Goal: Task Accomplishment & Management: Contribute content

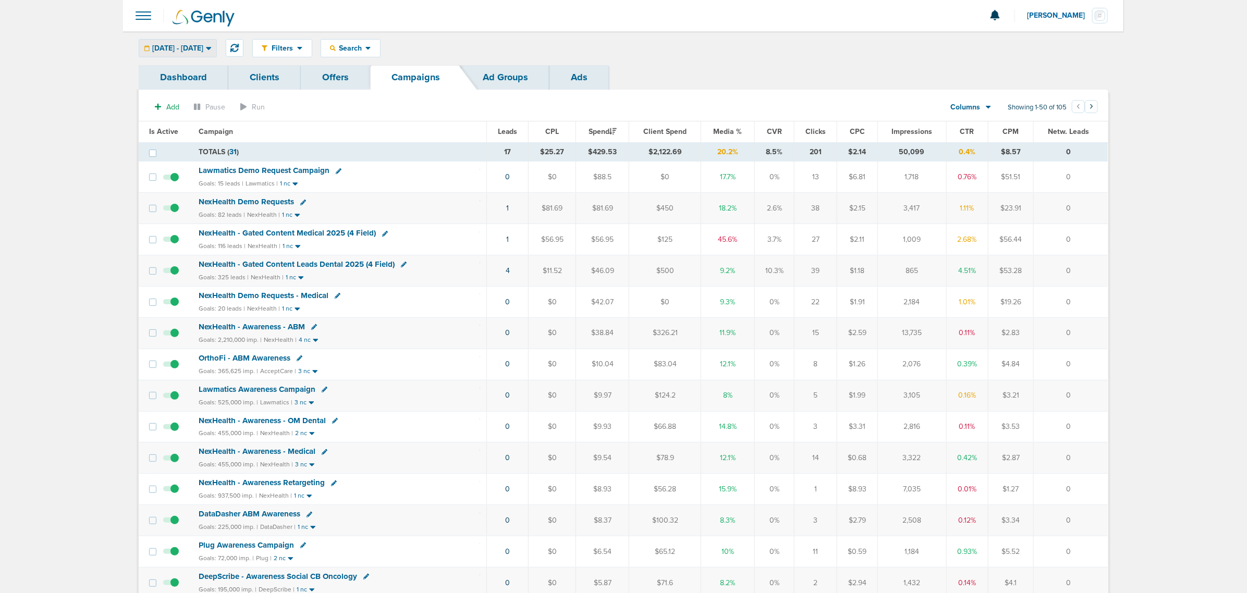
click at [192, 42] on div "[DATE] - [DATE]" at bounding box center [177, 48] width 77 height 17
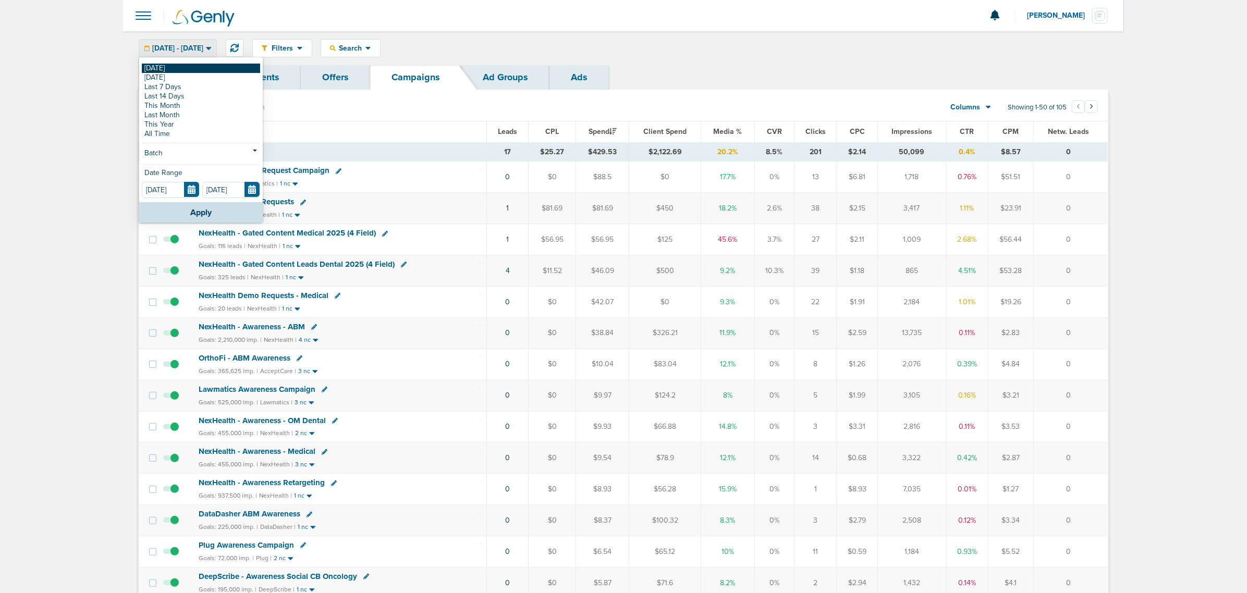
click at [181, 68] on link "[DATE]" at bounding box center [201, 68] width 118 height 9
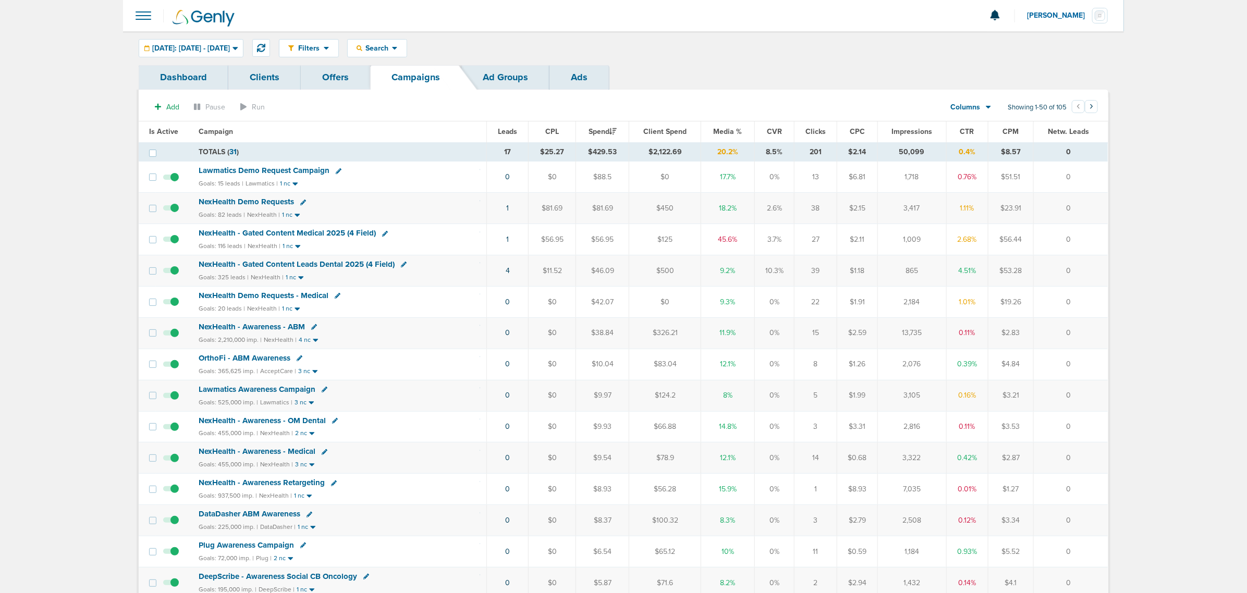
click at [330, 233] on span "NexHealth - Gated Content Medical 2025 (4 Field)" at bounding box center [287, 232] width 177 height 9
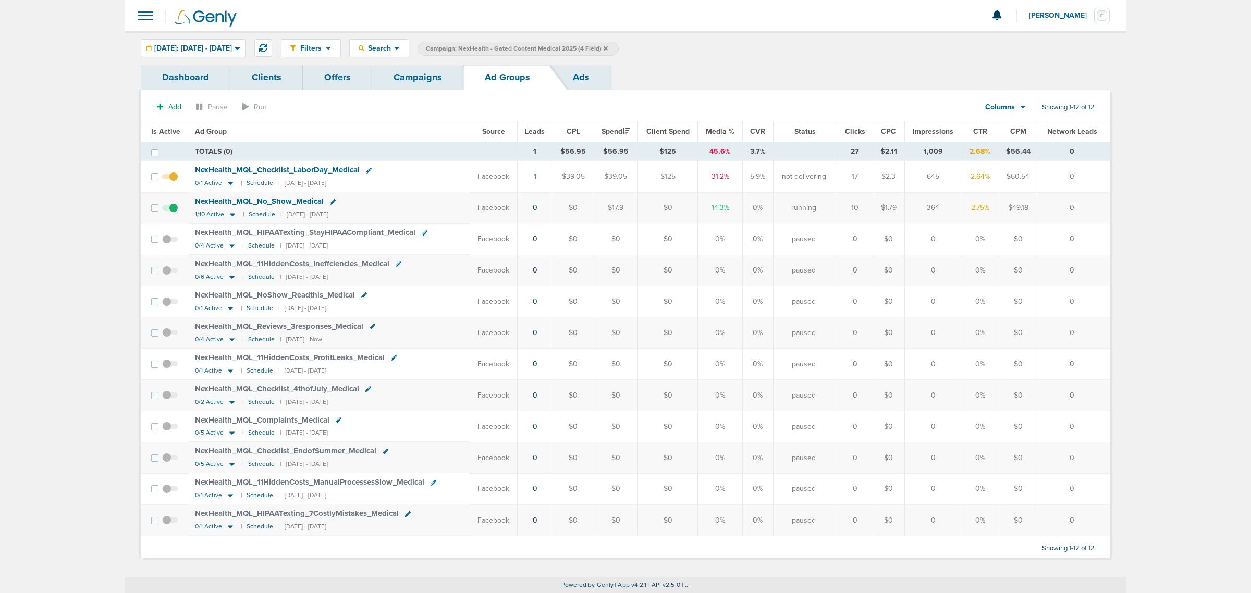
click at [230, 213] on icon at bounding box center [232, 214] width 10 height 9
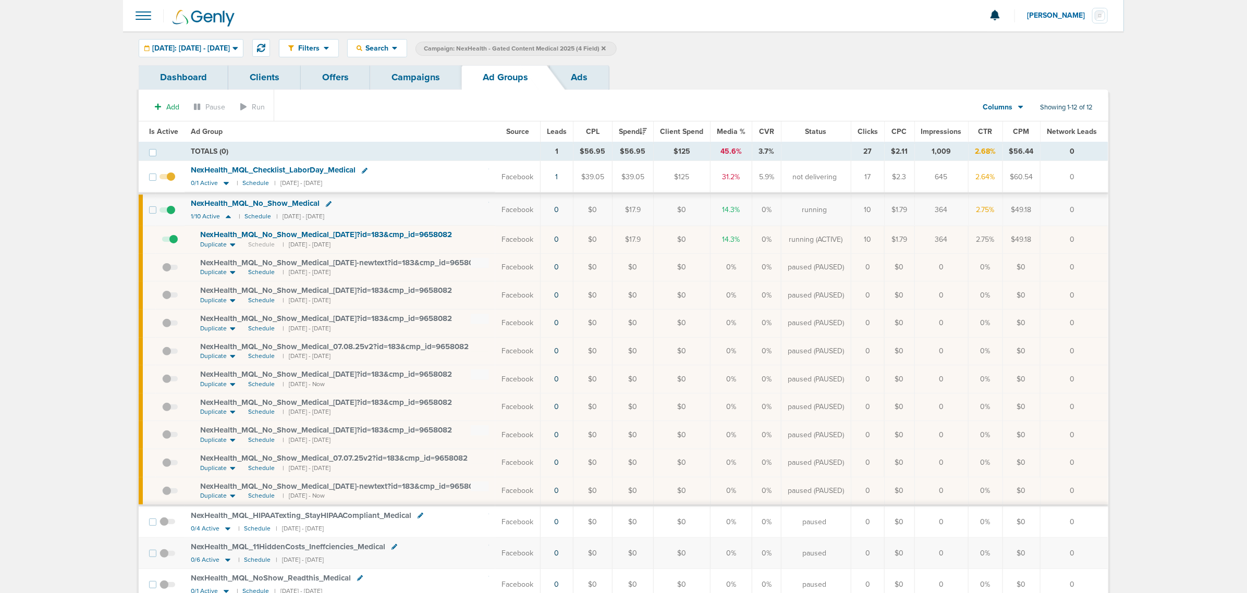
click at [253, 235] on span "NexHealth_ MQL_ No_ Show_ Medical_ [DATE]?id=183&cmp_ id=9658082" at bounding box center [326, 234] width 252 height 9
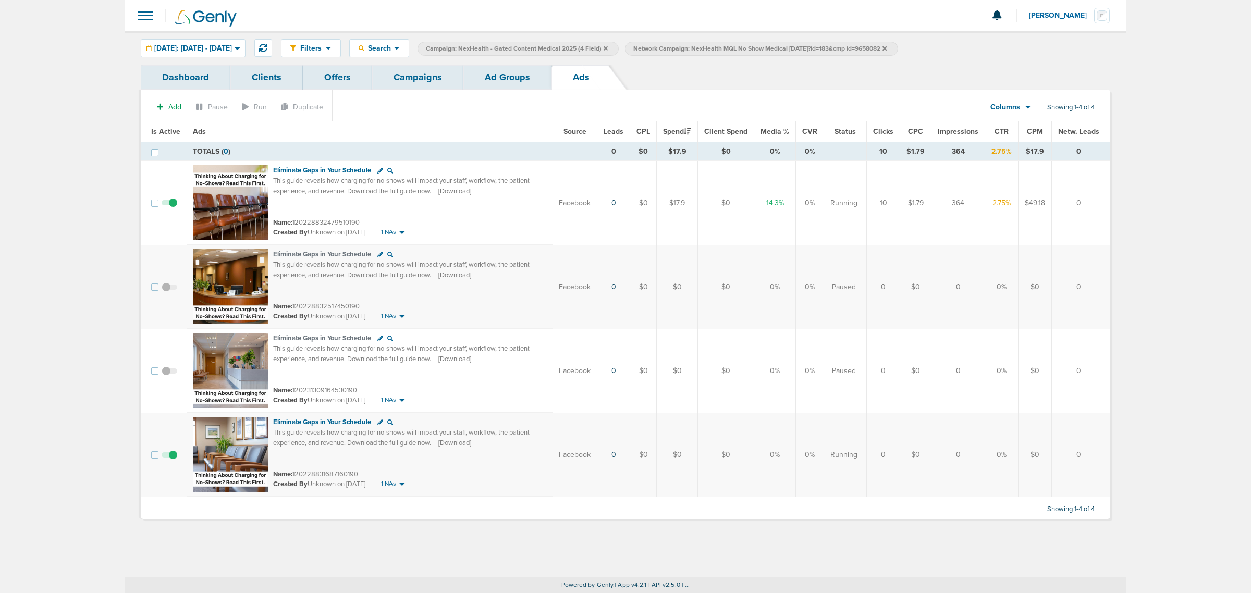
click at [519, 85] on link "Ad Groups" at bounding box center [507, 77] width 88 height 24
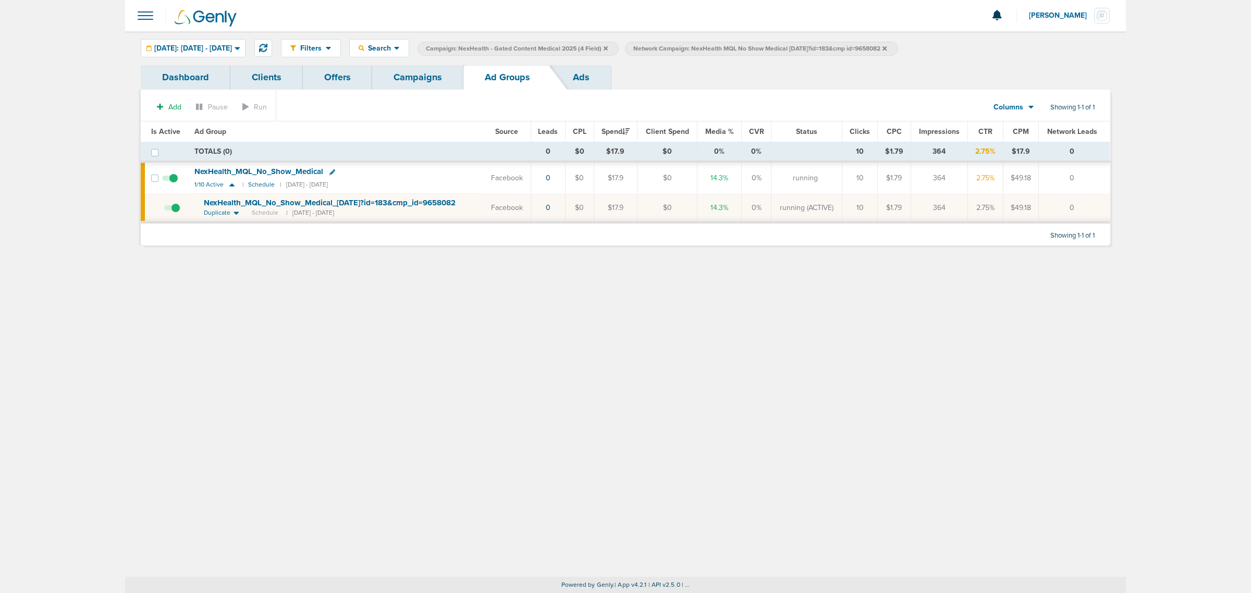
click at [425, 81] on link "Campaigns" at bounding box center [417, 77] width 91 height 24
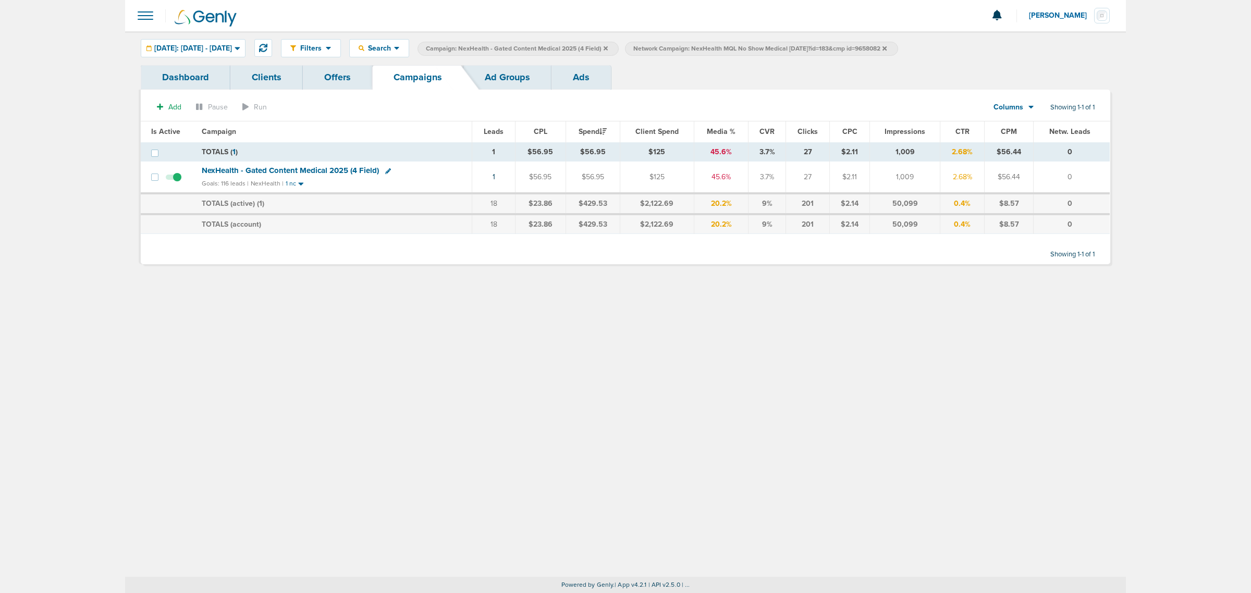
click at [385, 172] on icon at bounding box center [388, 171] width 6 height 6
select select
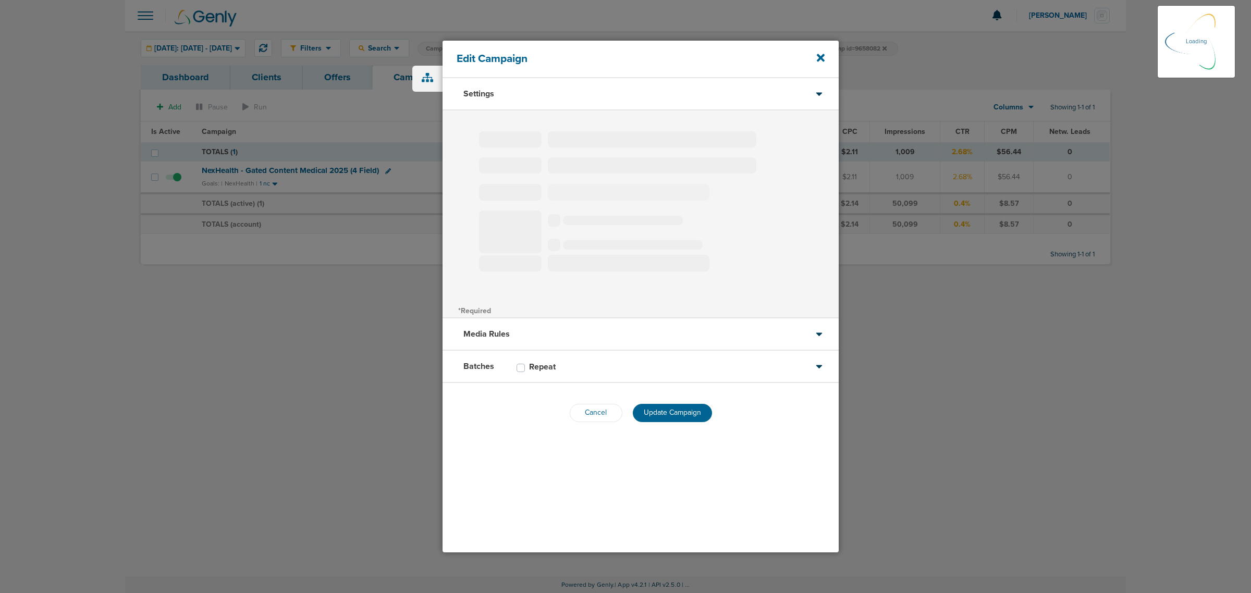
type input "NexHealth - Gated Content Medical 2025 (4 Field)"
select select "Leads"
radio input "true"
select select "readWrite"
checkbox input "true"
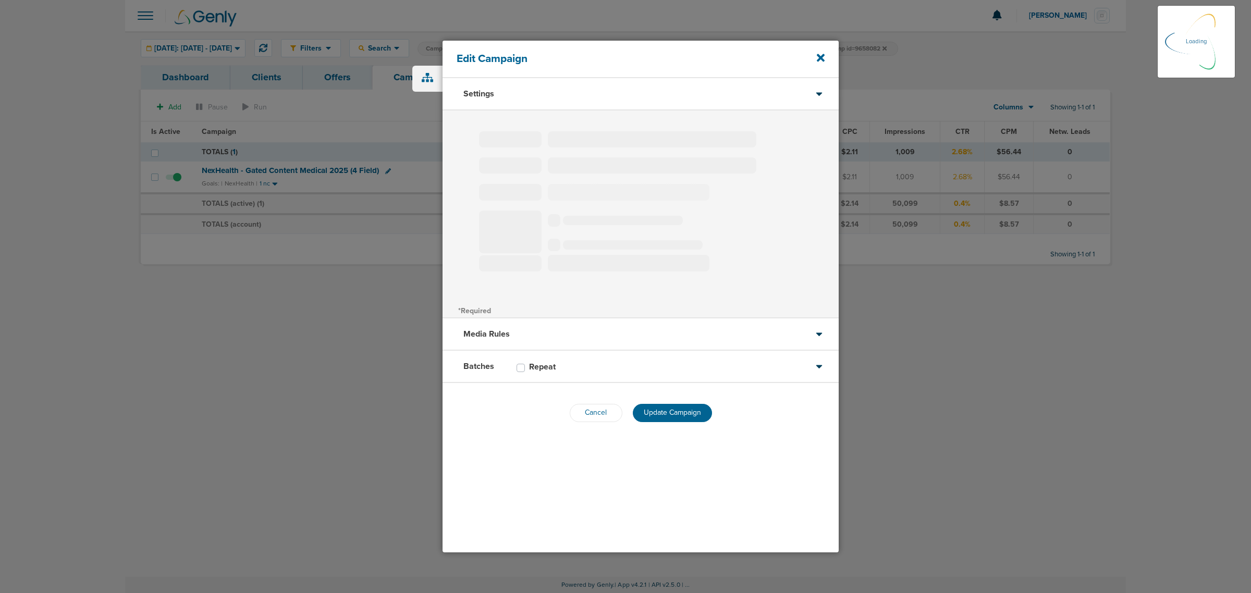
select select "1"
select select "2"
select select "3"
select select "4"
select select "6"
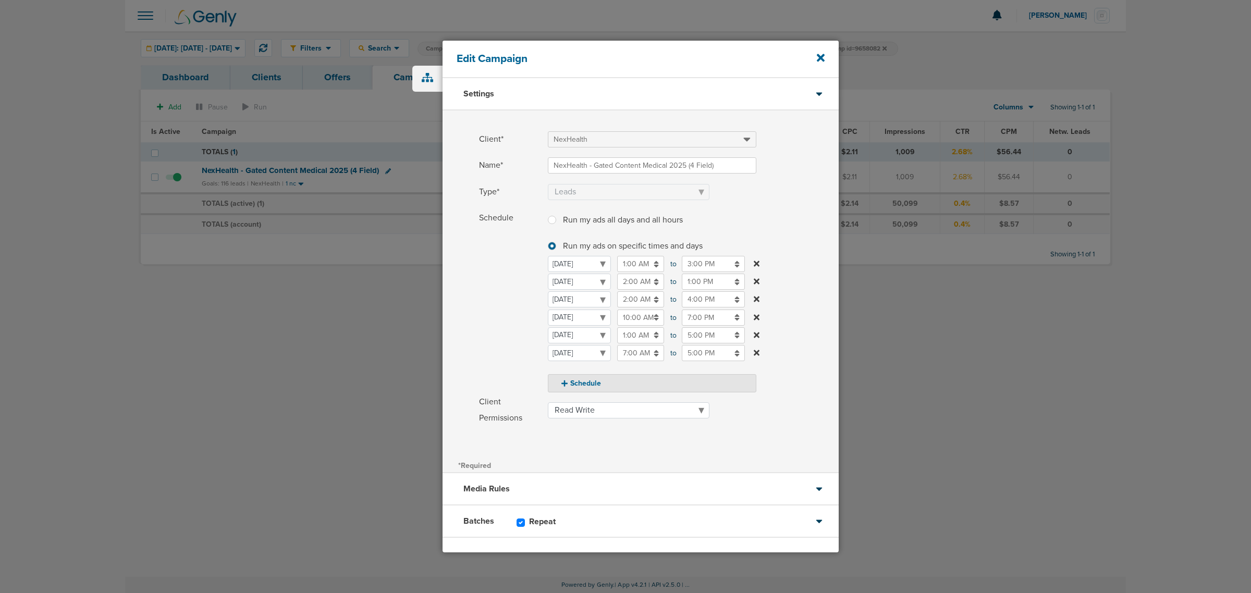
click at [696, 300] on input "4:00 PM" at bounding box center [713, 299] width 63 height 16
click at [685, 375] on icon at bounding box center [686, 374] width 9 height 6
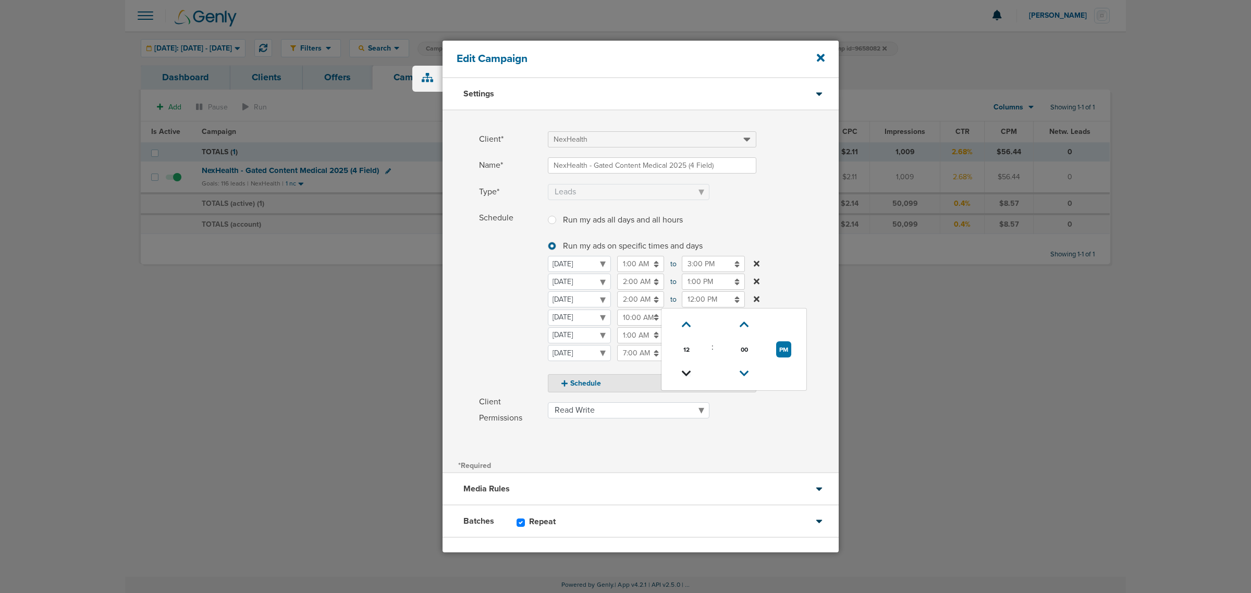
click at [685, 375] on icon at bounding box center [686, 374] width 9 height 6
click at [689, 371] on icon at bounding box center [686, 374] width 9 height 6
type input "8:00 AM"
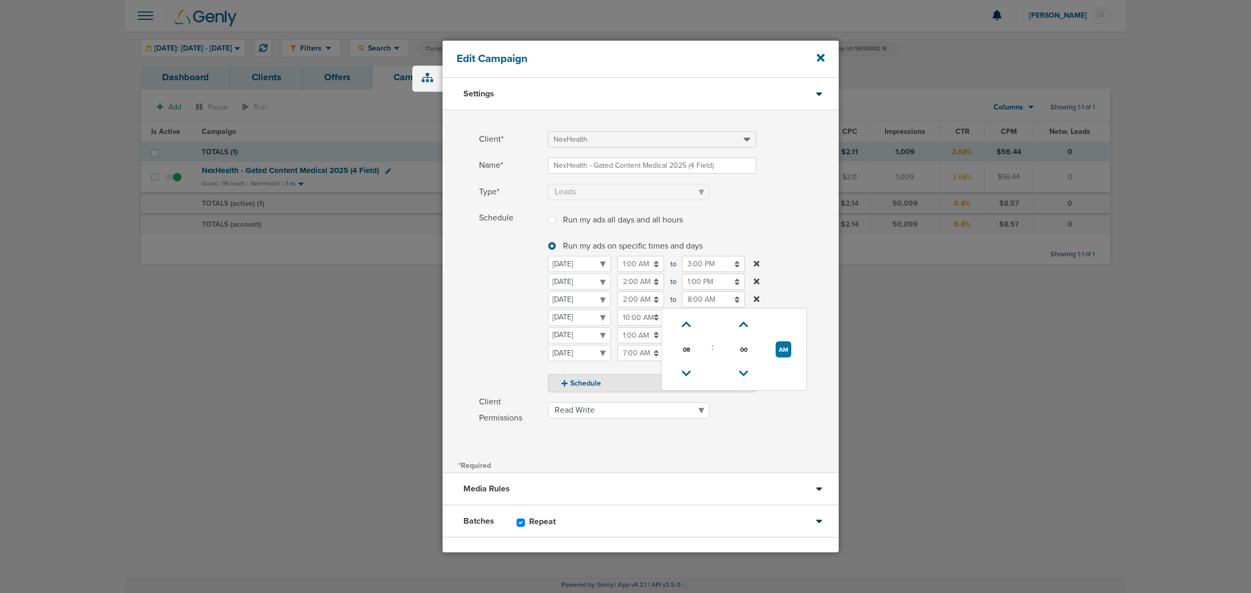
click at [788, 283] on label "Schedule Run my ads all days and all hours Run my ads all days and all hours Ru…" at bounding box center [659, 301] width 360 height 182
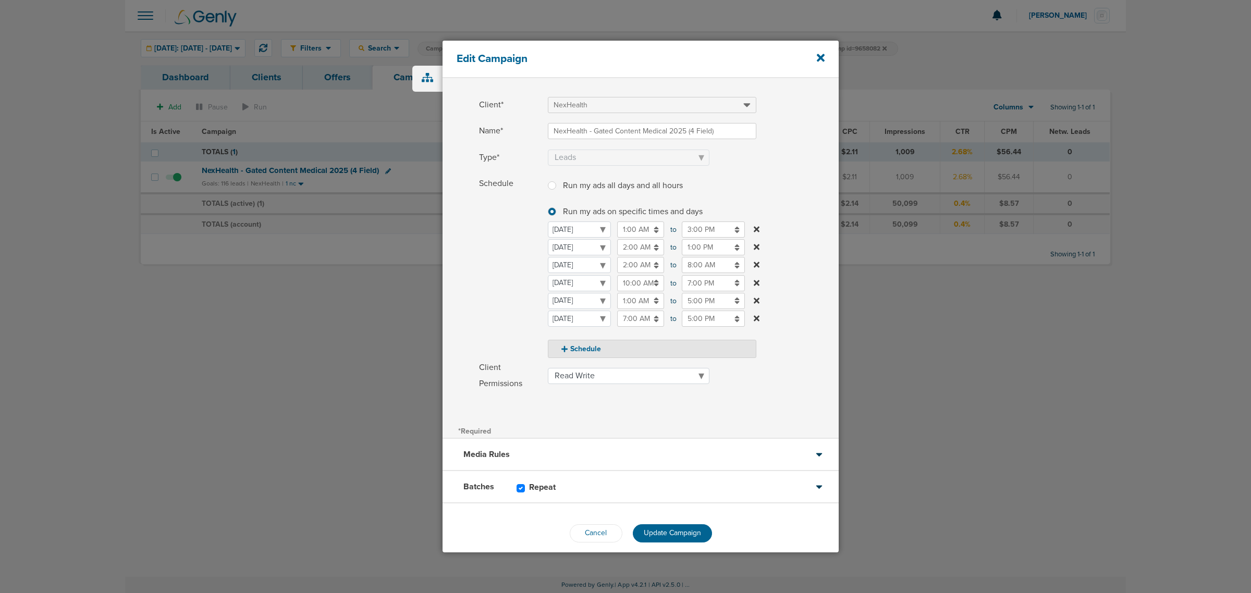
scroll to position [44, 0]
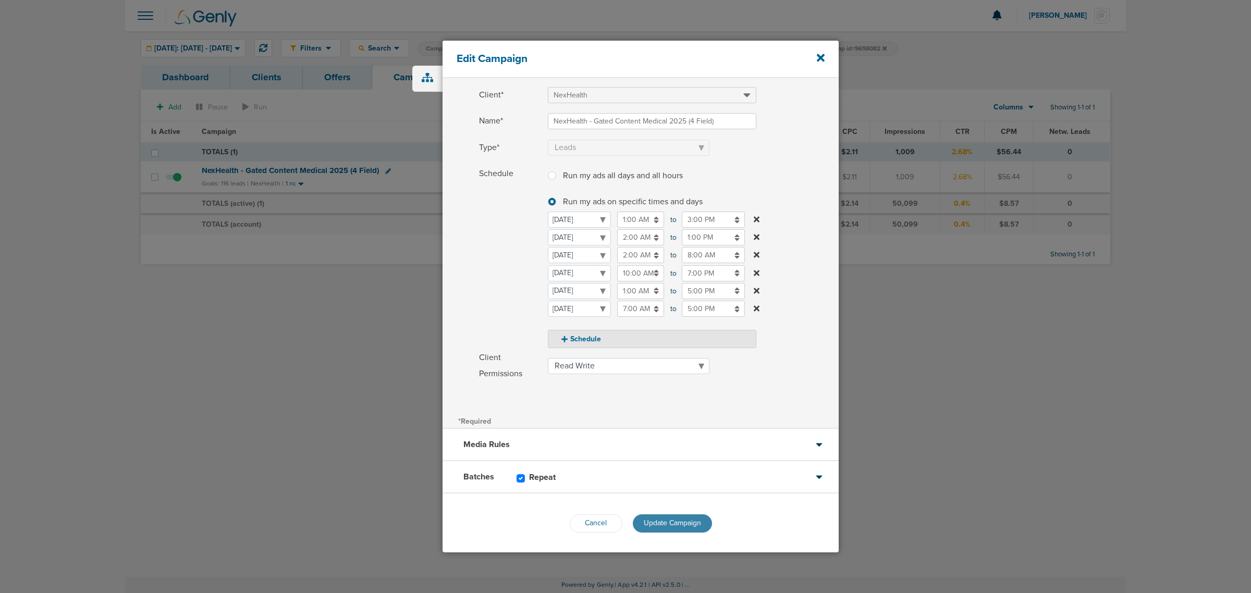
click at [675, 520] on span "Update Campaign" at bounding box center [672, 523] width 57 height 9
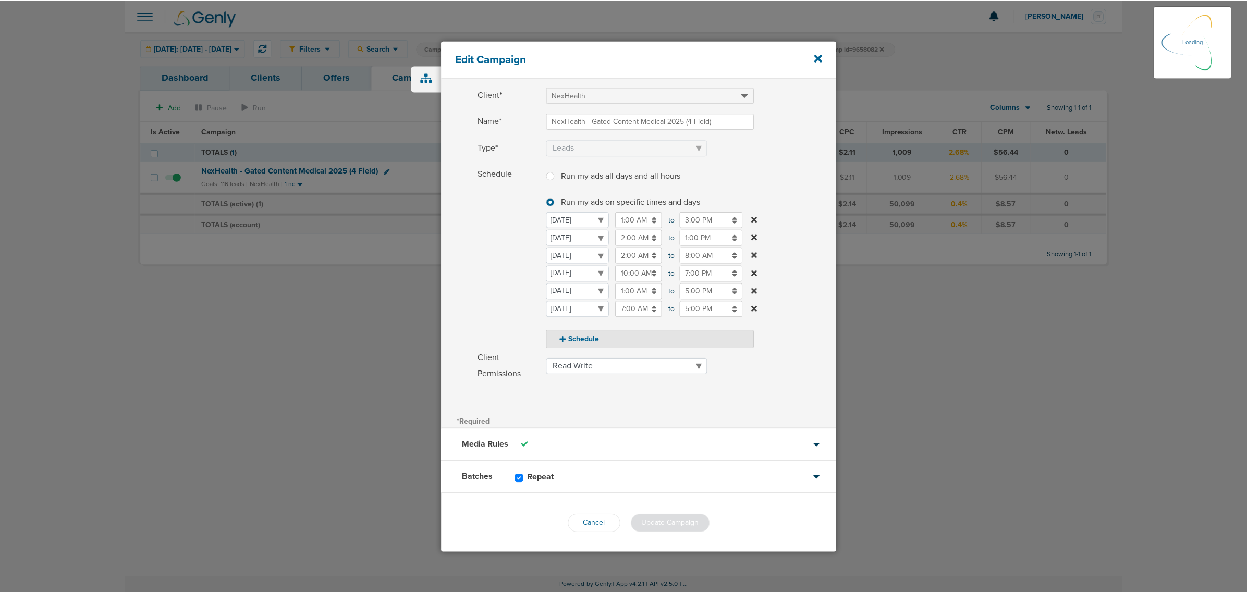
scroll to position [11, 0]
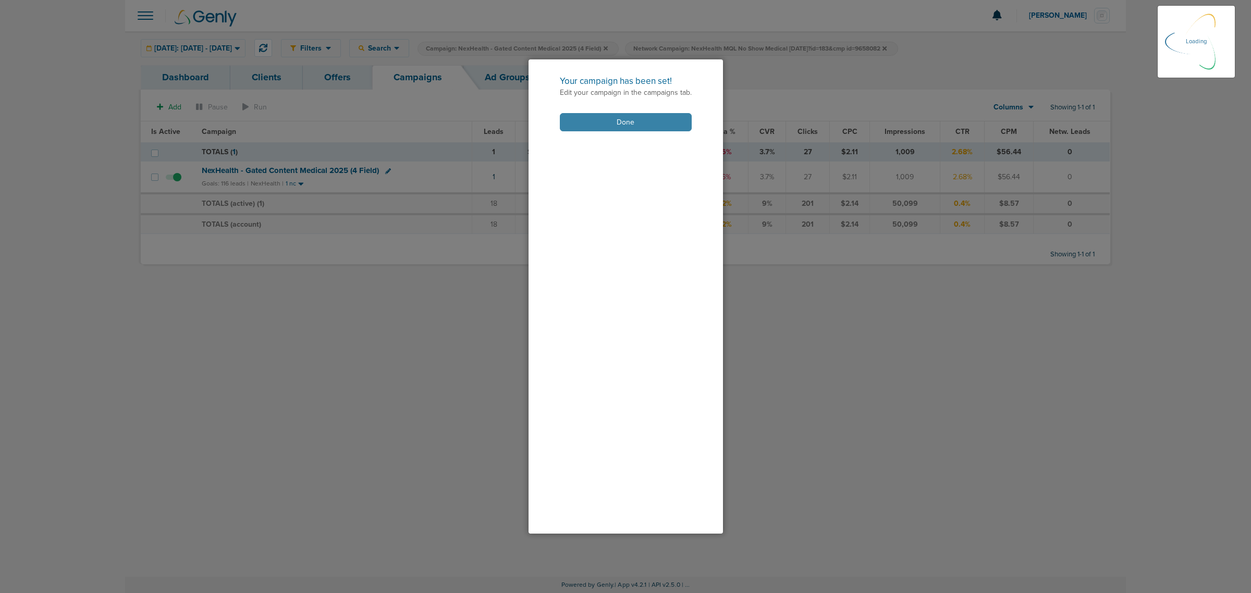
click at [656, 128] on button "Done" at bounding box center [626, 122] width 132 height 18
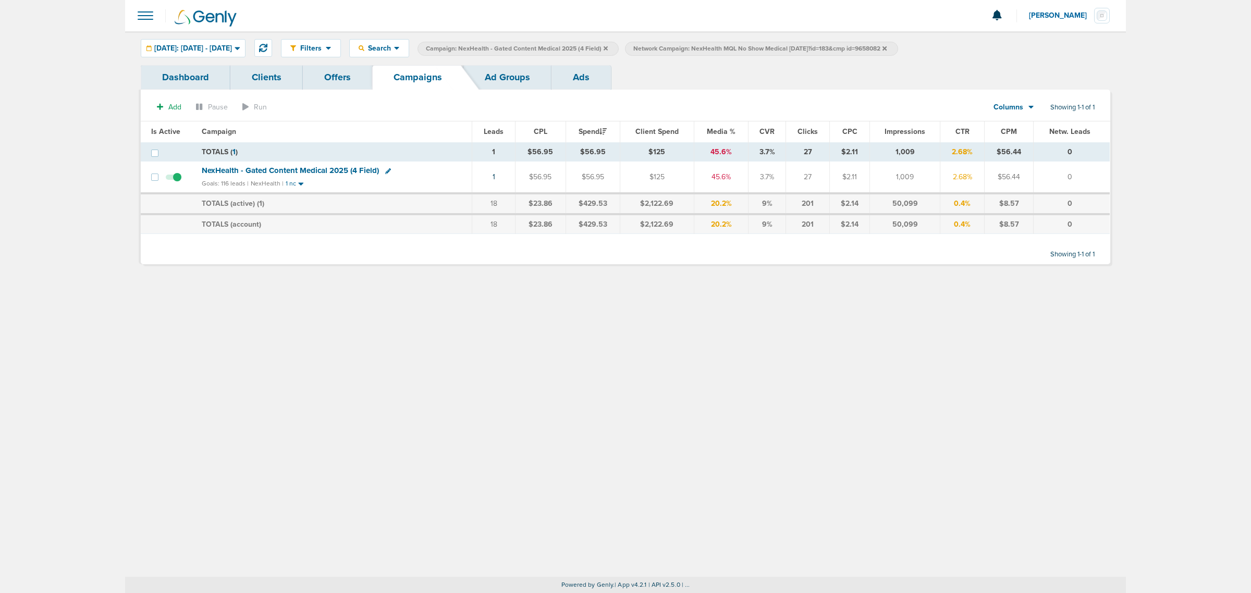
click at [608, 45] on icon at bounding box center [606, 48] width 4 height 6
click at [679, 48] on icon at bounding box center [677, 48] width 4 height 4
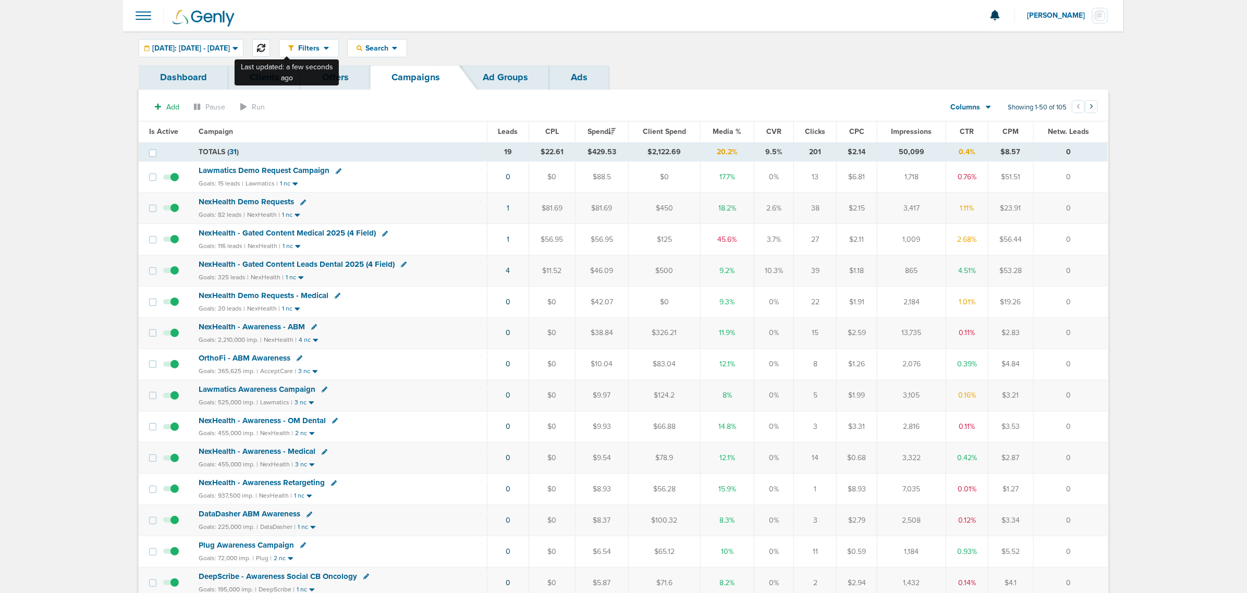
click at [270, 43] on button at bounding box center [261, 48] width 18 height 18
click at [394, 40] on div "Search" at bounding box center [377, 48] width 59 height 17
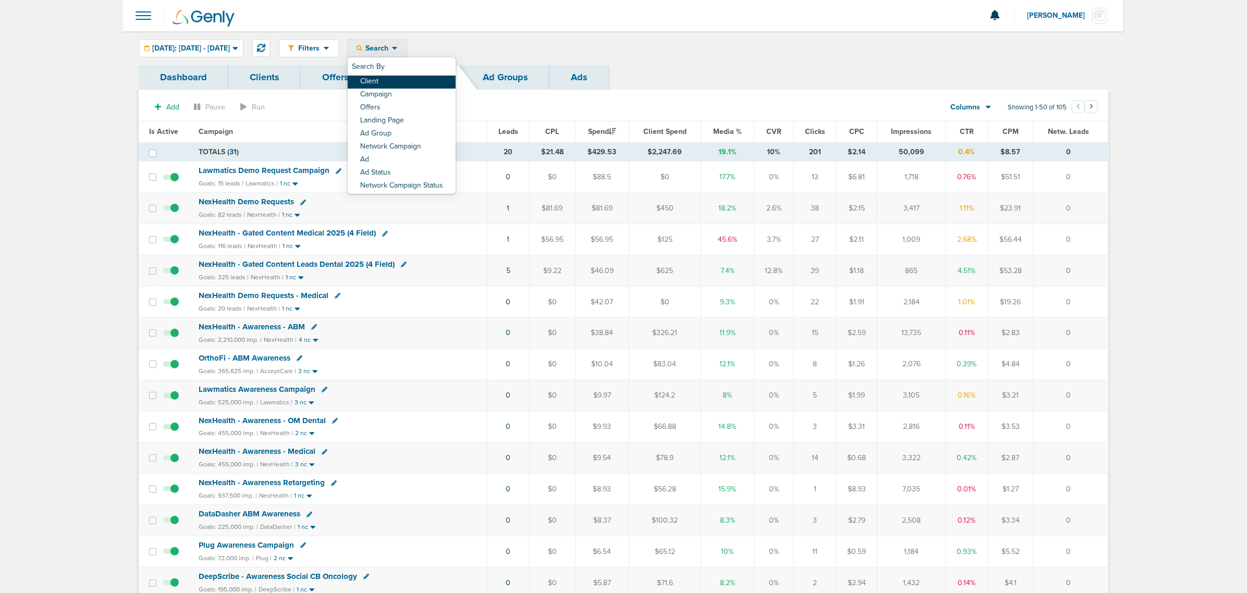
click at [394, 79] on link "Client" at bounding box center [402, 82] width 108 height 13
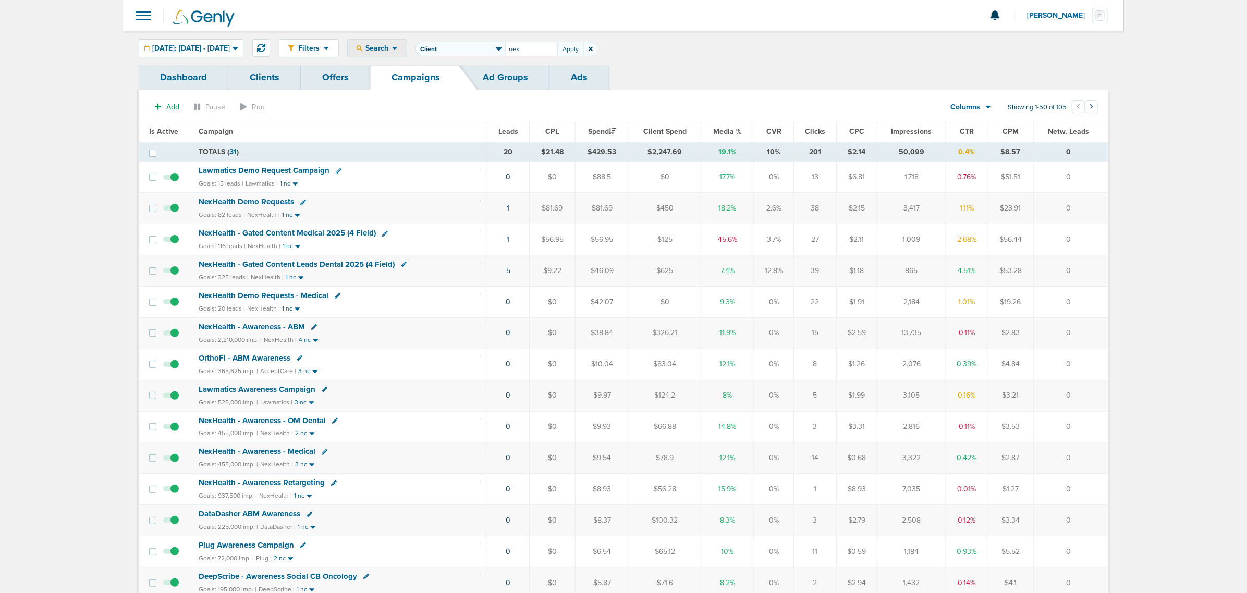
type input "nex"
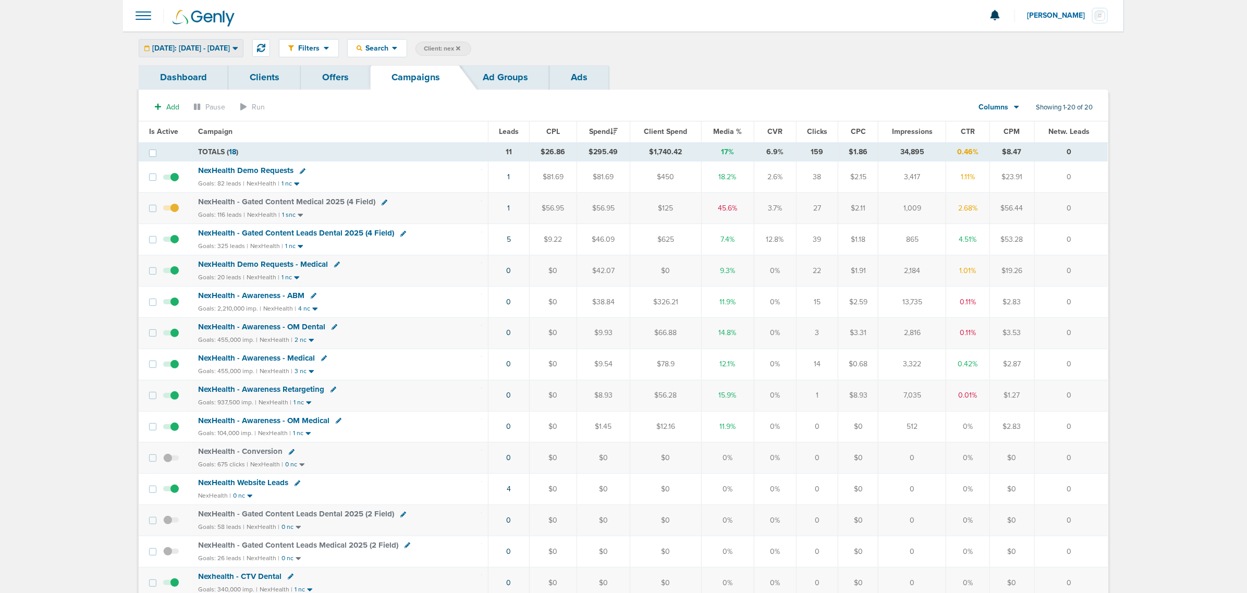
click at [227, 55] on div "[DATE]: [DATE] - [DATE]" at bounding box center [191, 48] width 104 height 17
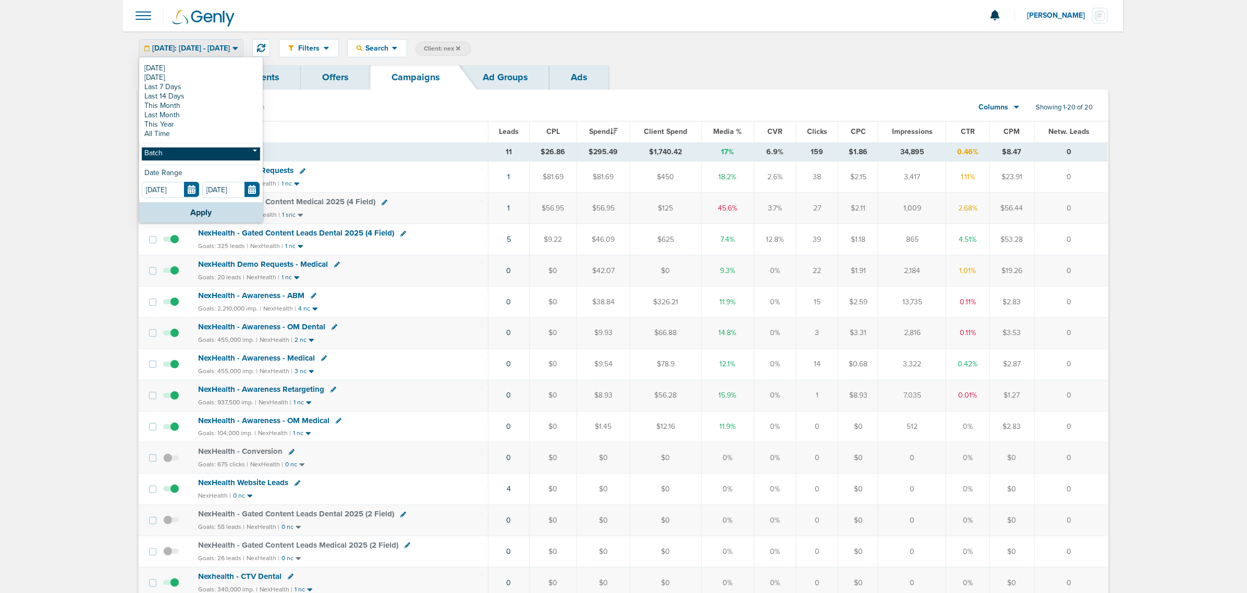
click at [202, 152] on link "Batch" at bounding box center [201, 154] width 118 height 13
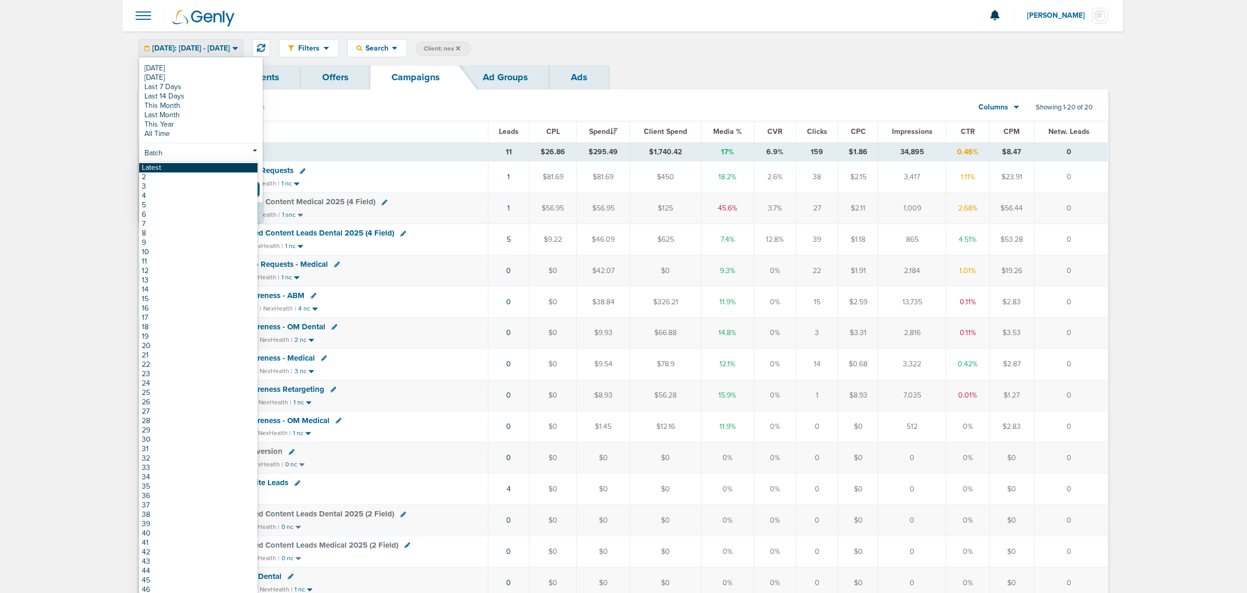
click at [187, 165] on link "Latest" at bounding box center [198, 167] width 118 height 9
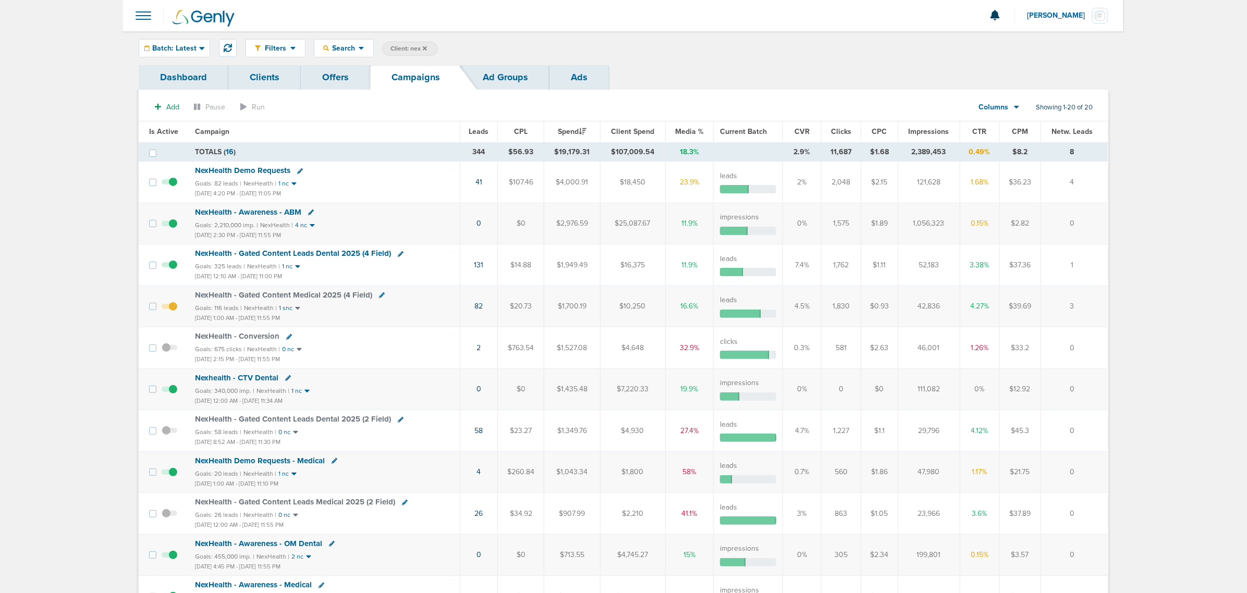
click at [407, 43] on label "Client: nex" at bounding box center [410, 49] width 56 height 14
click at [407, 48] on span "Client: nex" at bounding box center [408, 48] width 36 height 9
drag, startPoint x: 492, startPoint y: 50, endPoint x: 426, endPoint y: 10, distance: 76.4
click at [426, 10] on section "Notifications You have no unread notifications [PERSON_NAME] Profile Sign Out C…" at bounding box center [623, 518] width 1001 height 1037
type input "accept"
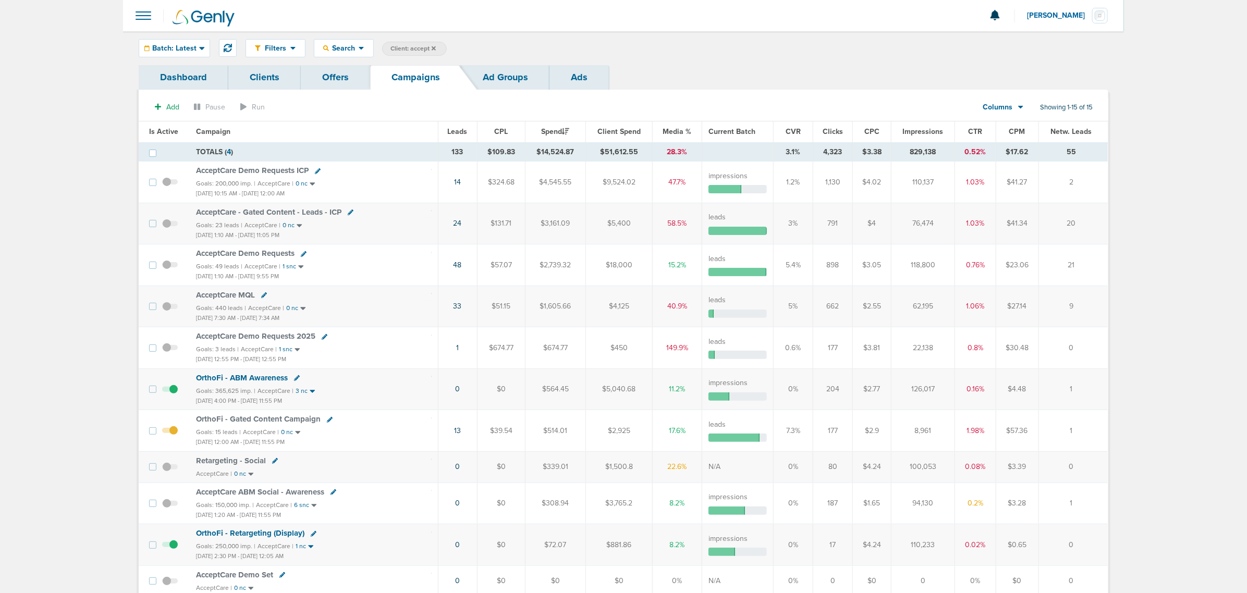
click at [251, 536] on span "OrthoFi - Retargeting (Display)" at bounding box center [250, 533] width 108 height 9
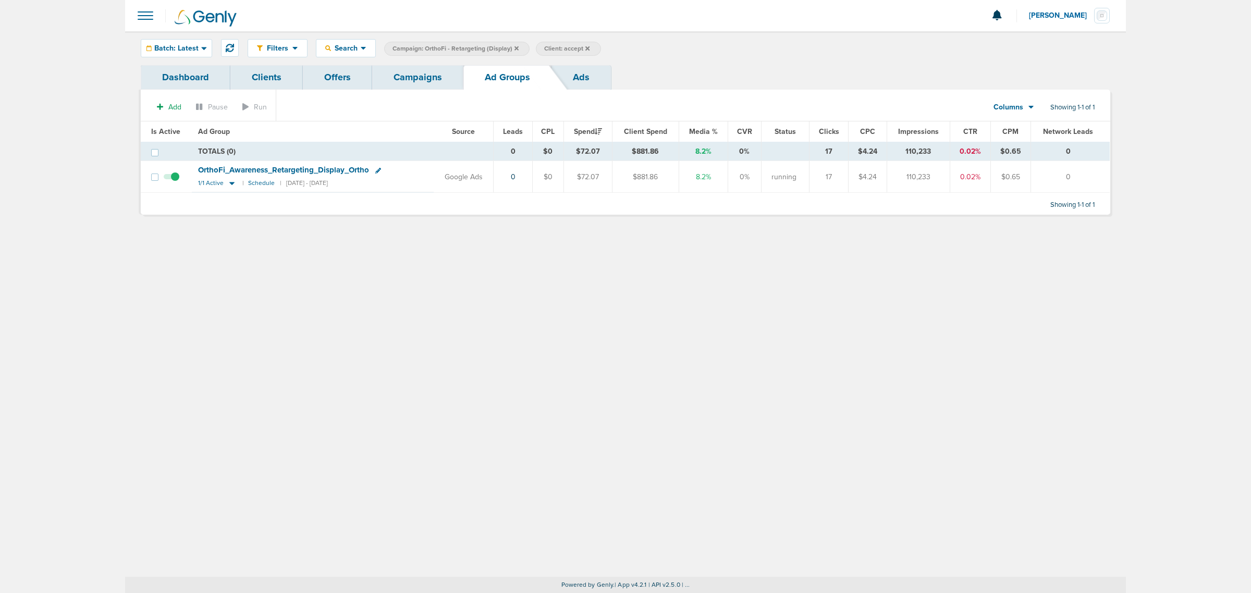
click at [232, 167] on span "OrthoFi_ Awareness_ Retargeting_ Display_ Ortho" at bounding box center [283, 169] width 171 height 9
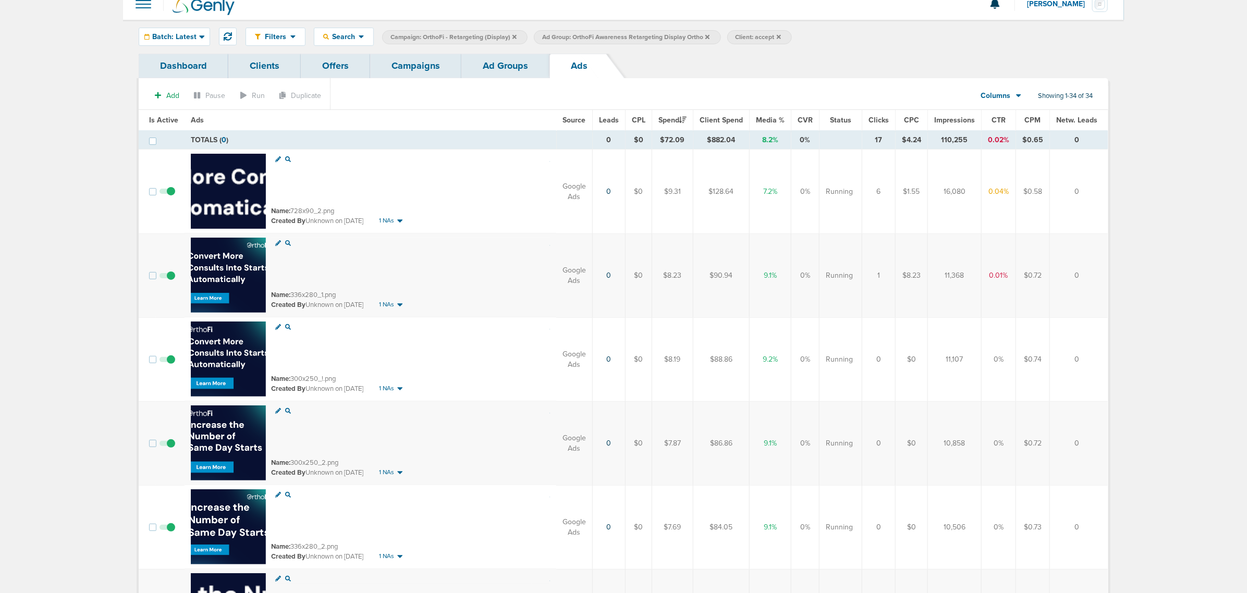
scroll to position [1, 0]
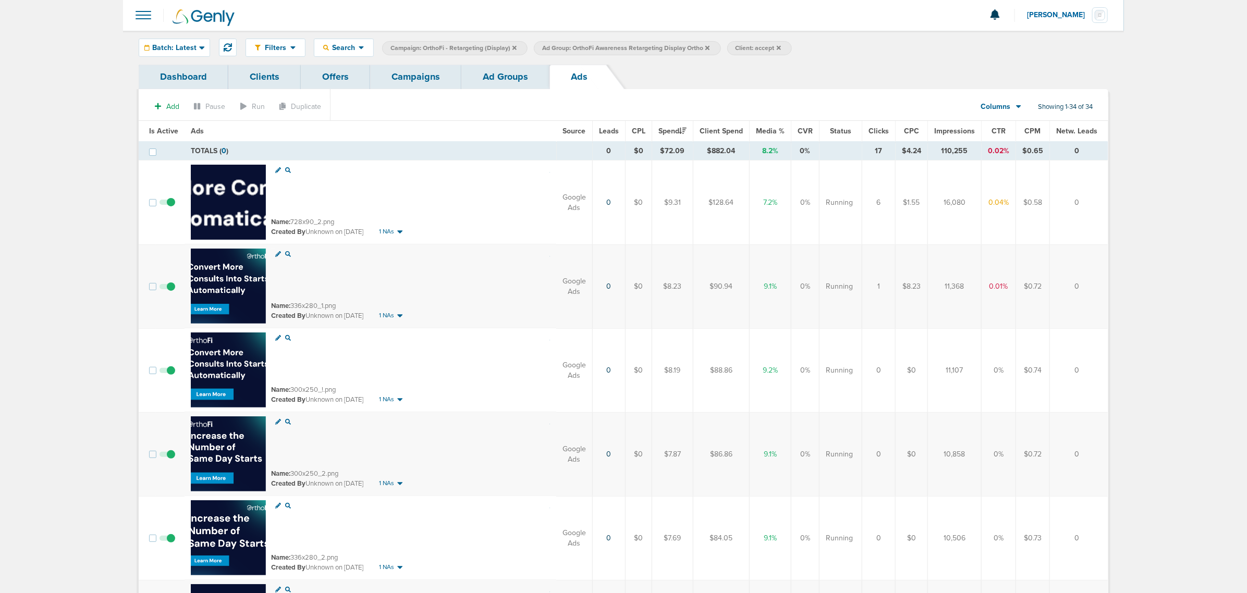
click at [997, 130] on span "CTR" at bounding box center [998, 131] width 14 height 9
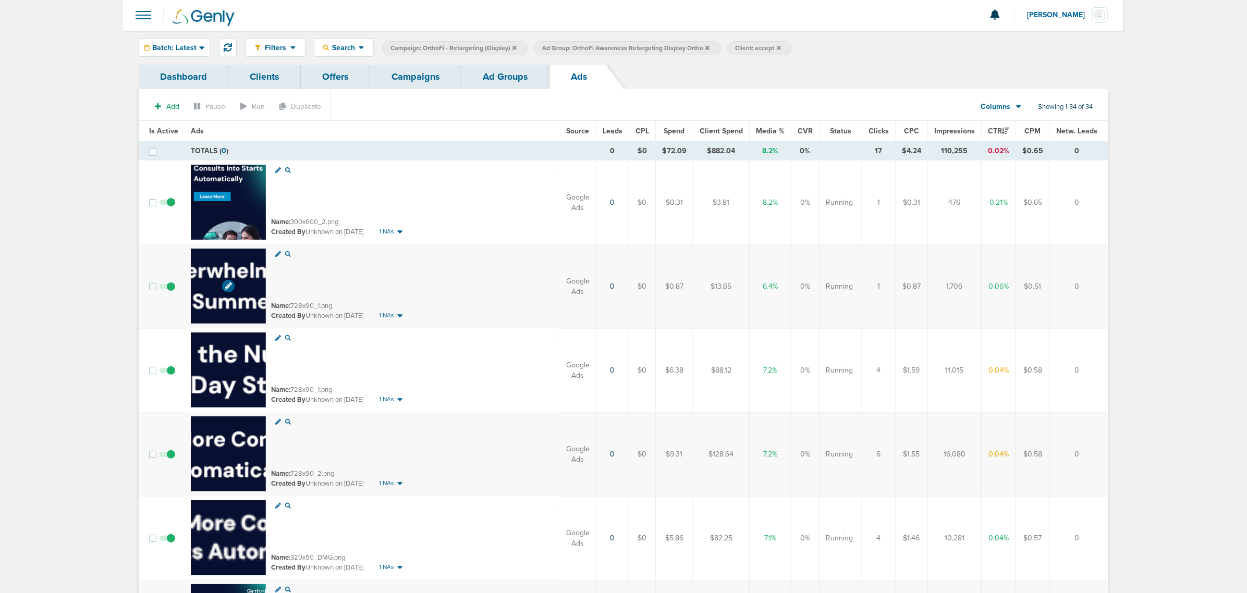
click at [238, 280] on img at bounding box center [228, 286] width 75 height 75
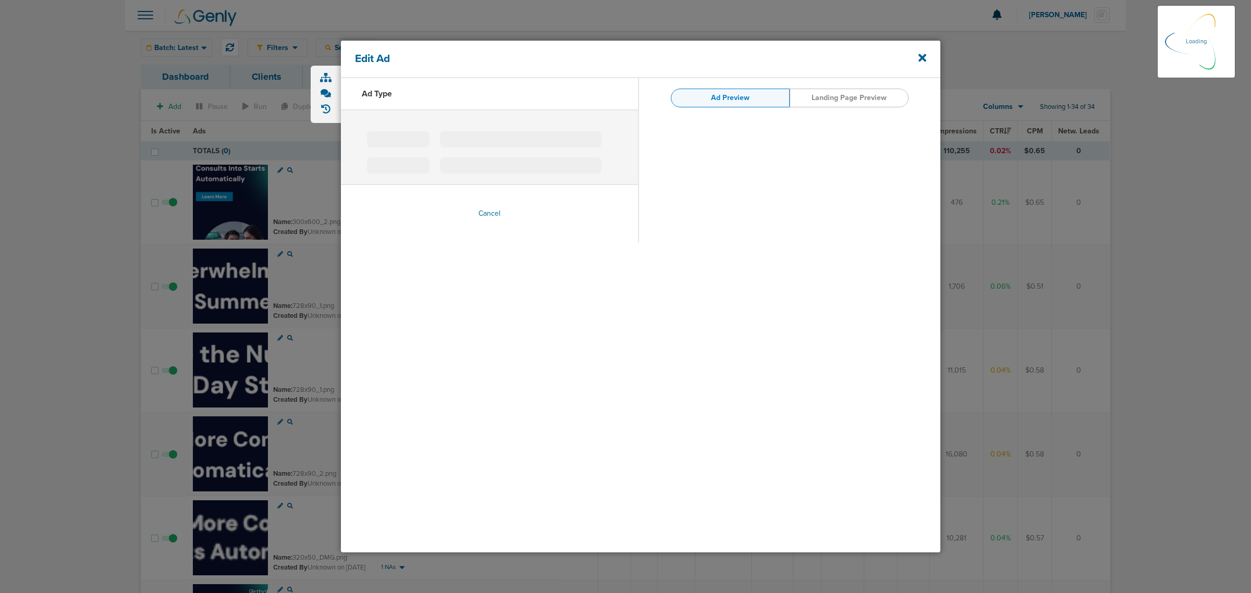
type input "728x90_1.png"
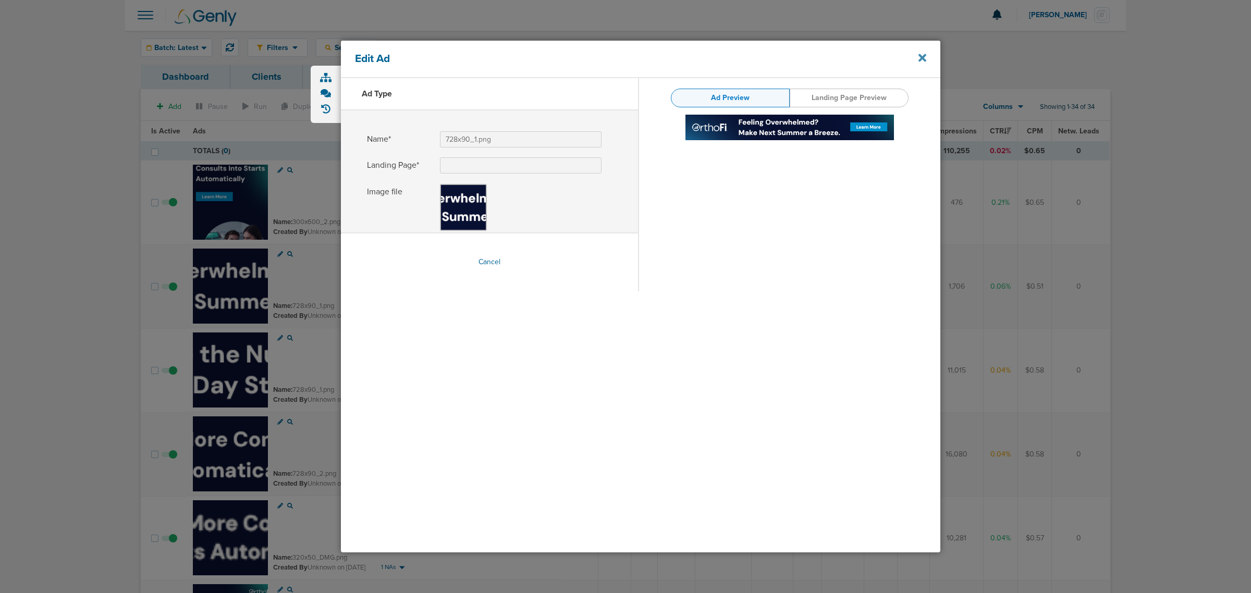
click at [920, 60] on icon at bounding box center [922, 58] width 8 height 8
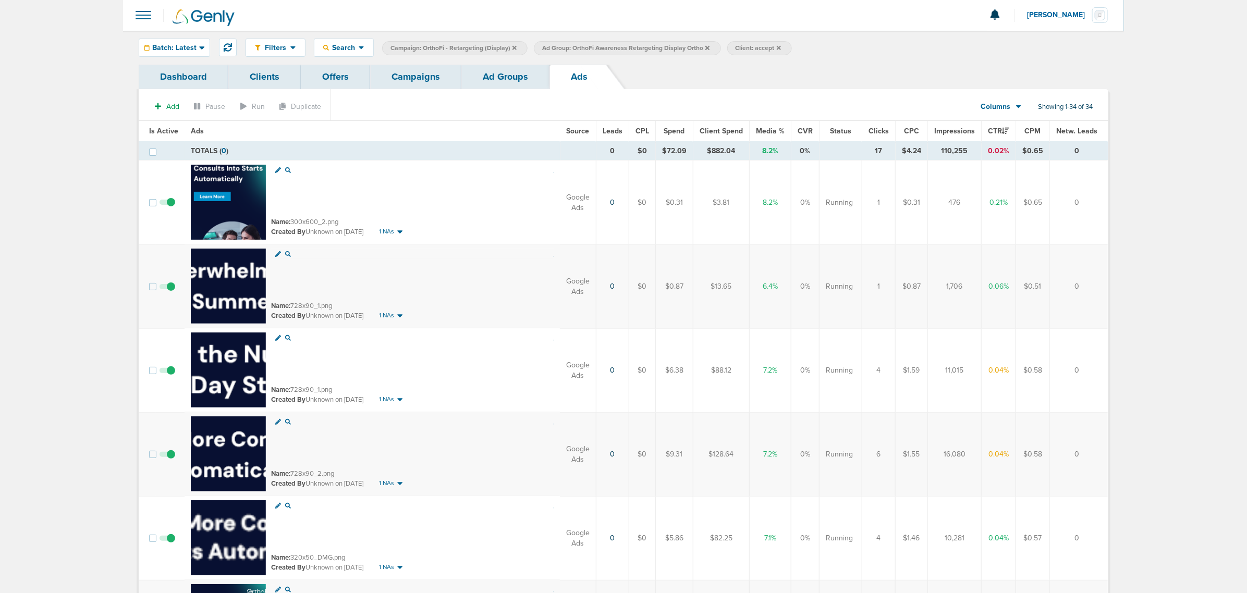
drag, startPoint x: 989, startPoint y: 283, endPoint x: 1008, endPoint y: 290, distance: 20.1
click at [1008, 290] on td "0.06%" at bounding box center [998, 286] width 34 height 84
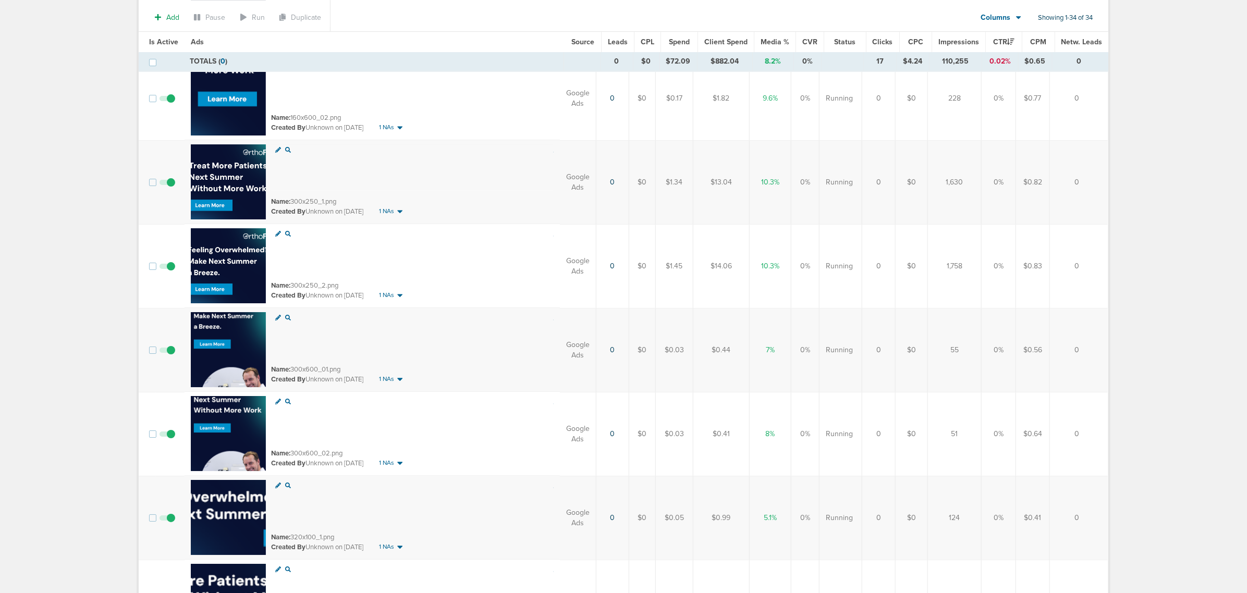
scroll to position [2281, 0]
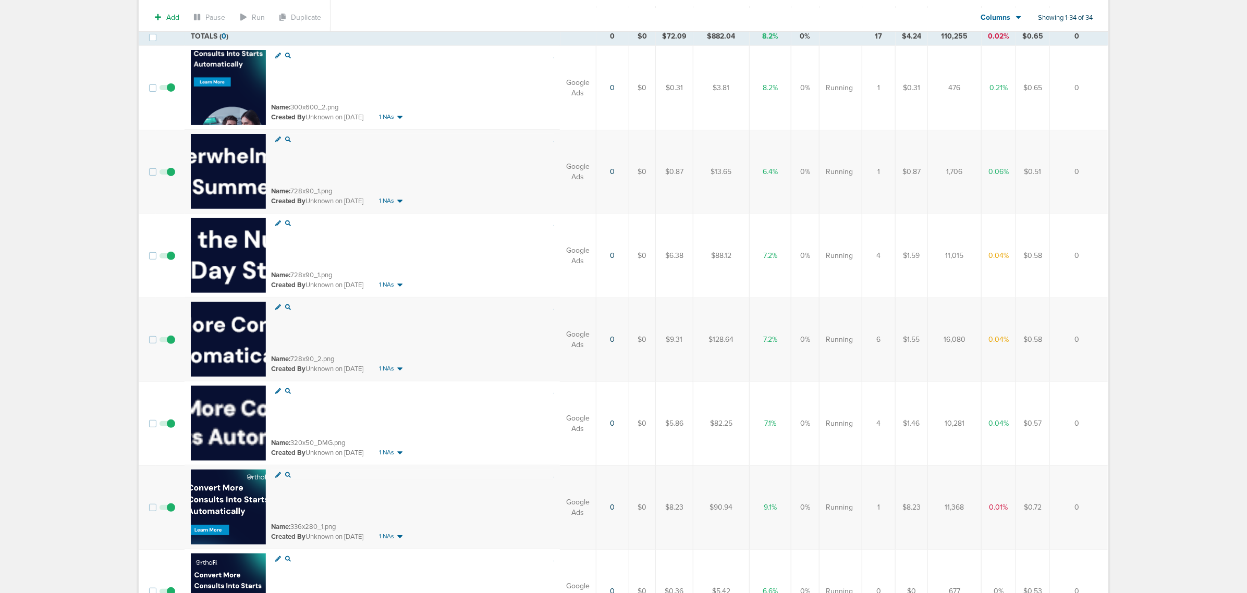
scroll to position [0, 0]
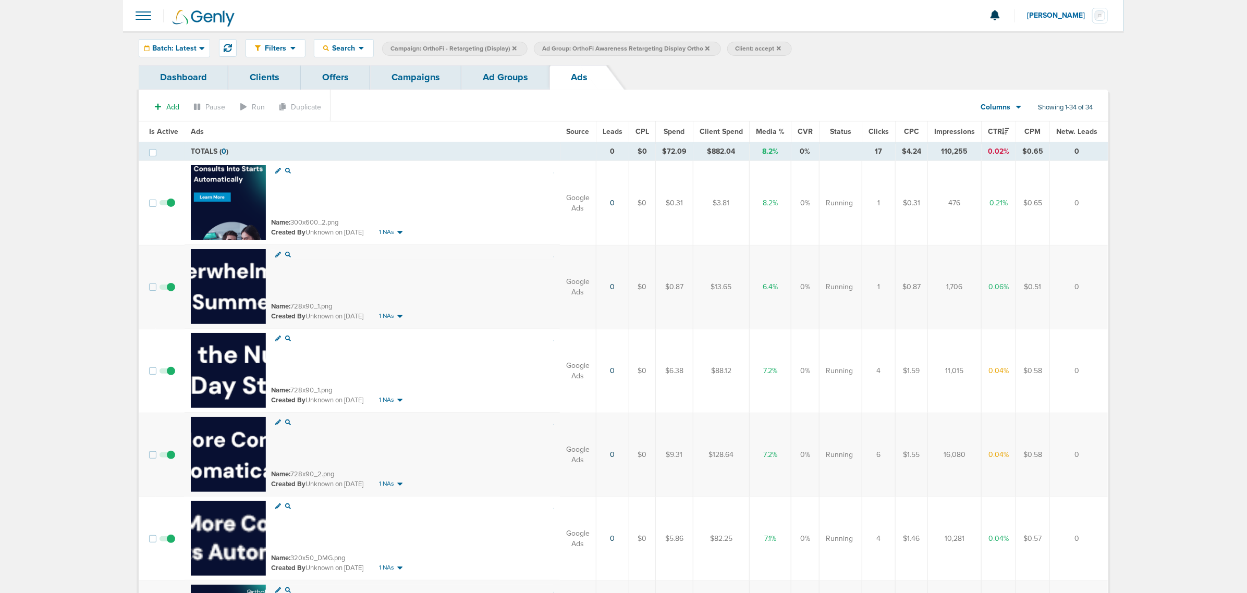
click at [398, 79] on link "Campaigns" at bounding box center [415, 77] width 91 height 24
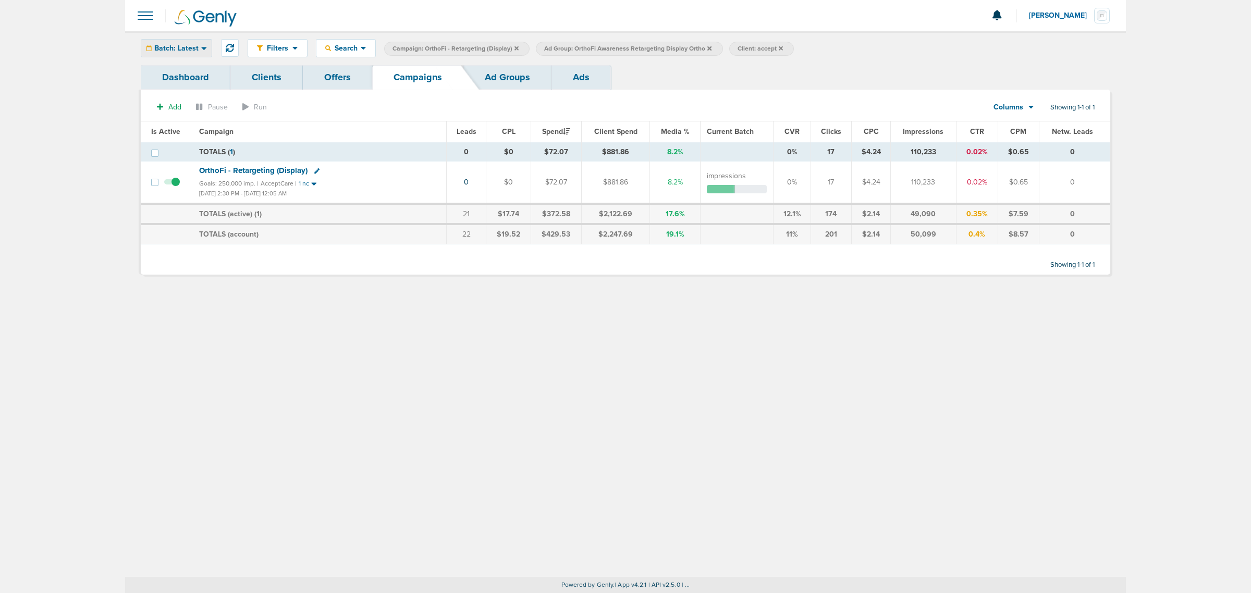
click at [202, 50] on icon at bounding box center [204, 48] width 6 height 9
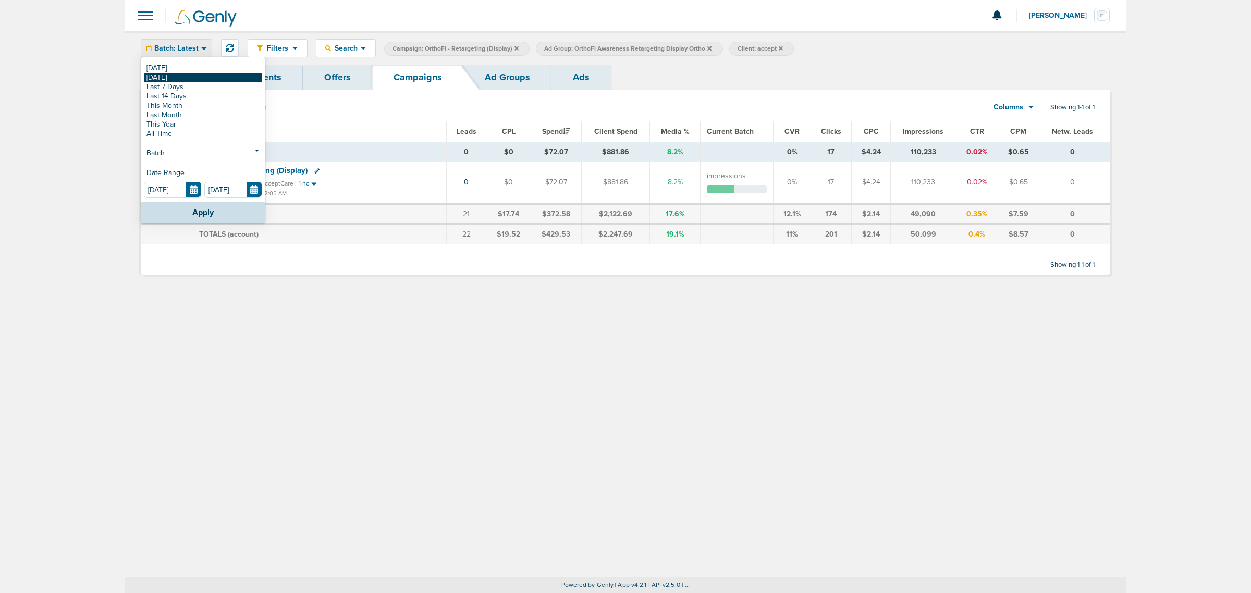
click at [179, 77] on link "[DATE]" at bounding box center [203, 77] width 118 height 9
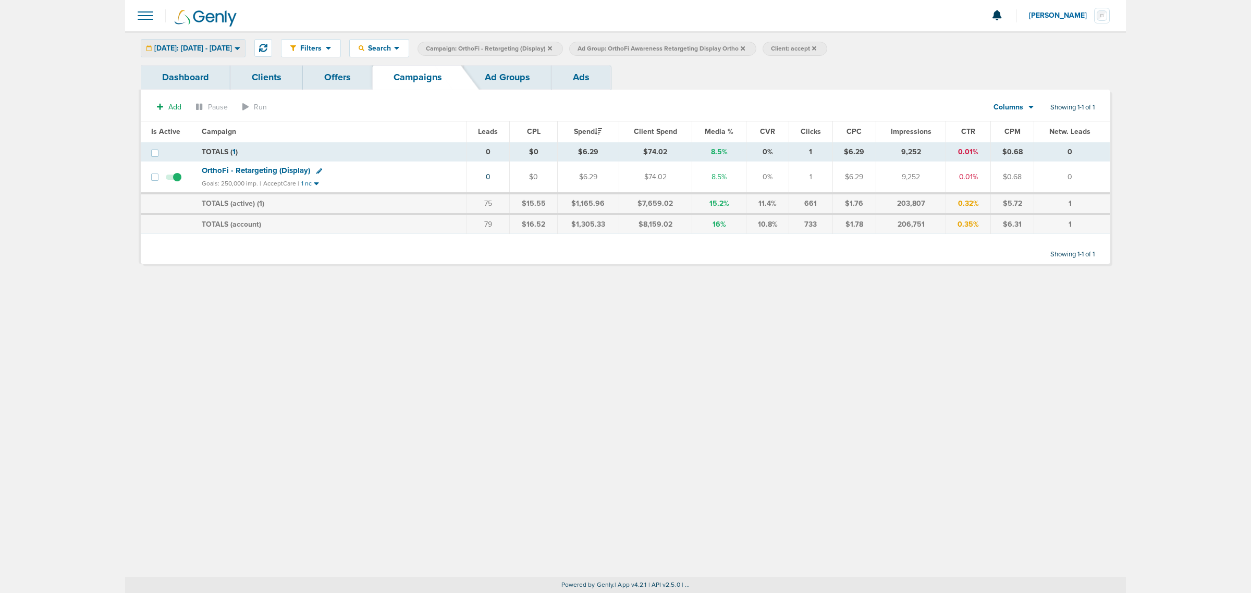
click at [232, 50] on span "[DATE]: [DATE] - [DATE]" at bounding box center [193, 48] width 78 height 7
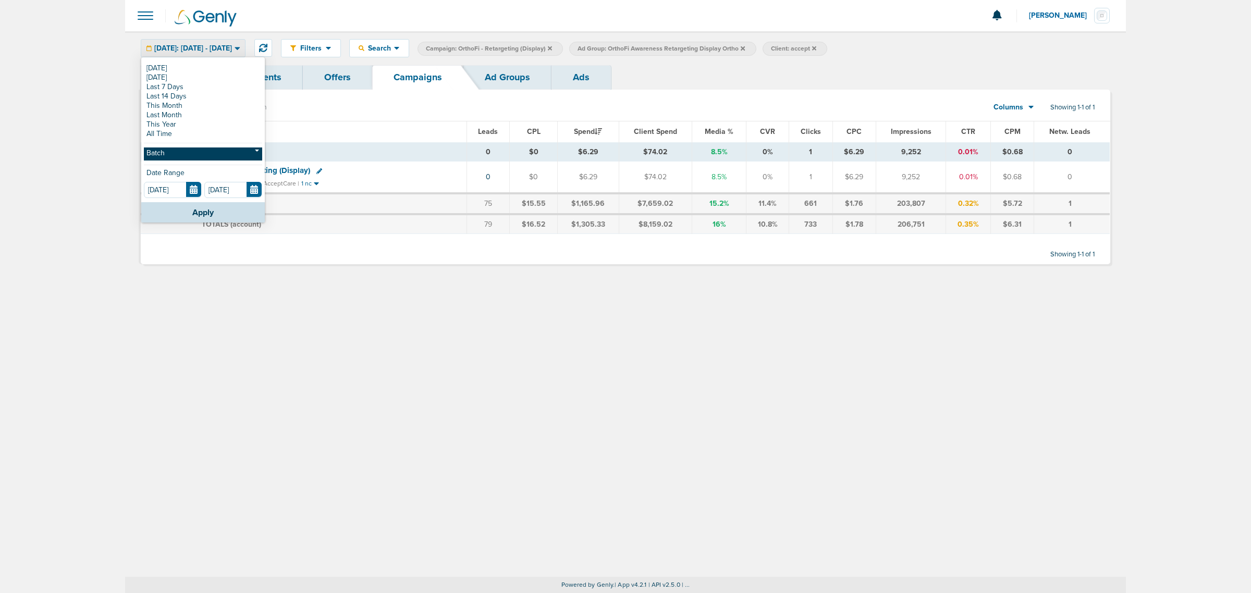
click at [168, 157] on link "Batch" at bounding box center [203, 154] width 118 height 13
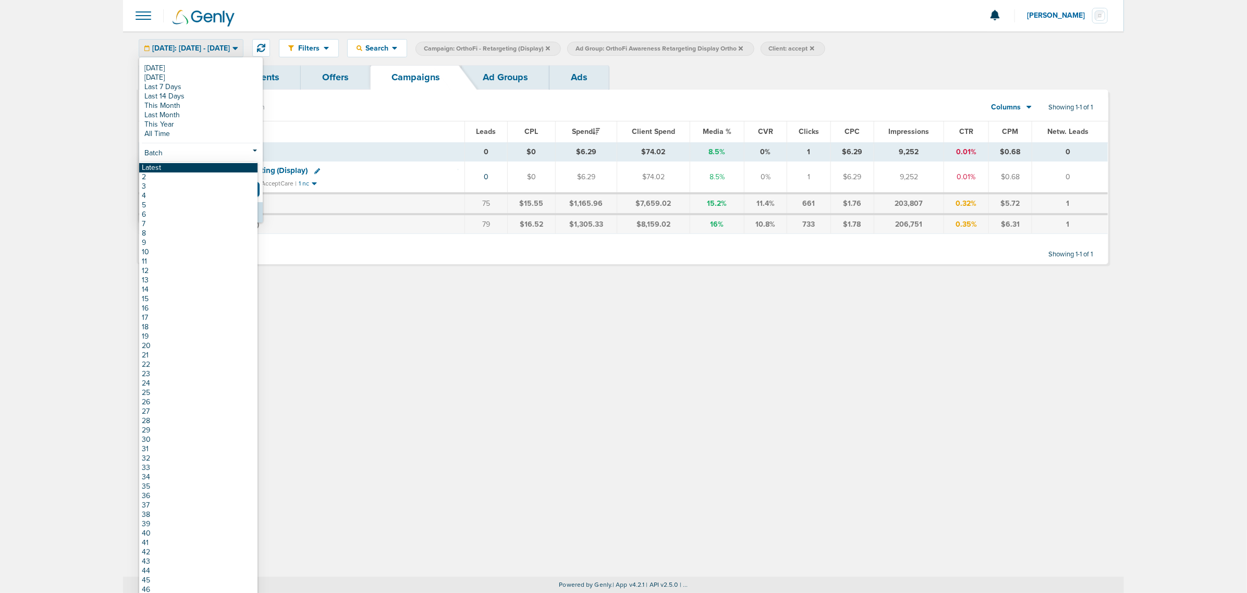
click at [151, 165] on link "Latest" at bounding box center [198, 167] width 118 height 9
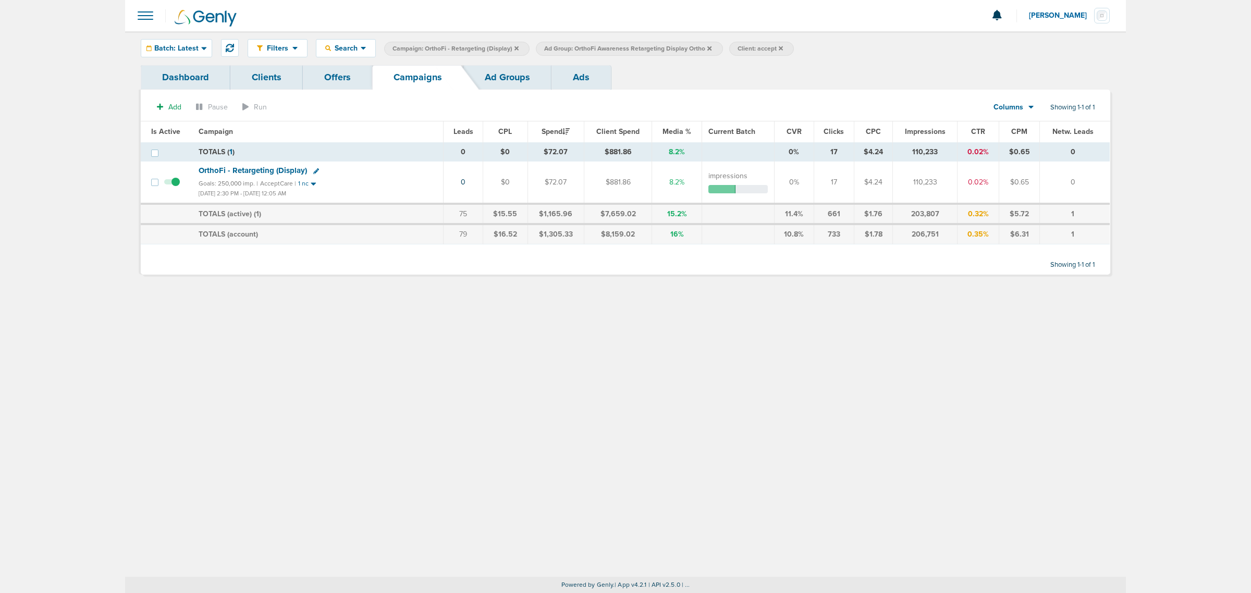
click at [709, 46] on icon at bounding box center [709, 48] width 4 height 6
click at [514, 50] on icon at bounding box center [516, 48] width 4 height 6
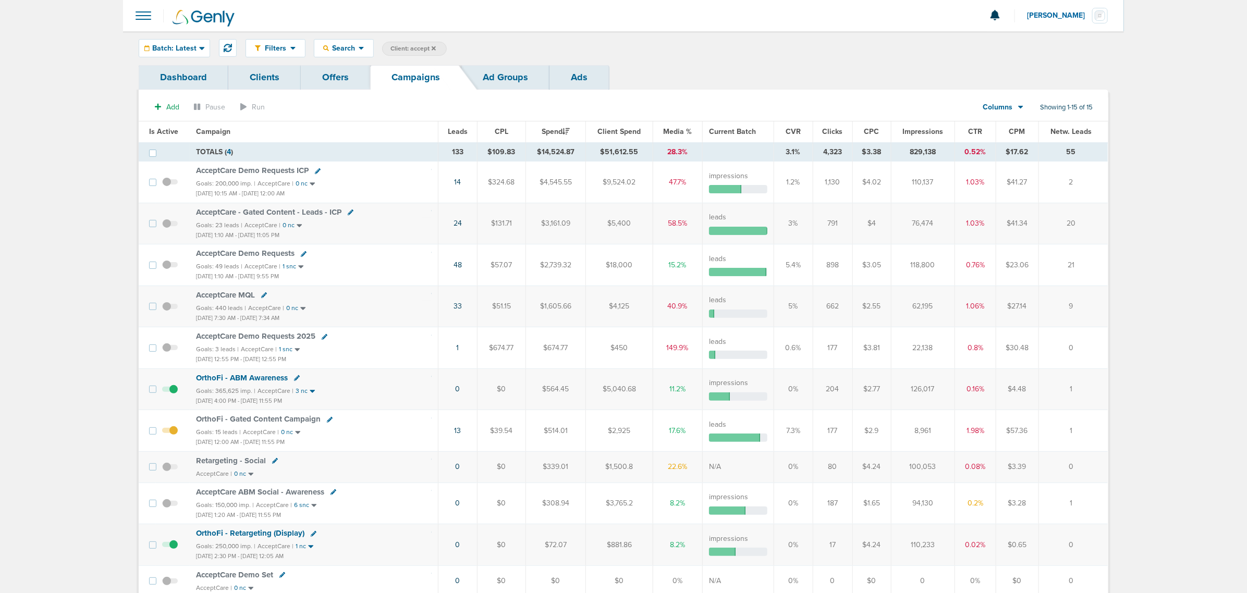
click at [412, 50] on span "Client: accept" at bounding box center [412, 48] width 45 height 9
drag, startPoint x: 503, startPoint y: 50, endPoint x: 459, endPoint y: 57, distance: 44.4
click at [459, 57] on div "Filters Active Only Settings Status Active Inactive Objectives MQL SQL Traffic …" at bounding box center [623, 48] width 1001 height 34
type input "deep"
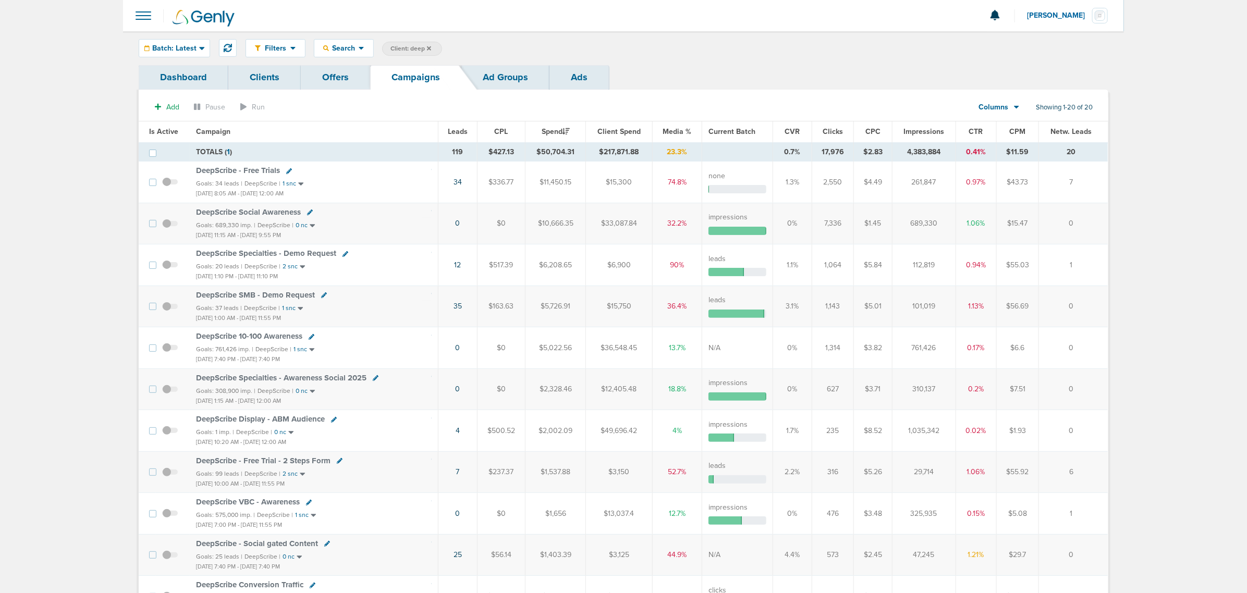
click at [407, 51] on span "Client: deep" at bounding box center [410, 48] width 41 height 9
drag, startPoint x: 492, startPoint y: 47, endPoint x: 422, endPoint y: 48, distance: 69.3
click at [422, 48] on span "Client Campaign Offers Landing Page Ad Group Network Campaign Ad Ad Status Netw…" at bounding box center [473, 49] width 182 height 15
type input "law"
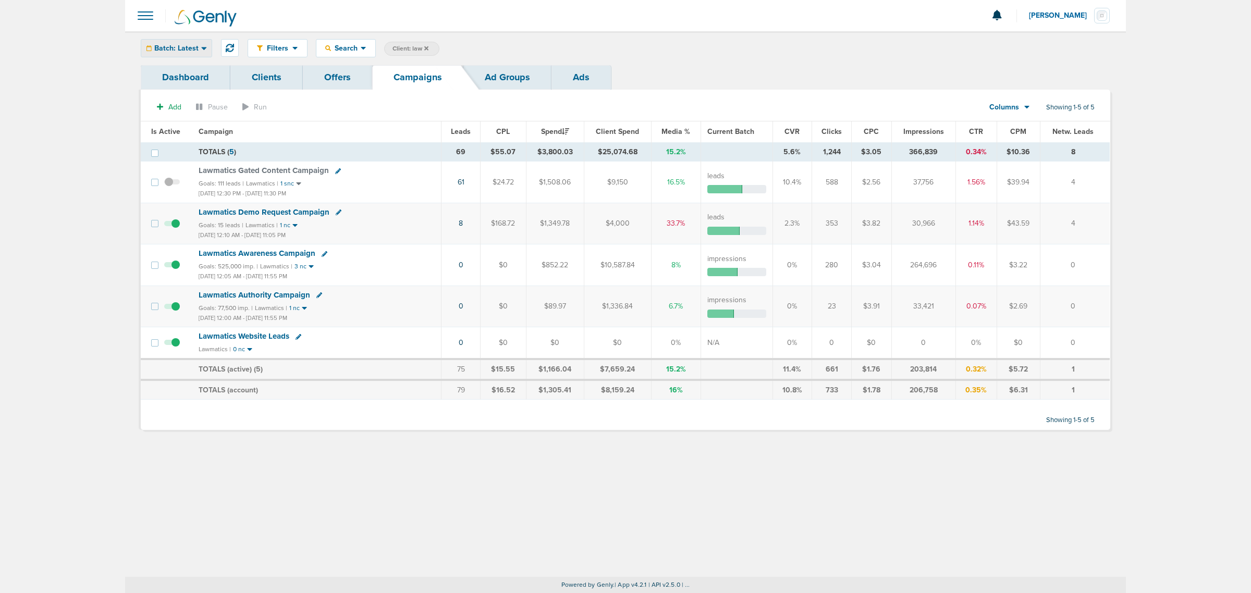
click at [194, 48] on span "Batch: Latest" at bounding box center [176, 48] width 44 height 7
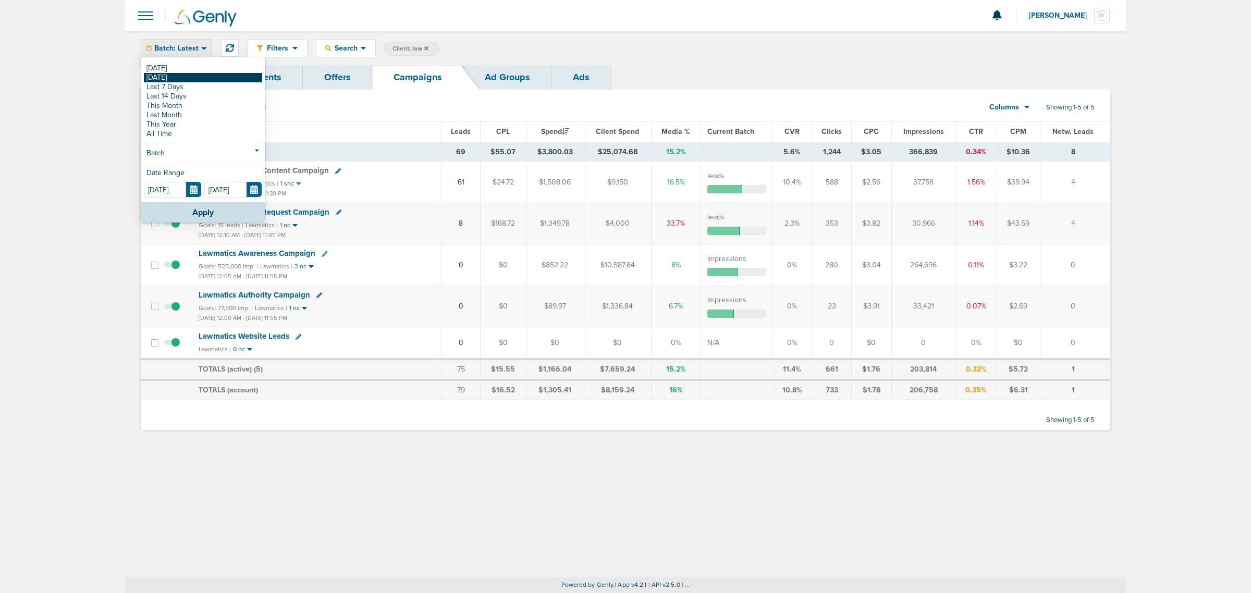
click at [196, 79] on link "[DATE]" at bounding box center [203, 77] width 118 height 9
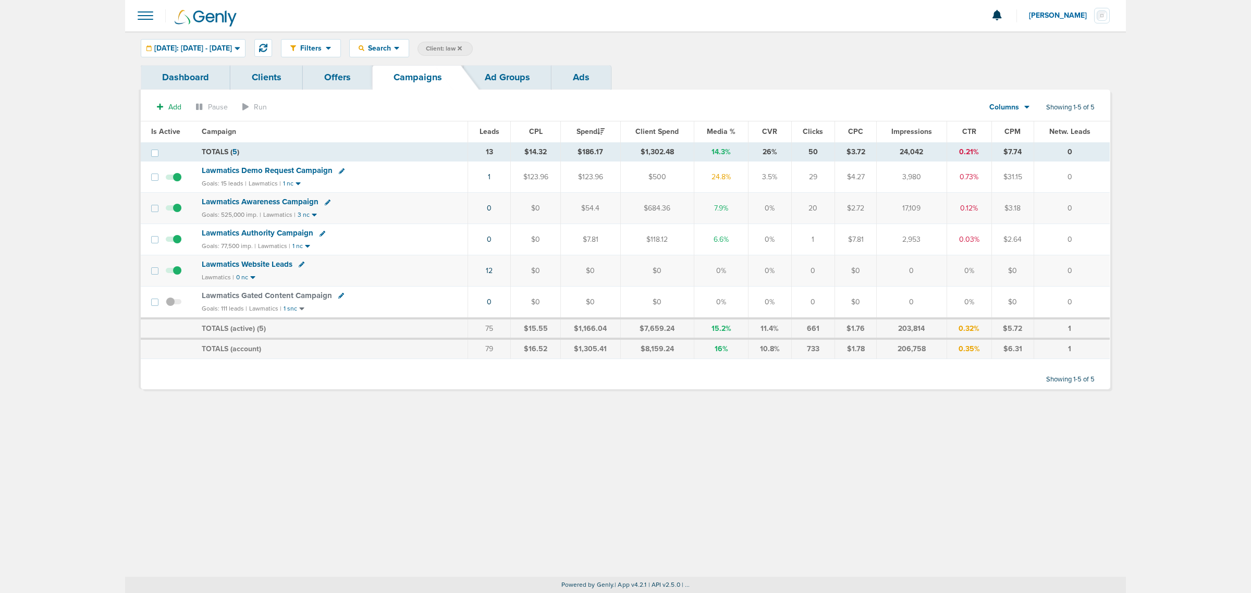
click at [462, 46] on icon at bounding box center [460, 48] width 4 height 6
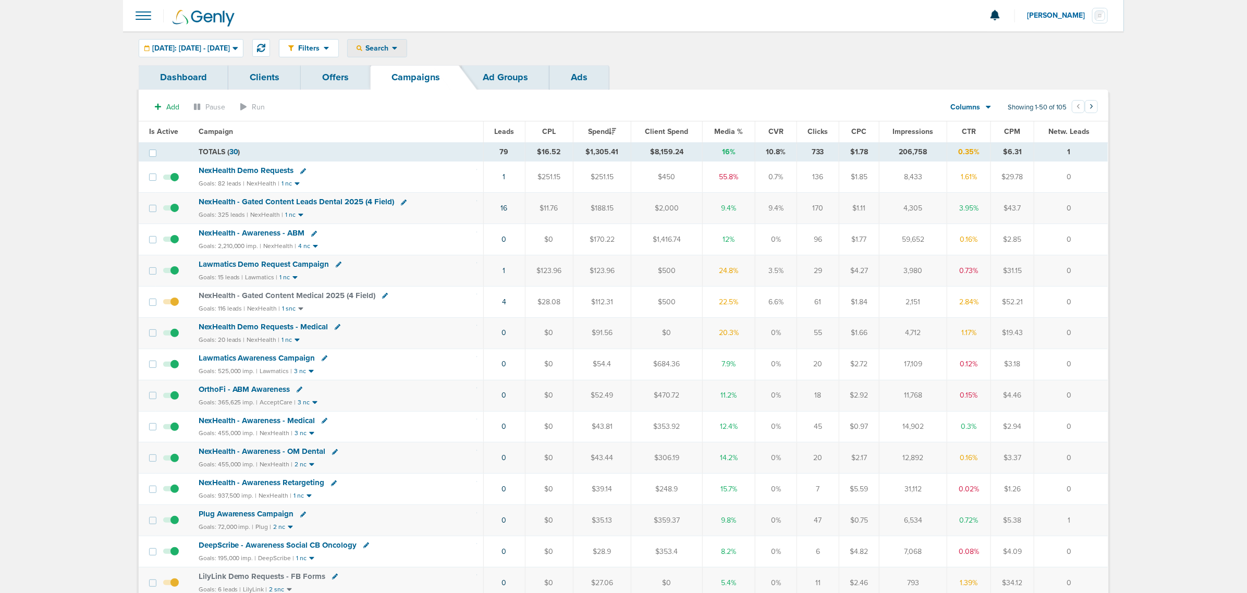
click at [392, 47] on span "Search" at bounding box center [377, 48] width 30 height 9
click at [421, 77] on link "Client" at bounding box center [402, 82] width 108 height 13
click at [557, 43] on input "text" at bounding box center [531, 49] width 52 height 15
type input "lily"
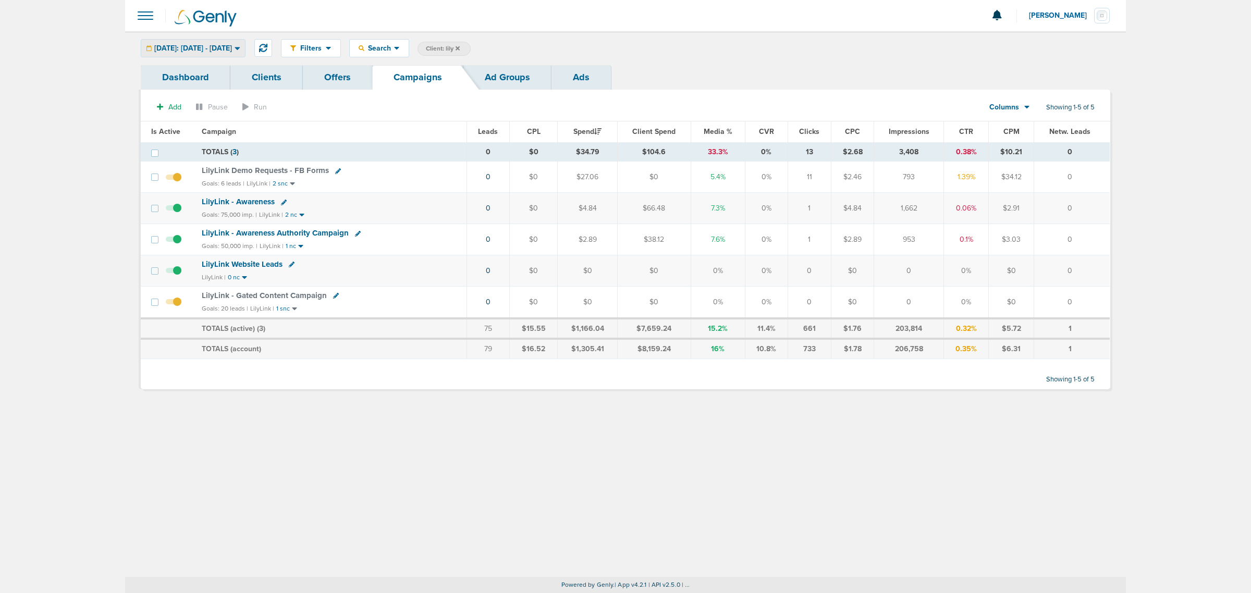
click at [235, 42] on div "[DATE]: [DATE] - [DATE]" at bounding box center [193, 48] width 104 height 17
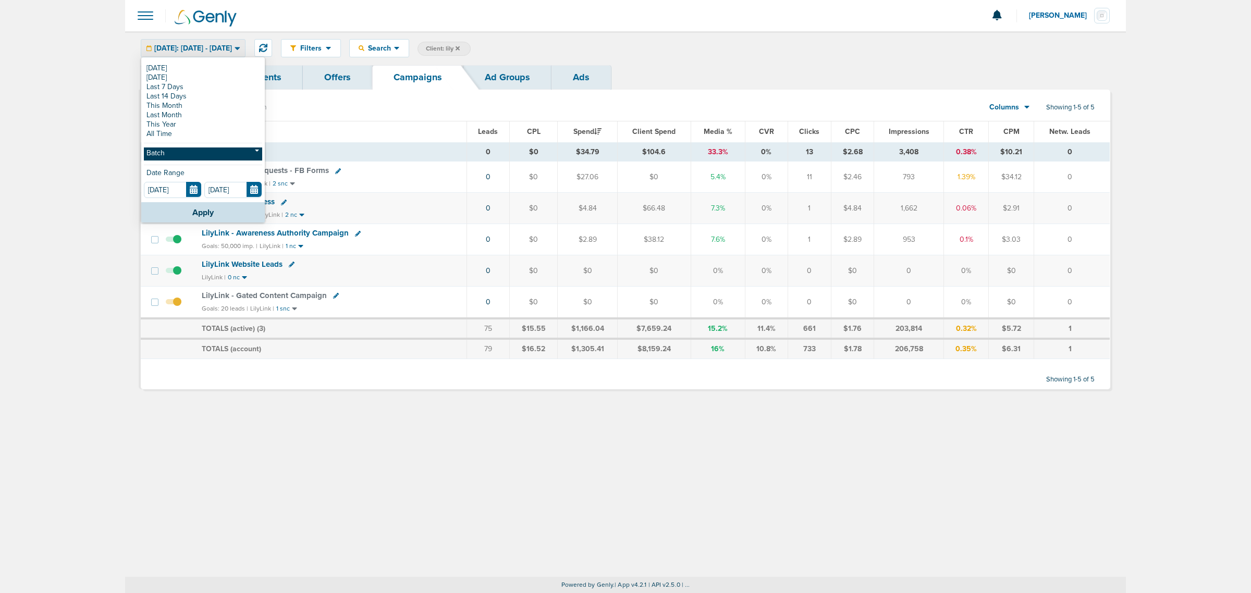
click at [219, 152] on link "Batch" at bounding box center [203, 154] width 118 height 13
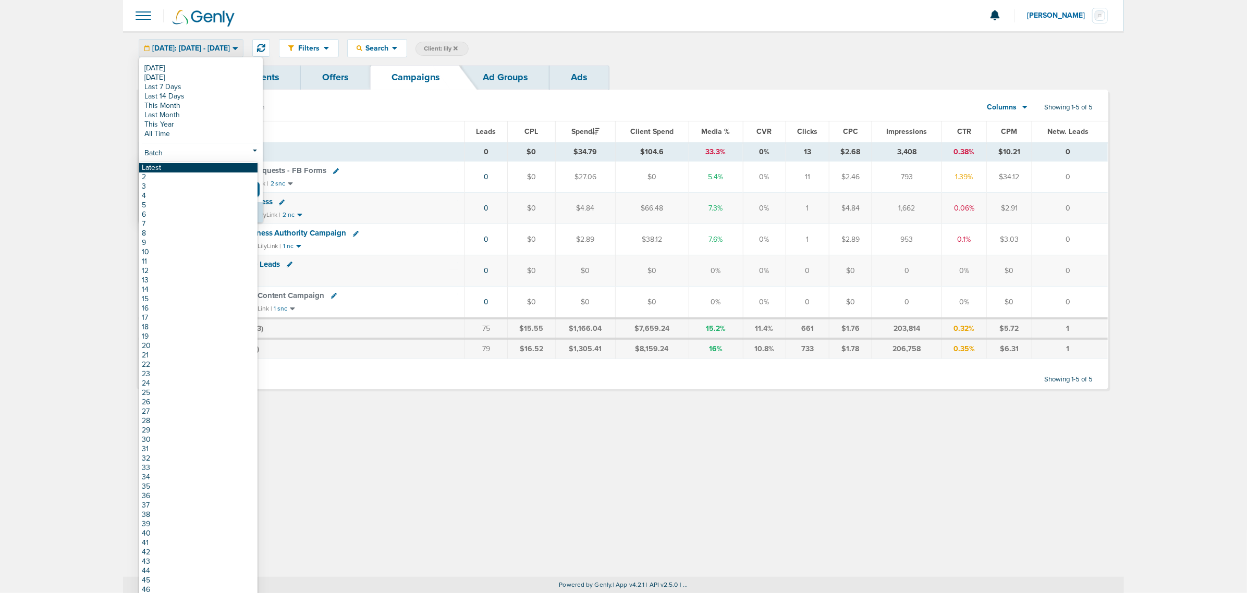
click at [204, 170] on link "Latest" at bounding box center [198, 167] width 118 height 9
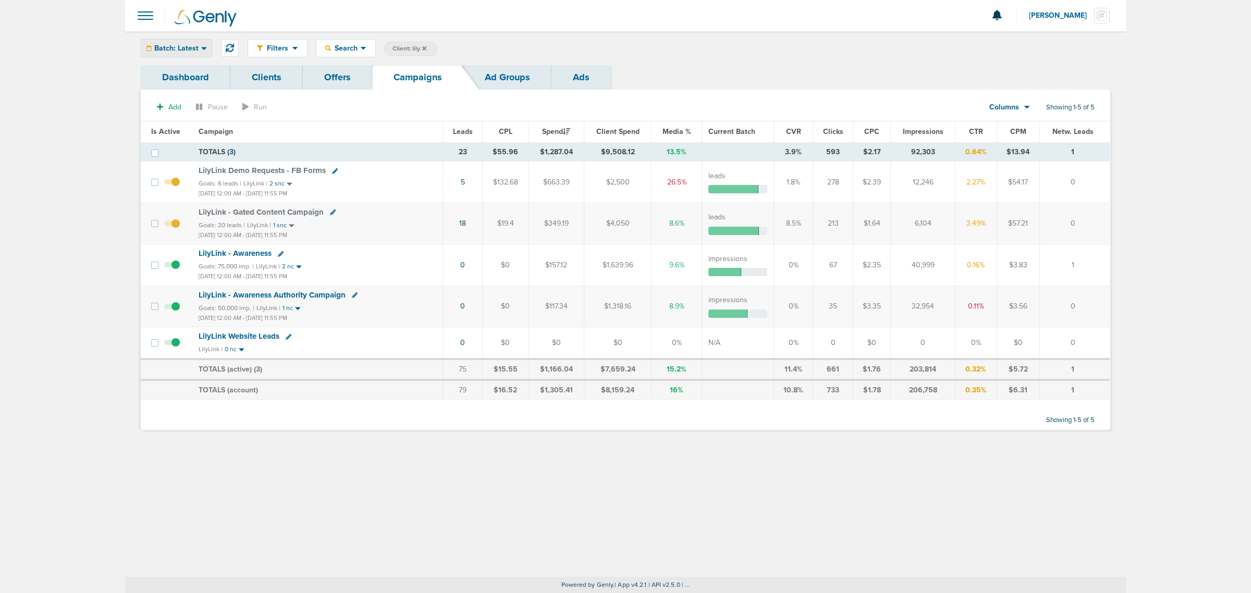
click at [201, 44] on icon at bounding box center [204, 48] width 6 height 9
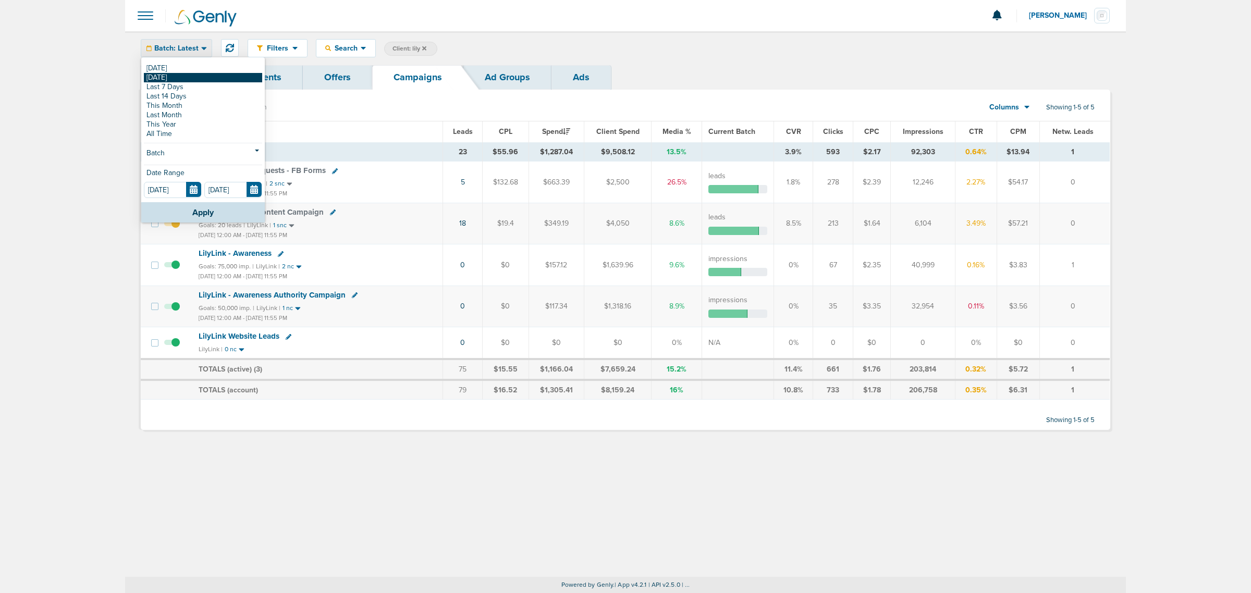
click at [191, 79] on link "[DATE]" at bounding box center [203, 77] width 118 height 9
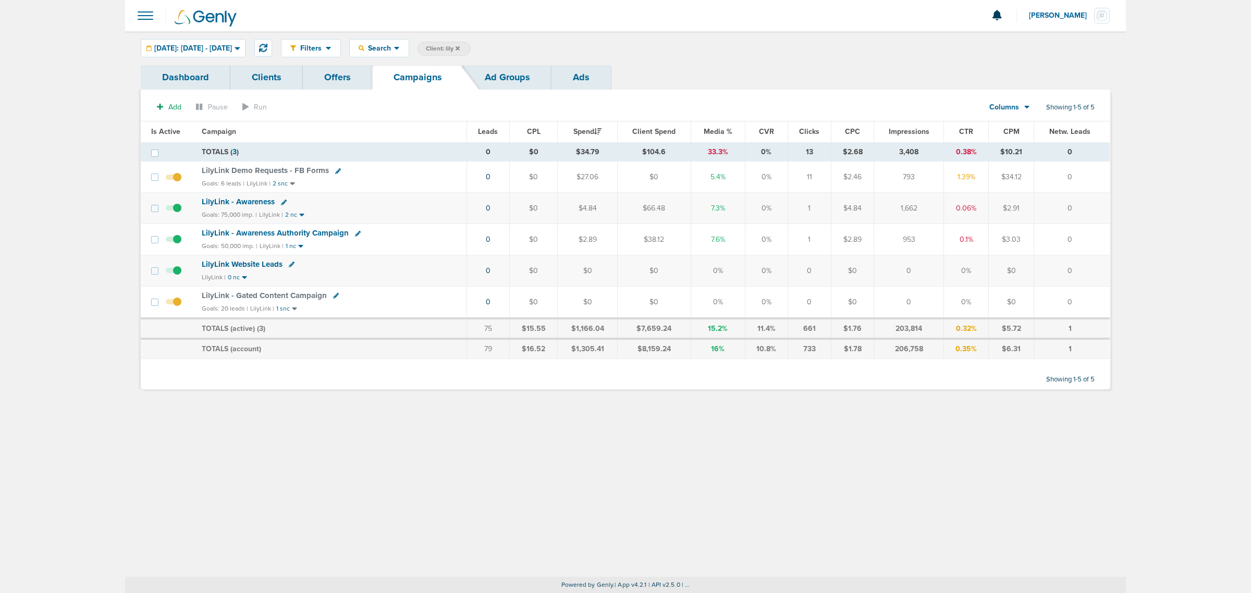
click at [460, 47] on span "Client: lily" at bounding box center [443, 48] width 34 height 9
drag, startPoint x: 557, startPoint y: 51, endPoint x: 508, endPoint y: 48, distance: 48.6
click at [510, 48] on span "Client Campaign Offers Landing Page Ad Group Network Campaign Ad Ad Status Netw…" at bounding box center [509, 49] width 182 height 15
type input "data"
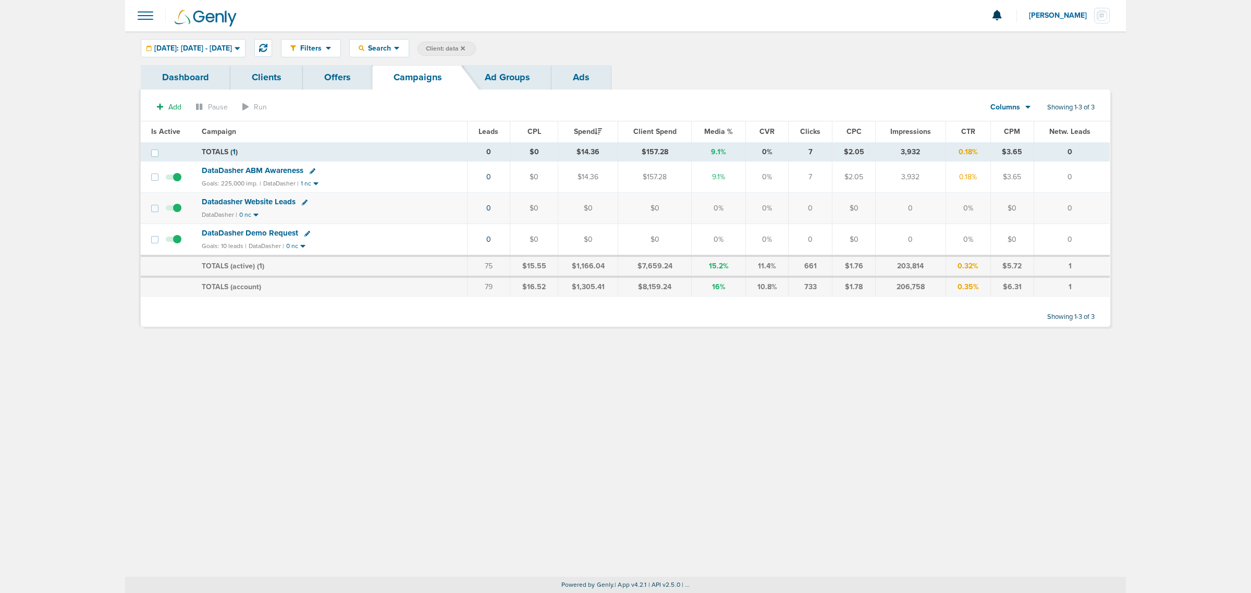
click at [465, 47] on span "Client: data" at bounding box center [445, 48] width 39 height 9
drag, startPoint x: 571, startPoint y: 51, endPoint x: 493, endPoint y: 45, distance: 78.4
click at [493, 45] on span "Client Campaign Offers Landing Page Ad Group Network Campaign Ad Ad Status Netw…" at bounding box center [509, 49] width 182 height 15
type input "plug"
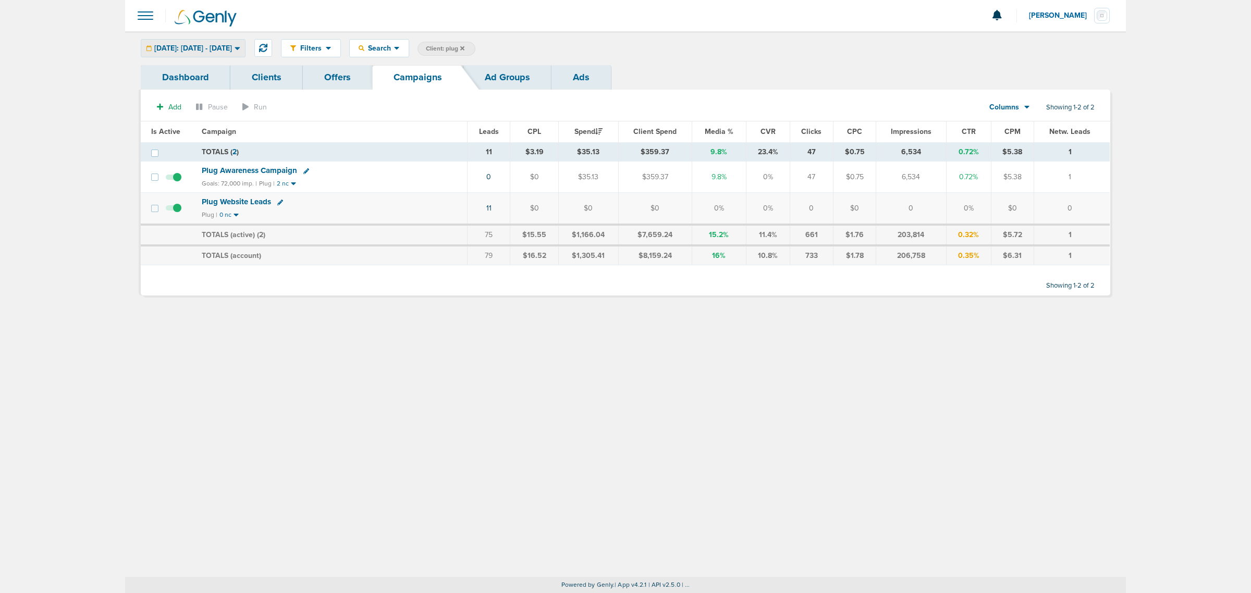
click at [232, 51] on span "[DATE]: [DATE] - [DATE]" at bounding box center [193, 48] width 78 height 7
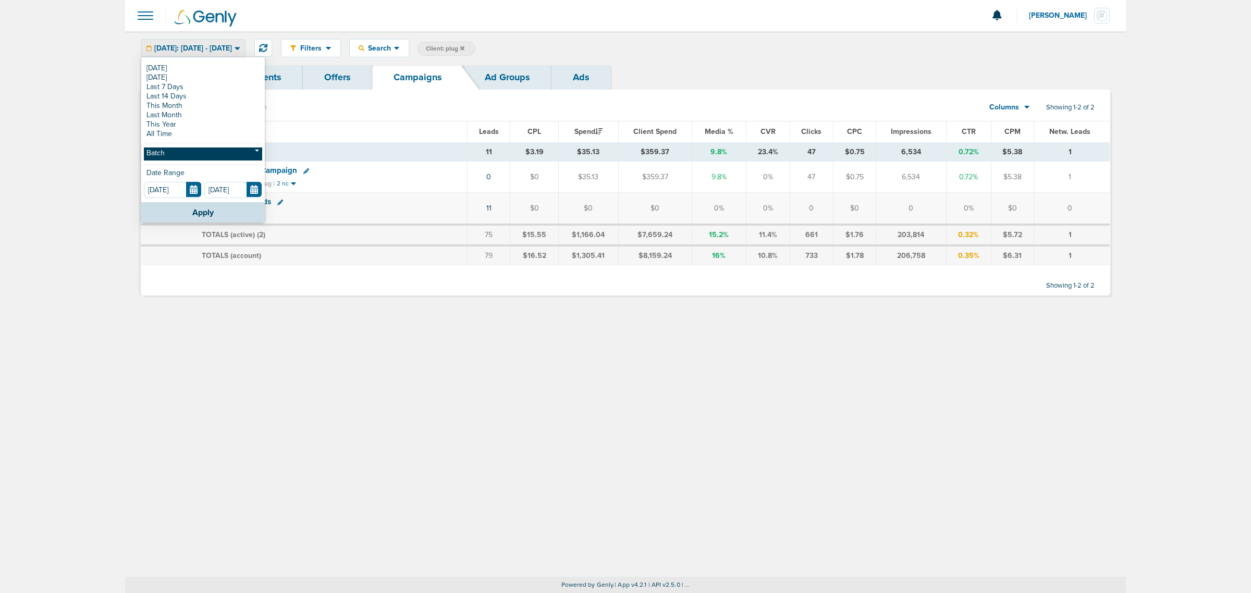
click at [178, 153] on link "Batch" at bounding box center [203, 154] width 118 height 13
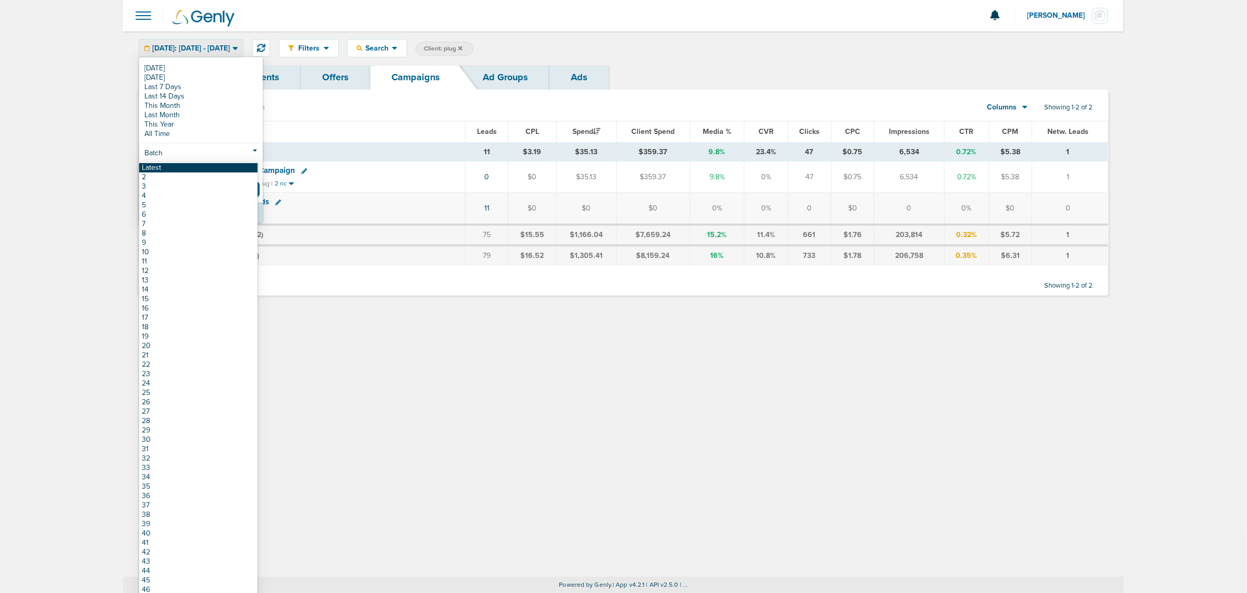
click at [172, 168] on link "Latest" at bounding box center [198, 167] width 118 height 9
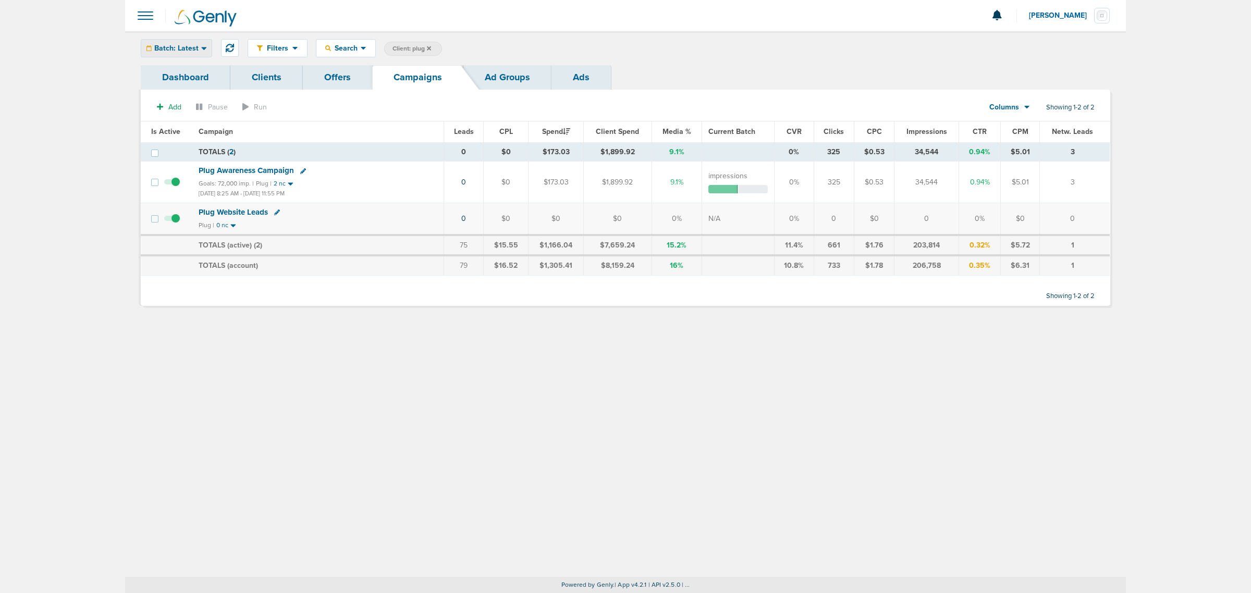
click at [190, 40] on div "Batch: Latest" at bounding box center [176, 48] width 70 height 17
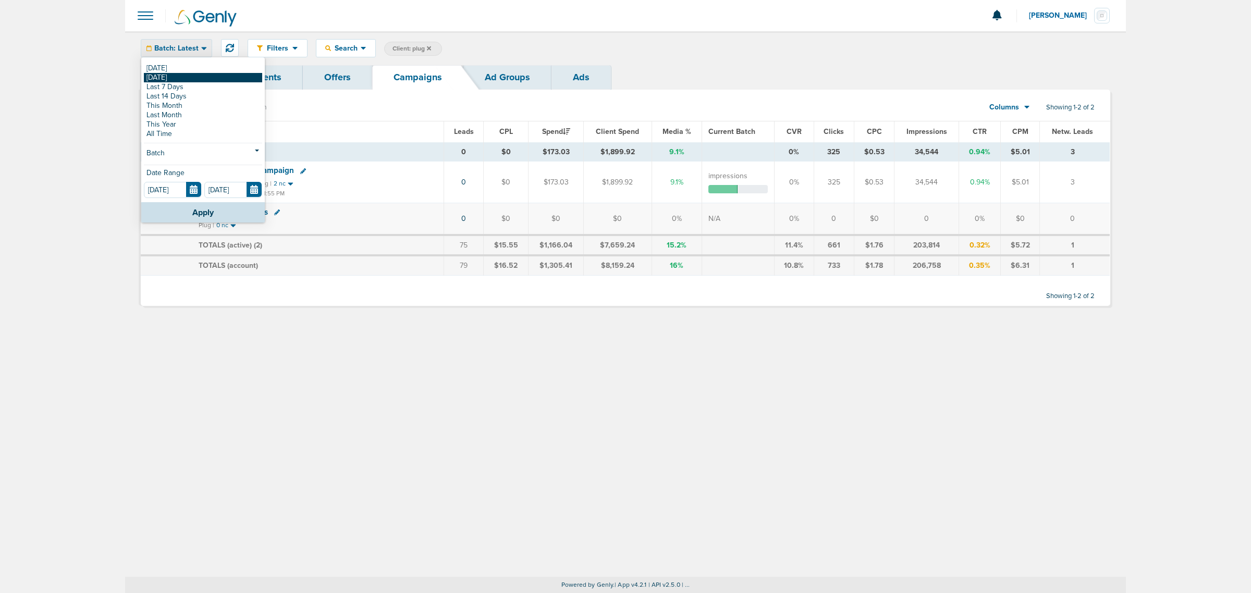
click at [195, 77] on link "[DATE]" at bounding box center [203, 77] width 118 height 9
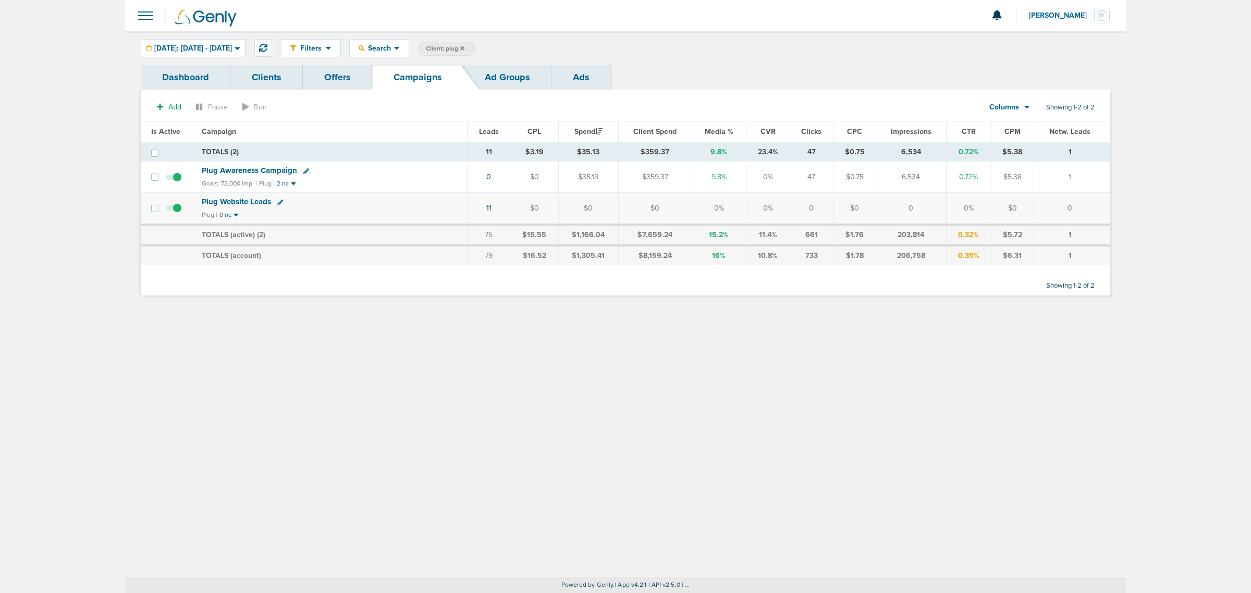
click at [464, 48] on icon at bounding box center [462, 48] width 4 height 4
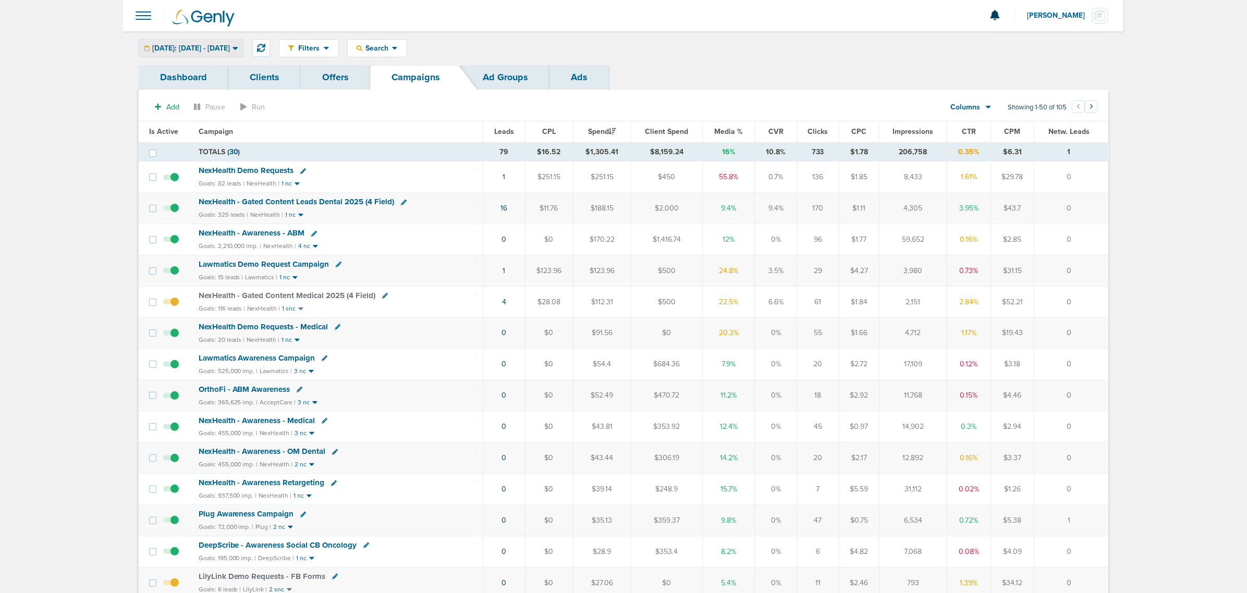
click at [230, 48] on span "[DATE]: [DATE] - [DATE]" at bounding box center [191, 48] width 78 height 7
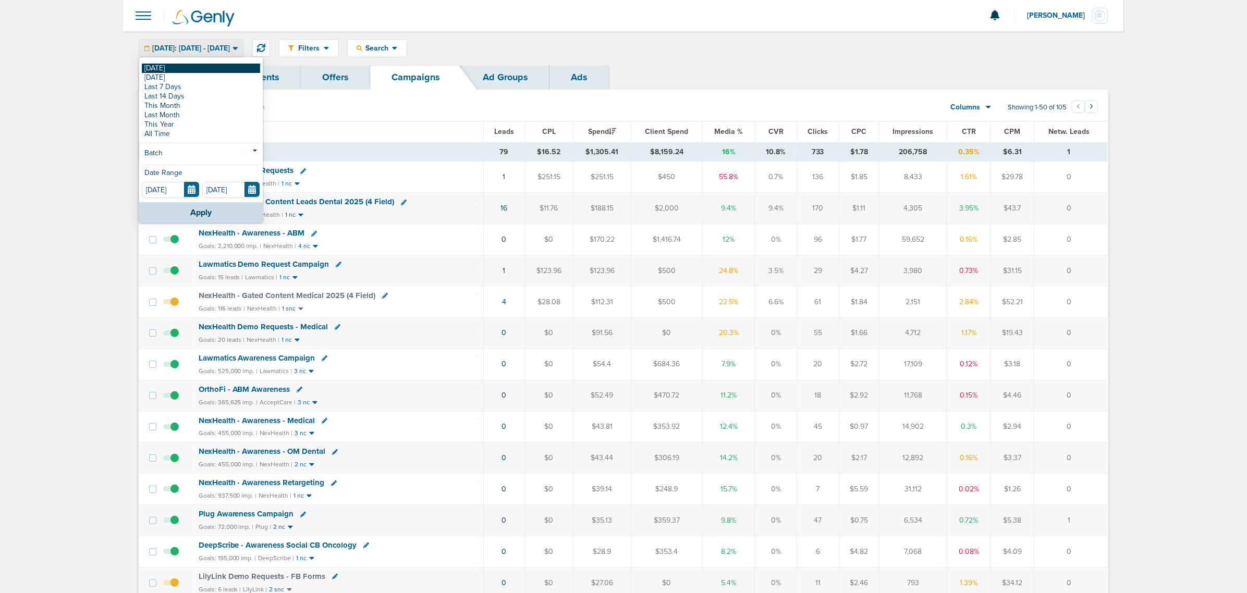
click at [212, 69] on link "[DATE]" at bounding box center [201, 68] width 118 height 9
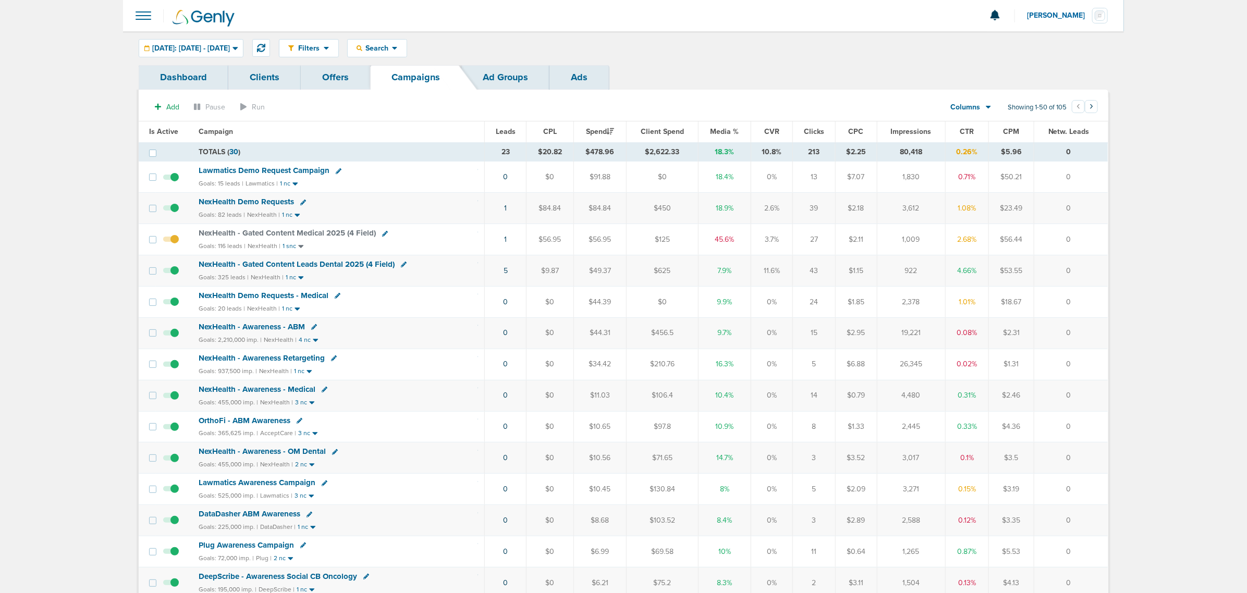
click at [294, 236] on span "NexHealth - Gated Content Medical 2025 (4 Field)" at bounding box center [287, 232] width 177 height 9
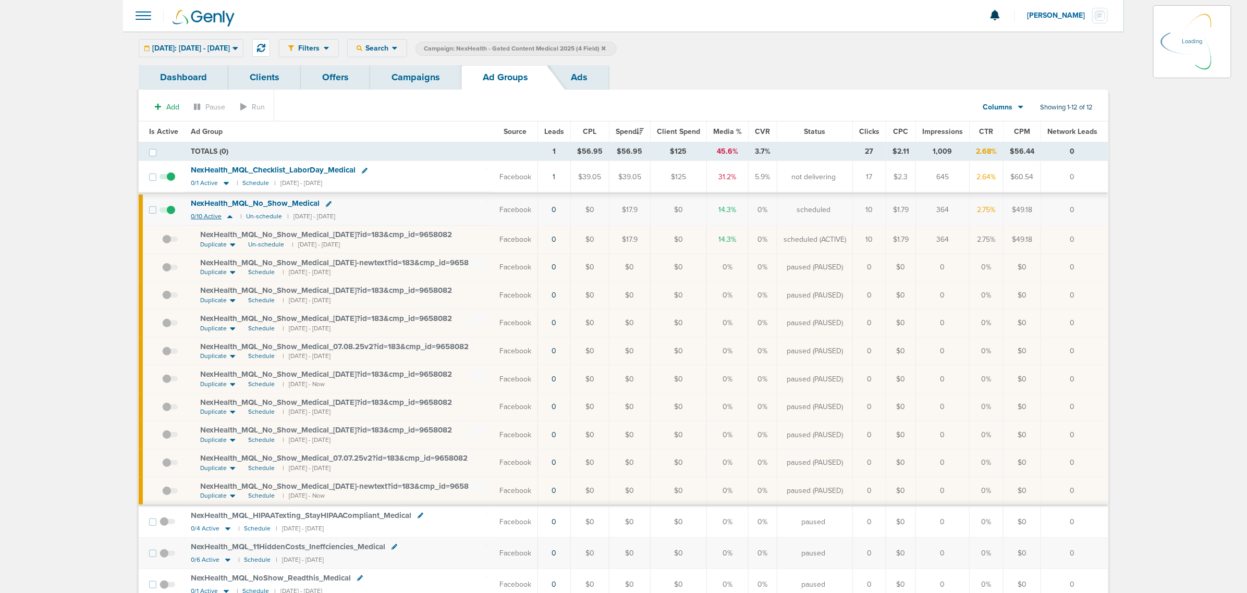
click at [227, 218] on icon at bounding box center [229, 216] width 5 height 3
click at [225, 217] on icon at bounding box center [230, 216] width 10 height 9
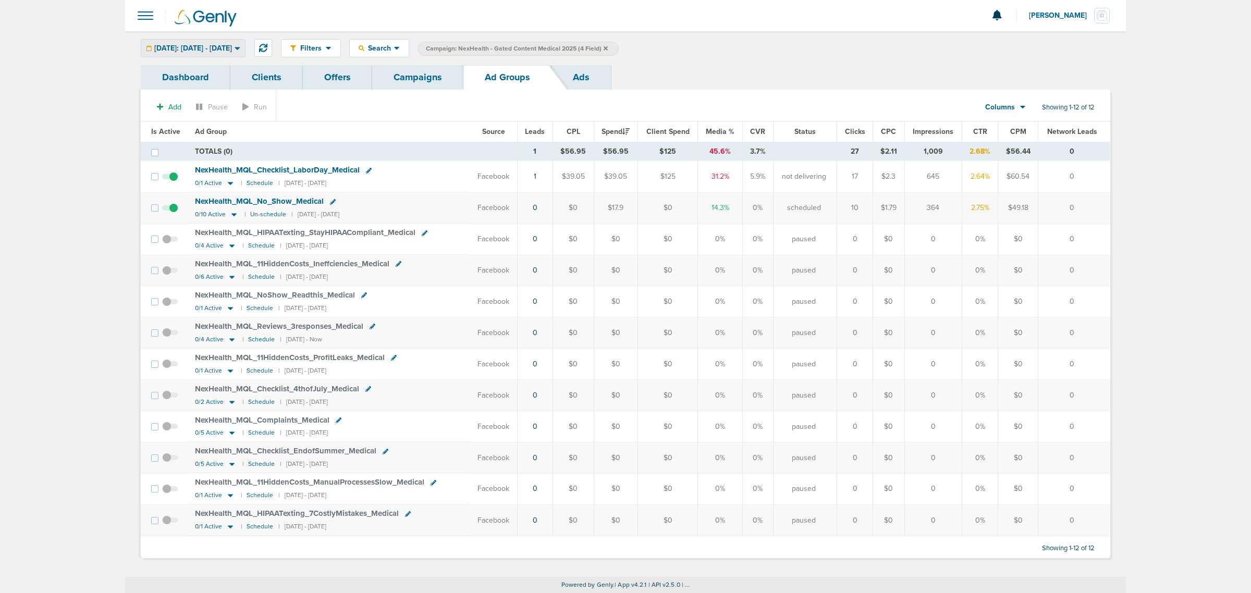
click at [207, 47] on span "[DATE]: [DATE] - [DATE]" at bounding box center [193, 48] width 78 height 7
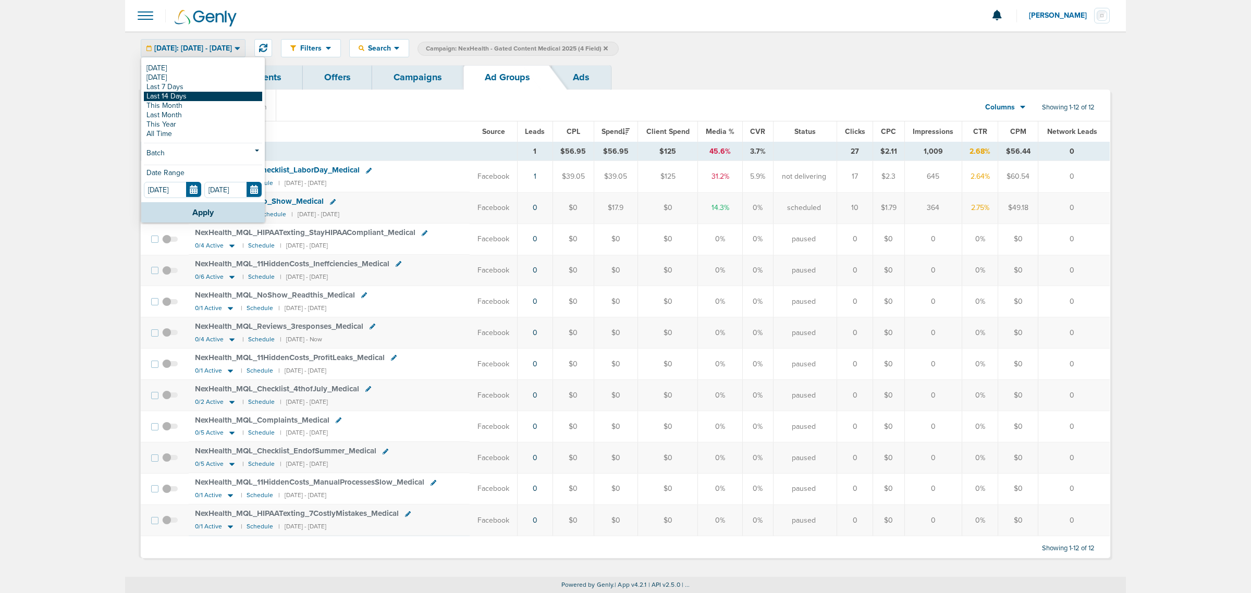
click at [189, 92] on link "Last 14 Days" at bounding box center [203, 96] width 118 height 9
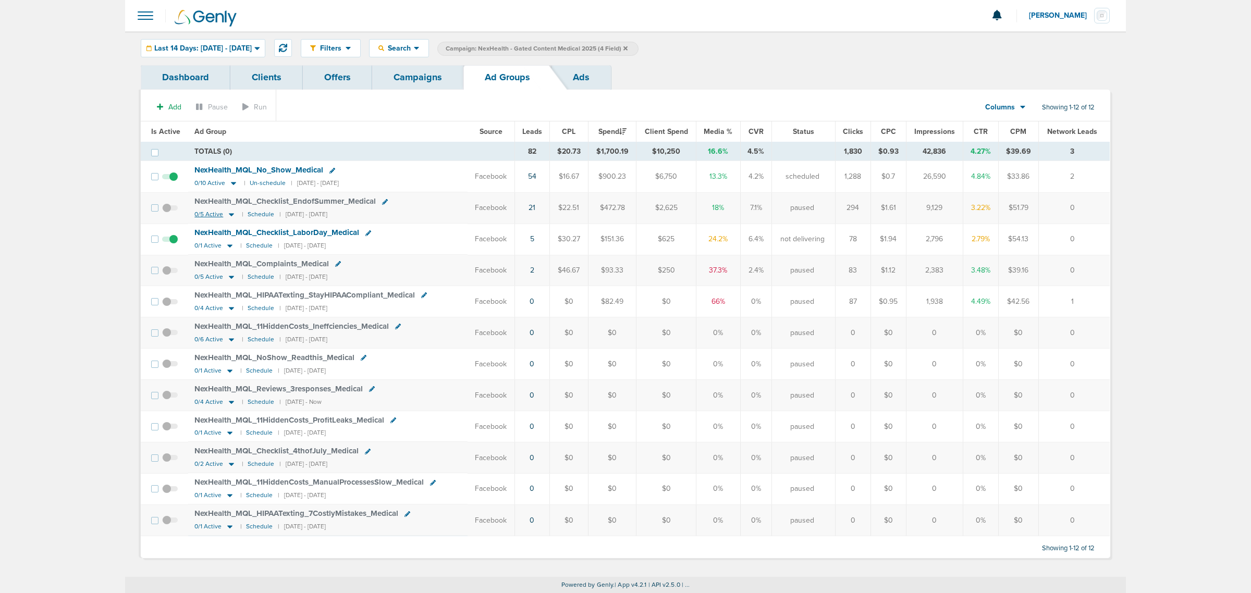
click at [227, 214] on icon at bounding box center [231, 214] width 10 height 9
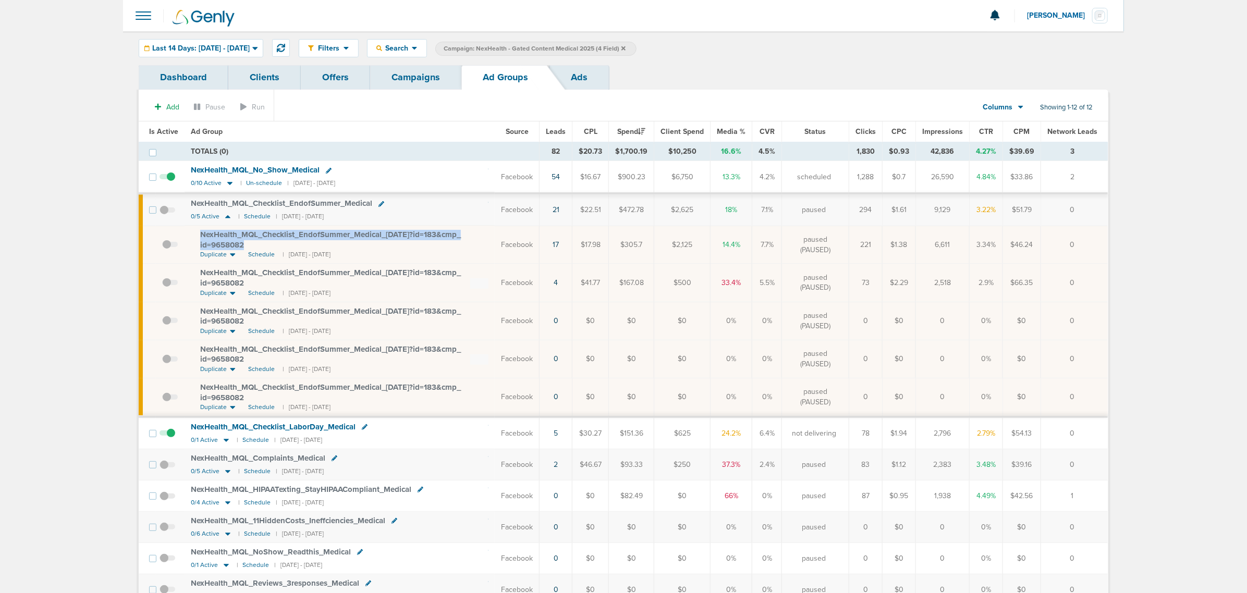
drag, startPoint x: 275, startPoint y: 247, endPoint x: 194, endPoint y: 237, distance: 81.3
click at [194, 237] on td "NexHealth_ MQL_ Checklist_ EndofSummer_ Medical_ [DATE]?id=183&cmp_ id=9658082 …" at bounding box center [340, 245] width 310 height 38
copy span "NexHealth_ MQL_ Checklist_ EndofSummer_ Medical_ [DATE]?id=183&cmp_ id=9658082"
click at [406, 127] on th "Ad Group" at bounding box center [340, 131] width 310 height 21
click at [404, 74] on link "Campaigns" at bounding box center [415, 77] width 91 height 24
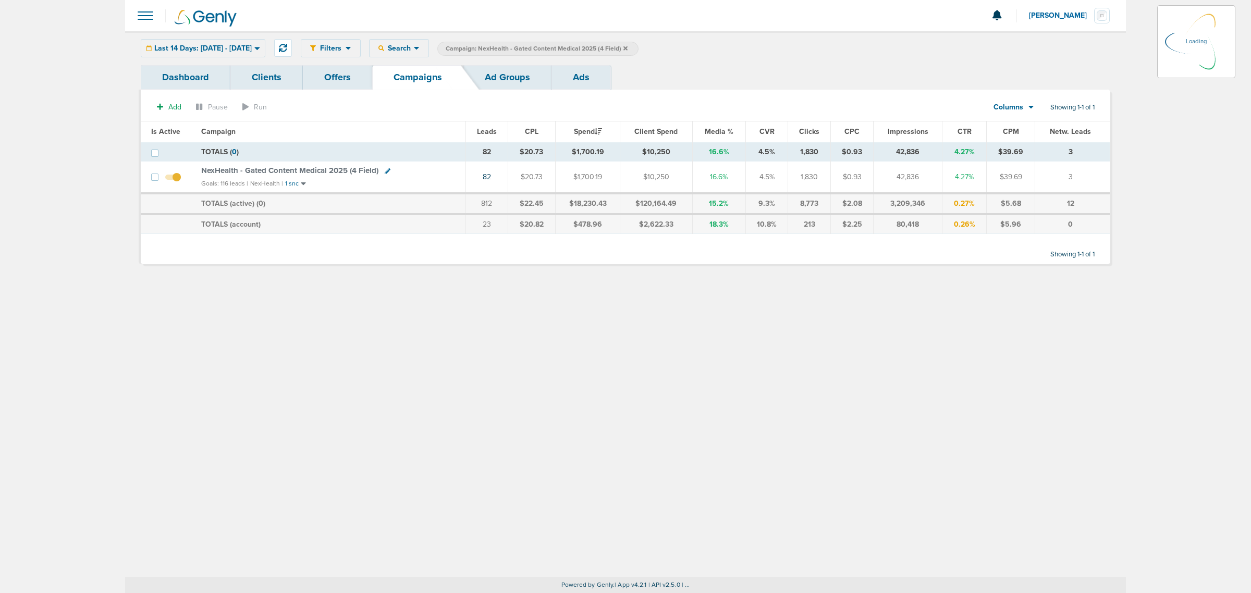
click at [385, 170] on icon at bounding box center [388, 171] width 6 height 6
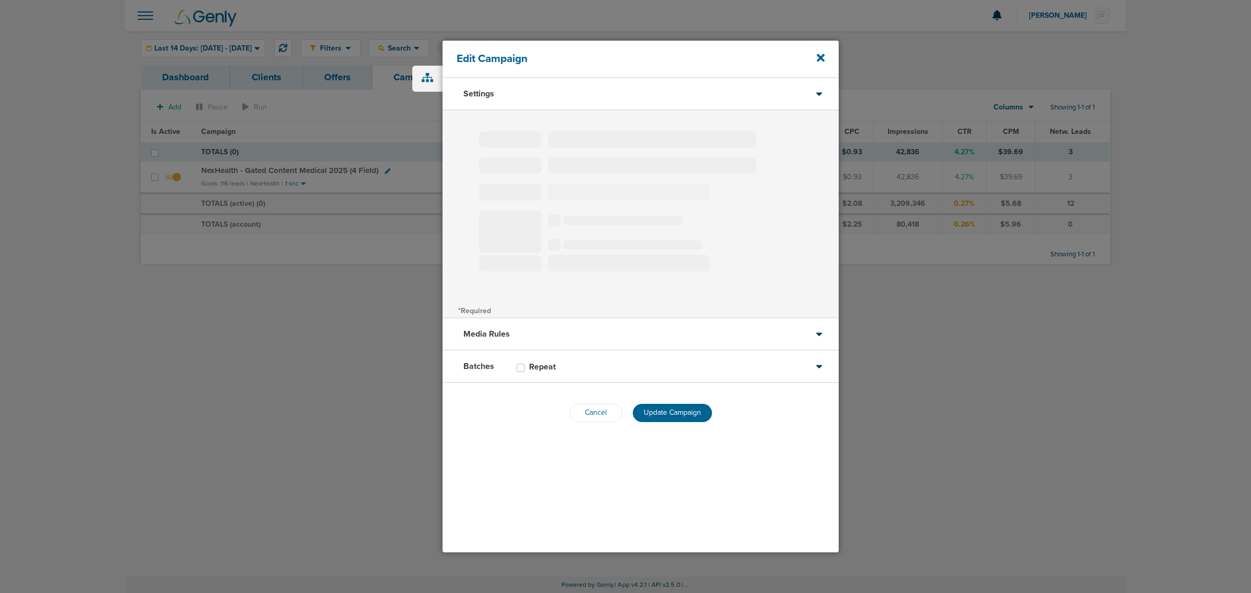
type input "NexHealth - Gated Content Medical 2025 (4 Field)"
select select "Leads"
radio input "true"
select select "readWrite"
checkbox input "true"
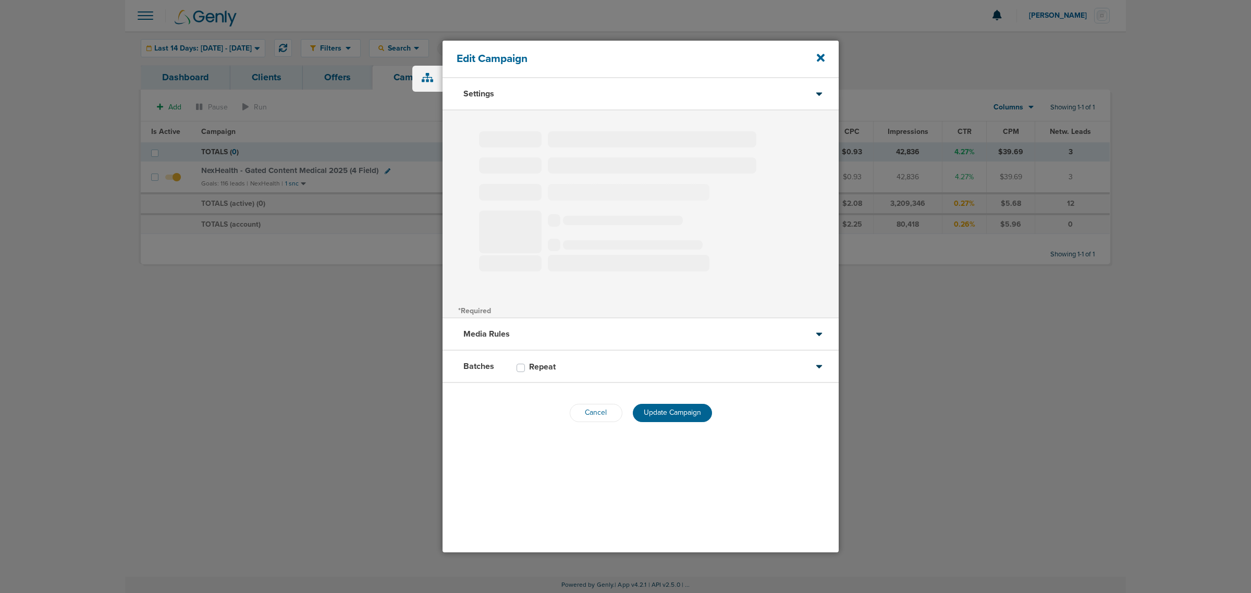
select select "1"
select select "2"
select select "3"
select select "4"
select select "6"
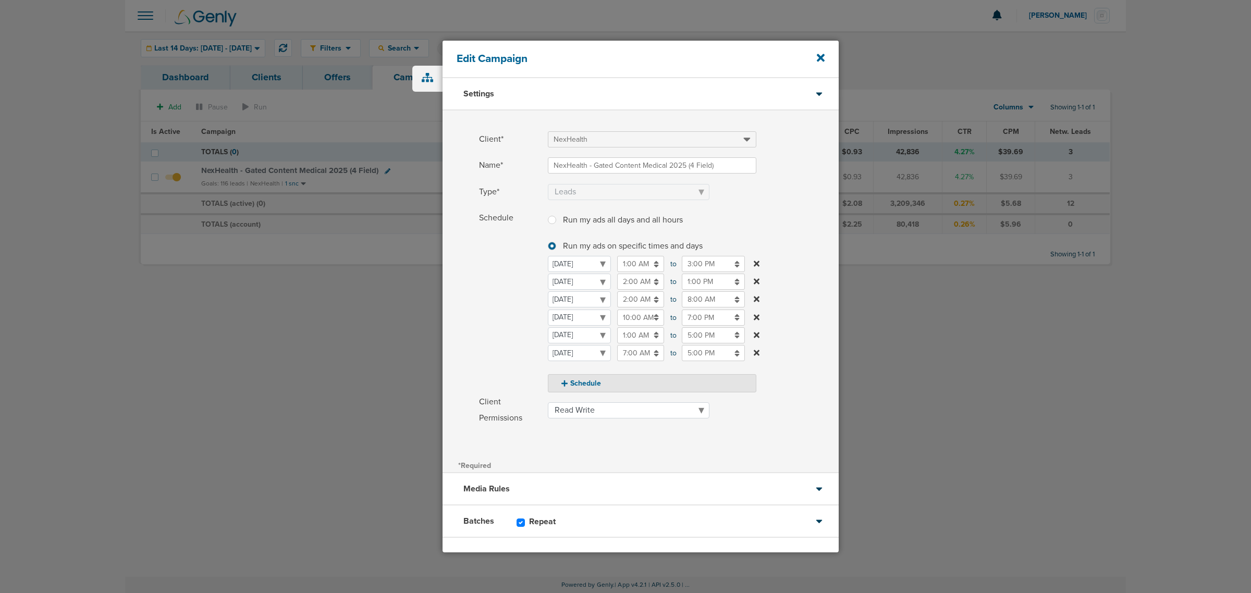
click at [696, 302] on input "8:00 AM" at bounding box center [713, 299] width 63 height 16
click at [782, 350] on button "AM" at bounding box center [784, 349] width 16 height 16
type input "8:00 PM"
click at [800, 251] on label "Schedule Run my ads all days and all hours Run my ads all days and all hours Ru…" at bounding box center [659, 301] width 360 height 182
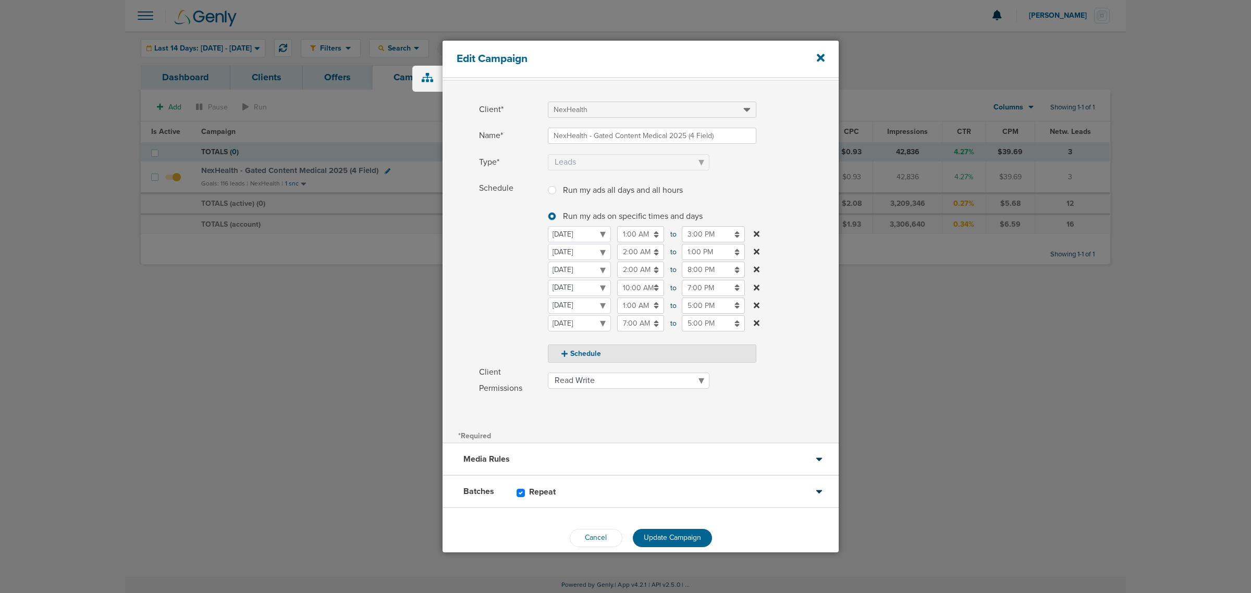
scroll to position [44, 0]
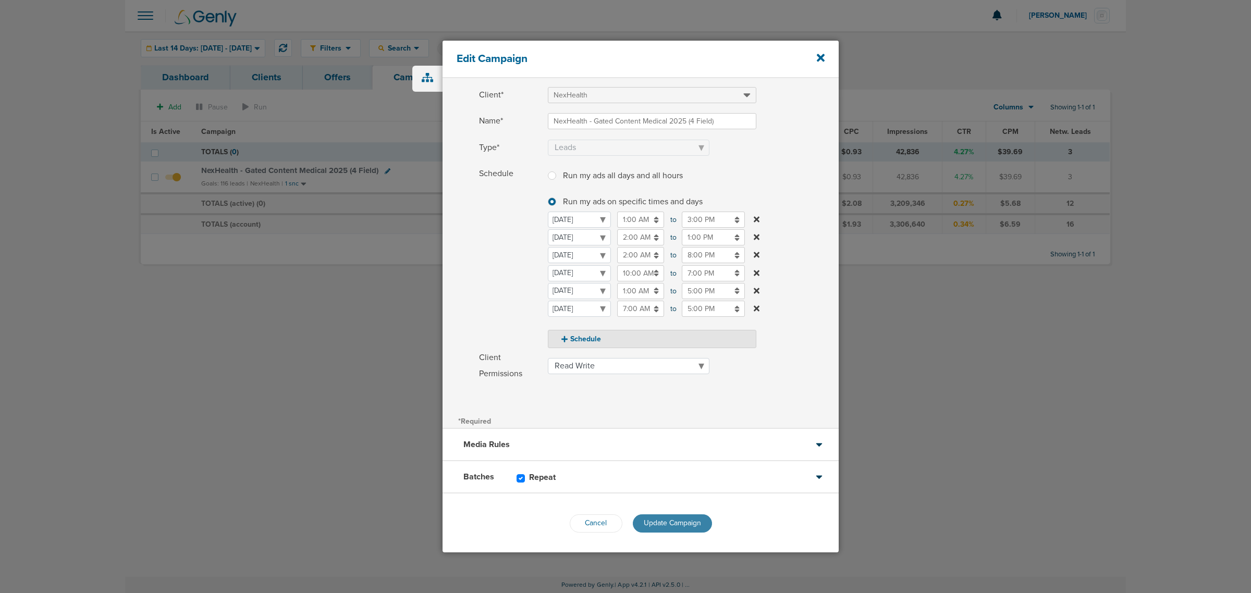
click at [699, 524] on button "Update Campaign" at bounding box center [672, 523] width 79 height 18
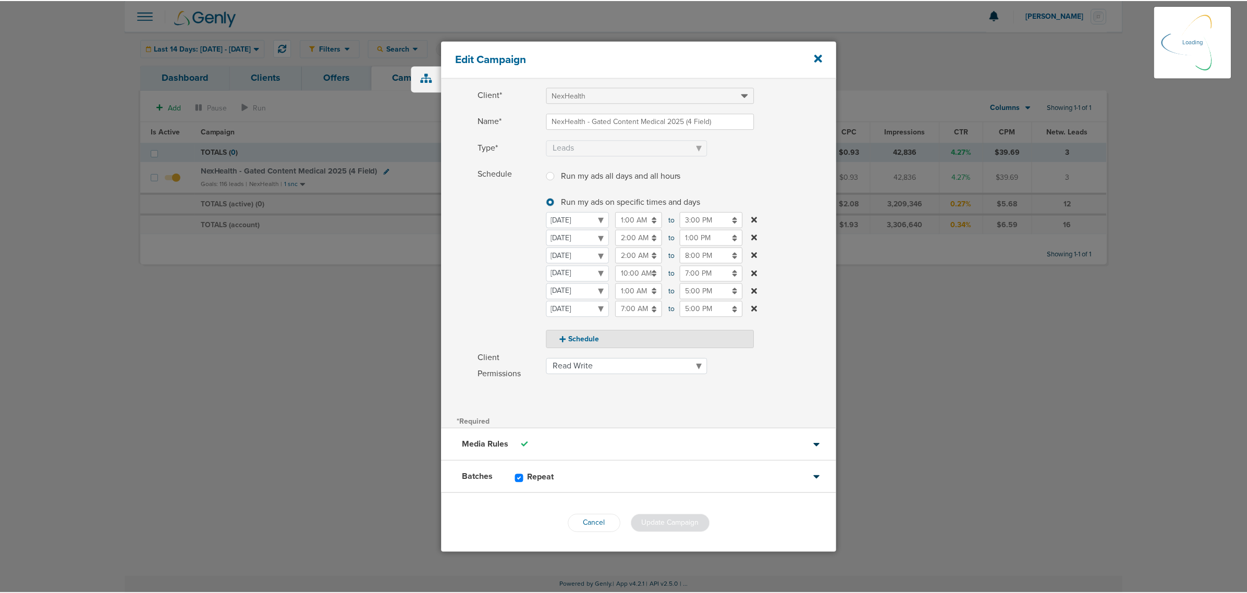
scroll to position [11, 0]
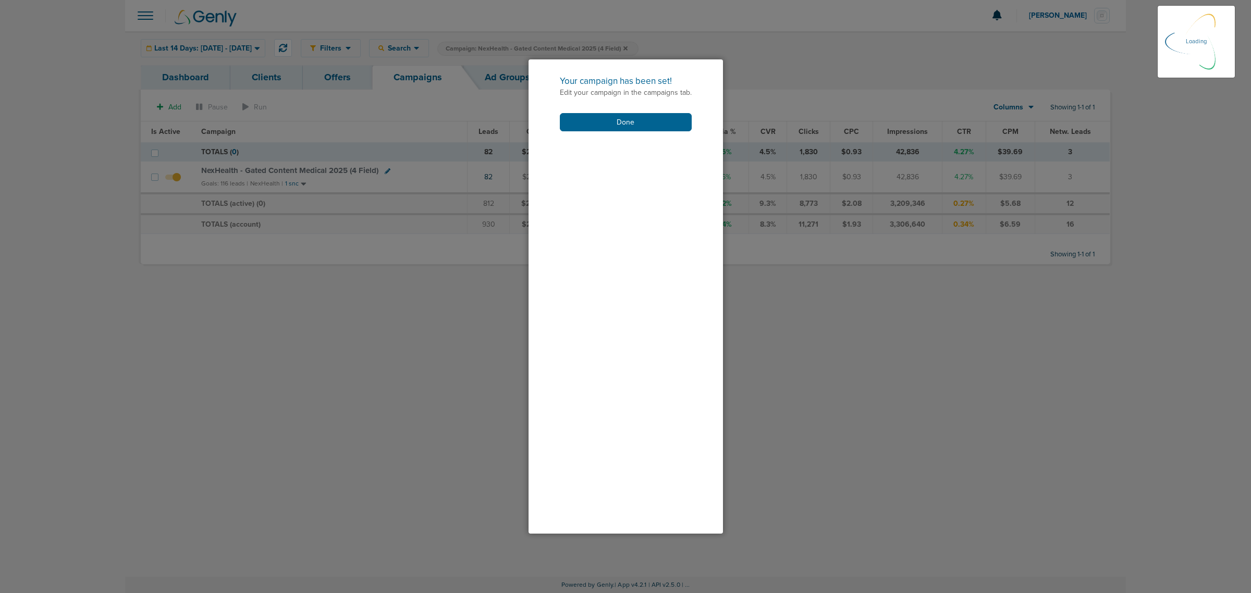
click at [662, 112] on div "Your campaign has been set! Edit your campaign in the campaigns tab. Done" at bounding box center [626, 103] width 194 height 88
click at [658, 116] on button "Done" at bounding box center [626, 122] width 132 height 18
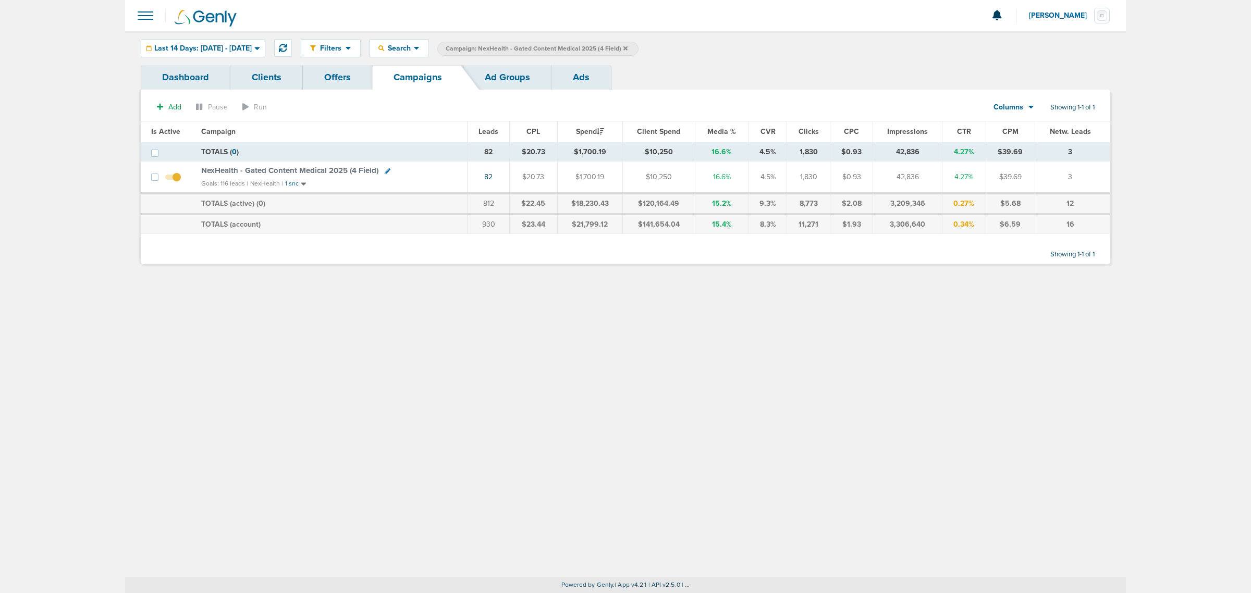
click at [267, 168] on span "NexHealth - Gated Content Medical 2025 (4 Field)" at bounding box center [289, 170] width 177 height 9
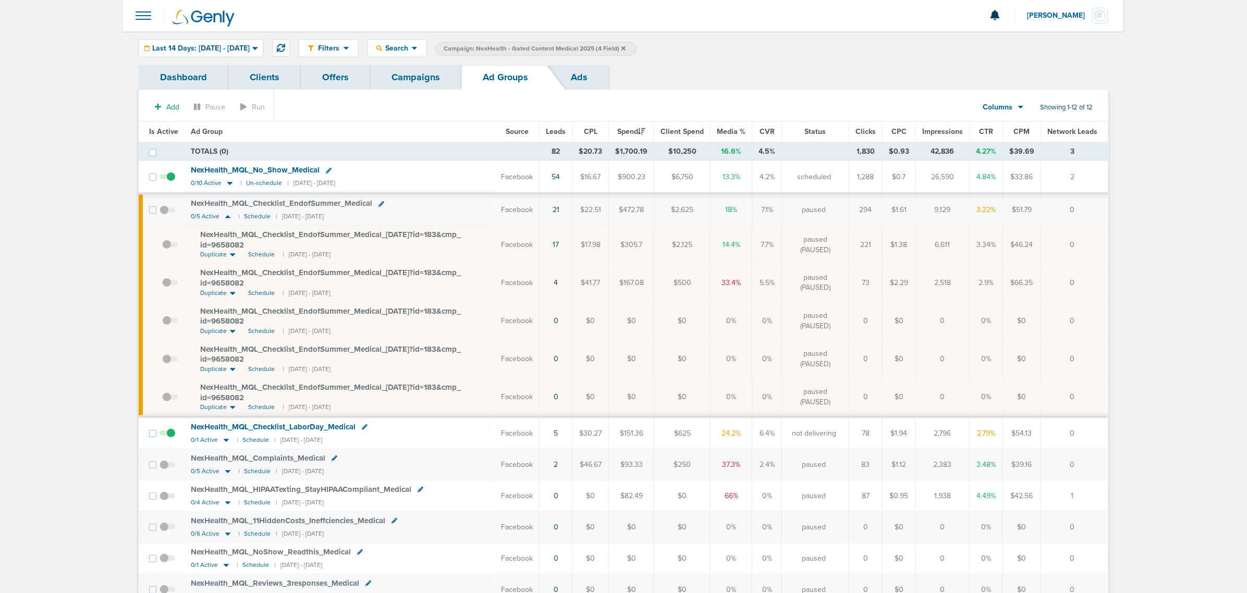
click at [207, 37] on div "Filters Active Only Settings Status Active Inactive Objectives MQL SQL Traffic …" at bounding box center [623, 48] width 1001 height 34
click at [204, 50] on span "Last 14 Days: [DATE] - [DATE]" at bounding box center [200, 48] width 97 height 7
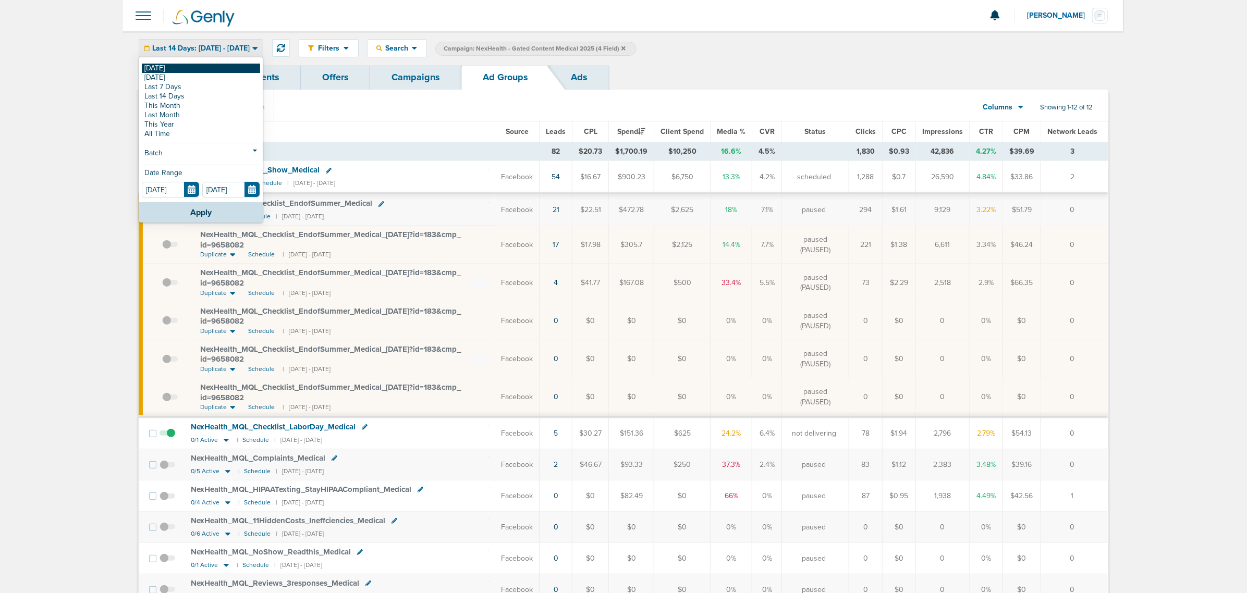
click at [175, 68] on link "[DATE]" at bounding box center [201, 68] width 118 height 9
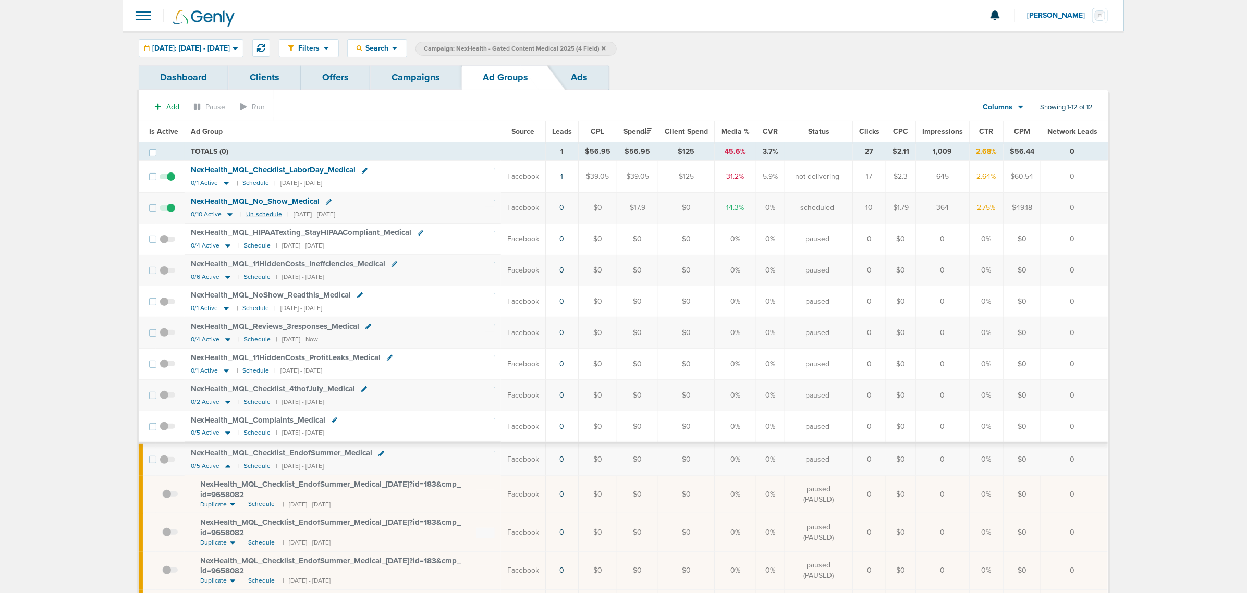
click at [256, 215] on small "Un-schedule" at bounding box center [264, 215] width 36 height 8
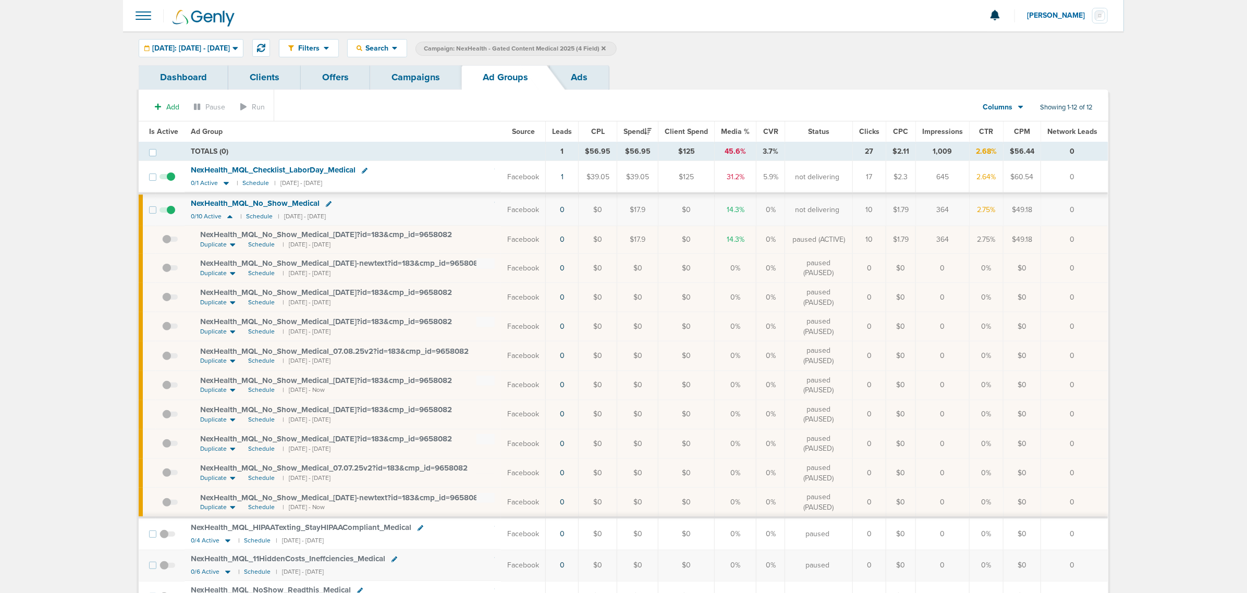
click at [169, 215] on span at bounding box center [167, 215] width 16 height 0
click at [167, 212] on input "checkbox" at bounding box center [167, 212] width 0 height 0
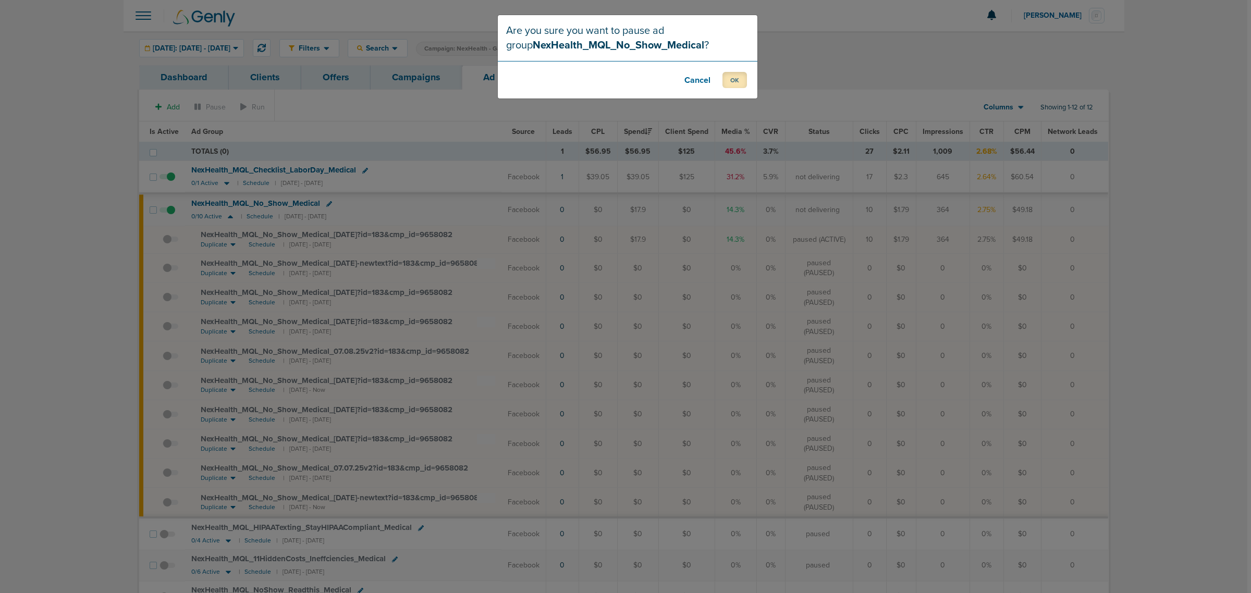
click at [729, 81] on button "OK" at bounding box center [734, 80] width 24 height 16
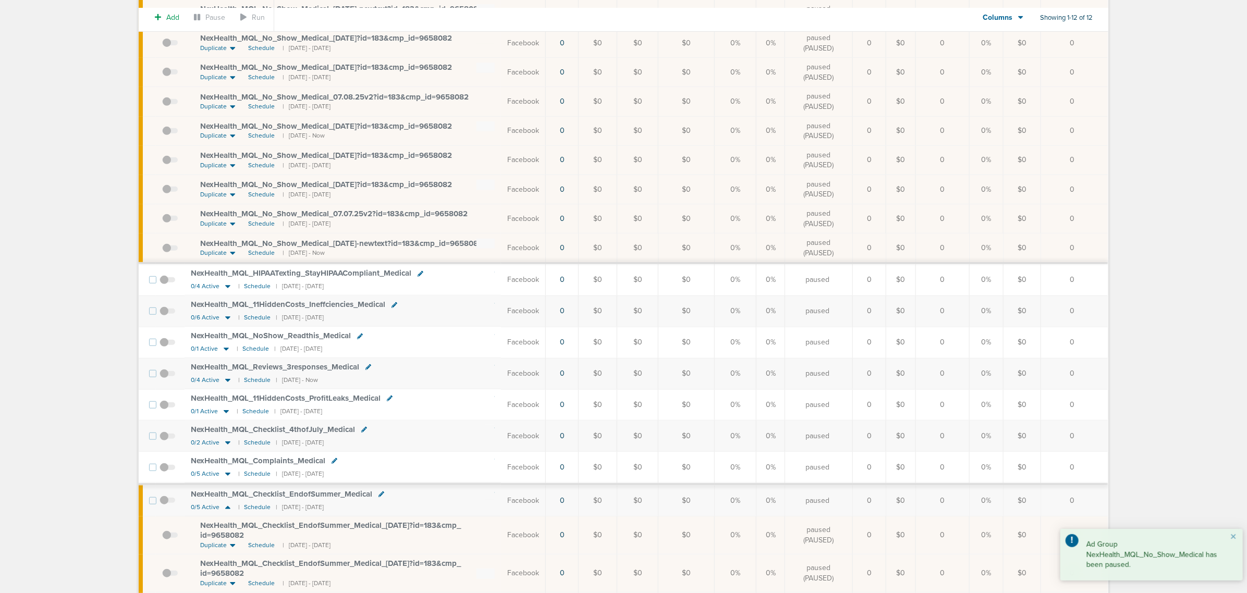
scroll to position [261, 0]
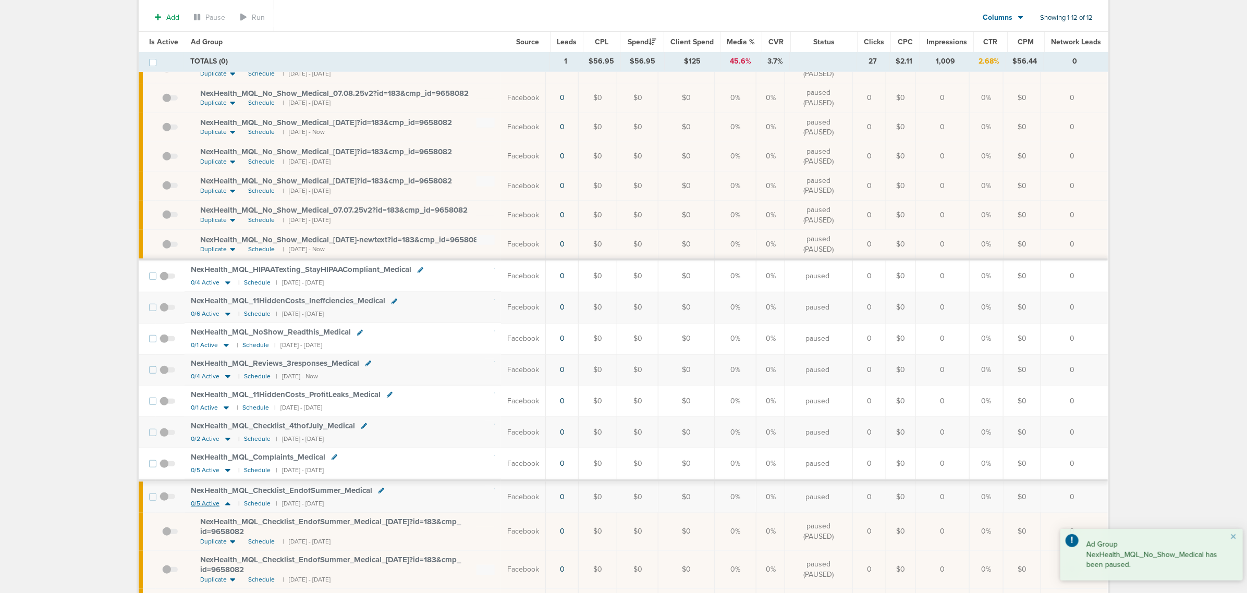
click at [226, 506] on icon at bounding box center [227, 503] width 5 height 3
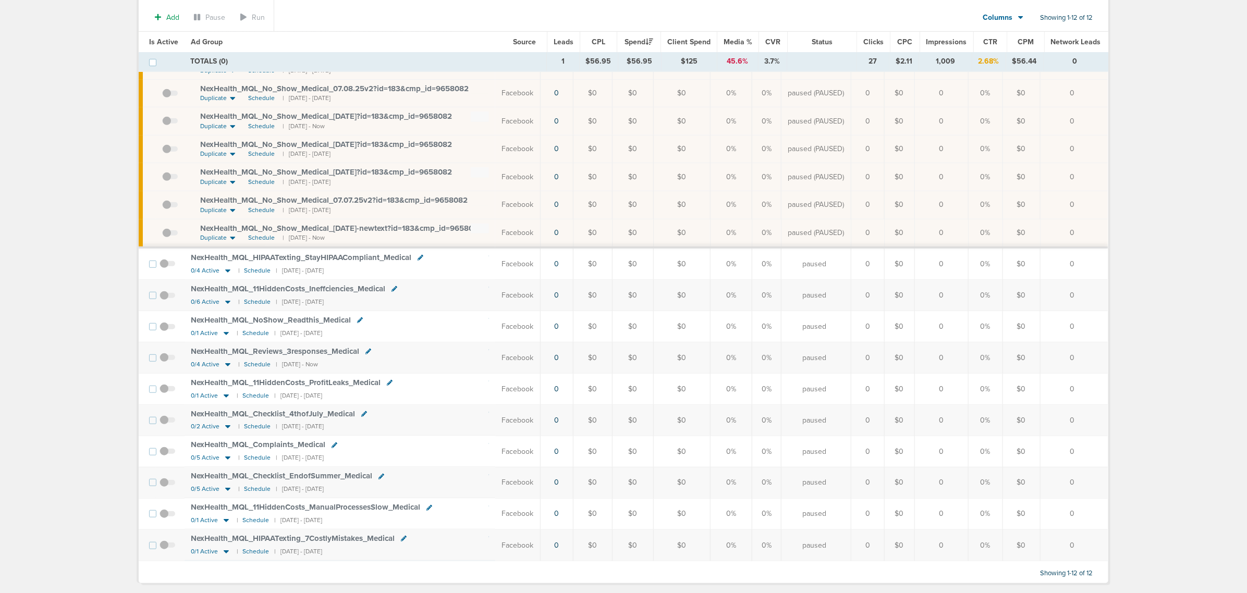
click at [165, 488] on span at bounding box center [167, 488] width 16 height 0
click at [167, 485] on input "checkbox" at bounding box center [167, 485] width 0 height 0
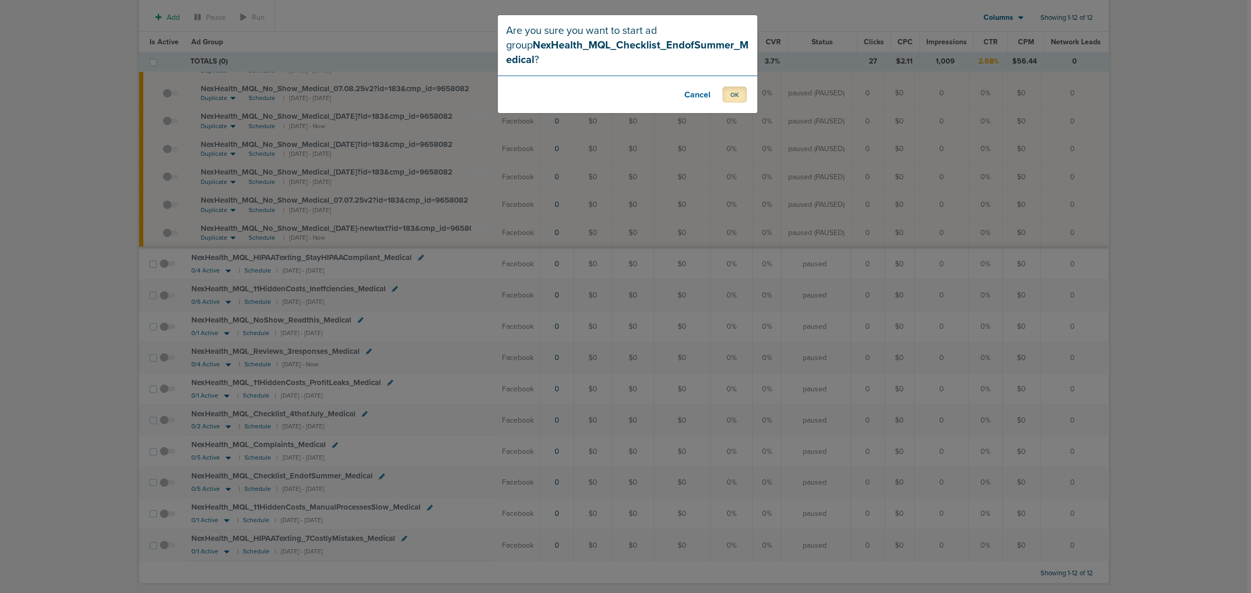
click at [736, 94] on button "OK" at bounding box center [734, 95] width 24 height 16
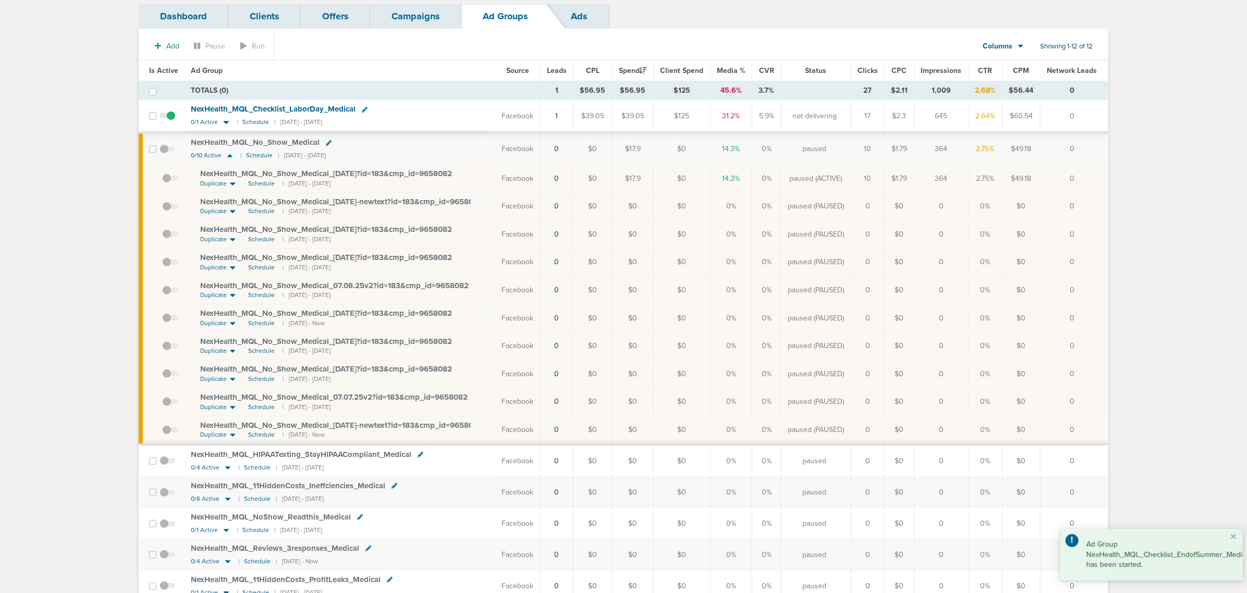
scroll to position [0, 0]
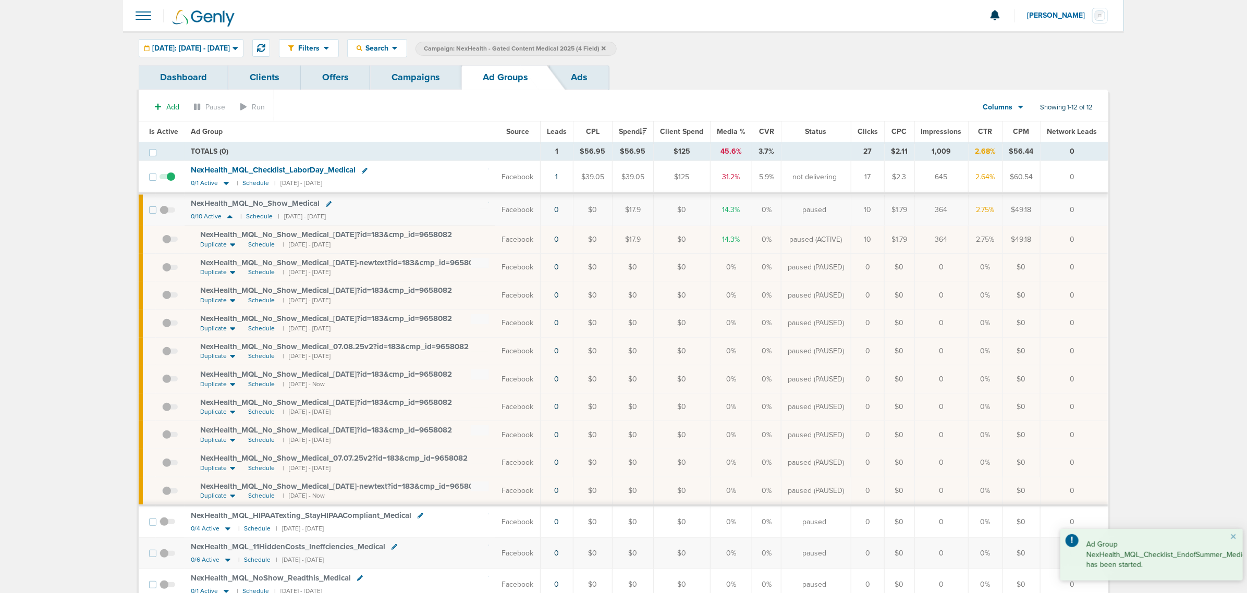
click at [167, 182] on span at bounding box center [167, 182] width 16 height 0
click at [167, 179] on input "checkbox" at bounding box center [167, 179] width 0 height 0
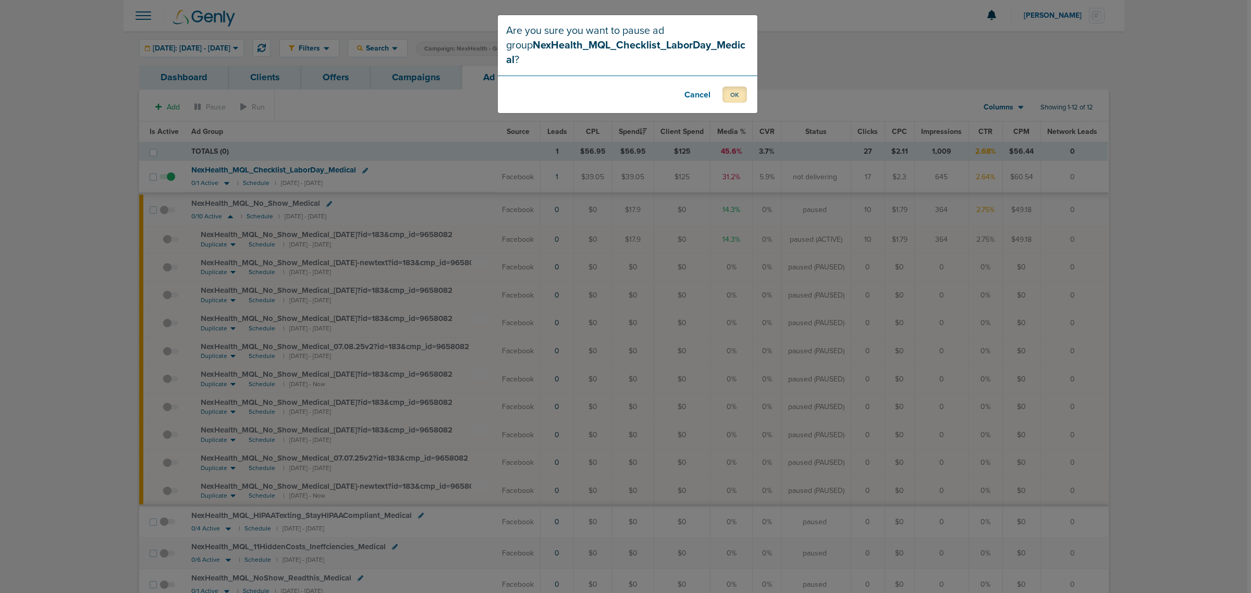
click at [726, 87] on button "OK" at bounding box center [734, 95] width 24 height 16
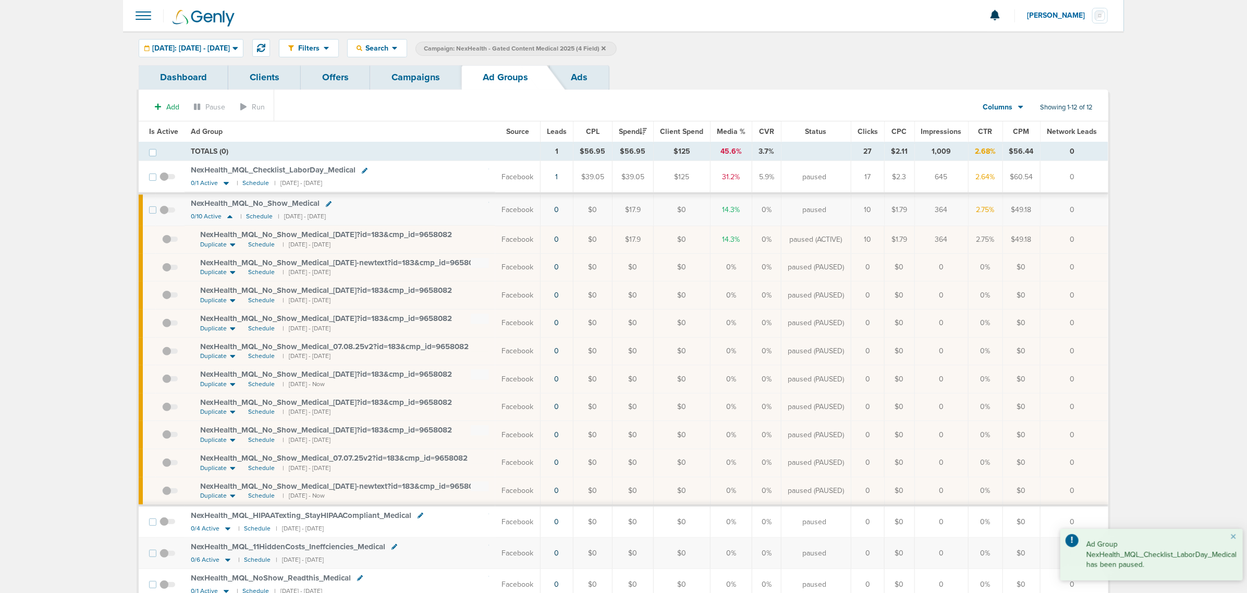
click at [426, 65] on link "Campaigns" at bounding box center [415, 77] width 91 height 24
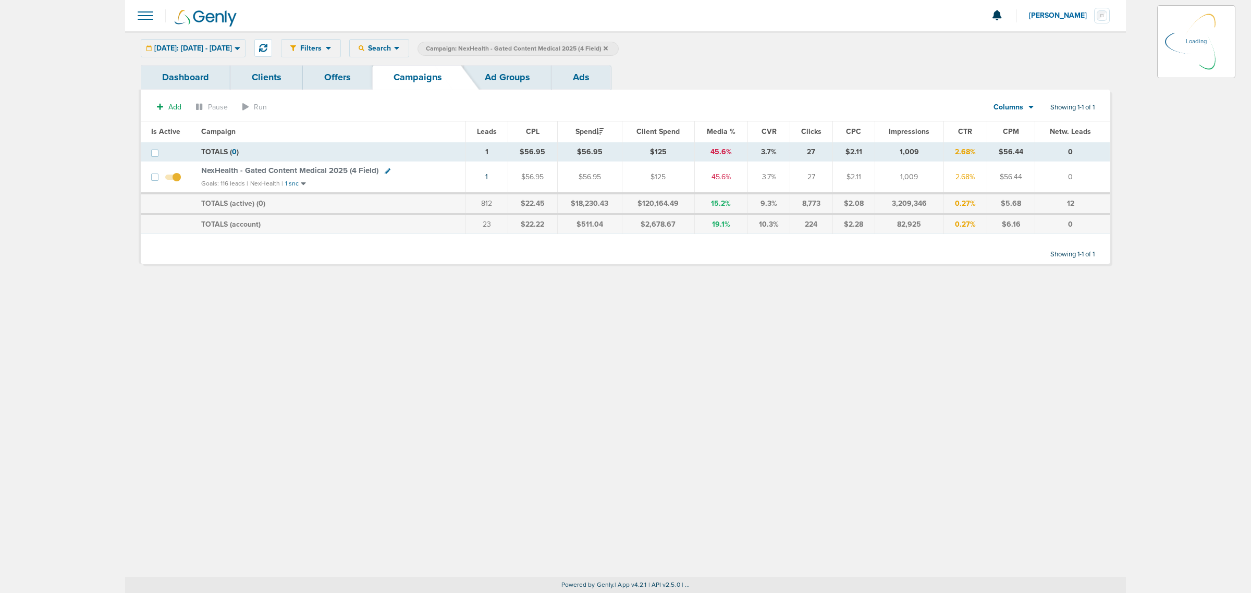
click at [608, 47] on icon at bounding box center [606, 48] width 4 height 4
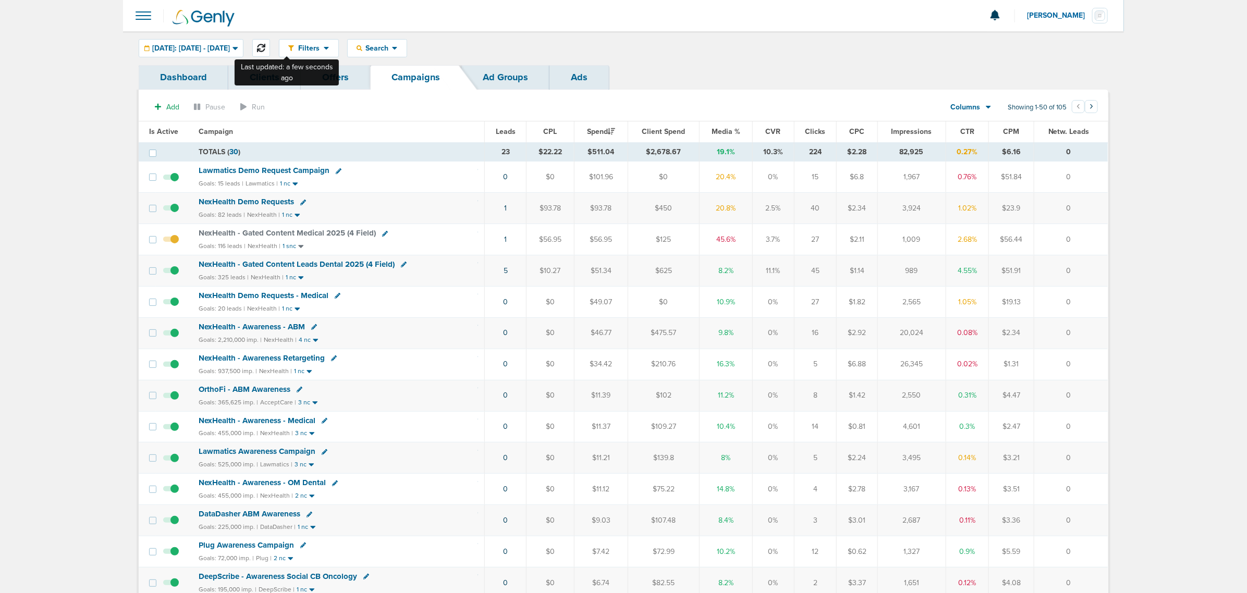
click at [265, 47] on icon at bounding box center [261, 48] width 8 height 8
click at [270, 40] on button at bounding box center [261, 48] width 18 height 18
drag, startPoint x: 493, startPoint y: 274, endPoint x: 1074, endPoint y: 274, distance: 581.7
click at [1074, 274] on tr "NexHealth - Gated Content Leads Dental 2025 (4 Field) Goals: 325 leads | NexHea…" at bounding box center [623, 270] width 969 height 31
click at [1075, 274] on td "0" at bounding box center [1071, 270] width 74 height 31
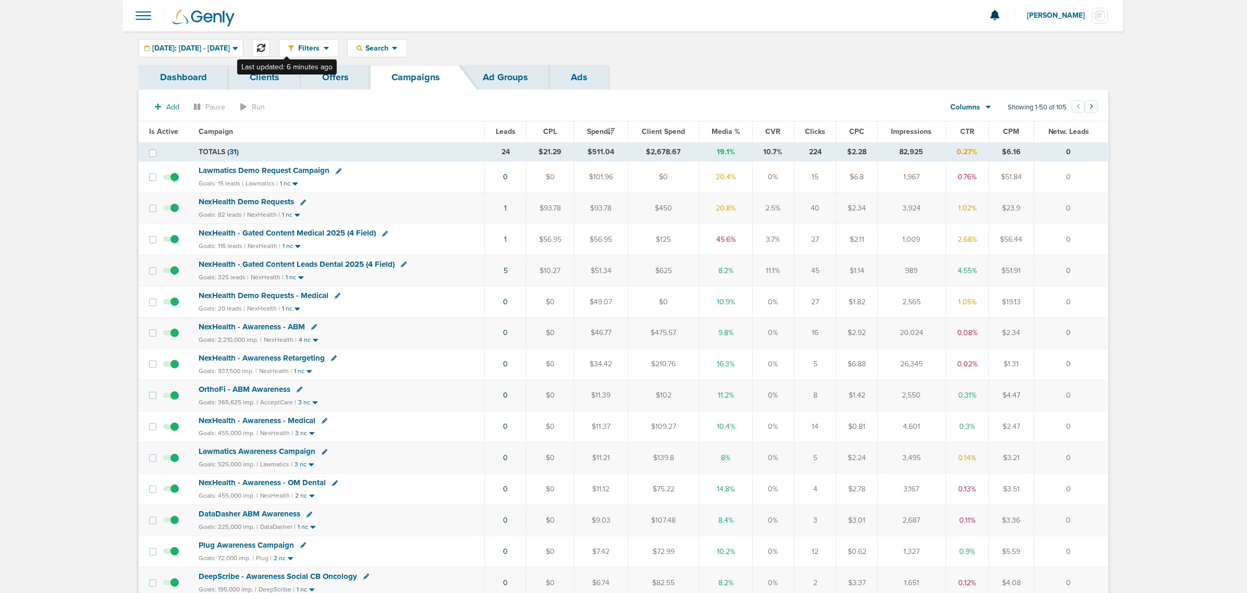
click at [270, 43] on button at bounding box center [261, 48] width 18 height 18
click at [319, 235] on span "NexHealth - Gated Content Medical 2025 (4 Field)" at bounding box center [287, 232] width 177 height 9
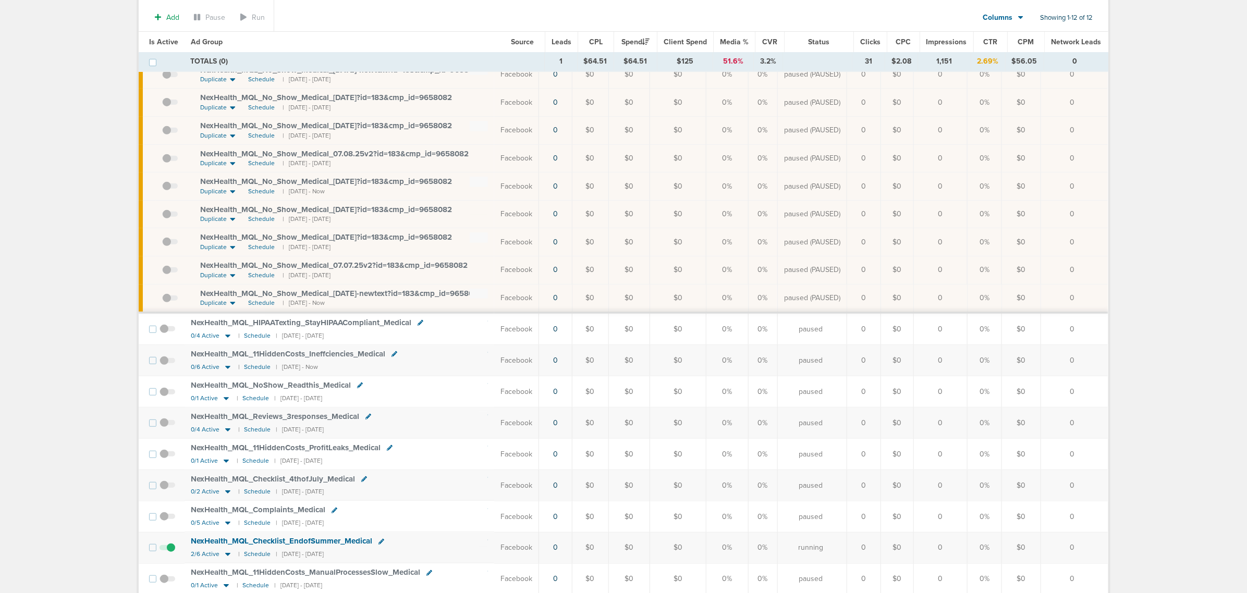
scroll to position [306, 0]
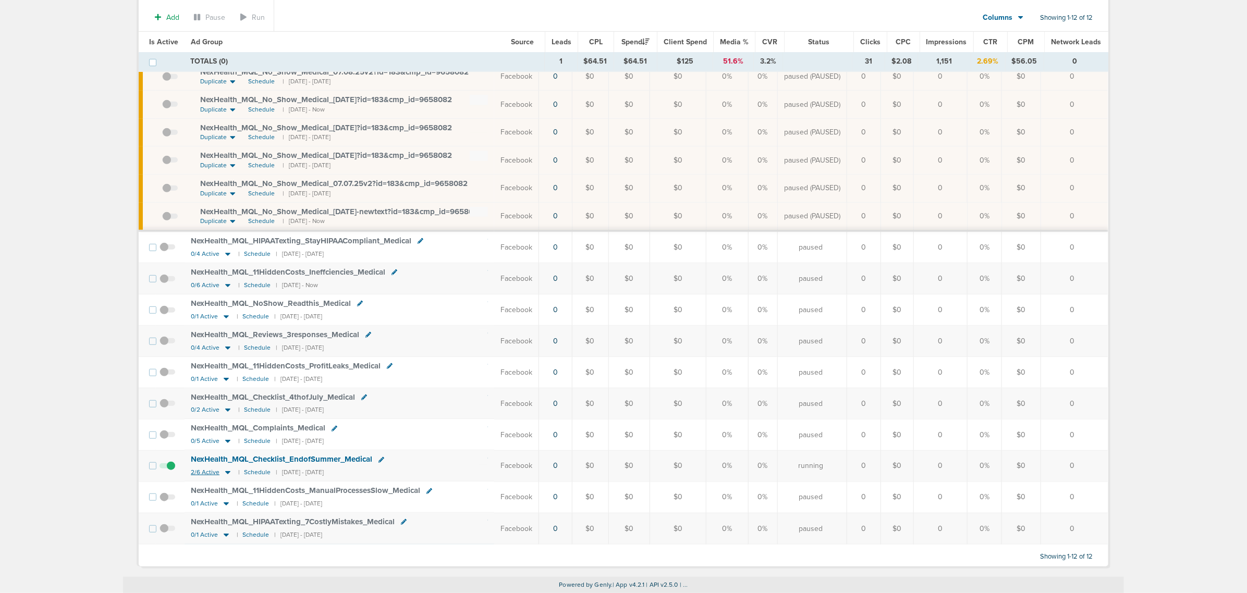
click at [227, 472] on icon at bounding box center [227, 473] width 5 height 3
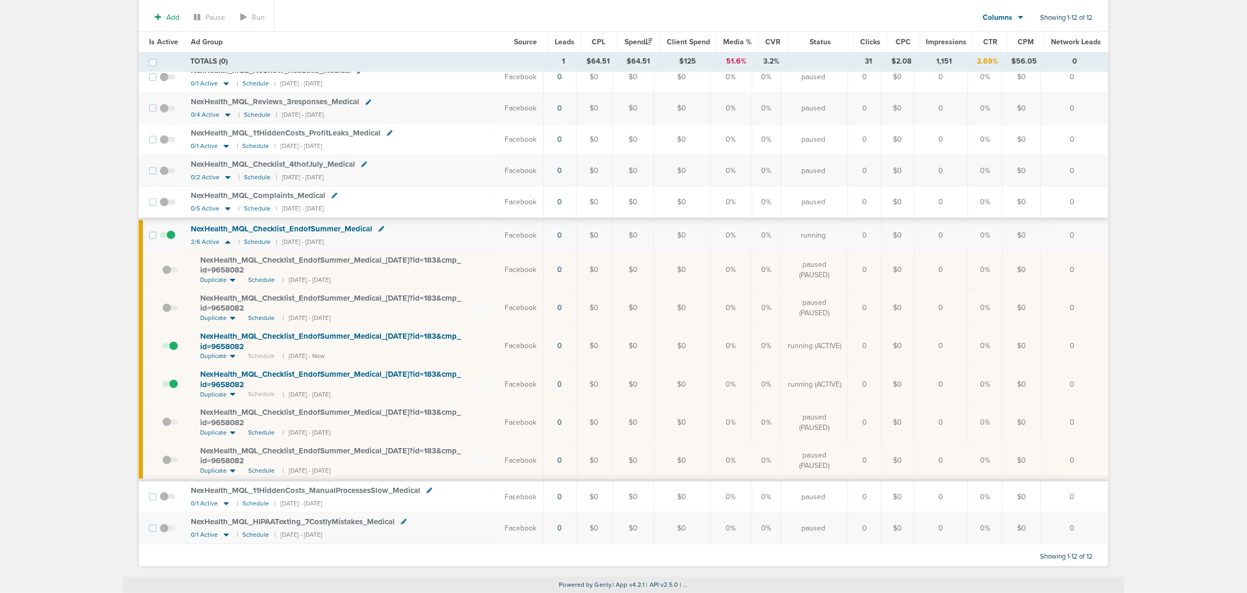
scroll to position [531, 0]
click at [173, 389] on span at bounding box center [170, 389] width 16 height 0
click at [162, 387] on input "checkbox" at bounding box center [162, 387] width 0 height 0
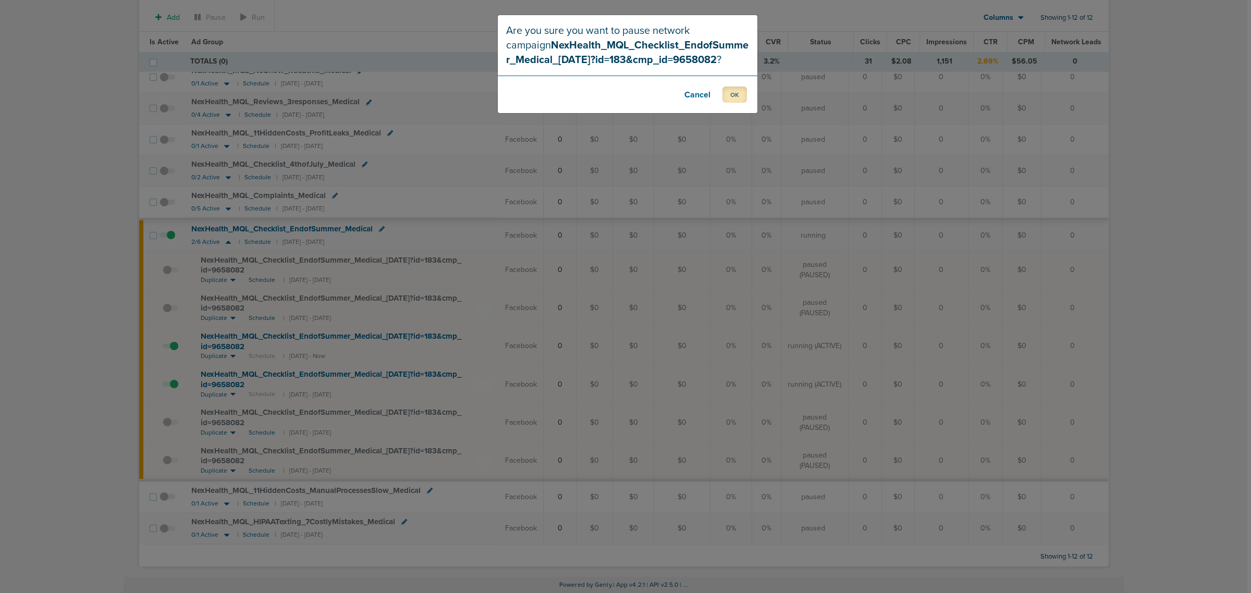
click at [728, 95] on button "OK" at bounding box center [734, 95] width 24 height 16
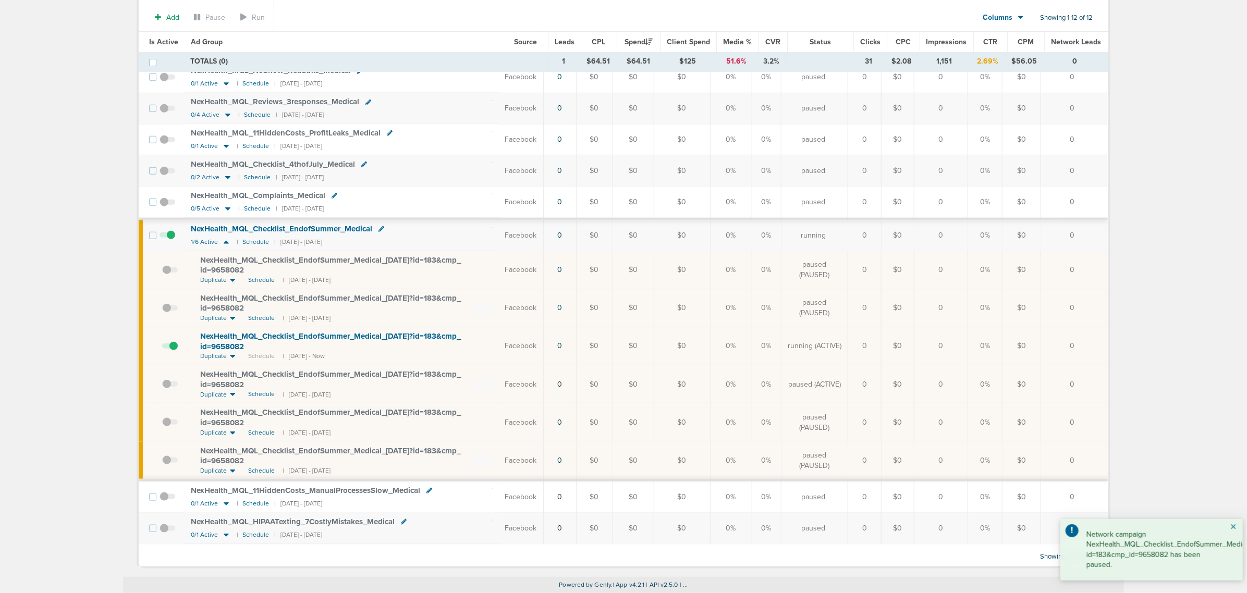
click at [1233, 527] on button "×" at bounding box center [1233, 527] width 6 height 13
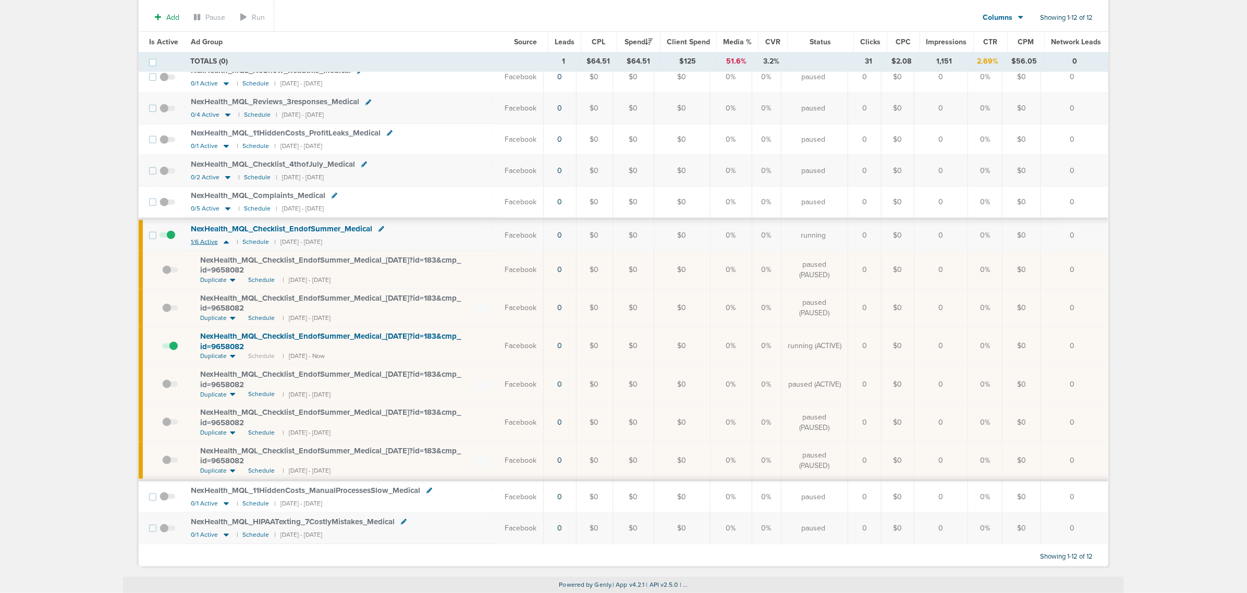
click at [222, 239] on icon at bounding box center [226, 242] width 10 height 9
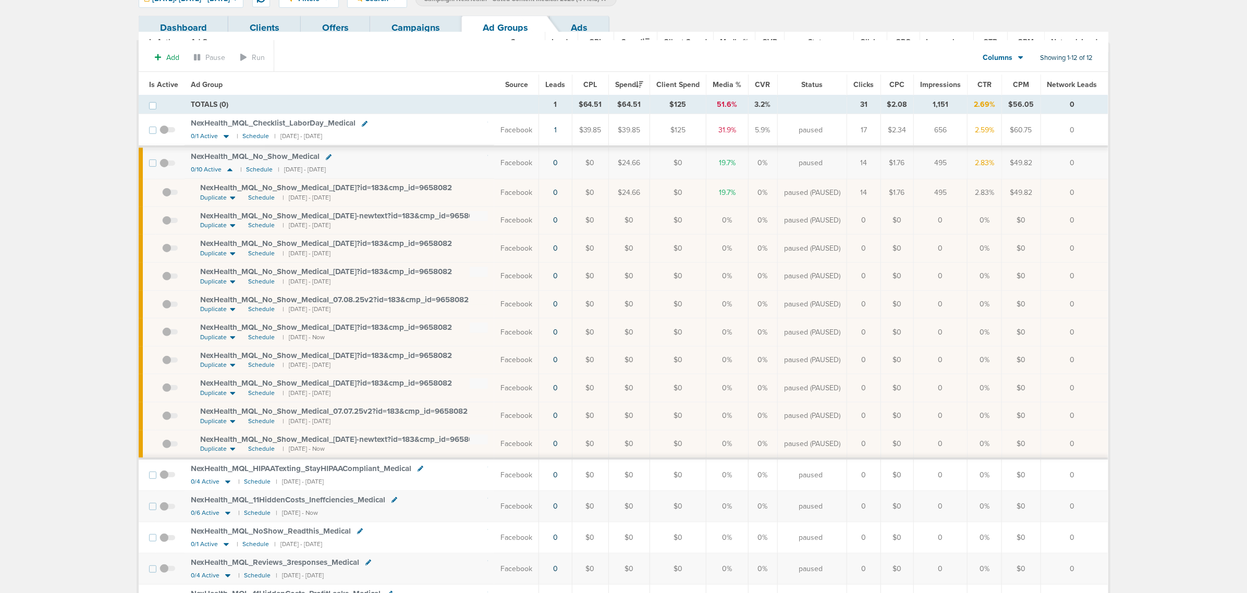
scroll to position [0, 0]
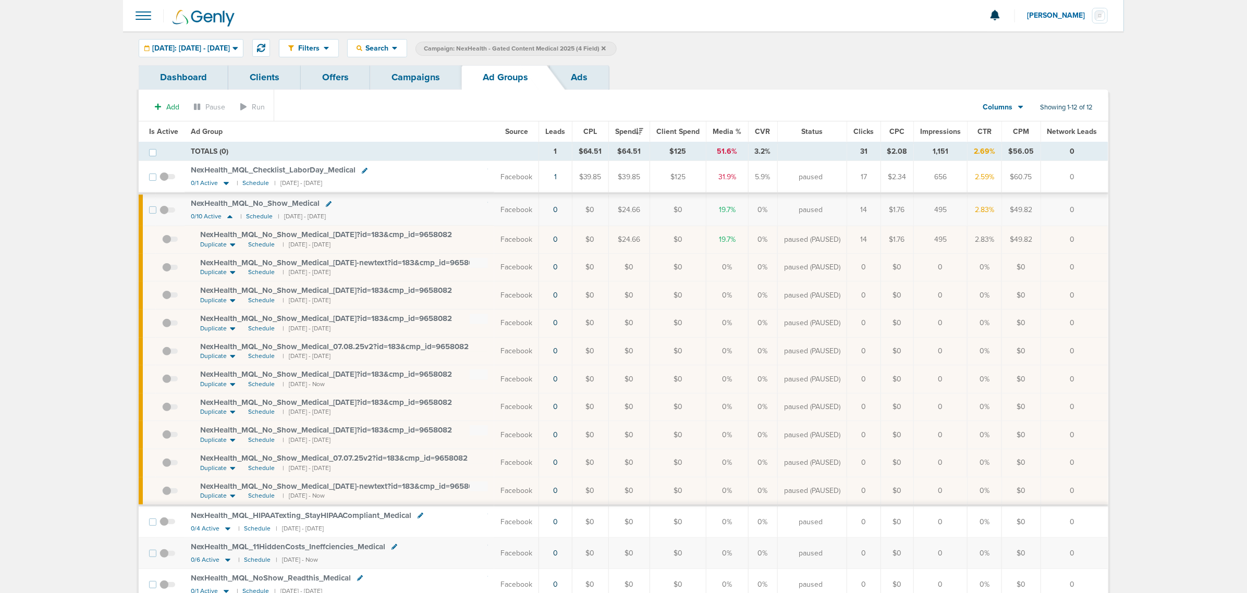
click at [406, 79] on link "Campaigns" at bounding box center [415, 77] width 91 height 24
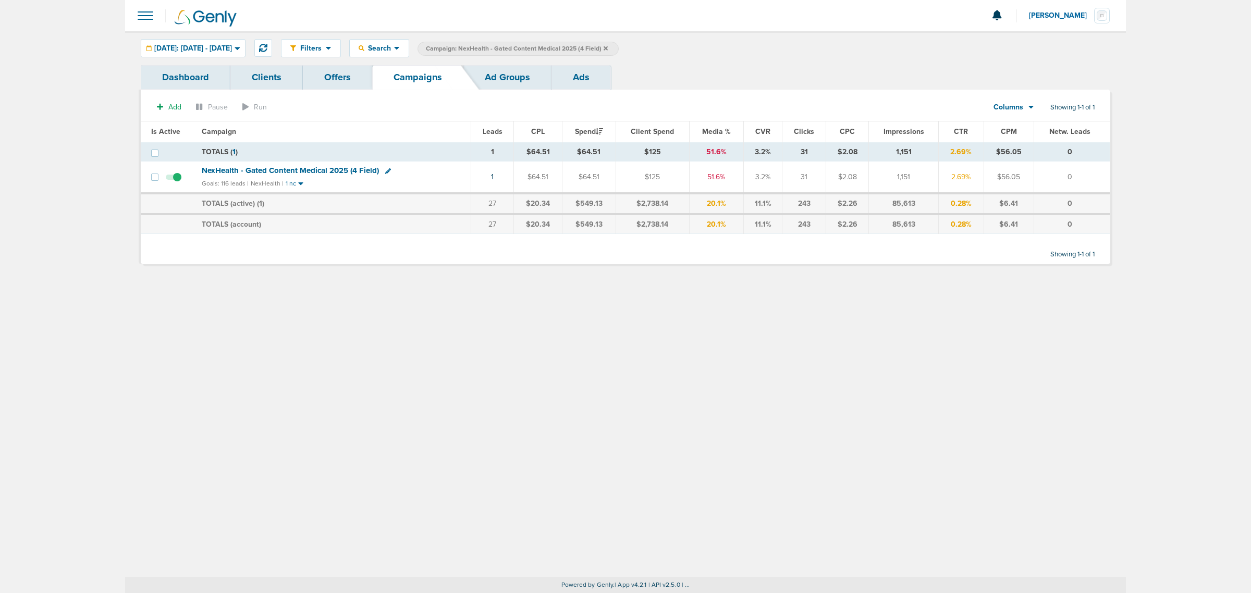
click at [608, 48] on icon at bounding box center [606, 48] width 4 height 4
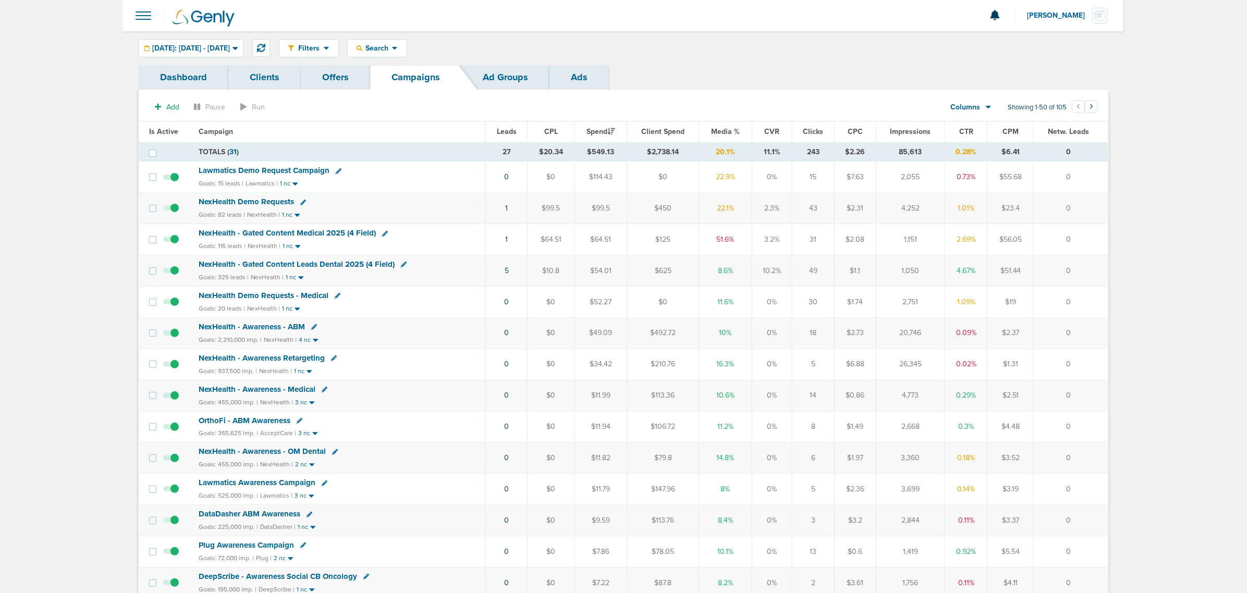
drag, startPoint x: 710, startPoint y: 246, endPoint x: 1081, endPoint y: 238, distance: 370.7
click at [1081, 238] on tr "NexHealth - Gated Content Medical 2025 (4 Field) Goals: 116 leads | NexHealth |…" at bounding box center [623, 239] width 969 height 31
click at [1081, 238] on td "0" at bounding box center [1071, 239] width 74 height 31
click at [407, 41] on div "Search" at bounding box center [377, 48] width 59 height 17
click at [399, 82] on link "Client" at bounding box center [402, 82] width 108 height 13
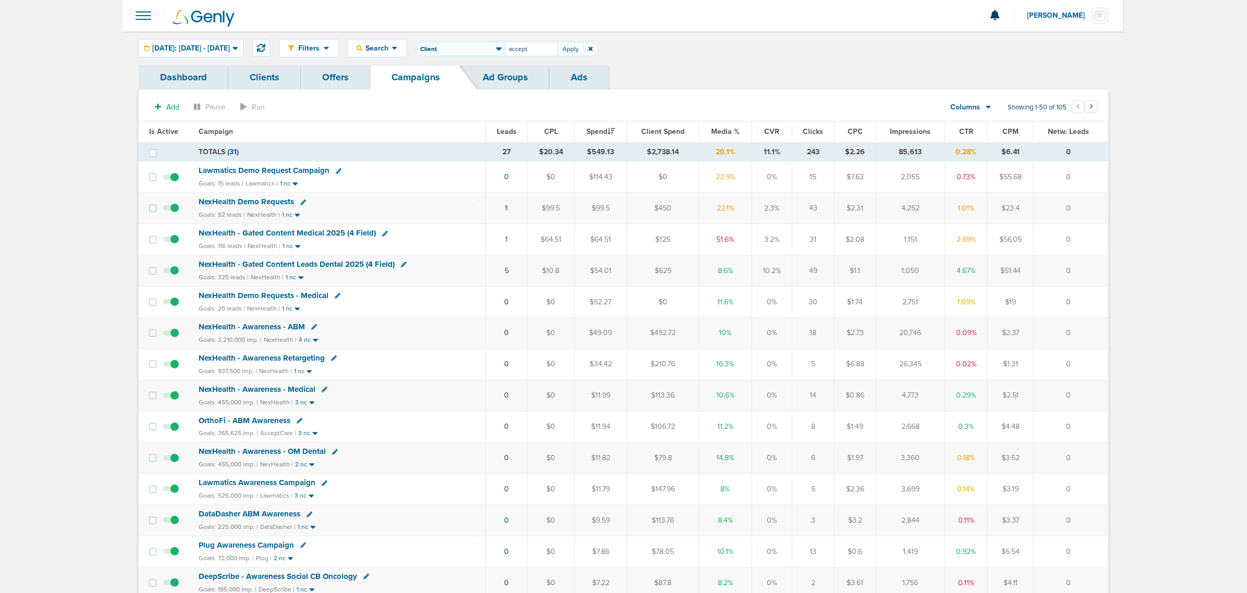
type input "accept"
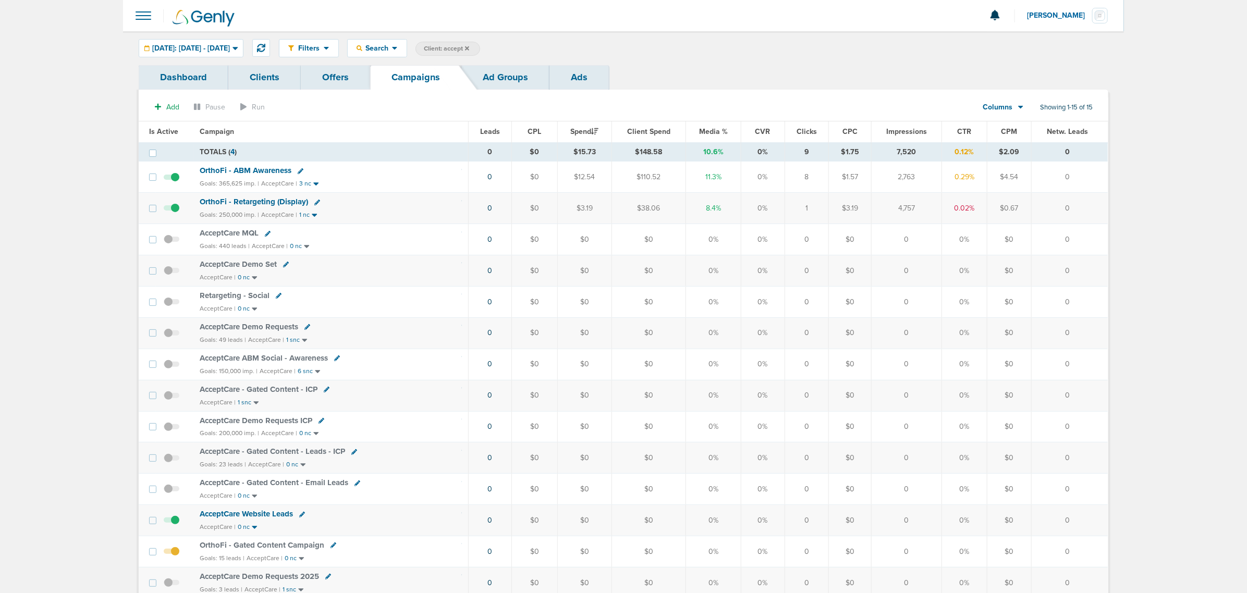
click at [247, 199] on span "OrthoFi - Retargeting (Display)" at bounding box center [254, 201] width 108 height 9
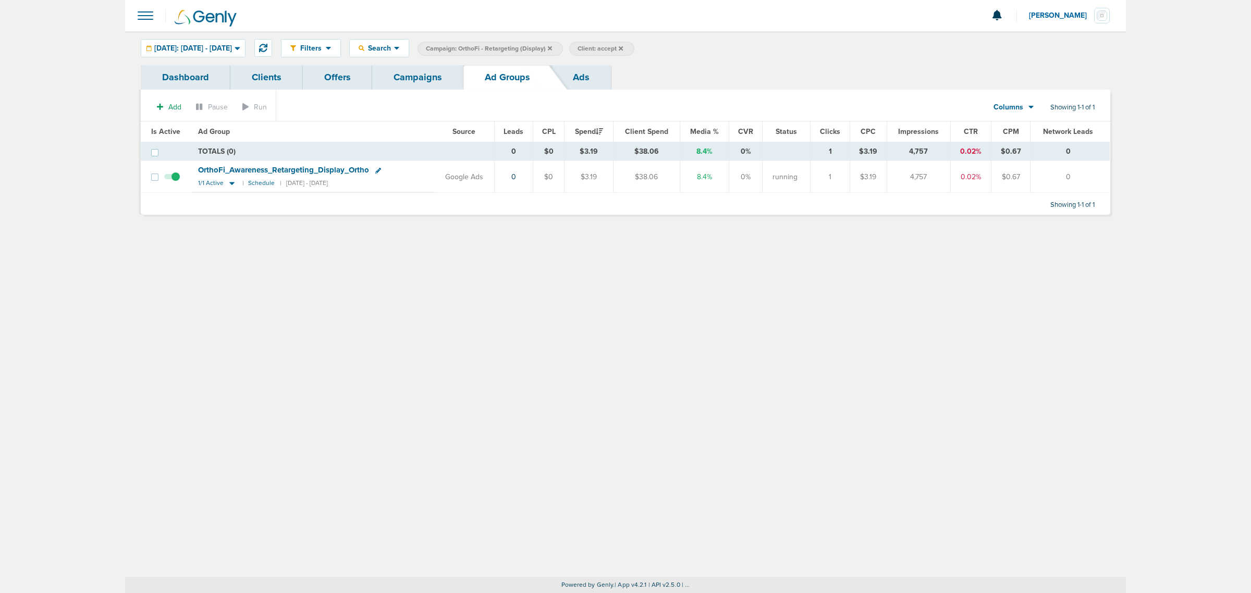
click at [322, 171] on span "OrthoFi_ Awareness_ Retargeting_ Display_ Ortho" at bounding box center [283, 169] width 171 height 9
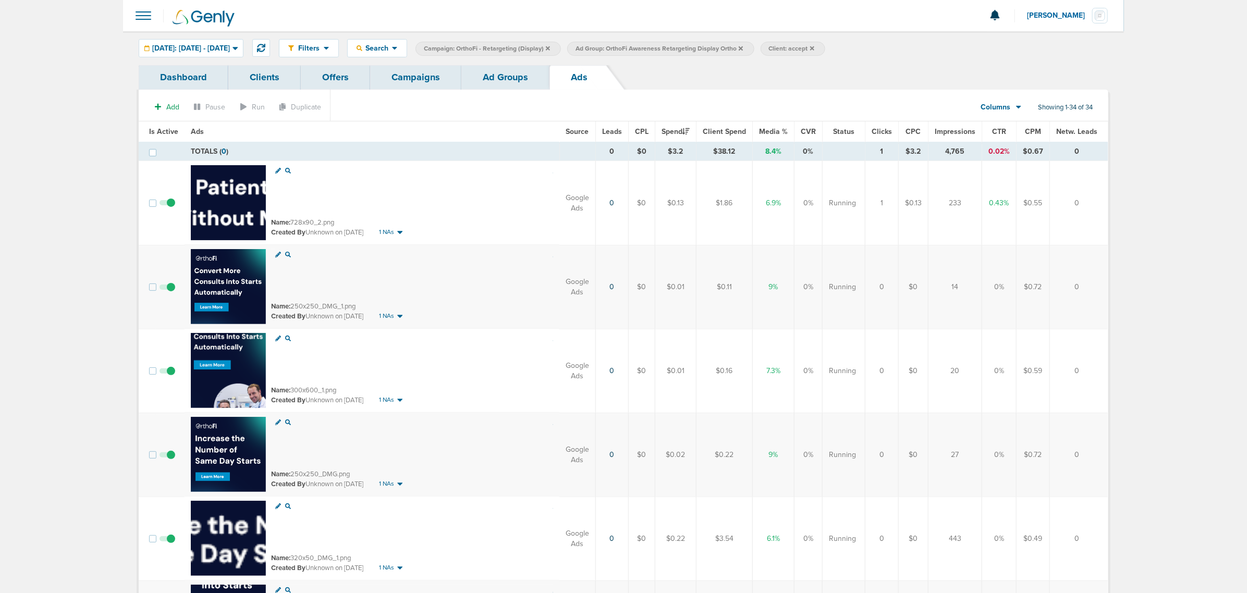
click at [998, 130] on span "CTR" at bounding box center [999, 131] width 14 height 9
click at [229, 40] on div "[DATE]: [DATE] - [DATE]" at bounding box center [191, 48] width 104 height 17
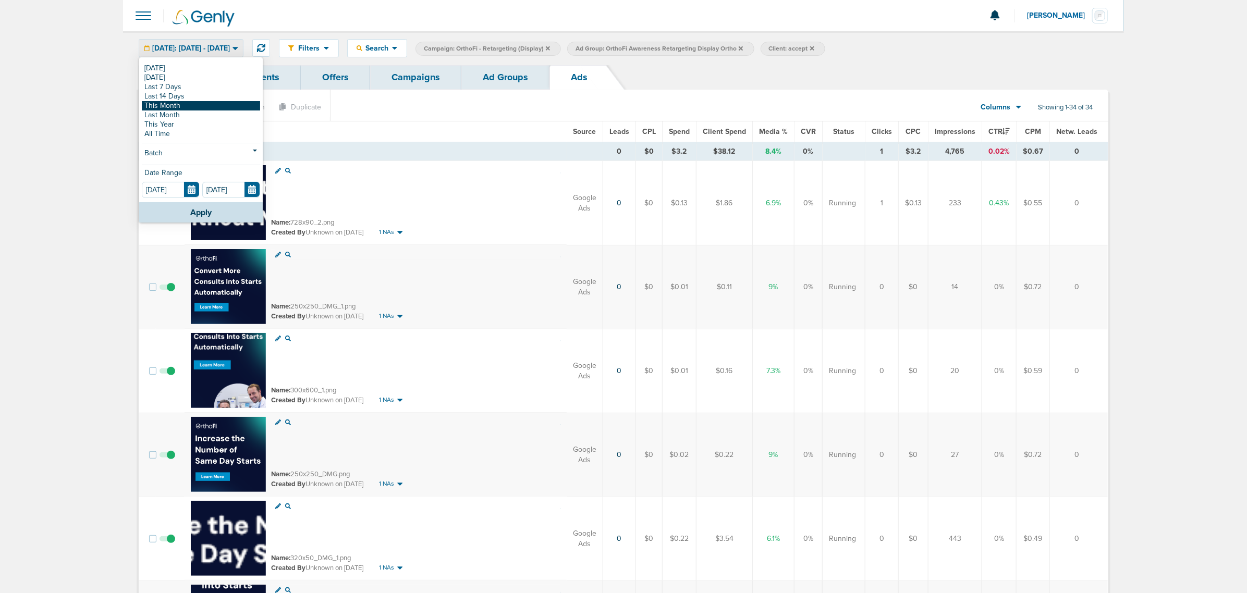
click at [180, 104] on link "This Month" at bounding box center [201, 105] width 118 height 9
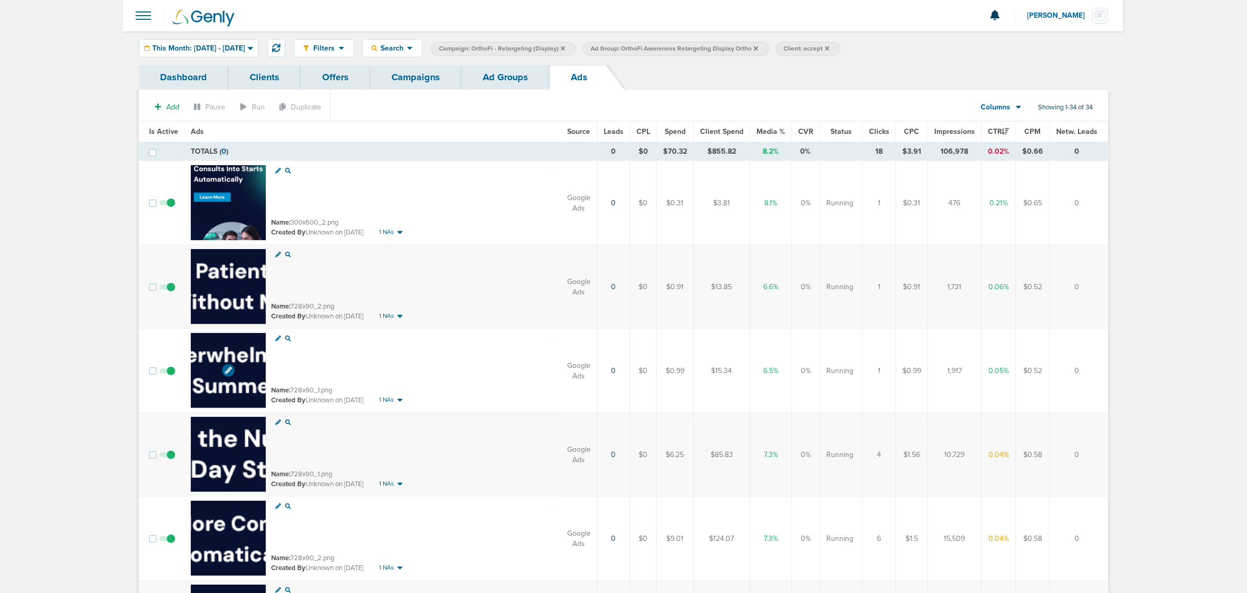
click at [249, 360] on img at bounding box center [228, 370] width 75 height 75
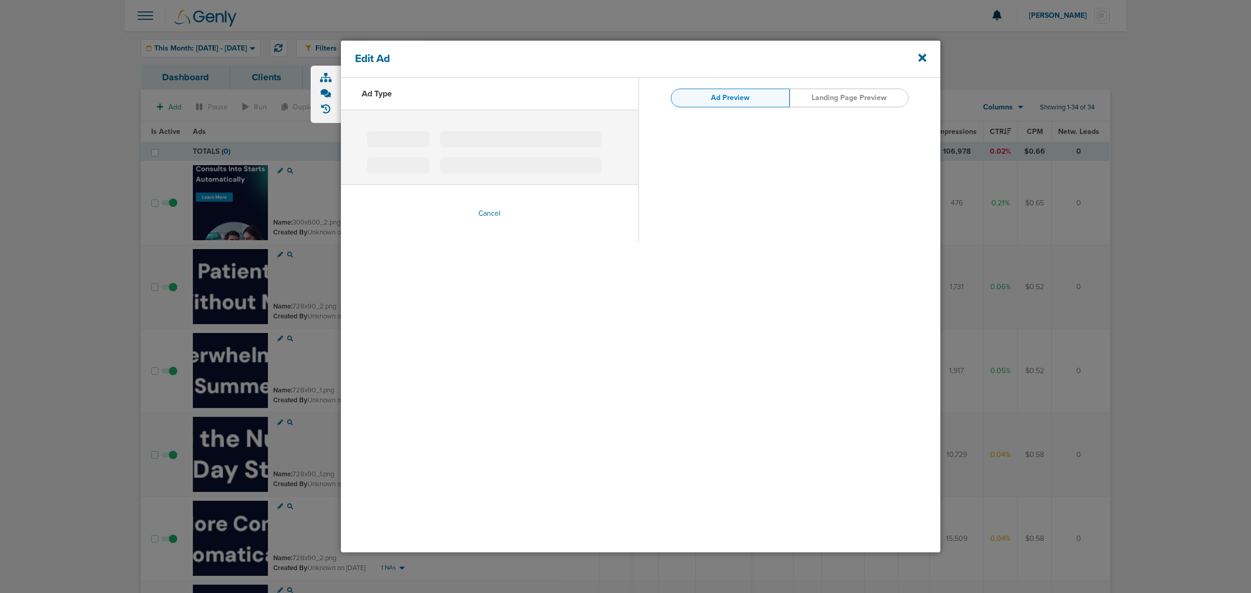
type input "728x90_1.png"
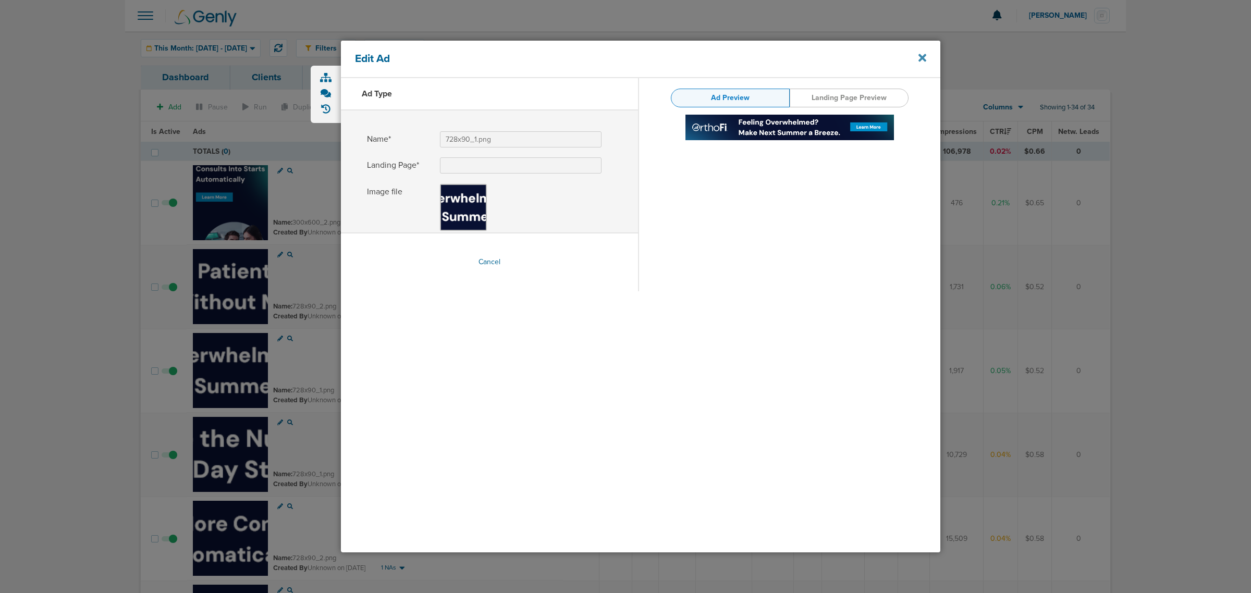
click at [922, 54] on icon at bounding box center [922, 57] width 8 height 11
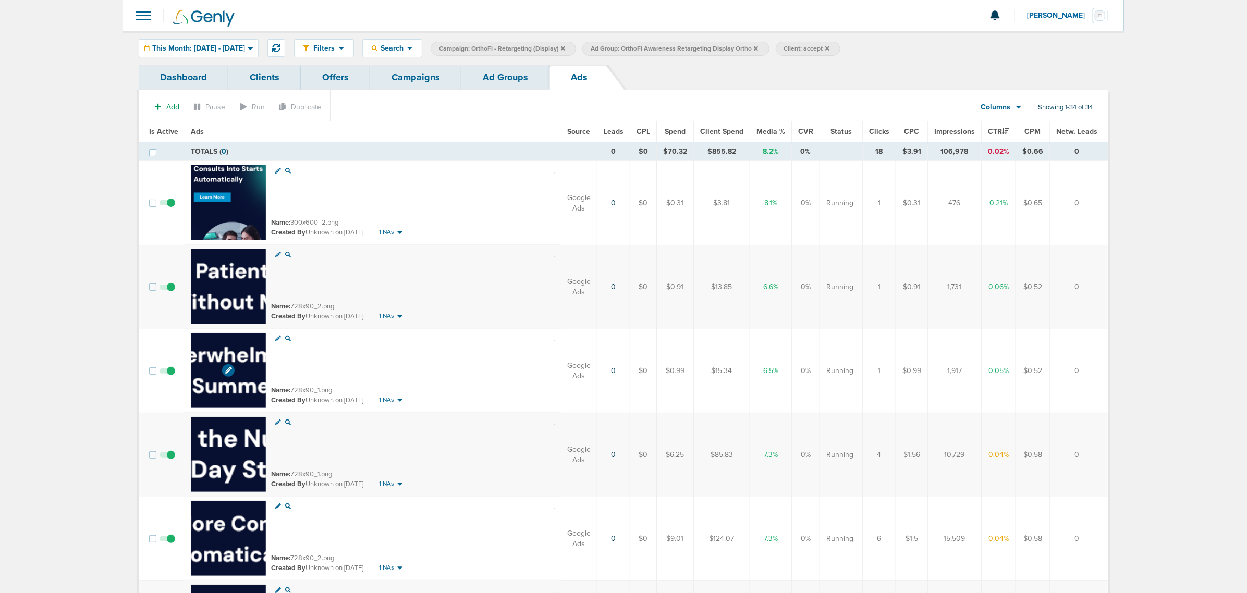
click at [232, 358] on img at bounding box center [228, 370] width 75 height 75
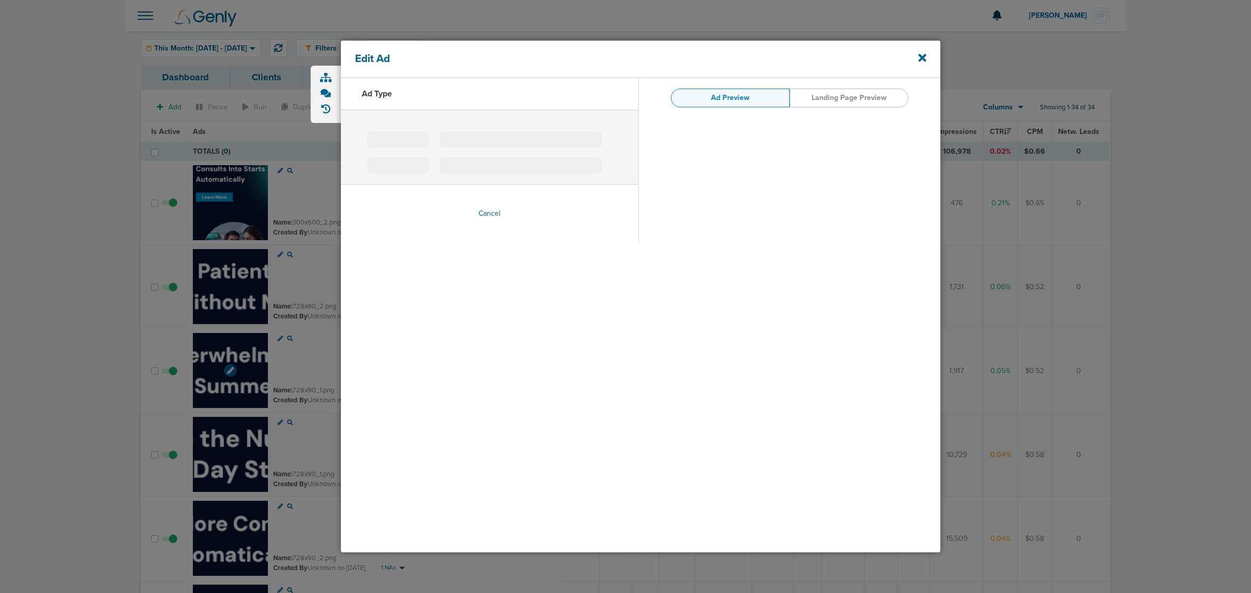
type input "728x90_1.png"
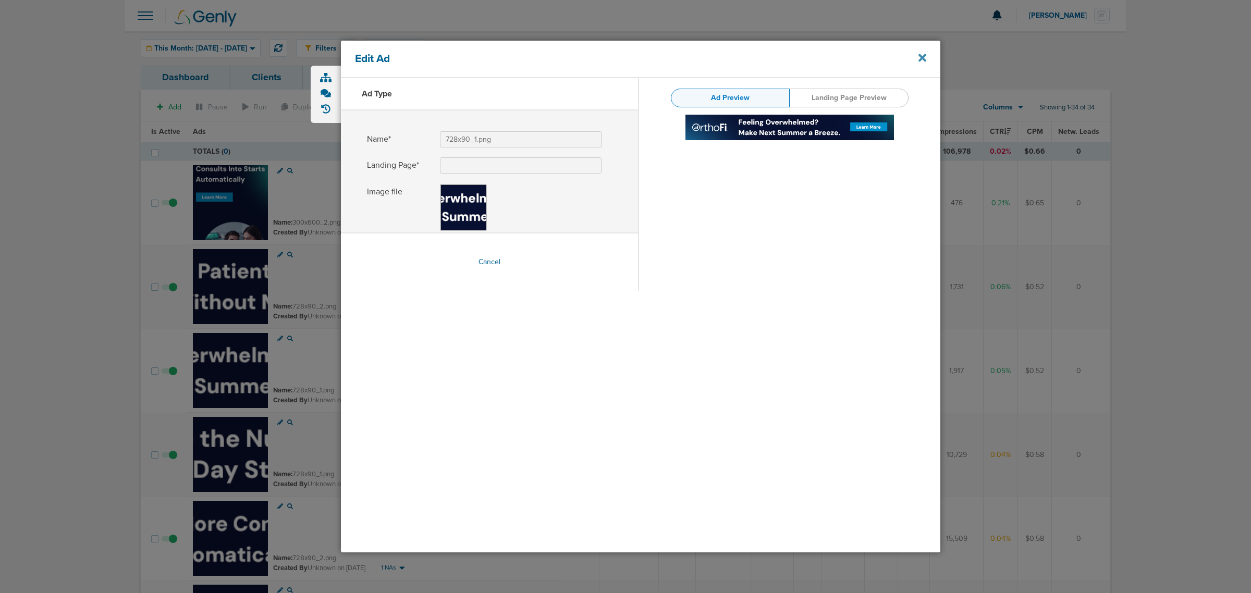
click at [925, 52] on icon at bounding box center [922, 57] width 8 height 11
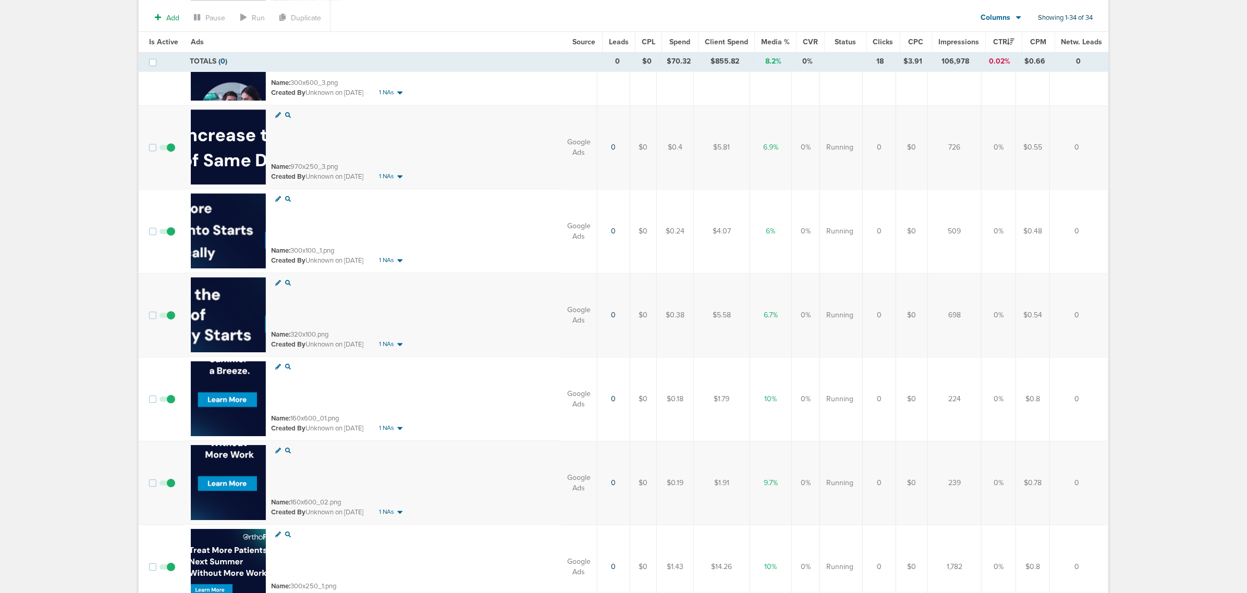
scroll to position [1955, 0]
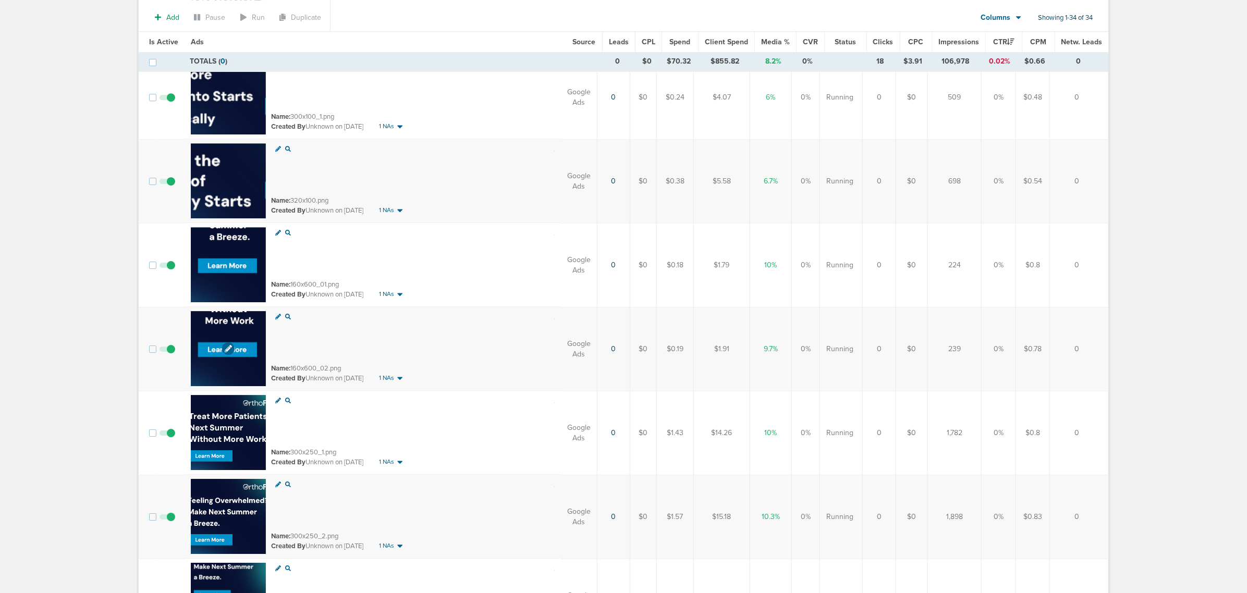
click at [244, 322] on img at bounding box center [228, 348] width 75 height 75
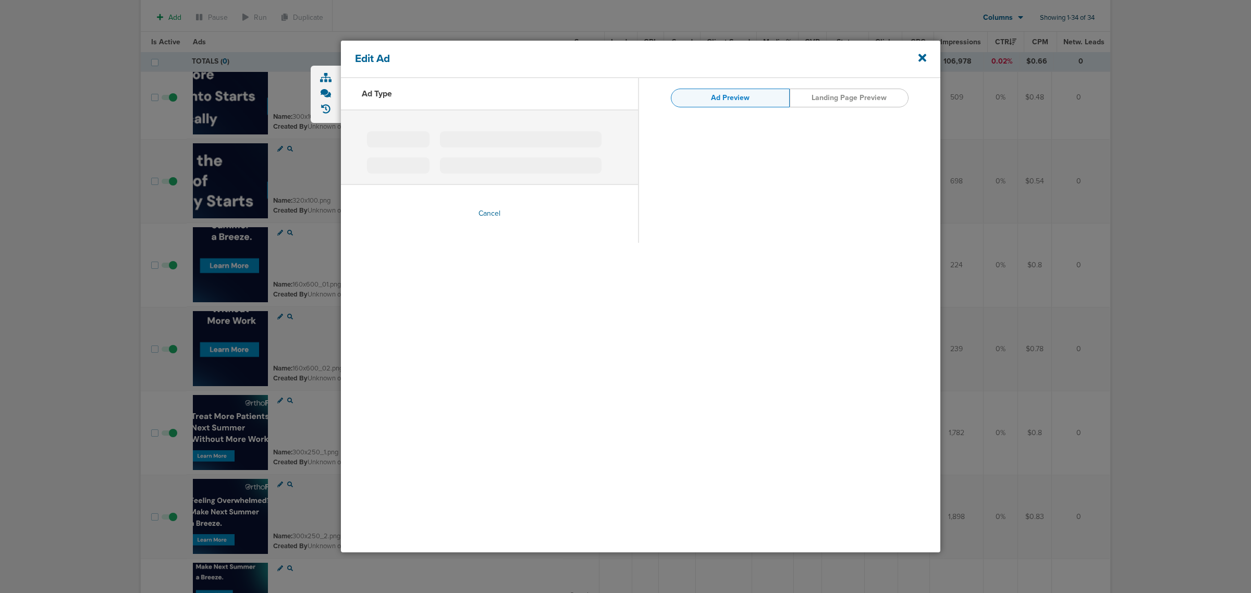
type input "160x600_02.png"
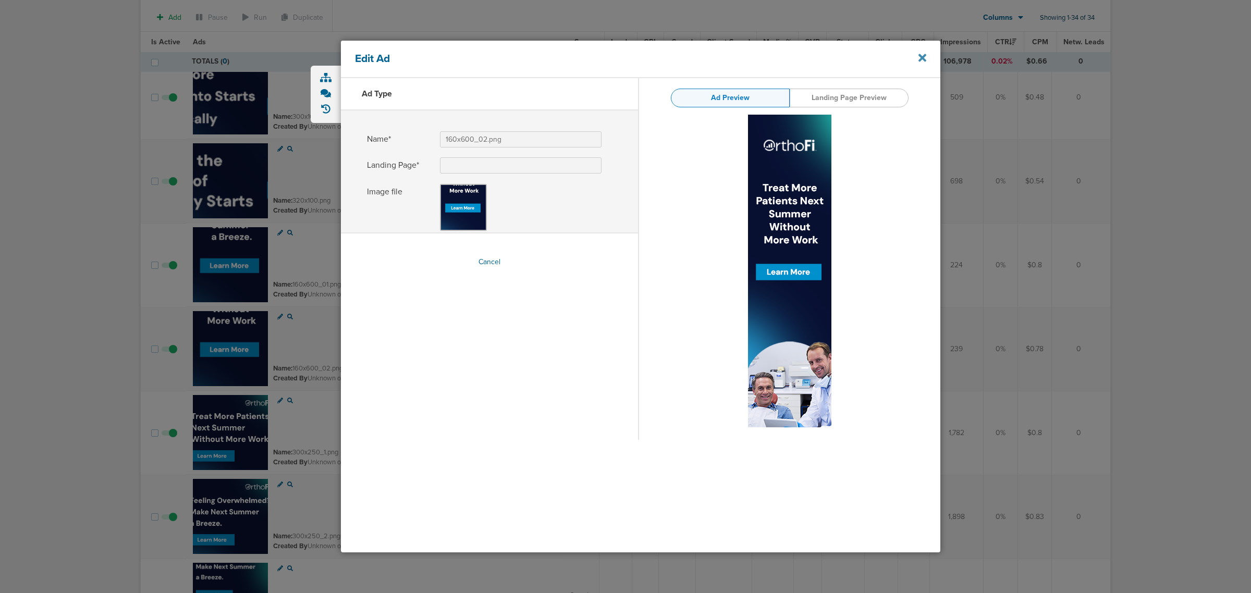
click at [920, 57] on icon at bounding box center [922, 58] width 8 height 8
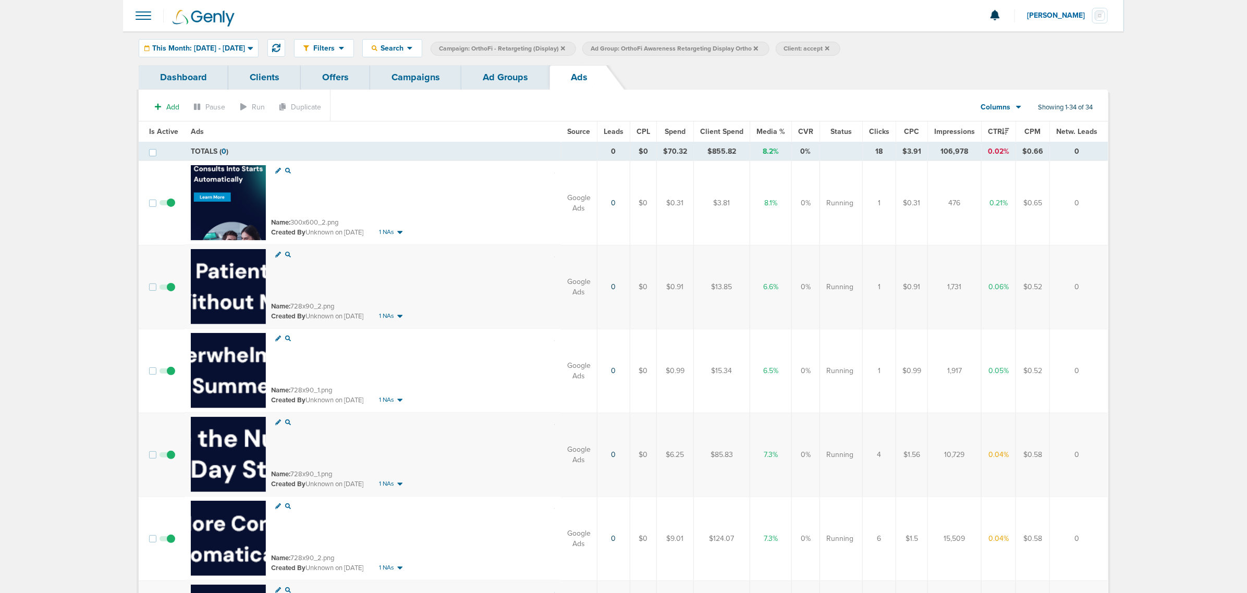
click at [415, 76] on link "Campaigns" at bounding box center [415, 77] width 91 height 24
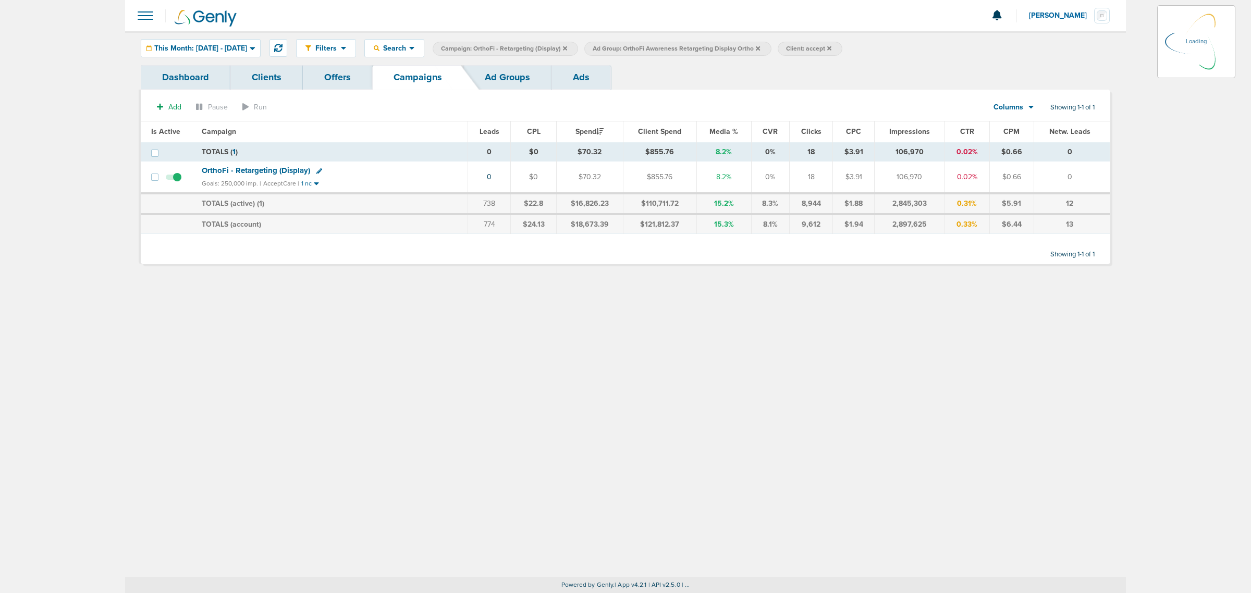
click at [578, 47] on label "Campaign: OrthoFi - Retargeting (Display)" at bounding box center [505, 49] width 145 height 14
click at [567, 48] on icon at bounding box center [565, 48] width 4 height 6
click at [608, 46] on icon at bounding box center [606, 48] width 4 height 6
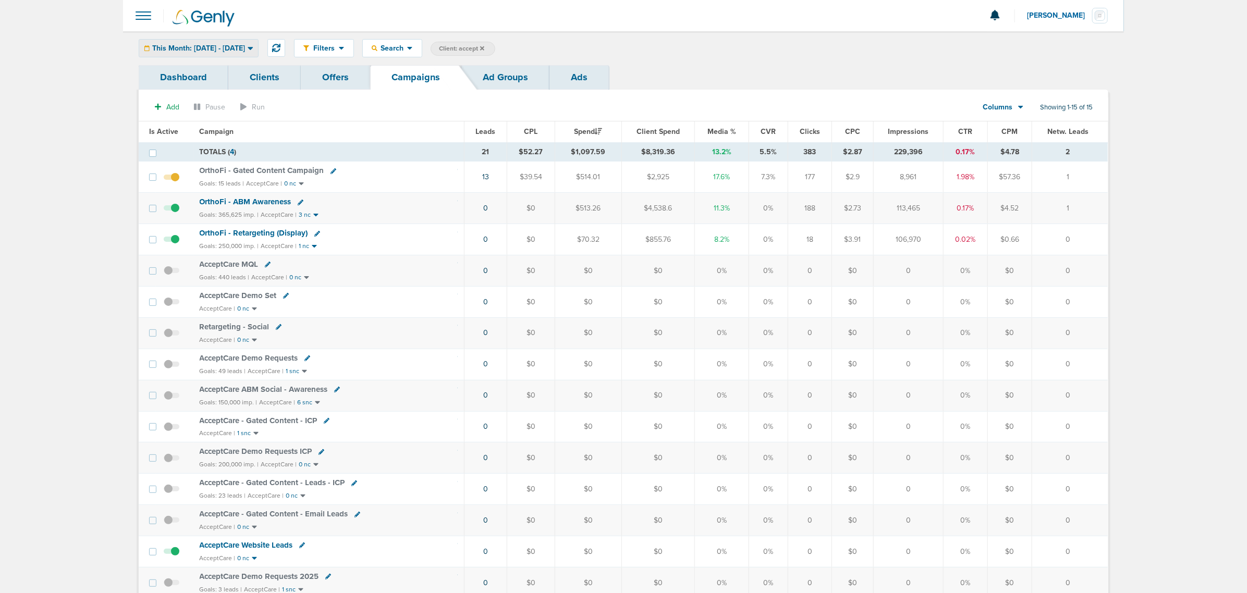
click at [225, 47] on span "This Month: [DATE] - [DATE]" at bounding box center [198, 48] width 93 height 7
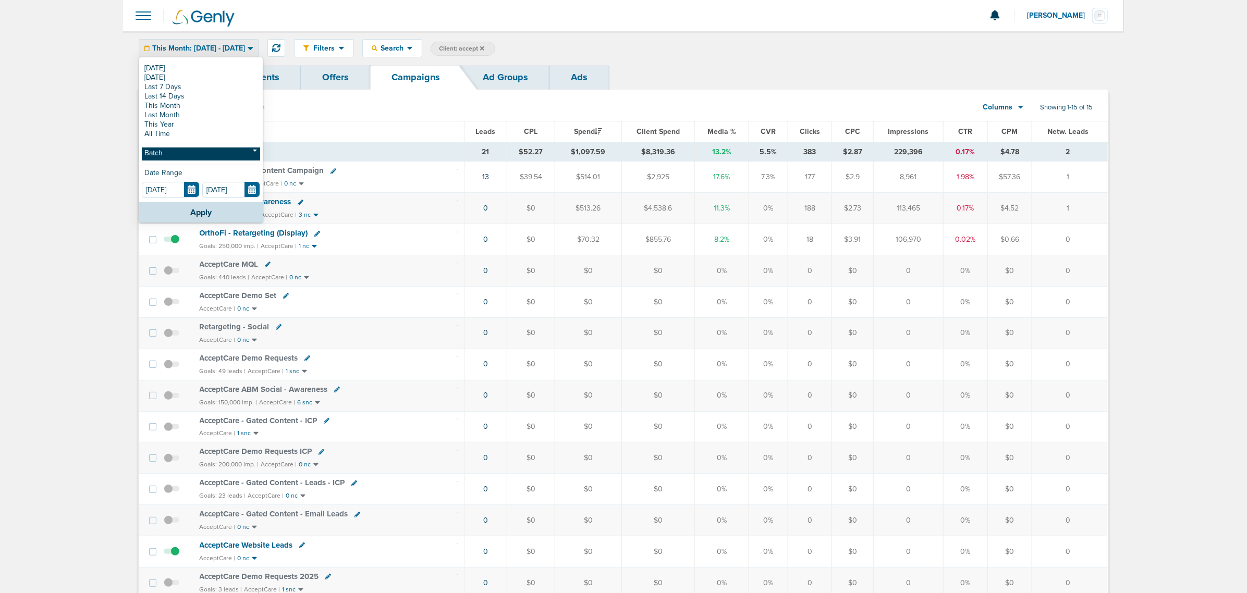
click at [170, 151] on link "Batch" at bounding box center [201, 154] width 118 height 13
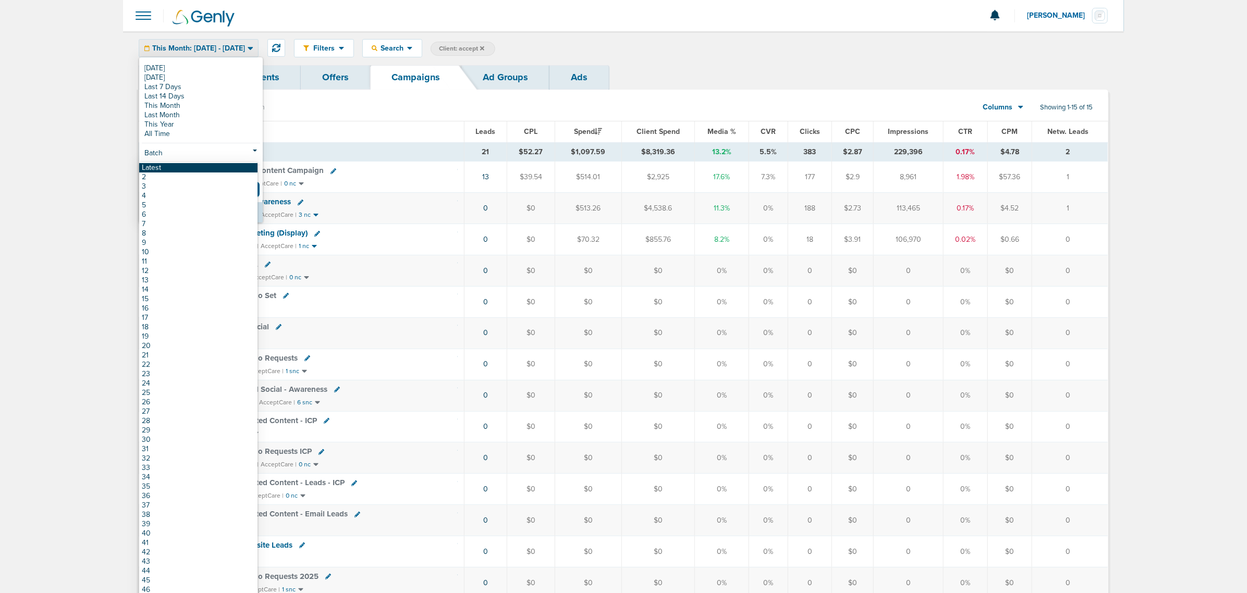
click at [165, 170] on link "Latest" at bounding box center [198, 167] width 118 height 9
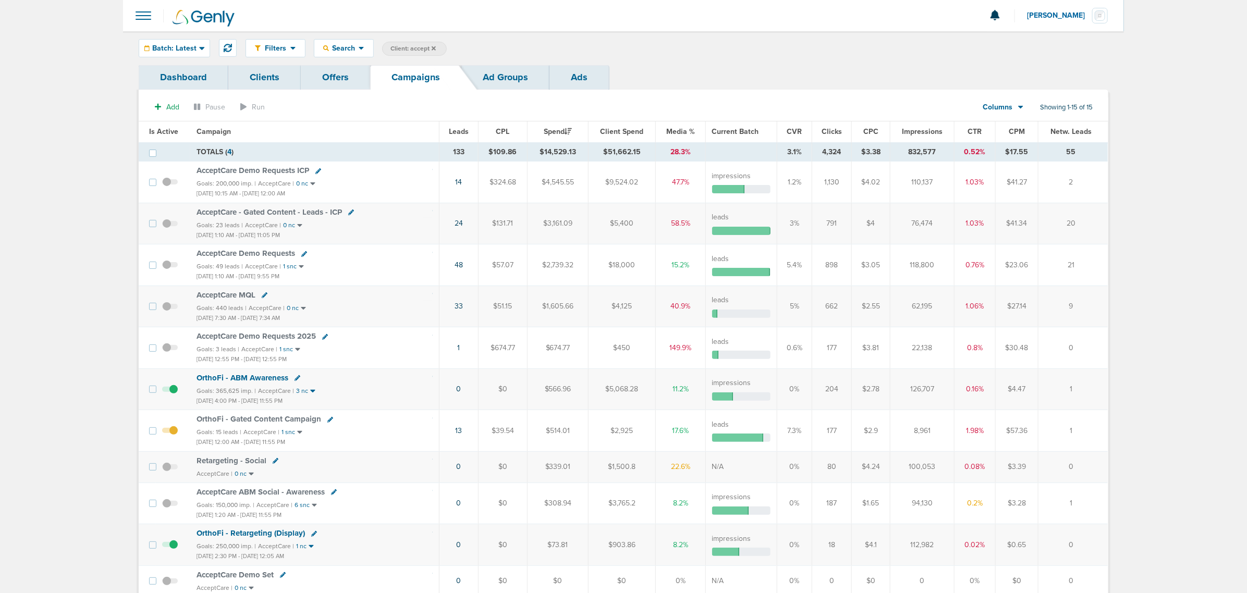
drag, startPoint x: 447, startPoint y: 433, endPoint x: 474, endPoint y: 433, distance: 27.6
click at [474, 433] on td "13" at bounding box center [458, 430] width 39 height 41
click at [432, 48] on icon at bounding box center [434, 48] width 4 height 6
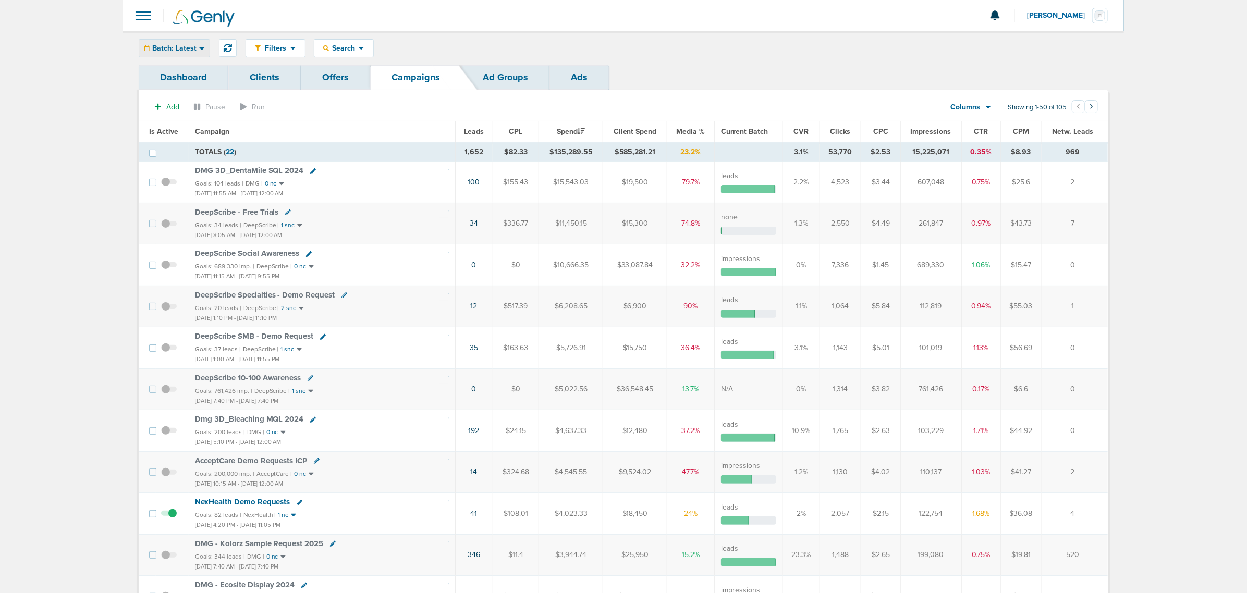
click at [201, 41] on div "Batch: Latest" at bounding box center [174, 48] width 70 height 17
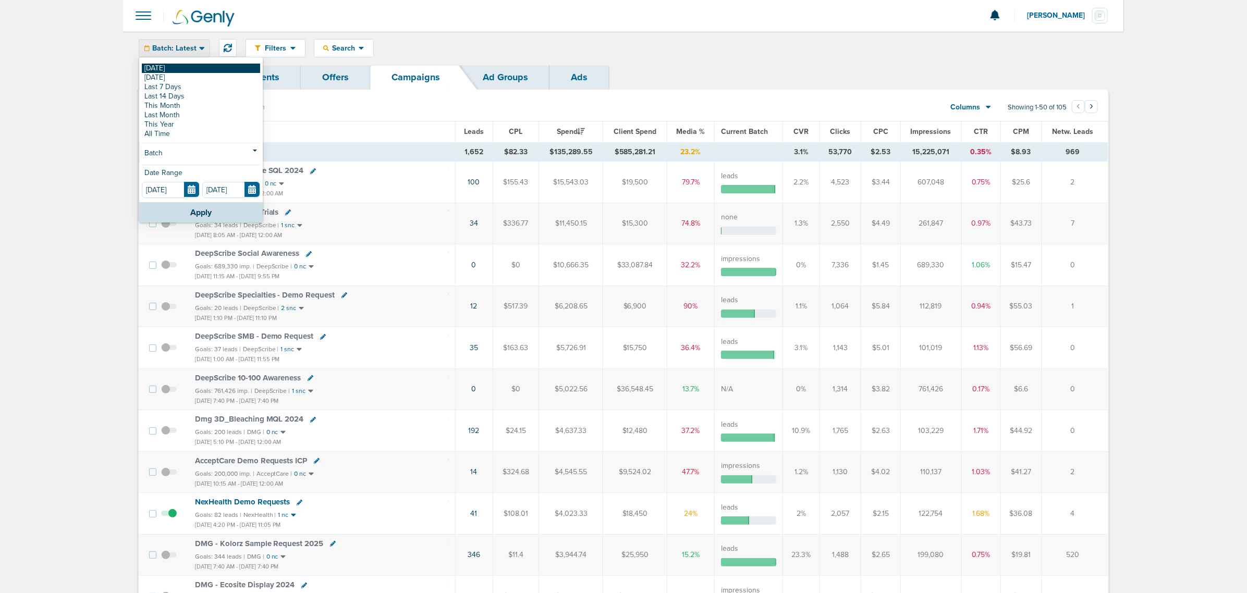
click at [186, 69] on link "[DATE]" at bounding box center [201, 68] width 118 height 9
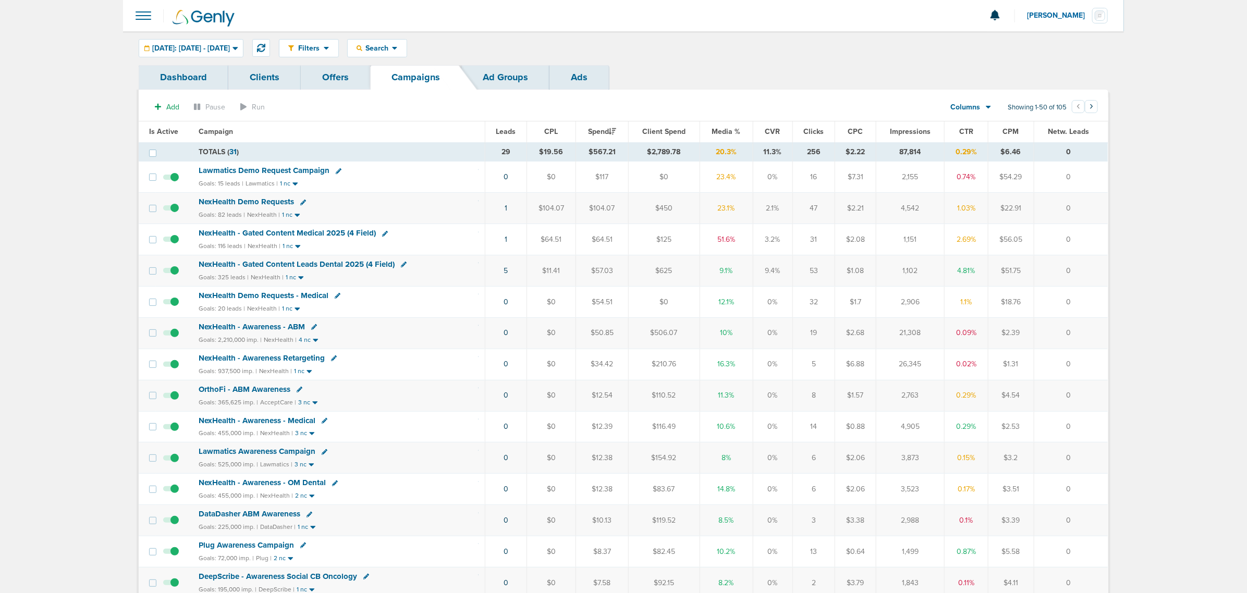
click at [267, 231] on span "NexHealth - Gated Content Medical 2025 (4 Field)" at bounding box center [287, 232] width 177 height 9
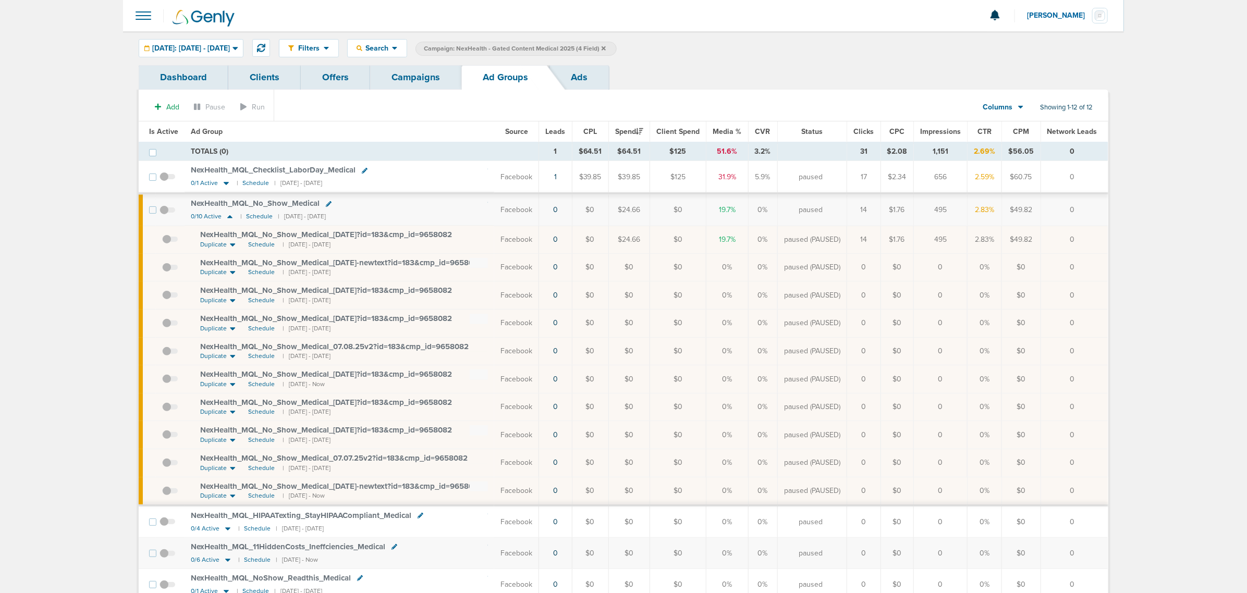
click at [164, 133] on span "Is Active" at bounding box center [163, 131] width 29 height 9
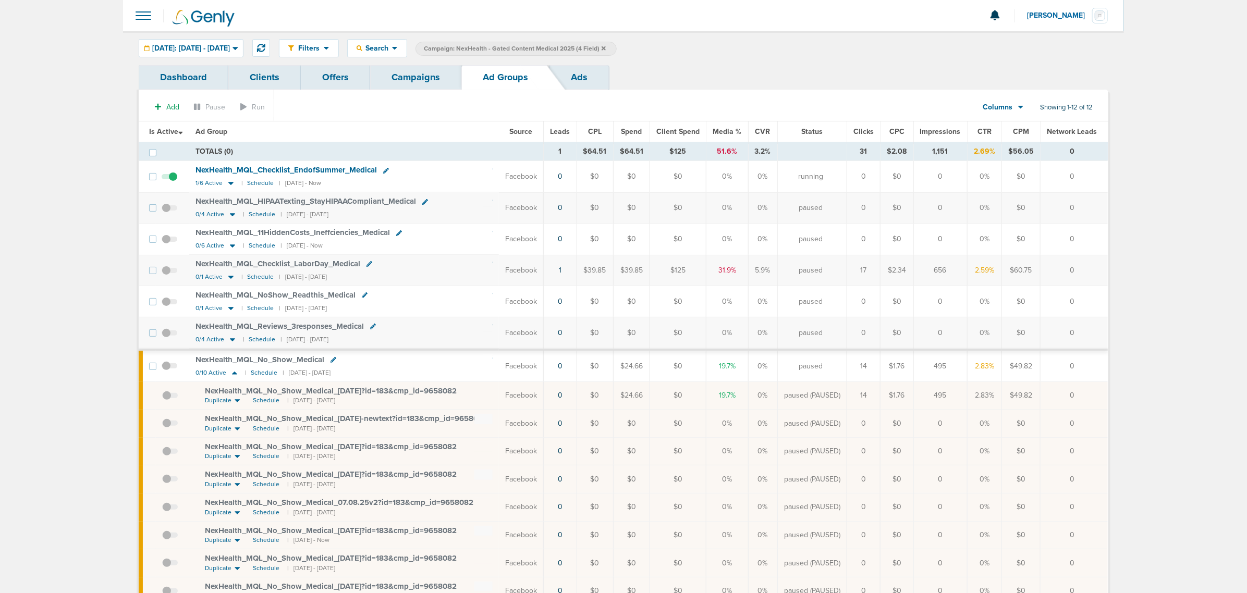
click at [425, 86] on link "Campaigns" at bounding box center [415, 77] width 91 height 24
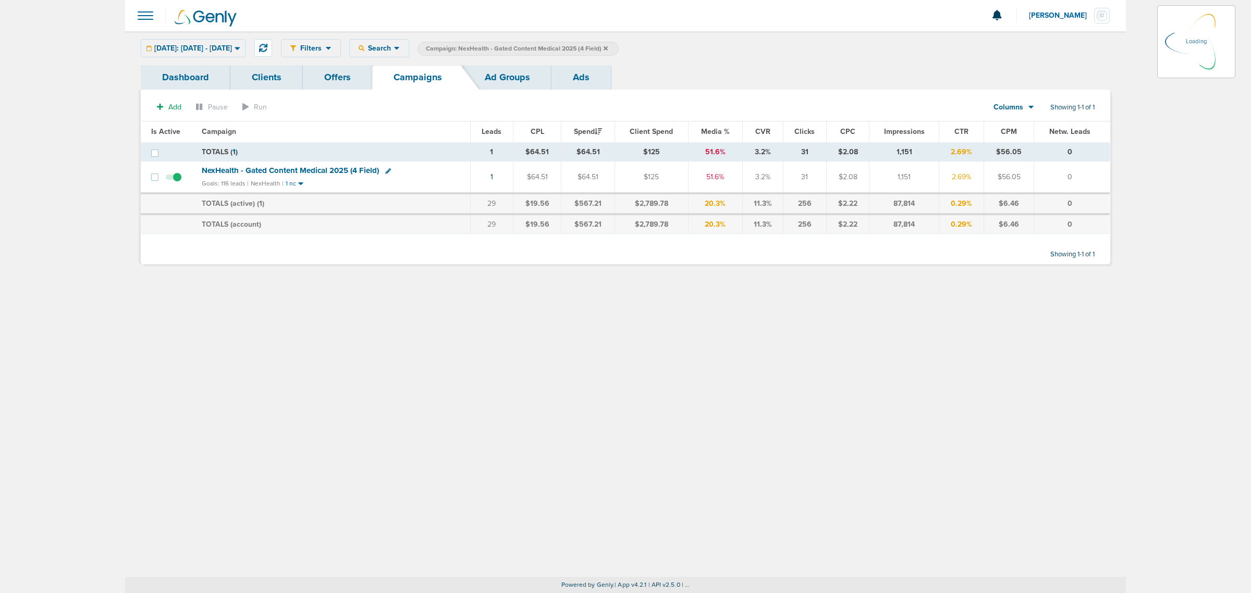
click at [608, 47] on icon at bounding box center [606, 48] width 4 height 4
click at [608, 45] on icon at bounding box center [606, 48] width 4 height 6
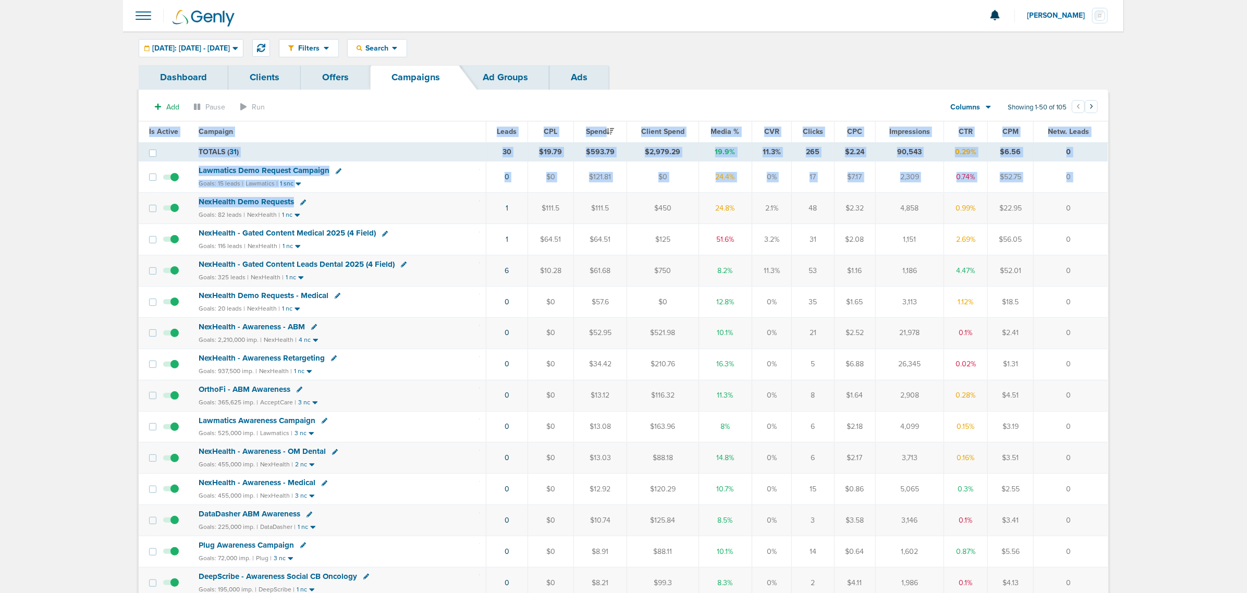
drag, startPoint x: 478, startPoint y: 208, endPoint x: 1124, endPoint y: 199, distance: 645.9
drag, startPoint x: 1087, startPoint y: 204, endPoint x: 855, endPoint y: 211, distance: 231.5
click at [1085, 205] on td "0" at bounding box center [1071, 208] width 74 height 31
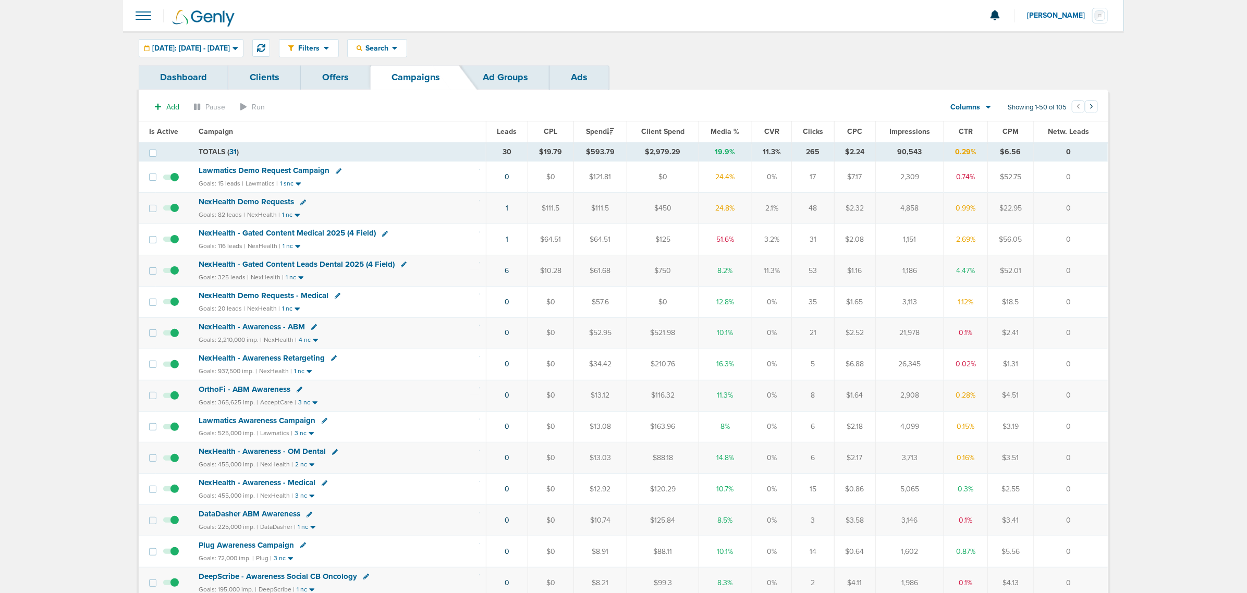
click at [427, 199] on div "NexHealth Demo Requests" at bounding box center [339, 202] width 280 height 10
click at [720, 131] on span "Media %" at bounding box center [725, 131] width 29 height 9
click at [254, 200] on span "NexHealth Demo Requests" at bounding box center [245, 201] width 95 height 9
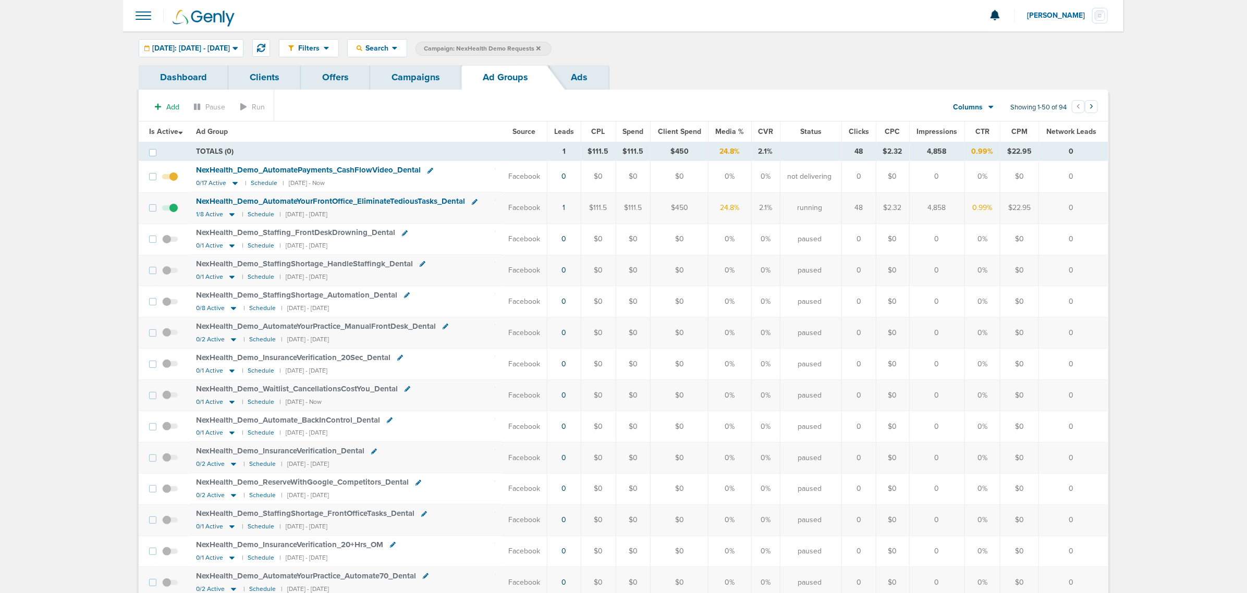
click at [210, 57] on div "Filters Active Only Settings Status Active Inactive Objectives MQL SQL Traffic …" at bounding box center [623, 48] width 1001 height 34
click at [210, 55] on div "[DATE]: [DATE] - [DATE]" at bounding box center [191, 48] width 104 height 17
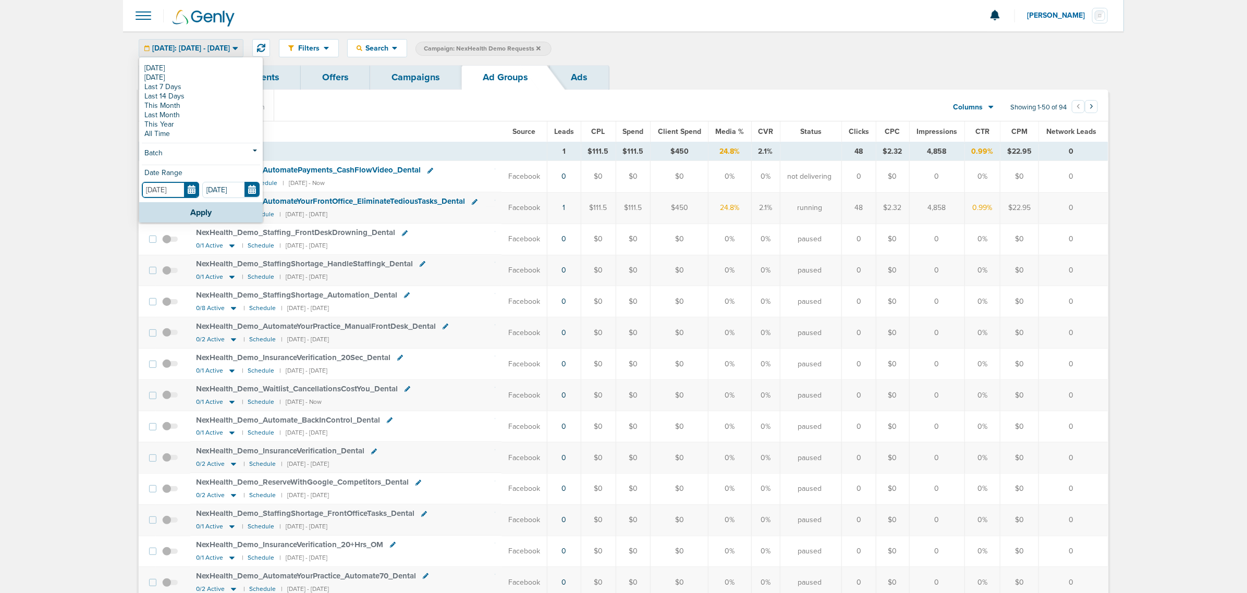
click at [193, 196] on input "[DATE]" at bounding box center [170, 190] width 57 height 16
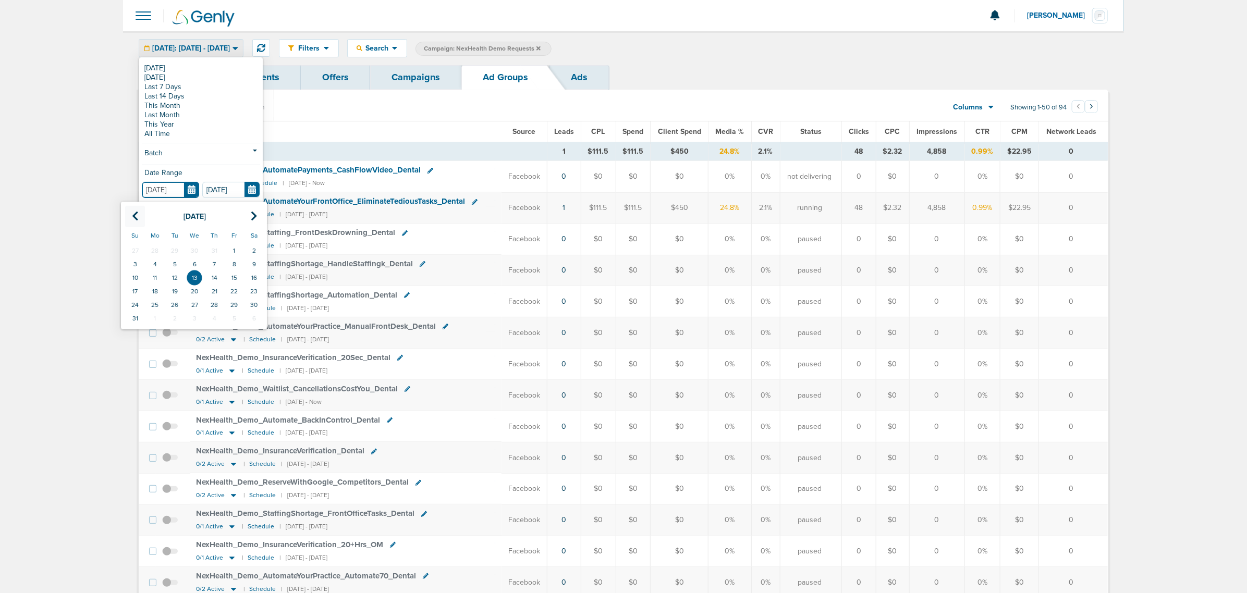
click at [140, 213] on th at bounding box center [135, 216] width 20 height 21
click at [175, 252] on td "1" at bounding box center [175, 251] width 20 height 14
type input "[DATE]"
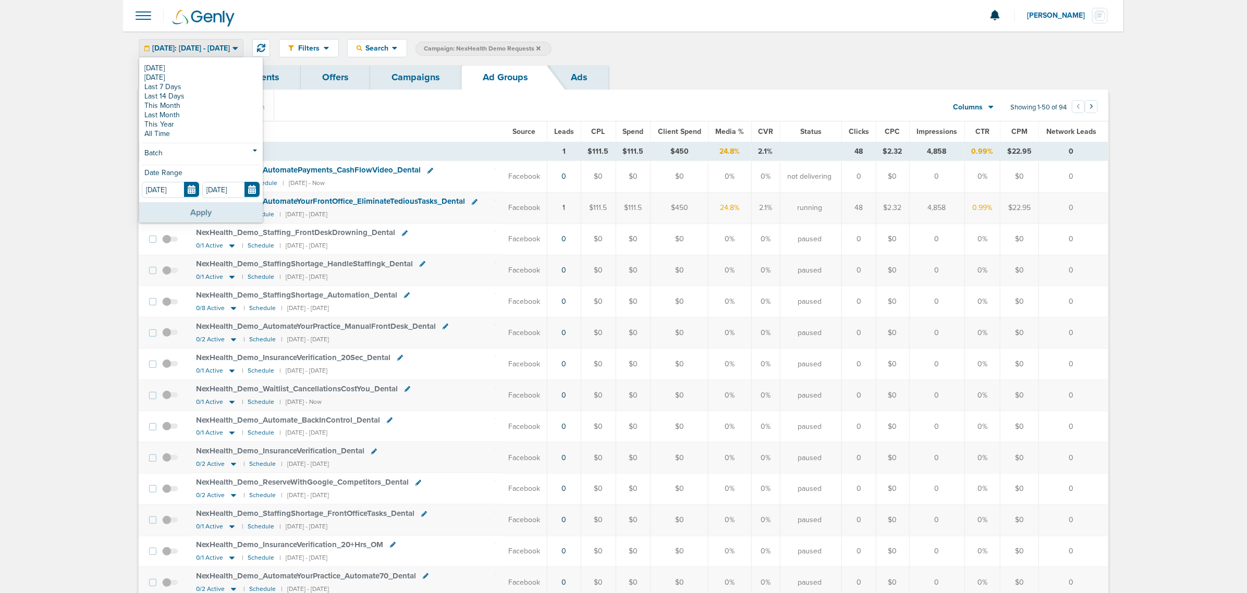
click at [230, 217] on button "Apply" at bounding box center [201, 212] width 124 height 20
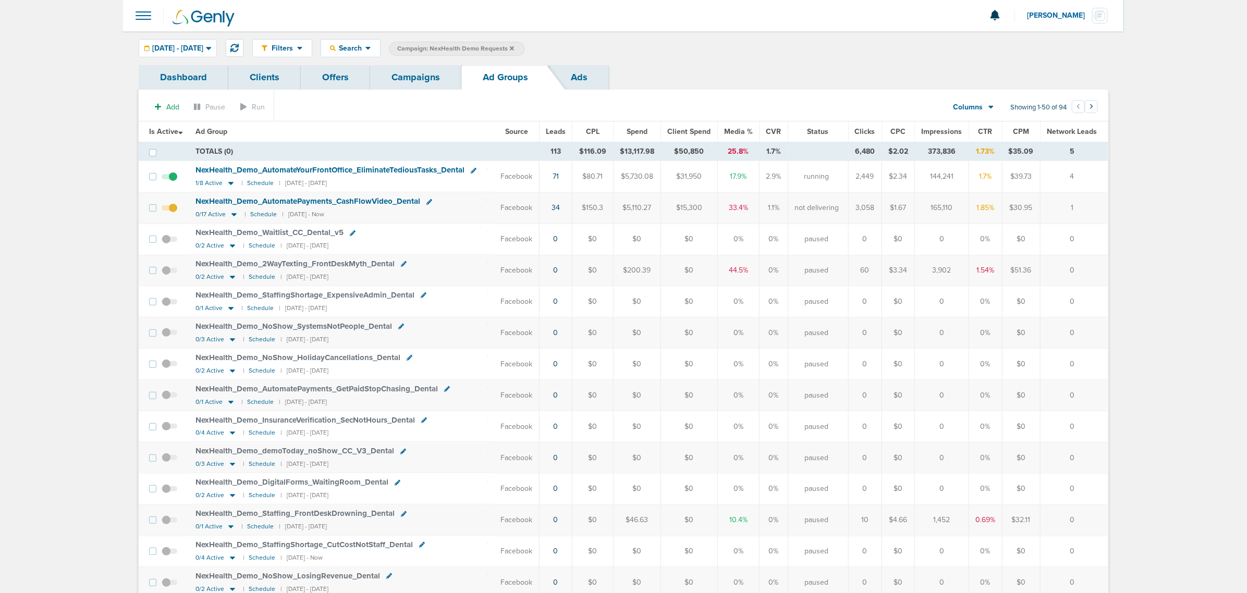
click at [556, 141] on th "Leads" at bounding box center [555, 131] width 33 height 21
click at [410, 79] on link "Campaigns" at bounding box center [415, 77] width 91 height 24
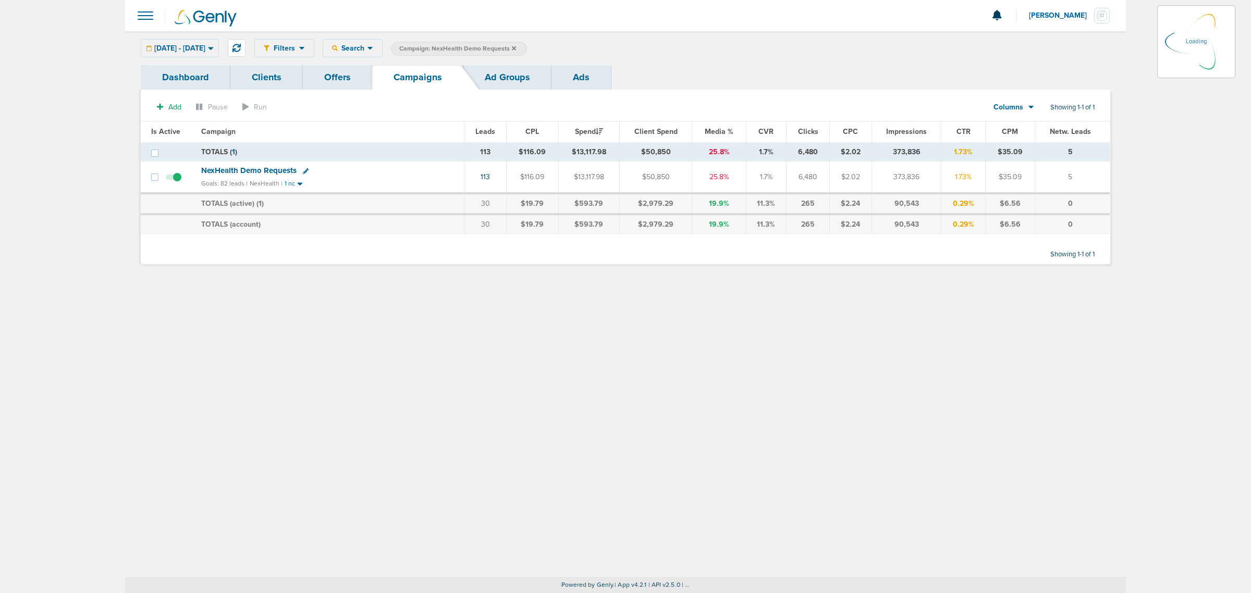
click at [516, 47] on icon at bounding box center [514, 48] width 4 height 4
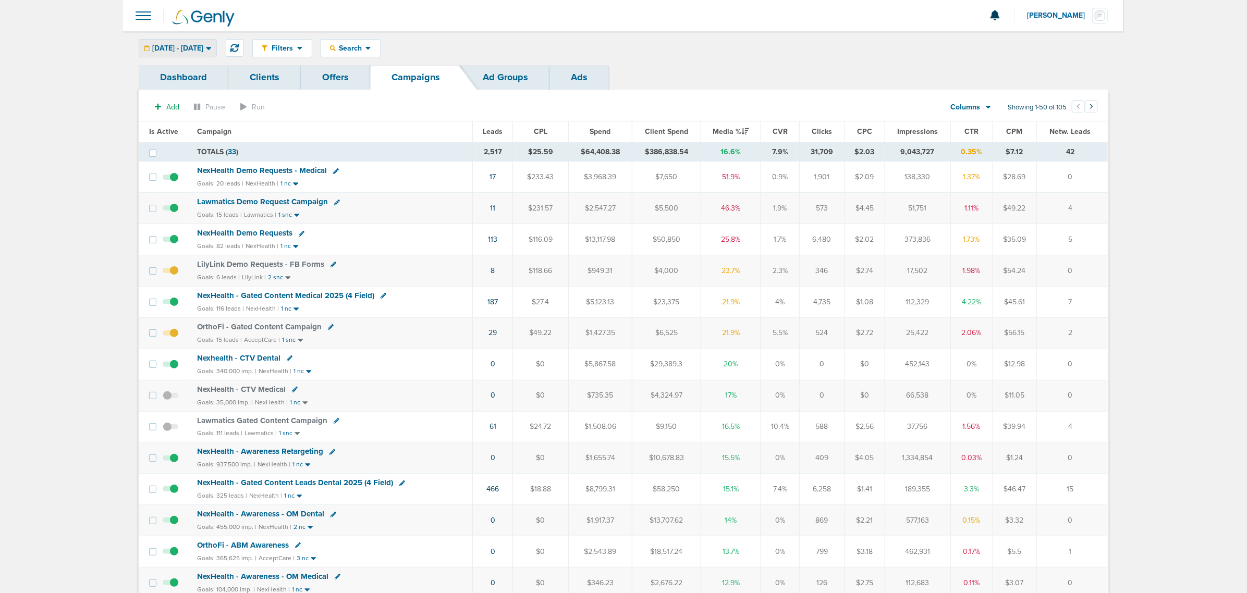
click at [203, 48] on span "[DATE] - [DATE]" at bounding box center [177, 48] width 51 height 7
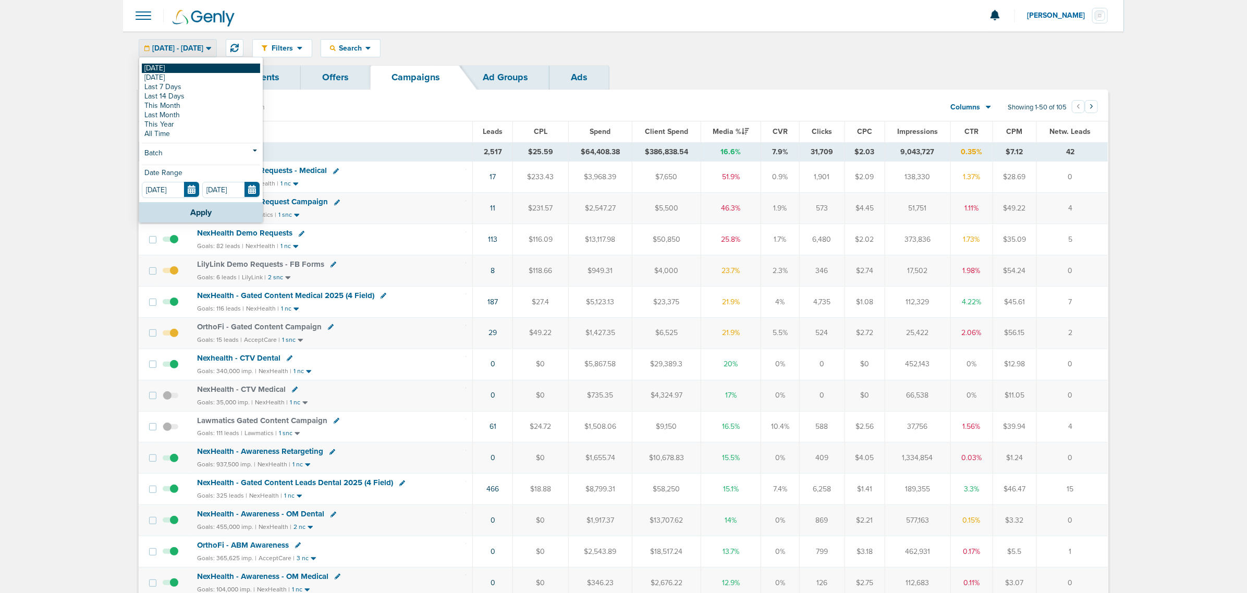
click at [181, 67] on link "[DATE]" at bounding box center [201, 68] width 118 height 9
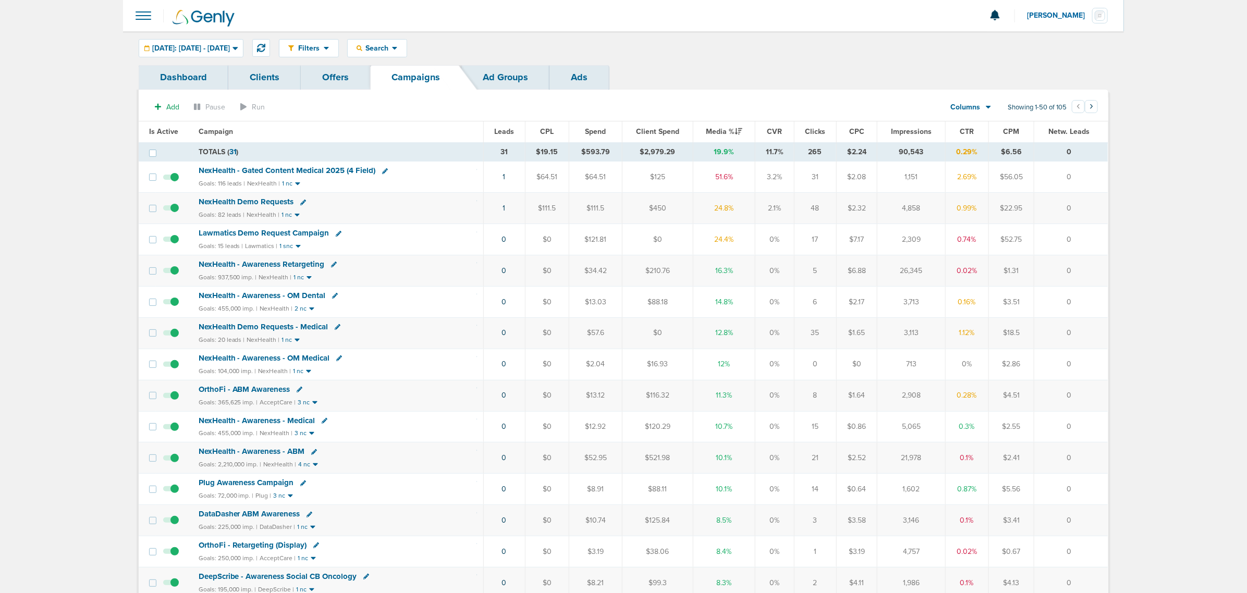
drag, startPoint x: 467, startPoint y: 339, endPoint x: 1103, endPoint y: 336, distance: 636.4
click at [1103, 336] on tr "NexHealth Demo Requests - Medical Goals: 20 leads | NexHealth | 1 nc 0 $0 $57.6…" at bounding box center [623, 332] width 969 height 31
click at [1103, 336] on td "0" at bounding box center [1070, 332] width 73 height 31
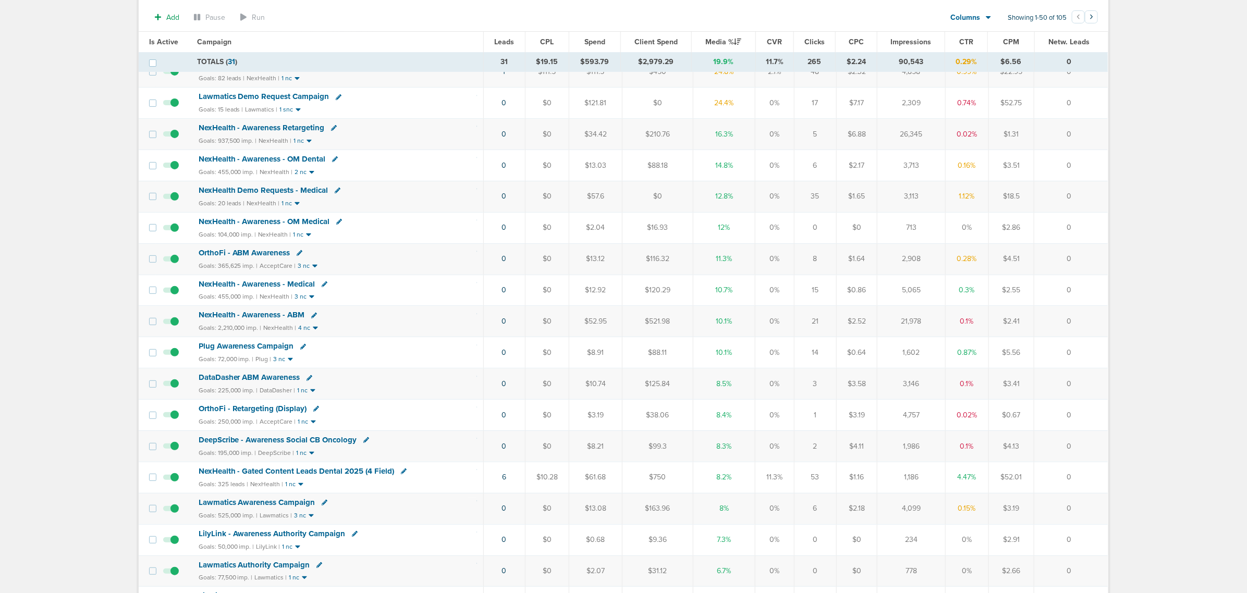
scroll to position [261, 0]
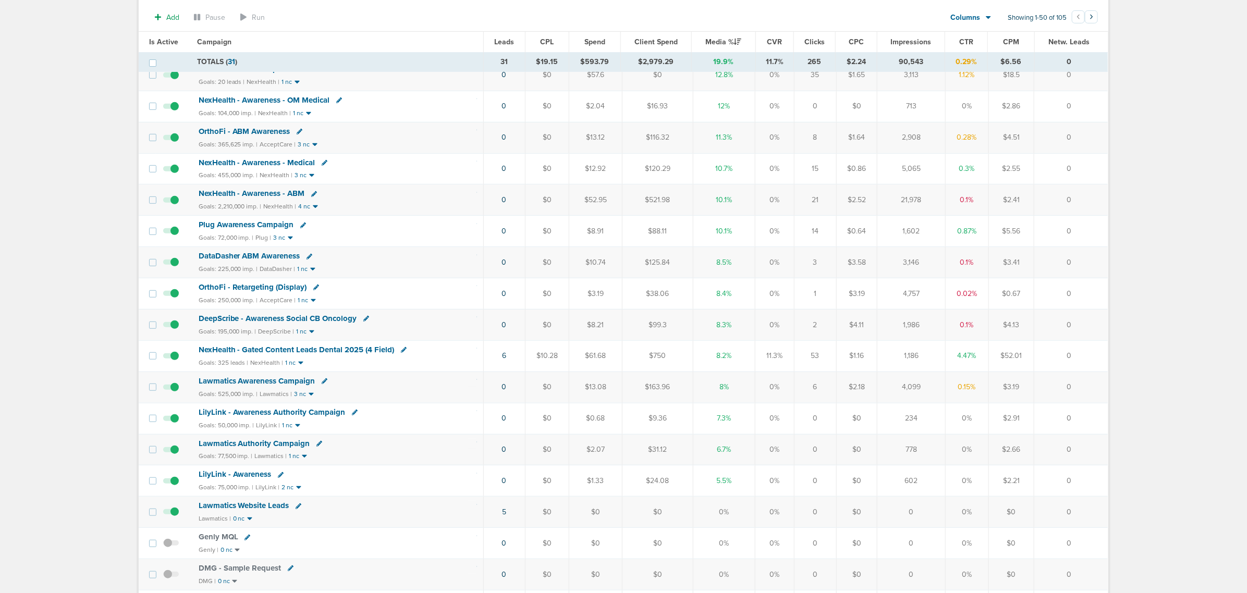
click at [501, 366] on td "6" at bounding box center [504, 355] width 42 height 31
click at [507, 360] on td "6" at bounding box center [504, 355] width 42 height 31
click at [504, 360] on link "6" at bounding box center [504, 355] width 4 height 9
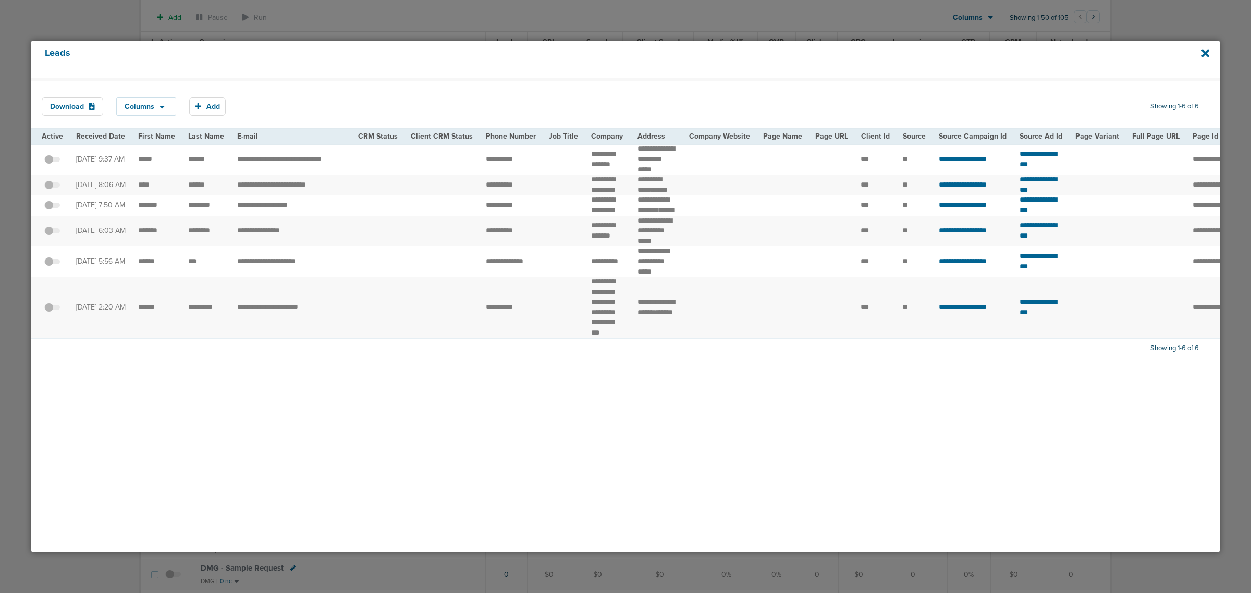
click at [699, 37] on div "Leads Download Columns Save selections Reset to defaults Is Active Received Dat…" at bounding box center [625, 296] width 1201 height 524
drag, startPoint x: 657, startPoint y: 206, endPoint x: 225, endPoint y: 197, distance: 432.2
click at [225, 195] on tr "**********" at bounding box center [1084, 185] width 2107 height 20
click at [490, 188] on span "**********" at bounding box center [499, 184] width 27 height 7
click at [1208, 51] on icon at bounding box center [1205, 53] width 8 height 8
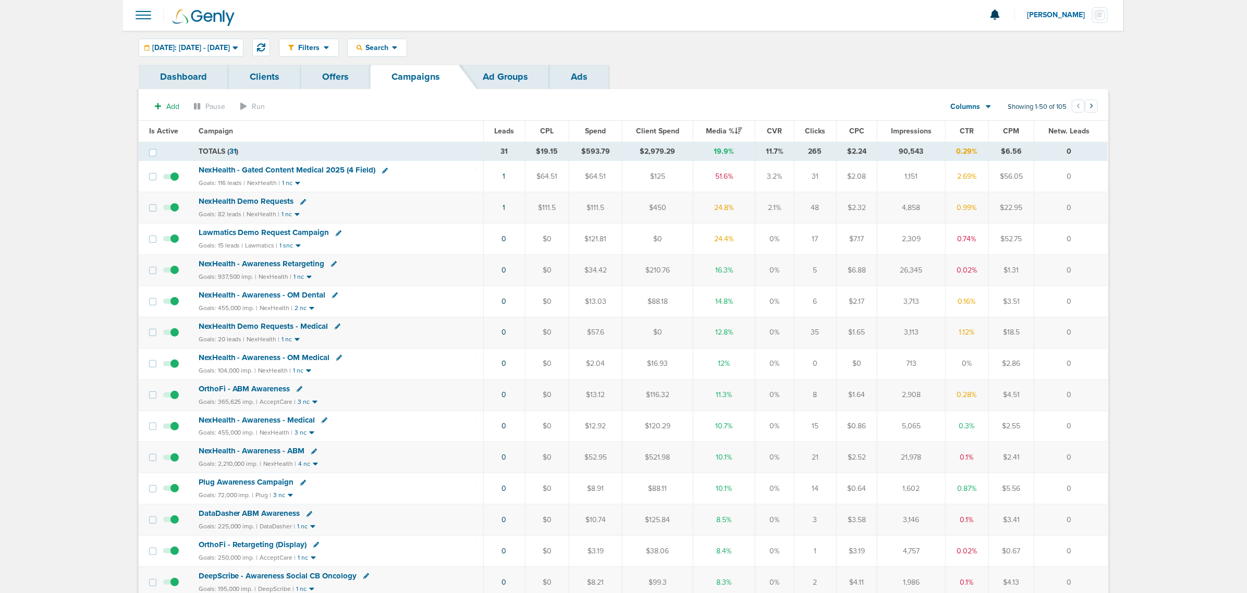
scroll to position [0, 0]
drag, startPoint x: 113, startPoint y: 108, endPoint x: 1173, endPoint y: 428, distance: 1107.6
click at [262, 204] on span "NexHealth Demo Requests" at bounding box center [246, 201] width 95 height 9
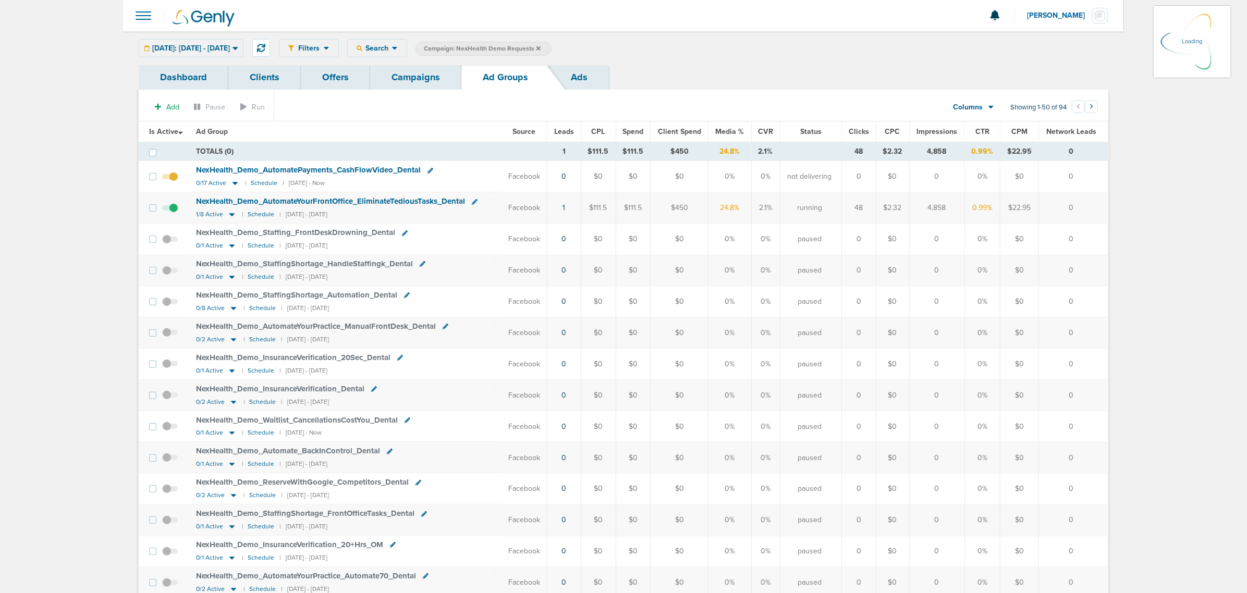
click at [238, 51] on icon at bounding box center [235, 48] width 6 height 9
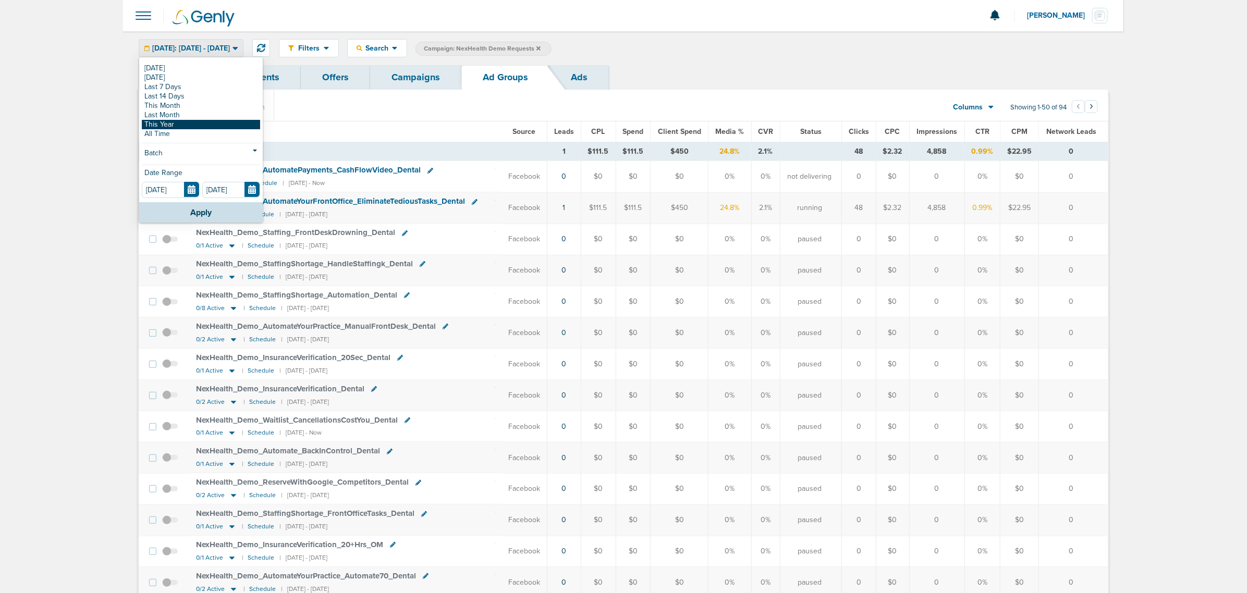
click at [165, 125] on link "This Year" at bounding box center [201, 124] width 118 height 9
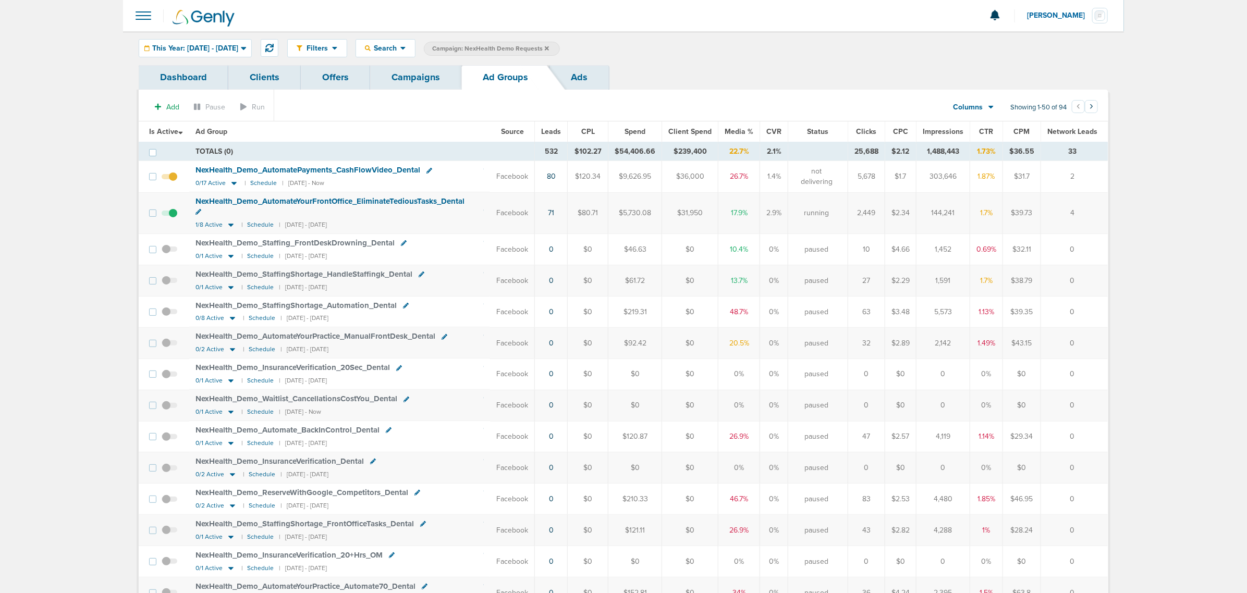
click at [551, 130] on span "Leads" at bounding box center [551, 131] width 20 height 9
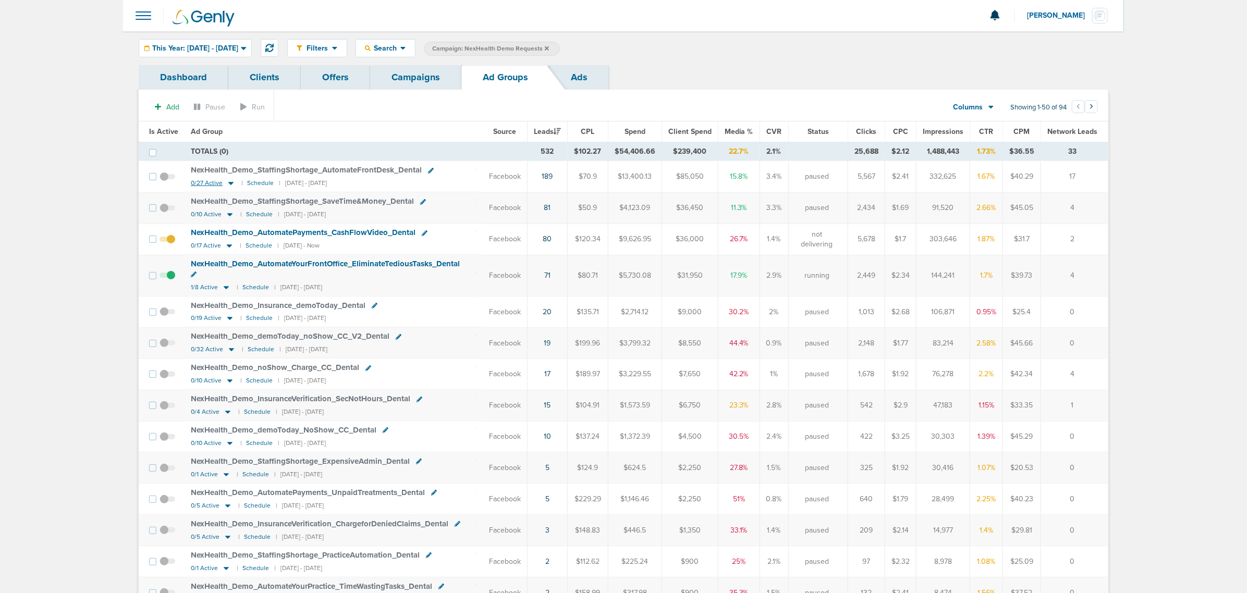
click at [230, 186] on icon at bounding box center [231, 183] width 10 height 9
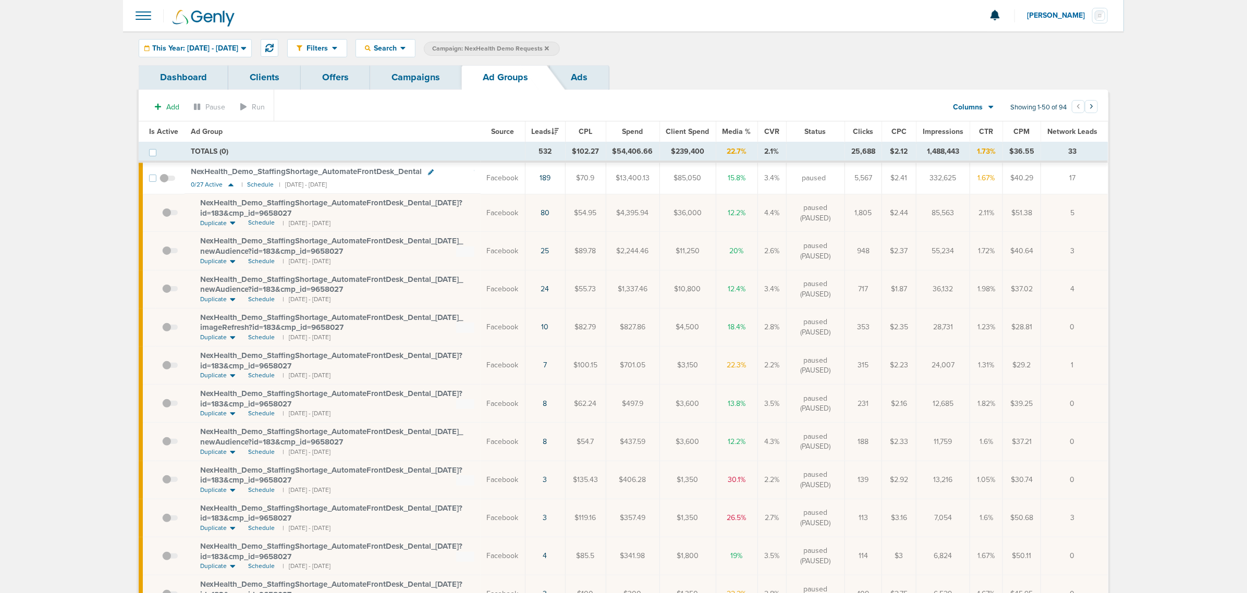
click at [288, 206] on span "NexHealth_ Demo_ StaffingShortage_ AutomateFrontDesk_ Dental_ [DATE]?id=183&cmp…" at bounding box center [331, 208] width 262 height 20
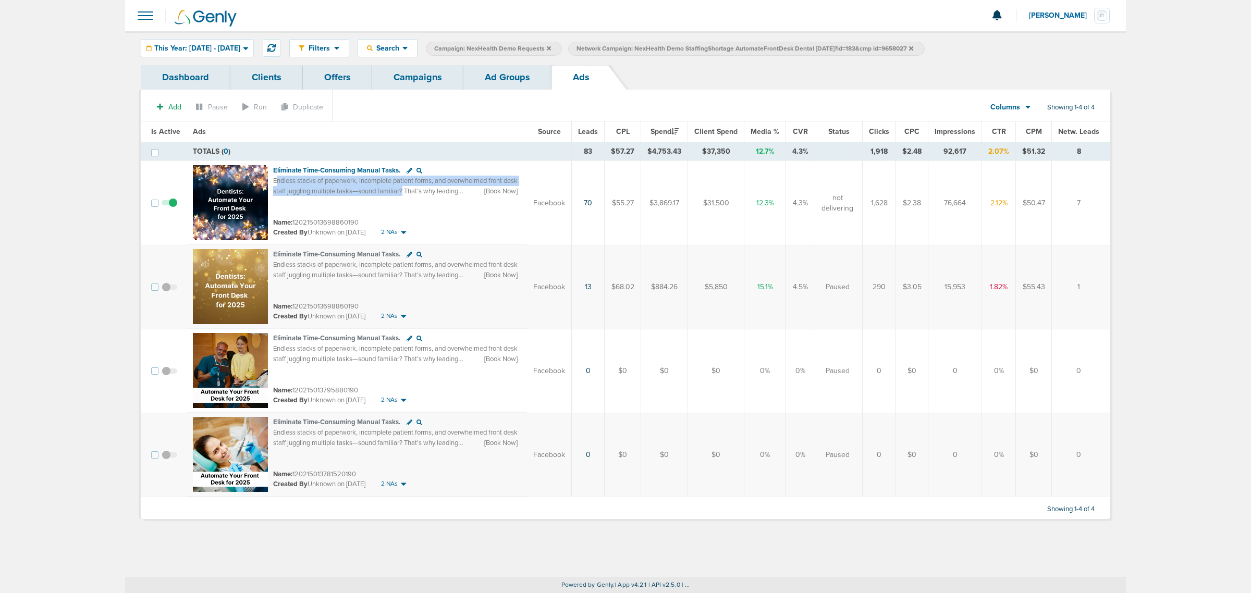
drag, startPoint x: 275, startPoint y: 180, endPoint x: 402, endPoint y: 189, distance: 127.0
click at [402, 189] on span "Endless stacks of paperwork, incomplete patient forms, and overwhelmed front de…" at bounding box center [395, 201] width 244 height 49
click at [525, 69] on link "Ad Groups" at bounding box center [507, 77] width 88 height 24
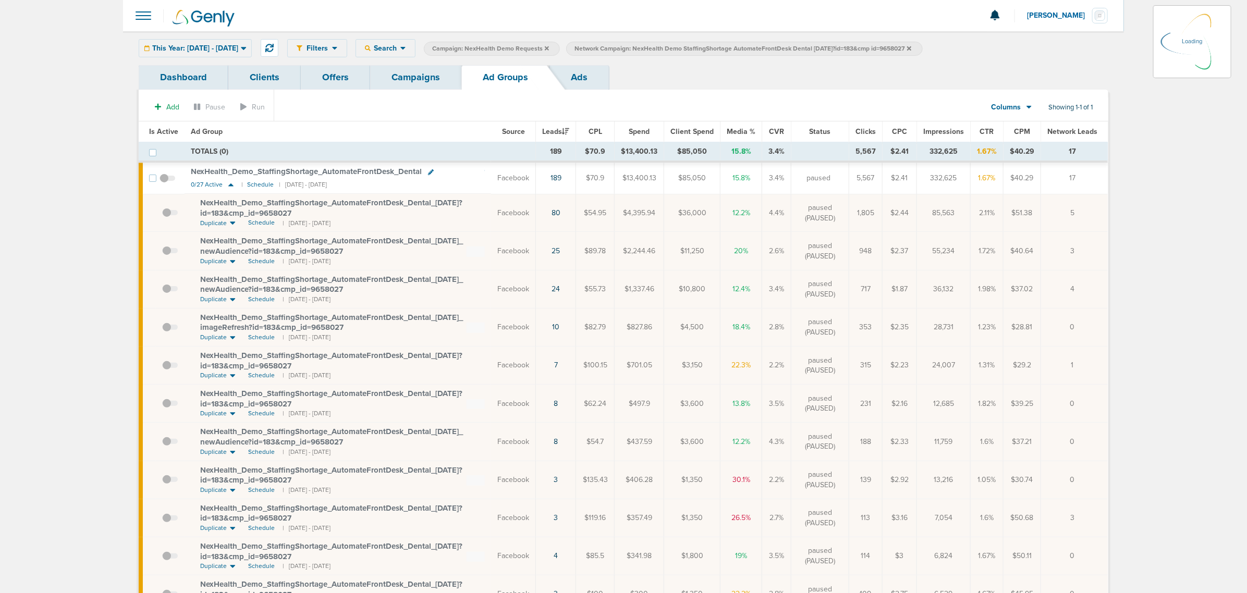
click at [414, 79] on link "Campaigns" at bounding box center [415, 77] width 91 height 24
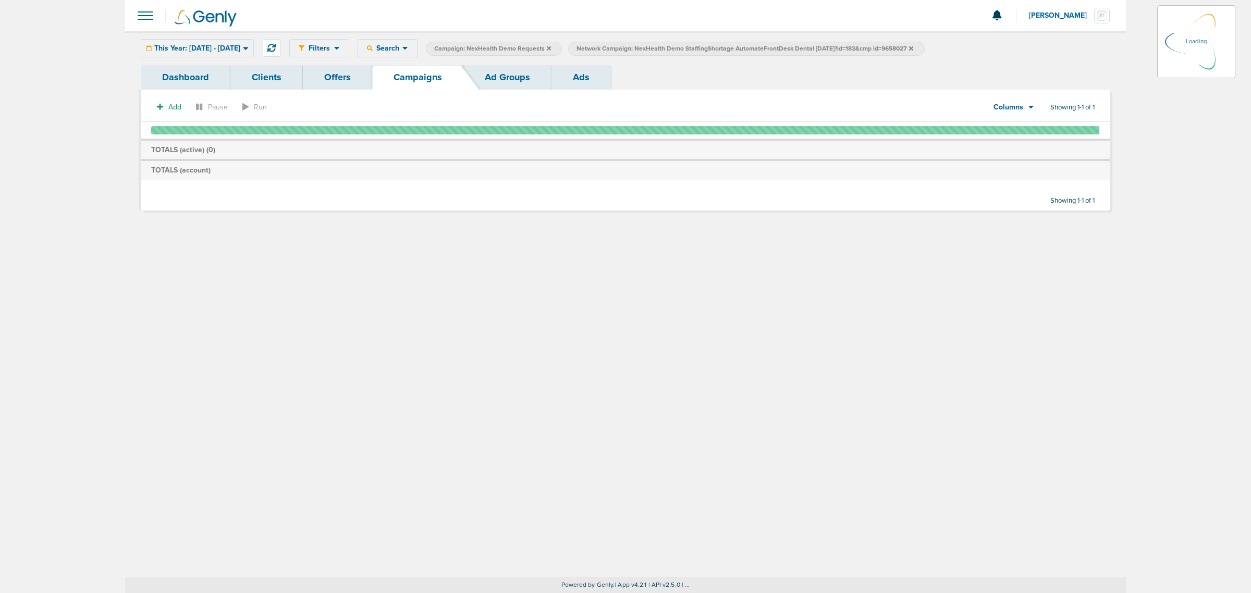
click at [497, 68] on link "Ad Groups" at bounding box center [507, 77] width 88 height 24
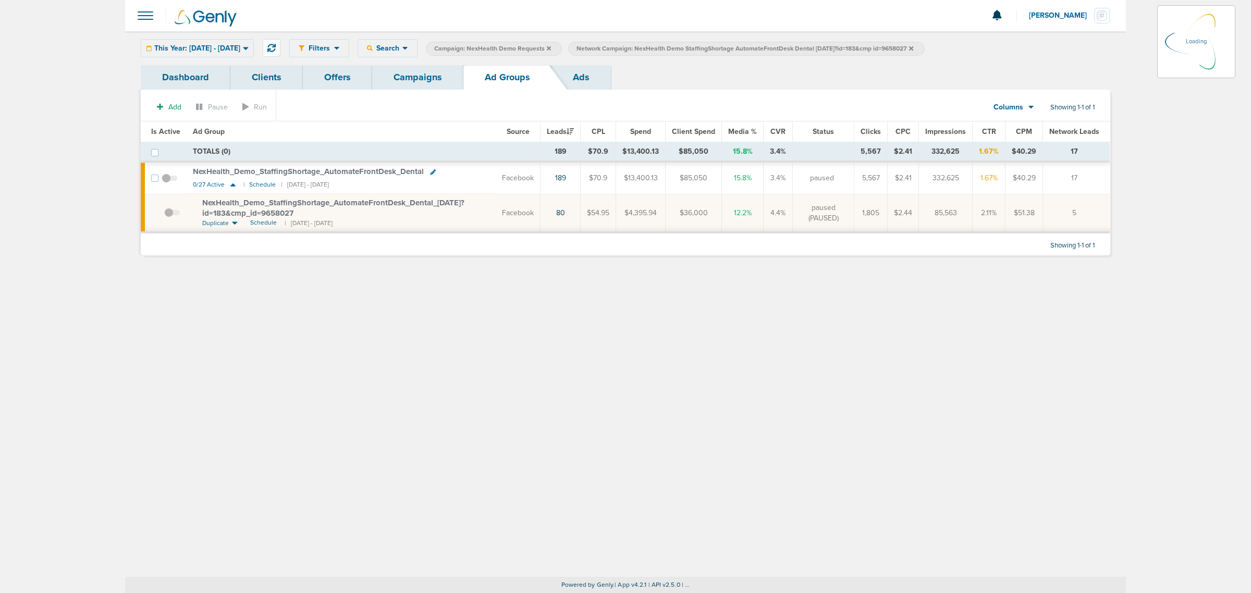
click at [913, 46] on icon at bounding box center [911, 48] width 4 height 6
click at [913, 50] on icon at bounding box center [911, 48] width 4 height 6
click at [913, 48] on icon at bounding box center [911, 48] width 4 height 4
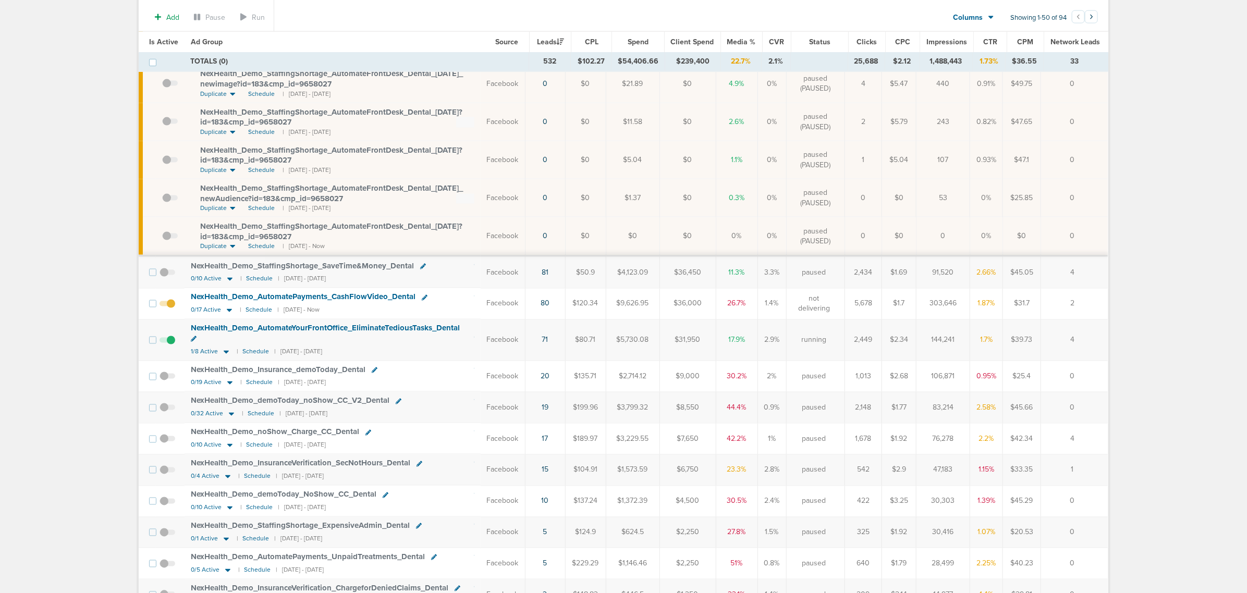
scroll to position [1108, 0]
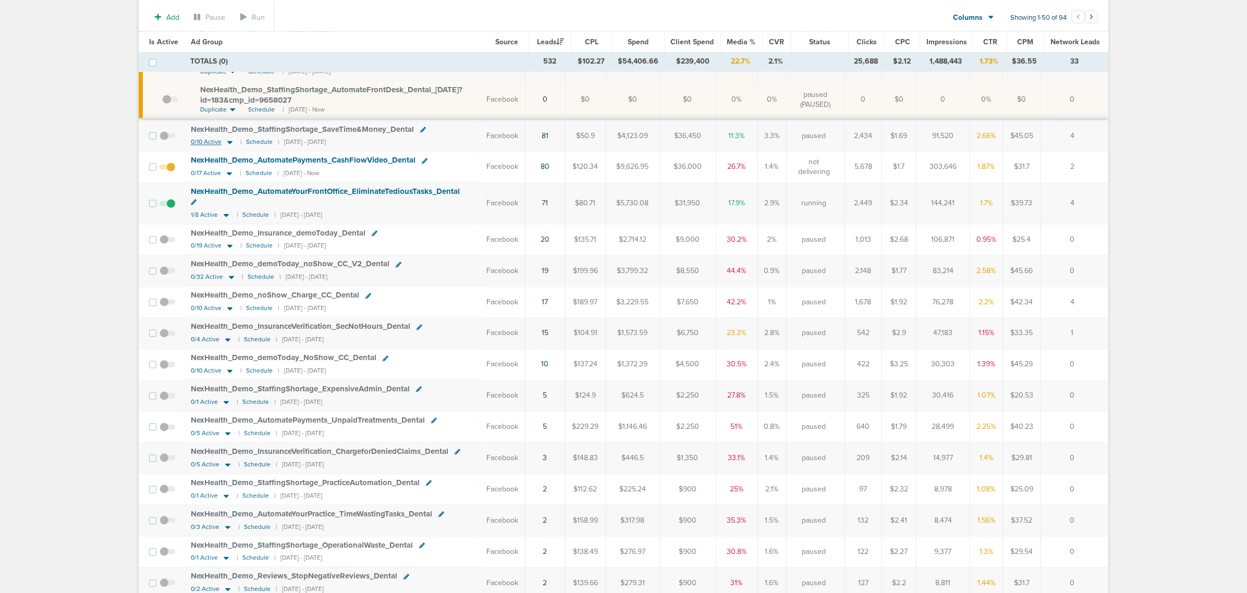
click at [227, 147] on icon at bounding box center [230, 142] width 10 height 9
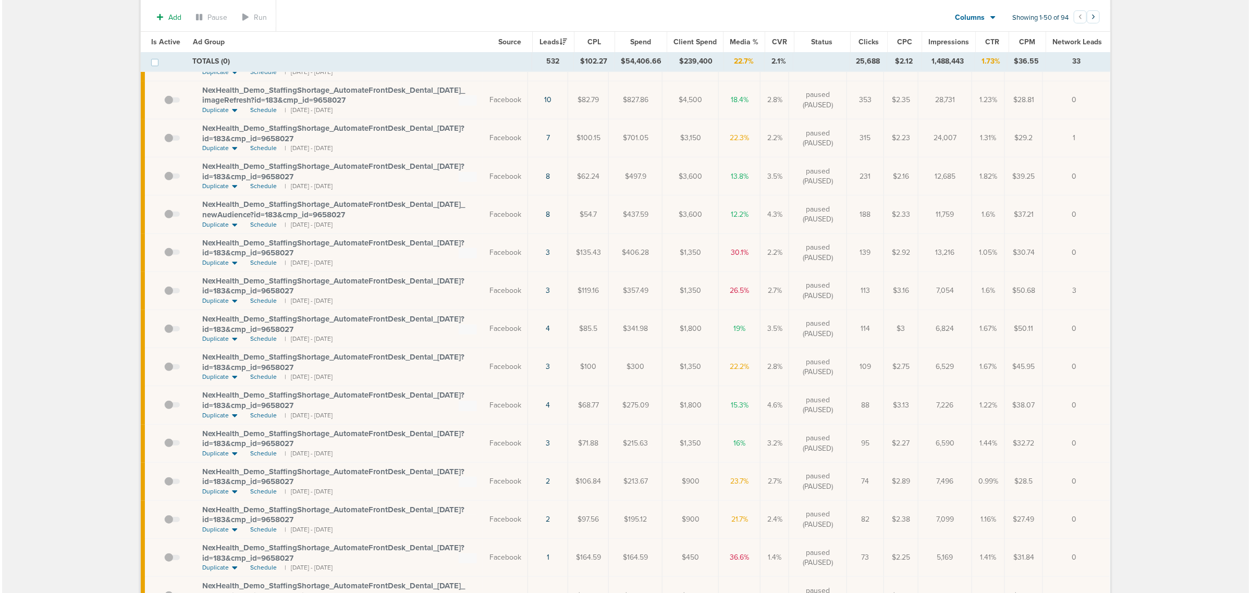
scroll to position [0, 0]
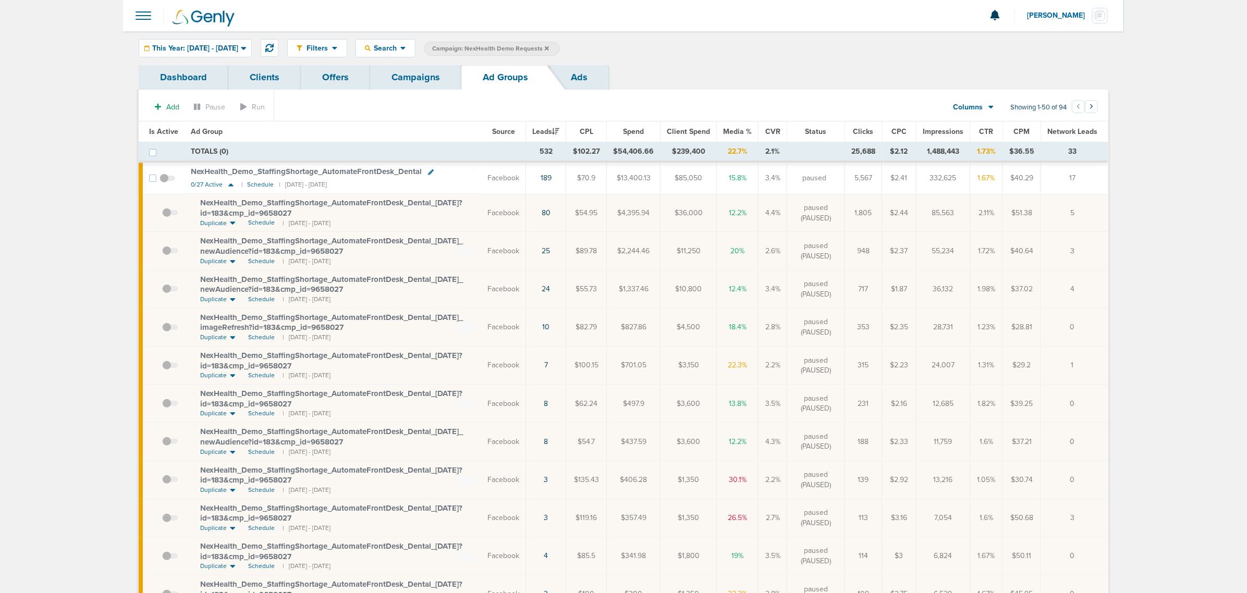
click at [403, 69] on link "Campaigns" at bounding box center [415, 77] width 91 height 24
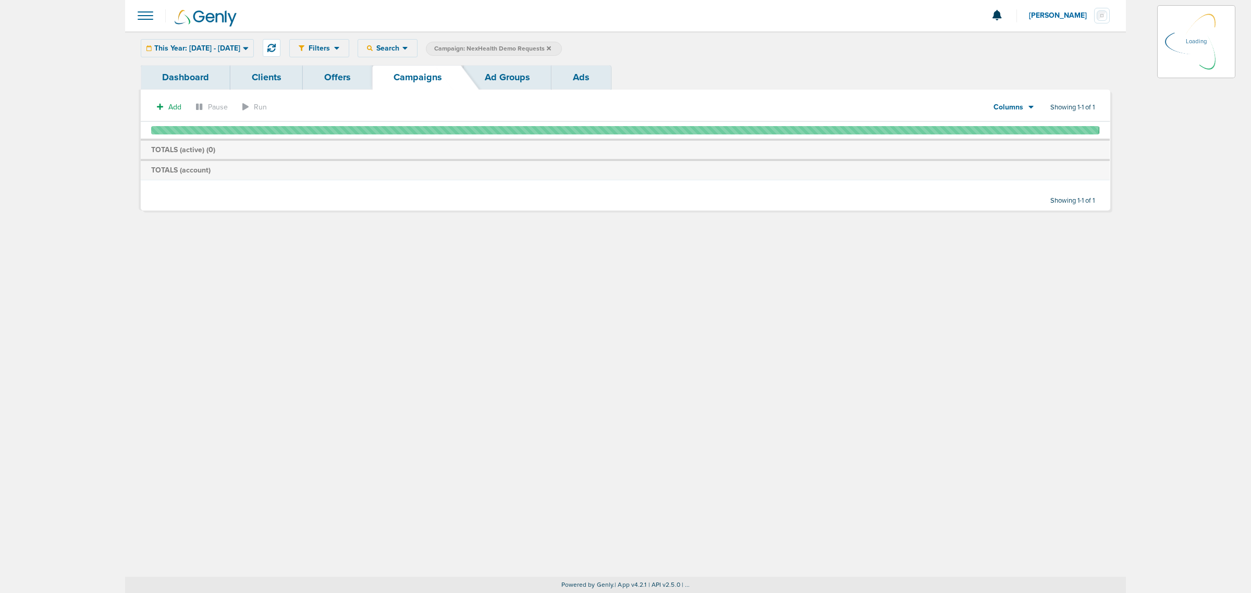
click at [551, 47] on icon at bounding box center [549, 48] width 4 height 4
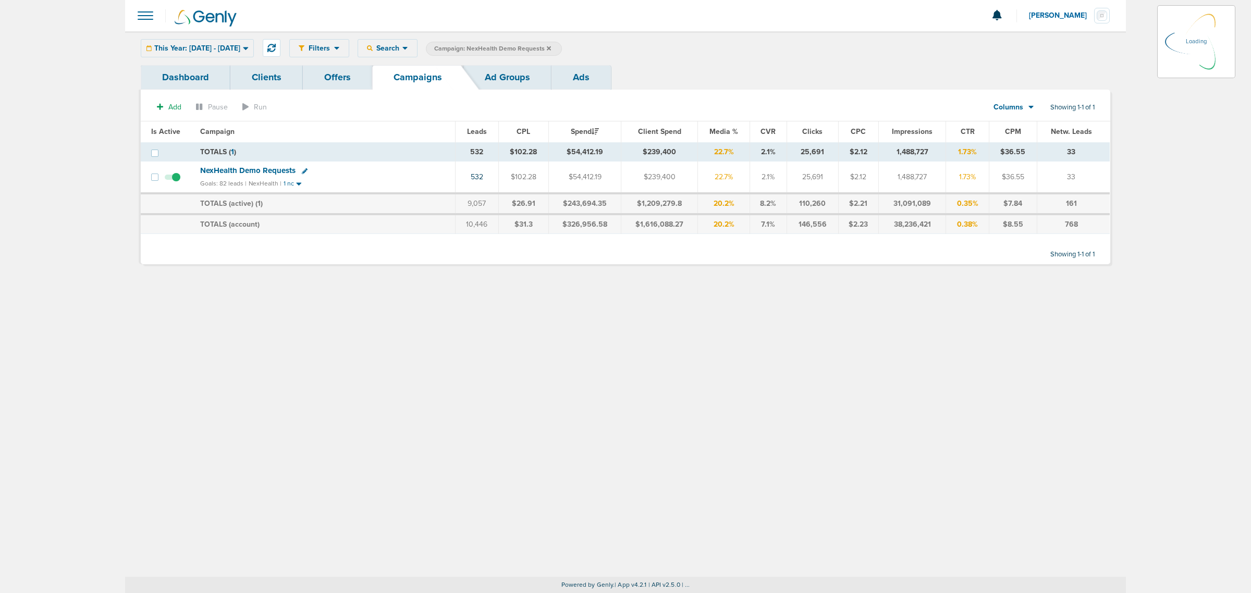
click at [551, 47] on icon at bounding box center [549, 48] width 4 height 4
click at [227, 45] on span "This Year: [DATE] - [DATE]" at bounding box center [197, 48] width 86 height 7
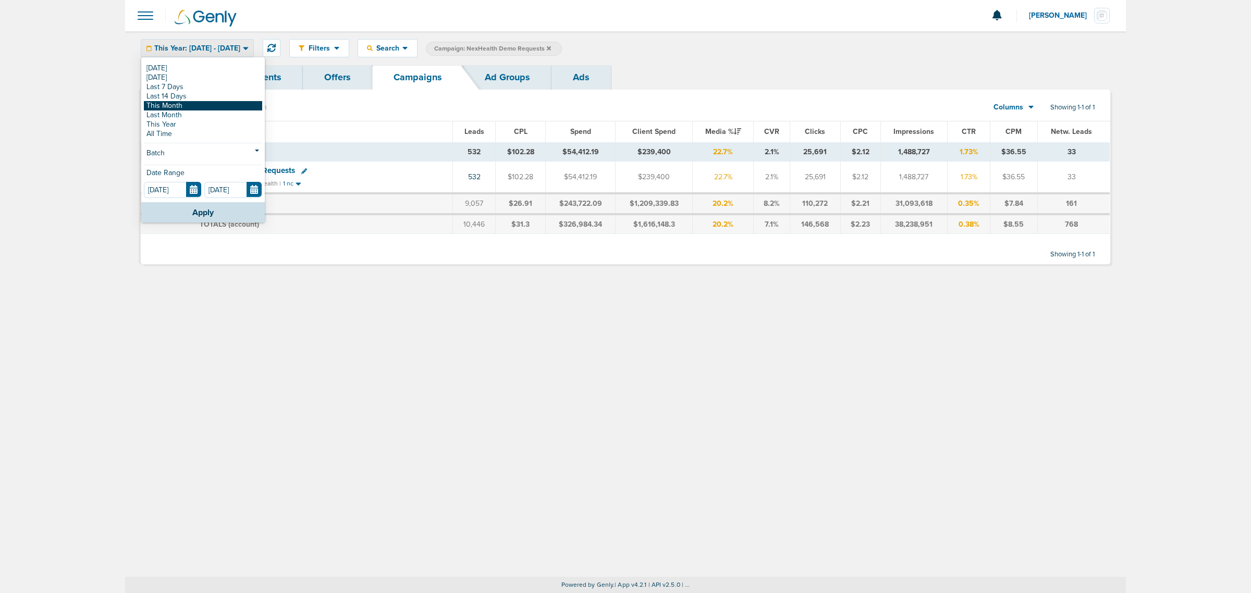
click at [204, 105] on link "This Month" at bounding box center [203, 105] width 118 height 9
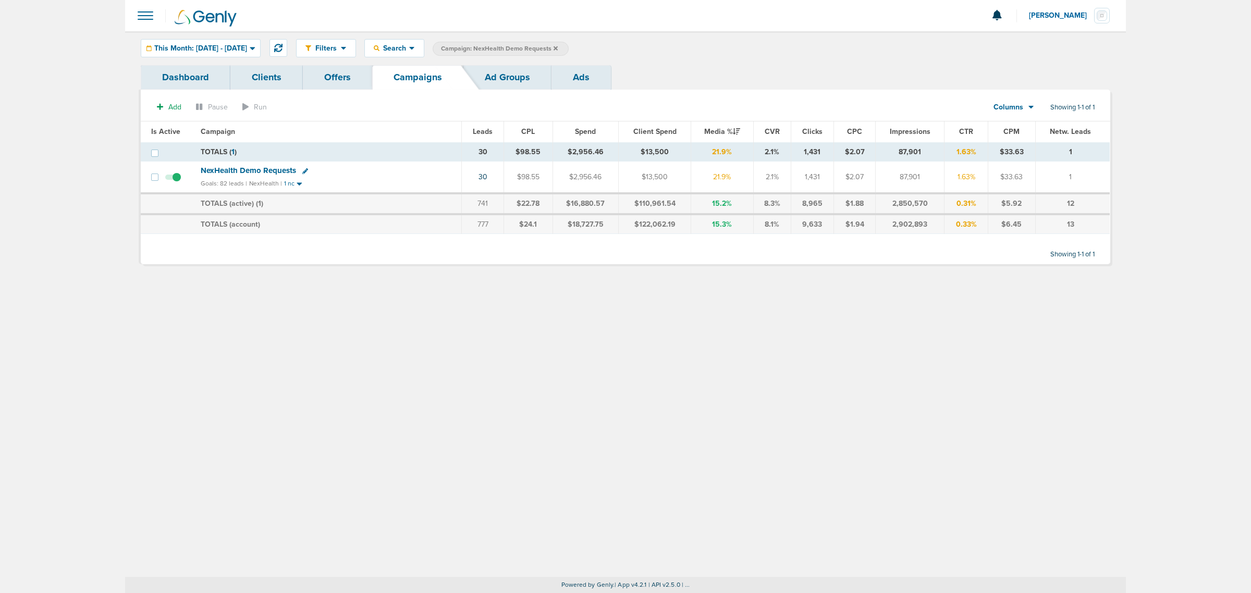
click at [227, 170] on span "NexHealth Demo Requests" at bounding box center [248, 170] width 95 height 9
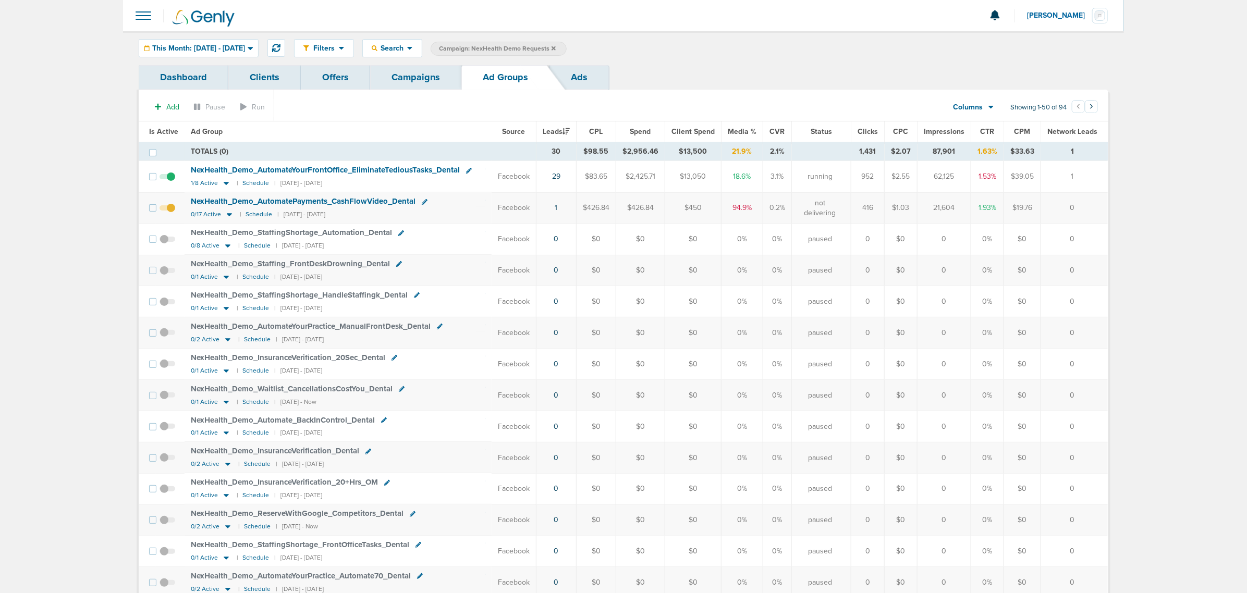
click at [747, 133] on span "Media %" at bounding box center [742, 131] width 29 height 9
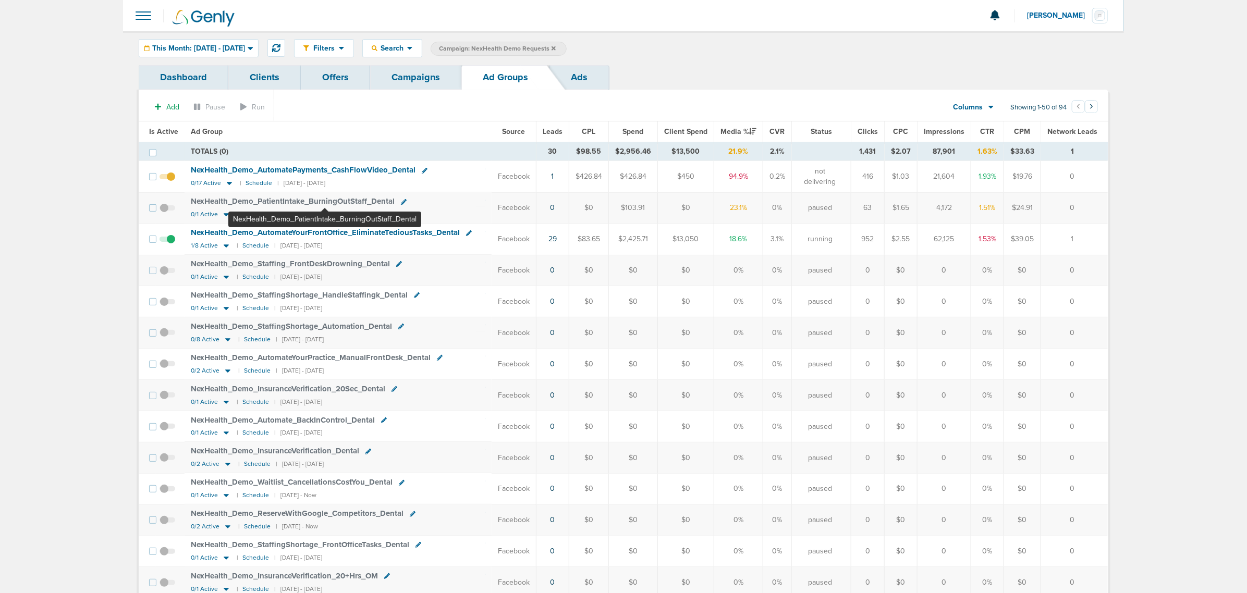
click at [324, 199] on span "NexHealth_ Demo_ PatientIntake_ BurningOutStaff_ Dental" at bounding box center [293, 201] width 204 height 9
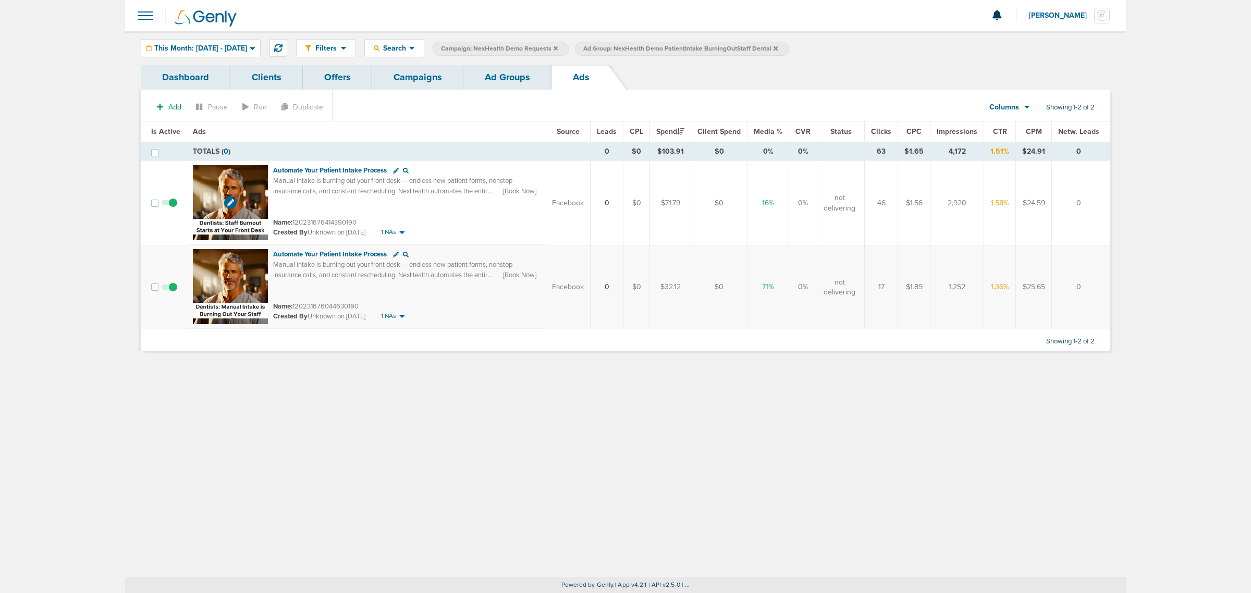
click at [209, 176] on img at bounding box center [230, 202] width 75 height 75
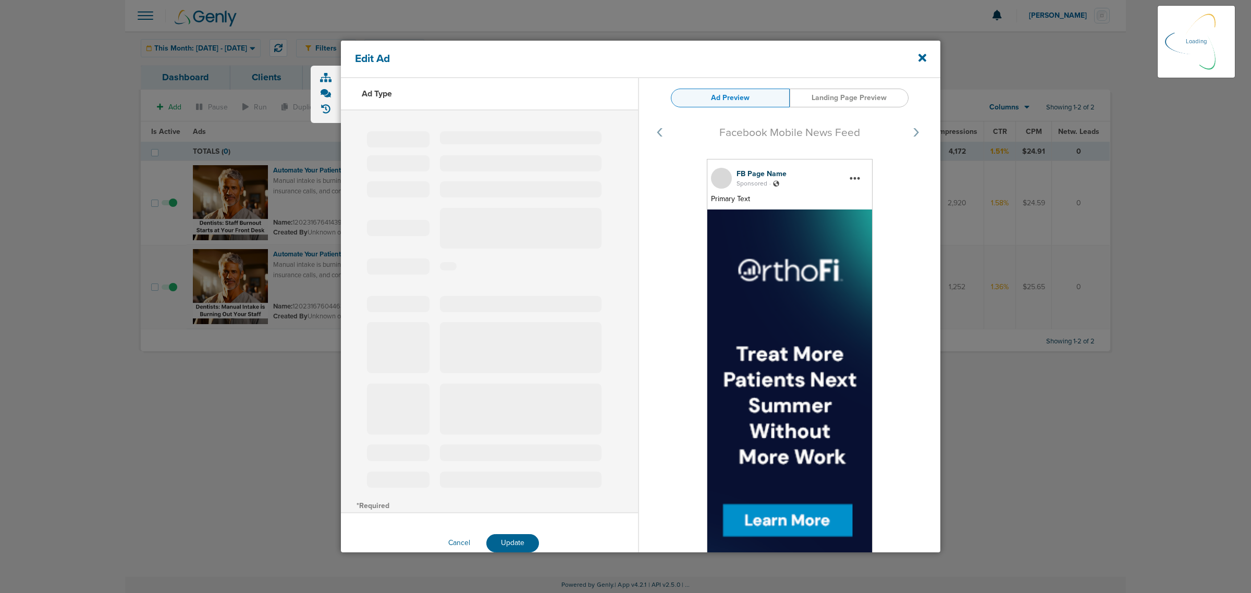
select select "learn_more"
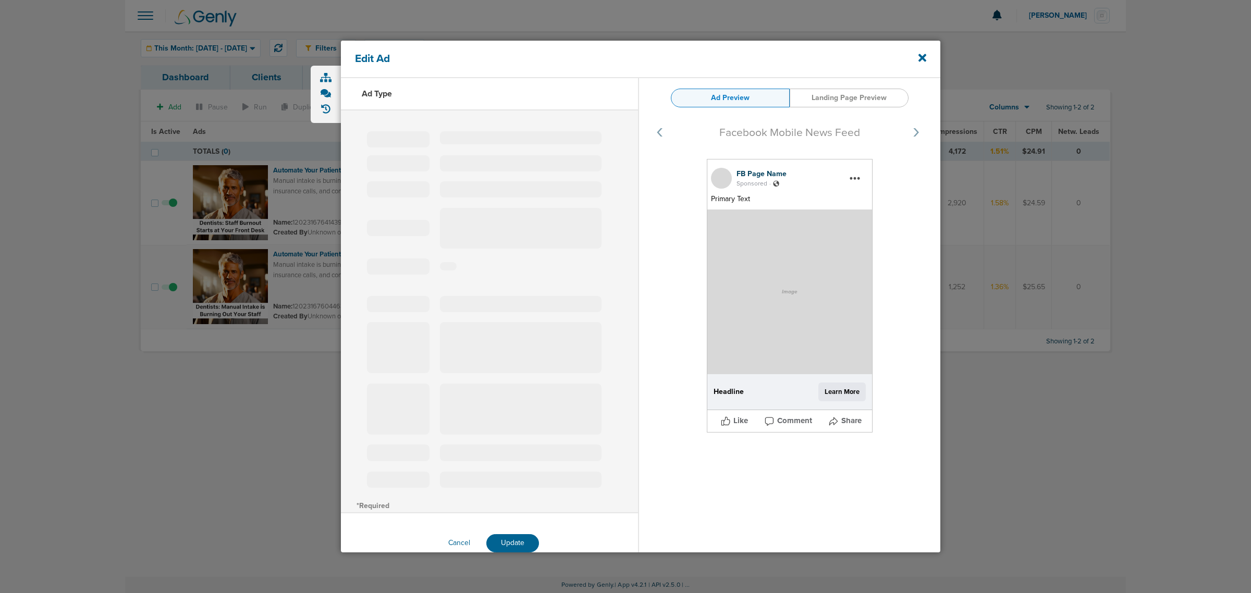
type input "120231676414390190"
type input "Automate Your Patient Intake Process"
type textarea "Manual intake is burning out your front desk — endless new patient forms, nonst…"
select select "book_travel"
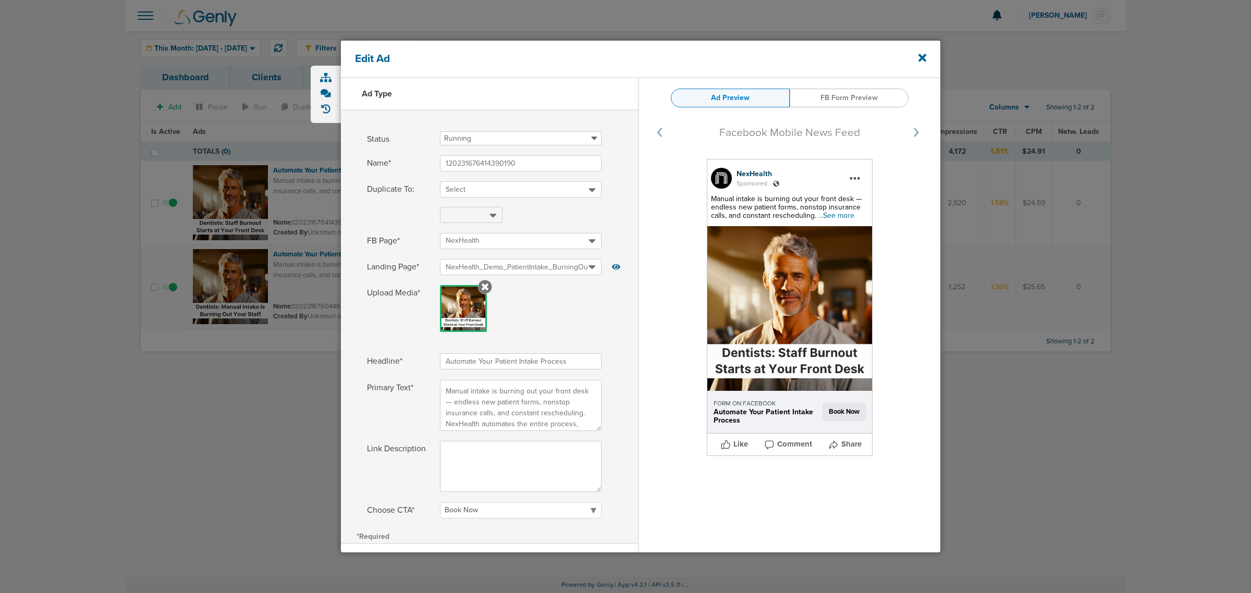
click at [842, 213] on span "...See more" at bounding box center [836, 215] width 36 height 9
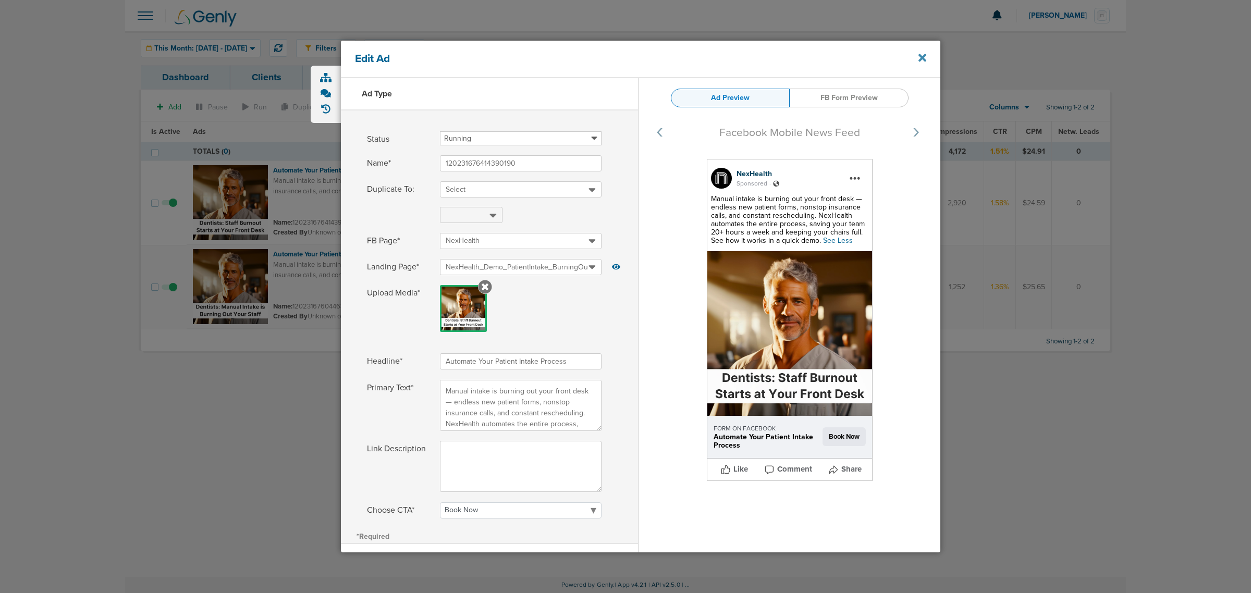
click at [923, 54] on icon at bounding box center [922, 57] width 8 height 11
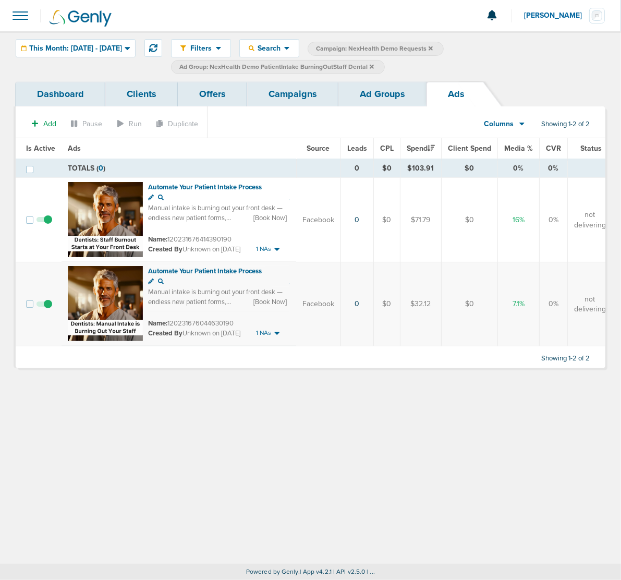
click at [290, 97] on link "Campaigns" at bounding box center [292, 94] width 91 height 24
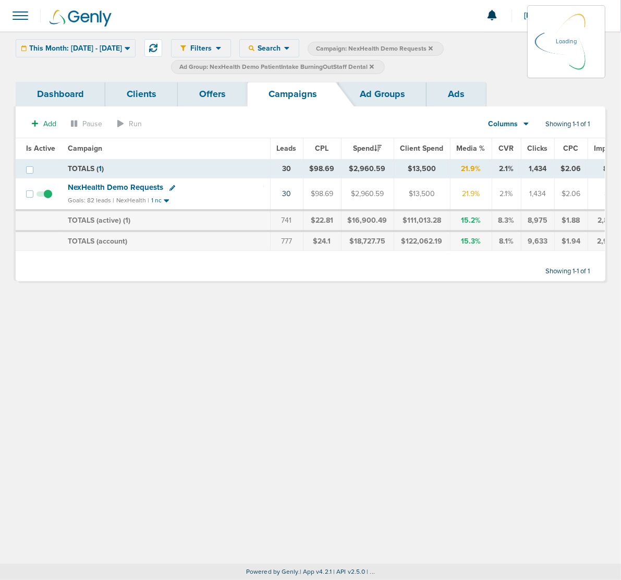
click at [374, 64] on icon at bounding box center [372, 67] width 4 height 6
click at [374, 66] on icon at bounding box center [372, 66] width 4 height 4
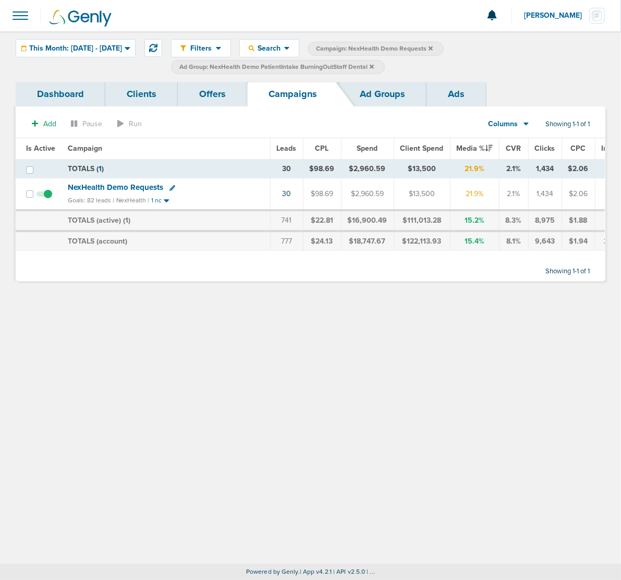
click at [374, 66] on icon at bounding box center [372, 66] width 4 height 4
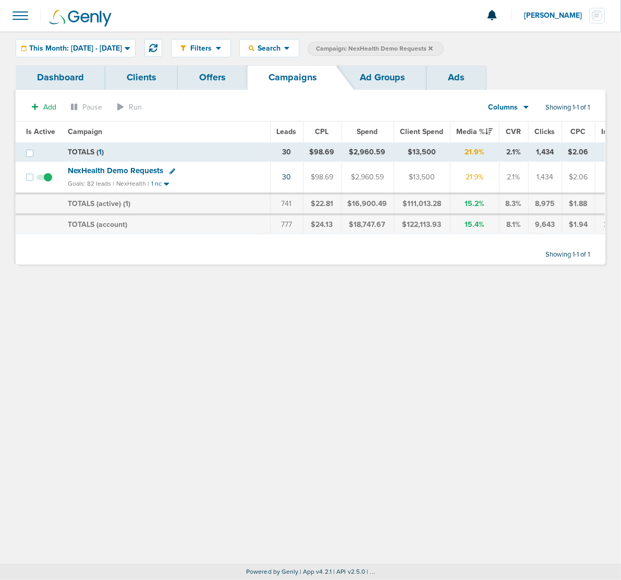
click at [433, 47] on icon at bounding box center [430, 48] width 4 height 6
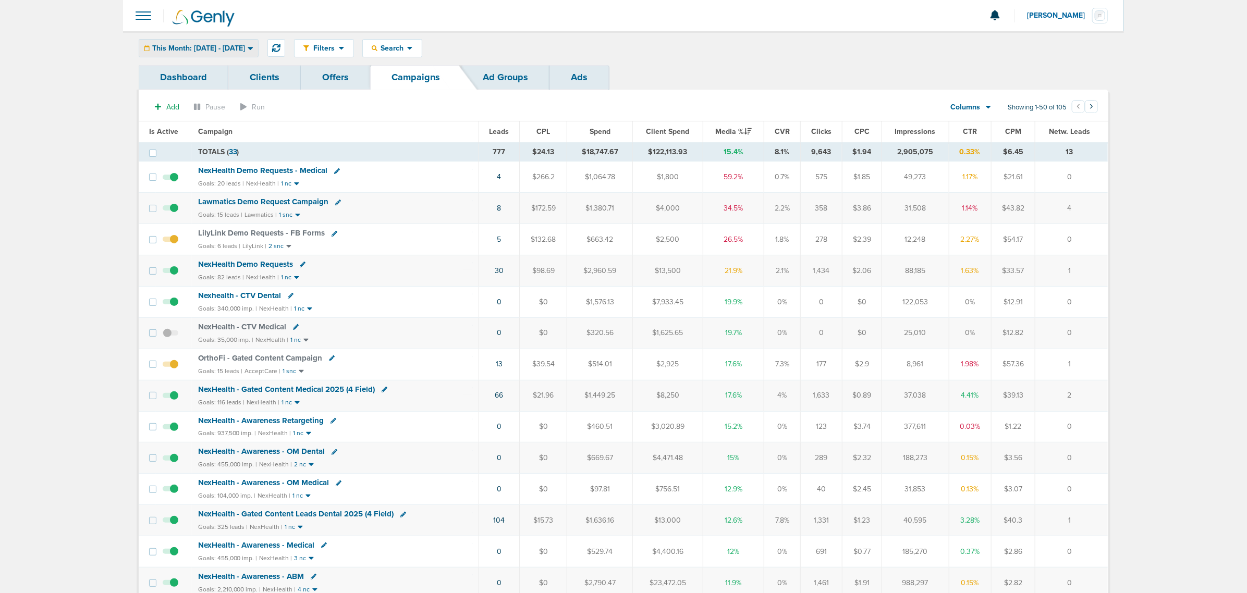
click at [225, 42] on div "This Month: [DATE] - [DATE]" at bounding box center [198, 48] width 119 height 17
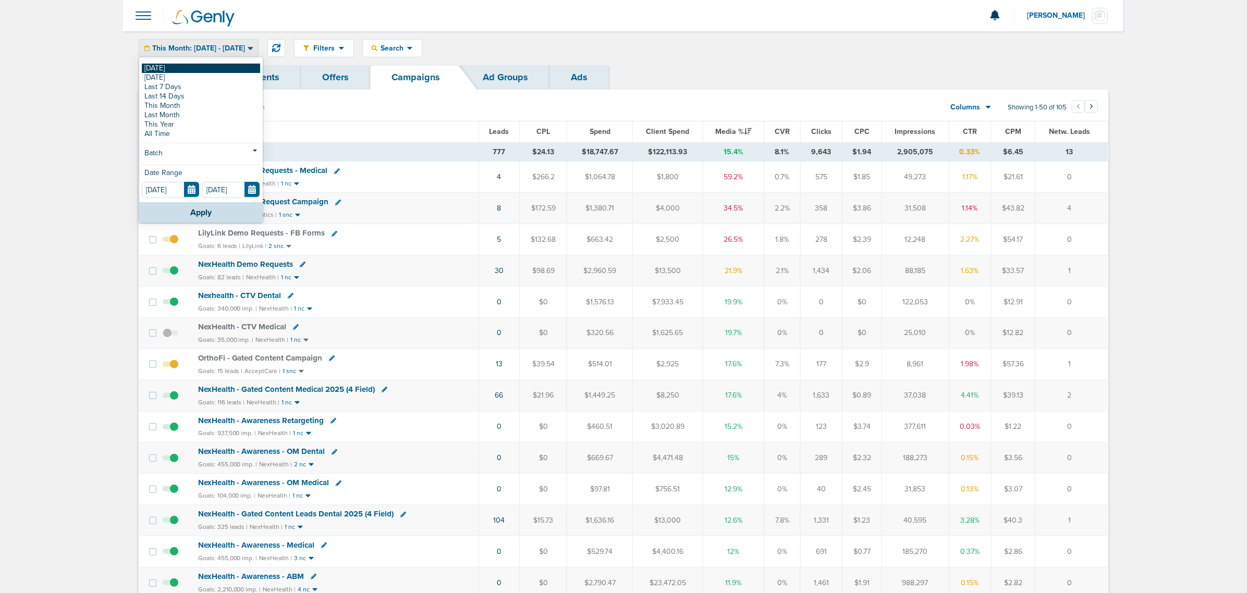
click at [215, 66] on link "[DATE]" at bounding box center [201, 68] width 118 height 9
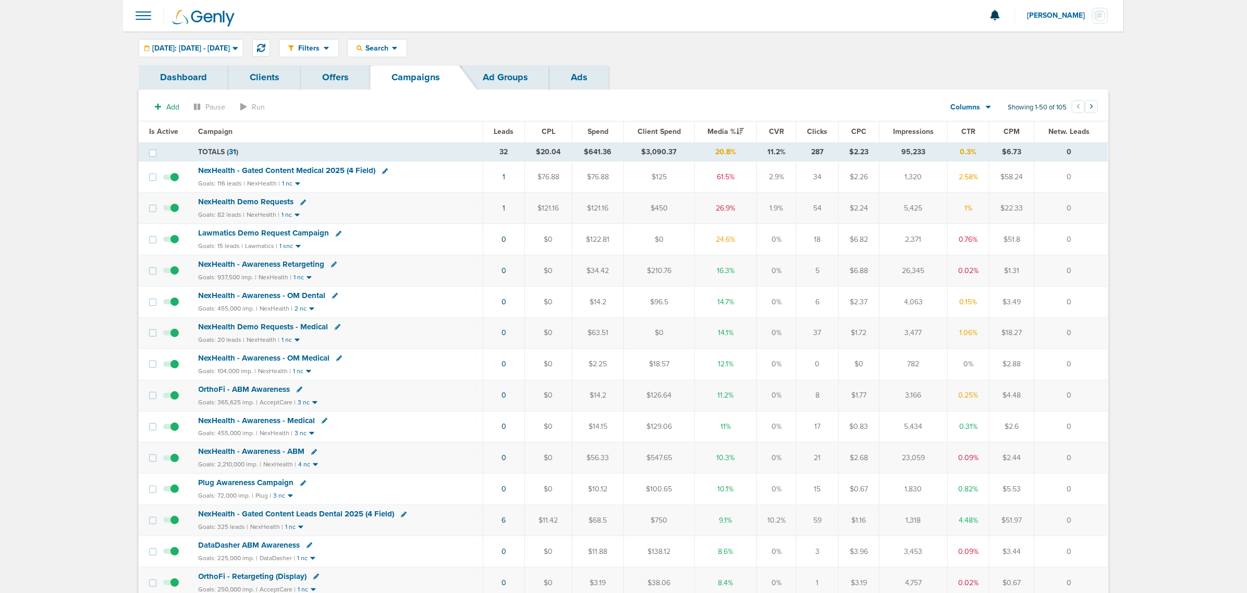
click at [331, 172] on span "NexHealth - Gated Content Medical 2025 (4 Field)" at bounding box center [287, 170] width 177 height 9
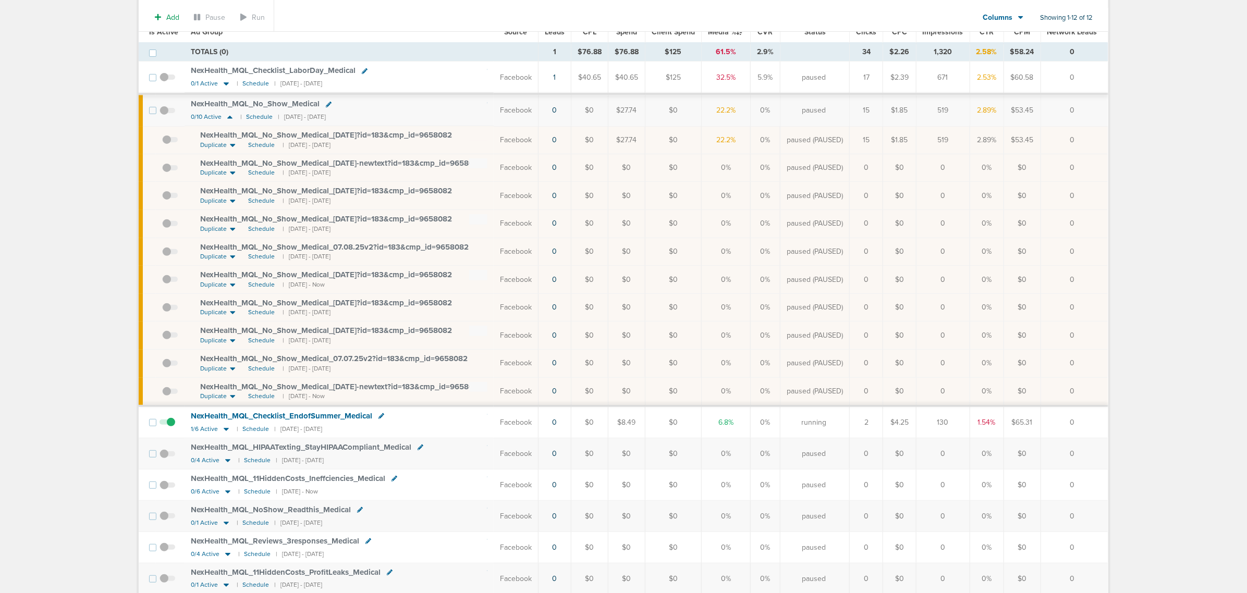
scroll to position [195, 0]
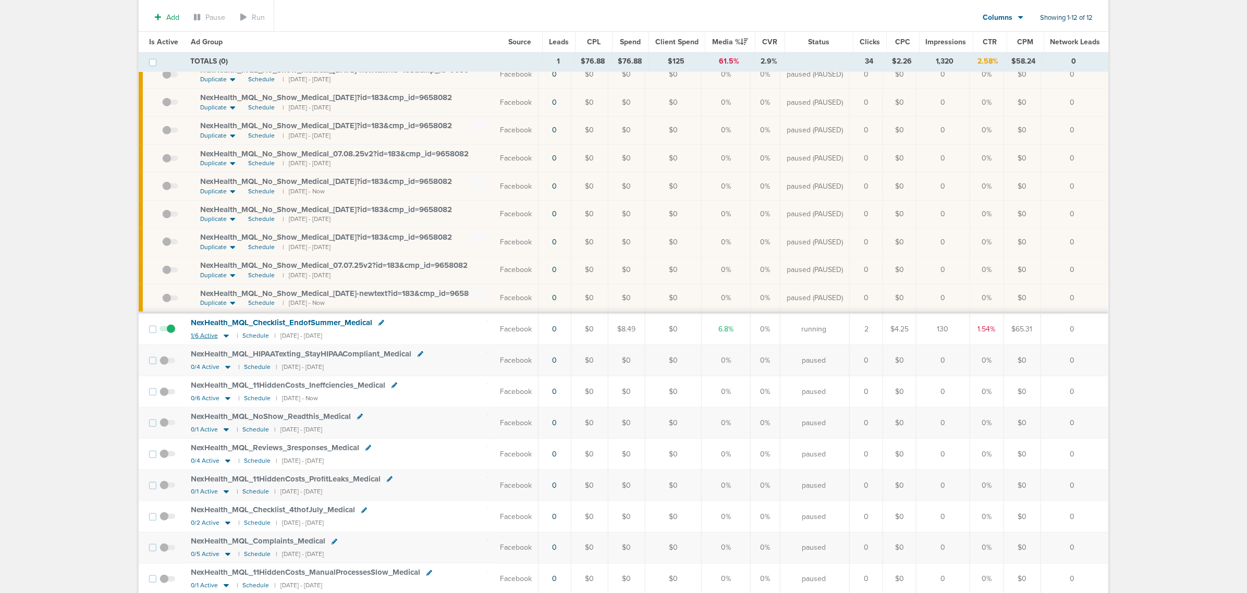
click at [227, 340] on icon at bounding box center [226, 336] width 10 height 9
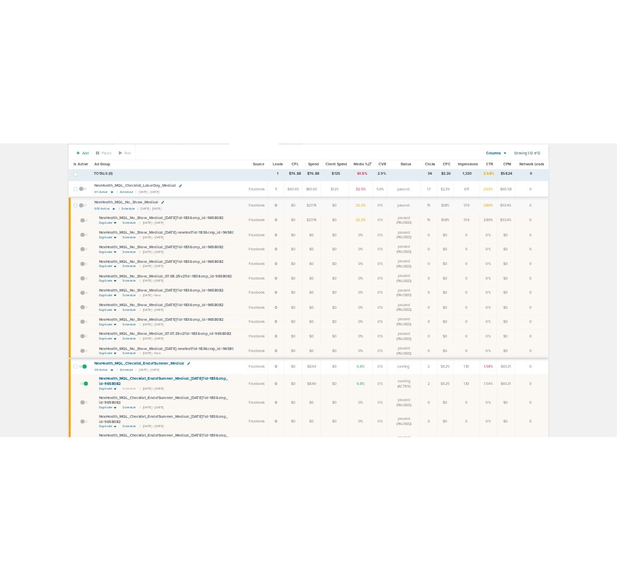
scroll to position [0, 0]
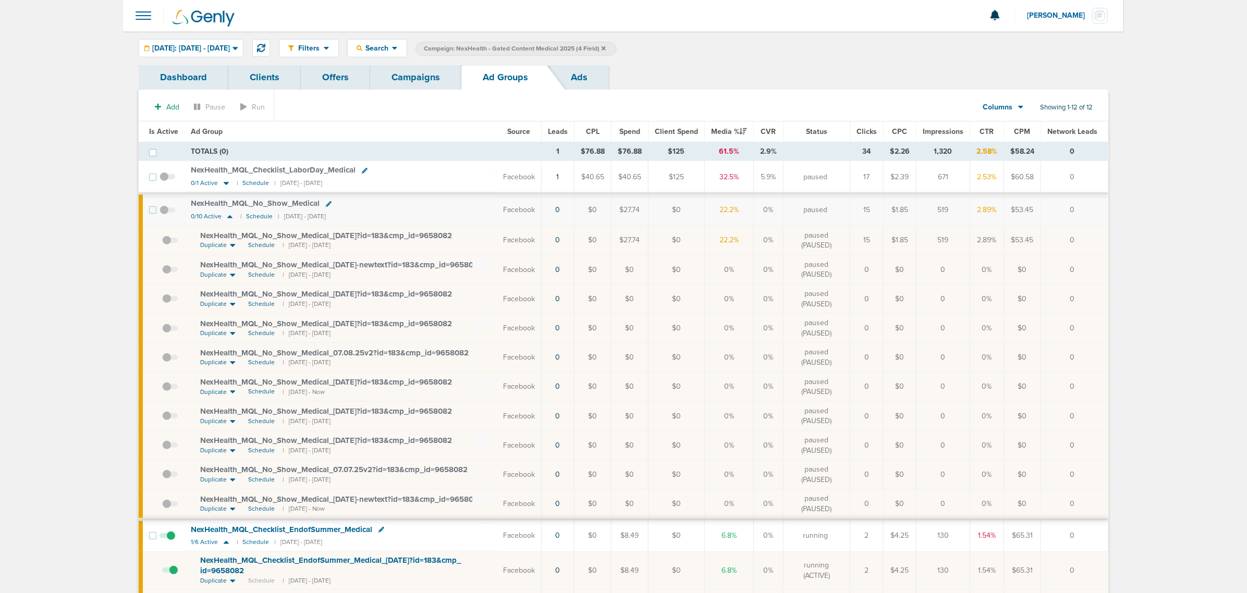
click at [415, 84] on link "Campaigns" at bounding box center [415, 77] width 91 height 24
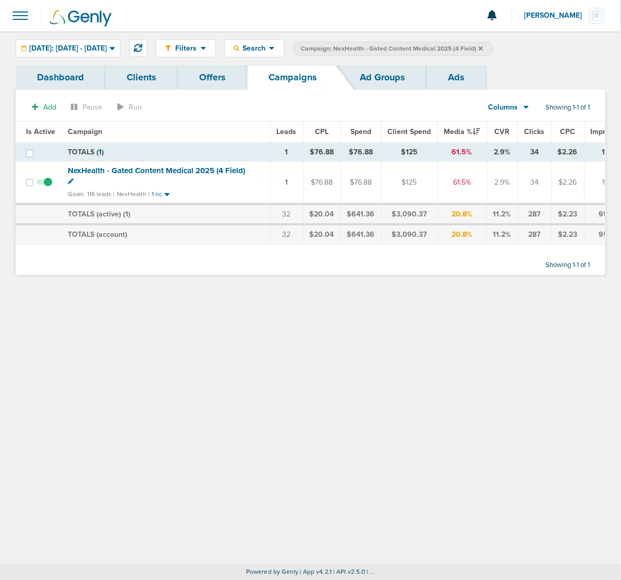
click at [483, 50] on icon at bounding box center [480, 48] width 4 height 6
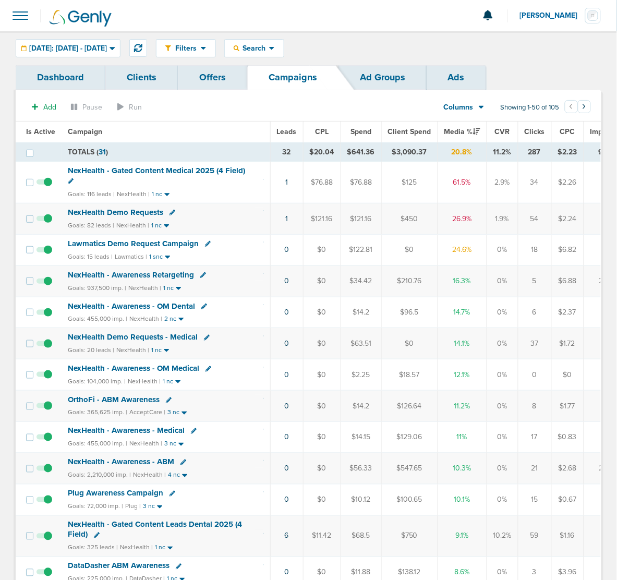
drag, startPoint x: 255, startPoint y: 220, endPoint x: 571, endPoint y: 225, distance: 315.4
click at [571, 225] on tr "NexHealth Demo Requests Goals: 82 leads | NexHealth | 1 nc 1 $121.16 $121.16 $4…" at bounding box center [390, 218] width 748 height 31
click at [571, 225] on td "$2.24" at bounding box center [567, 218] width 32 height 31
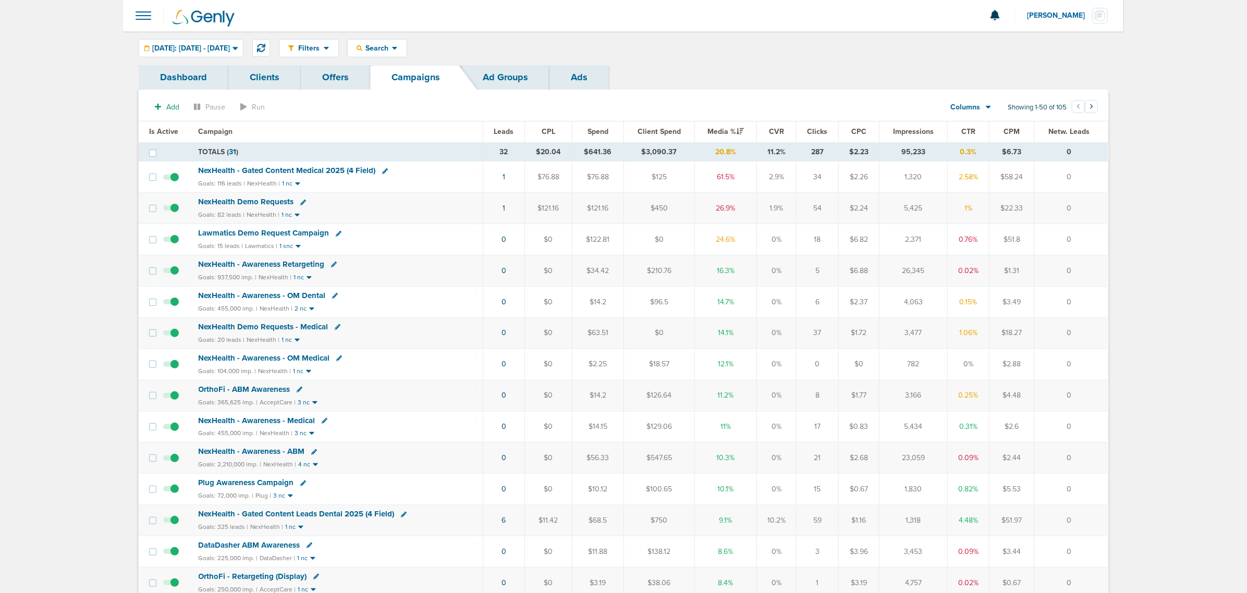
drag, startPoint x: 477, startPoint y: 240, endPoint x: 1092, endPoint y: 248, distance: 614.6
click at [1092, 248] on tr "Lawmatics Demo Request Campaign Goals: 15 leads | Lawmatics | 1 snc 0 $0 $122.8…" at bounding box center [623, 239] width 969 height 31
click at [1092, 248] on td "0" at bounding box center [1070, 239] width 73 height 31
drag, startPoint x: 419, startPoint y: 170, endPoint x: 1096, endPoint y: 192, distance: 677.9
click at [1096, 192] on tr "NexHealth - Gated Content Medical 2025 (4 Field) Goals: 116 leads | NexHealth |…" at bounding box center [623, 177] width 969 height 31
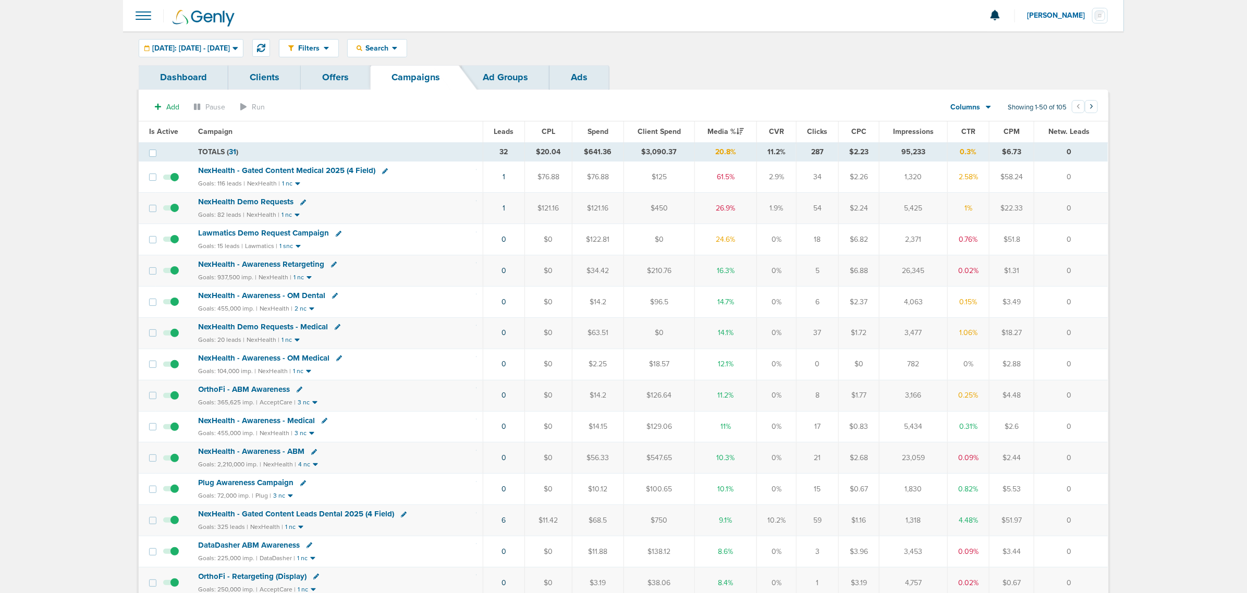
click at [1094, 192] on td "0" at bounding box center [1070, 177] width 73 height 31
drag, startPoint x: 1088, startPoint y: 526, endPoint x: 116, endPoint y: 24, distance: 1094.3
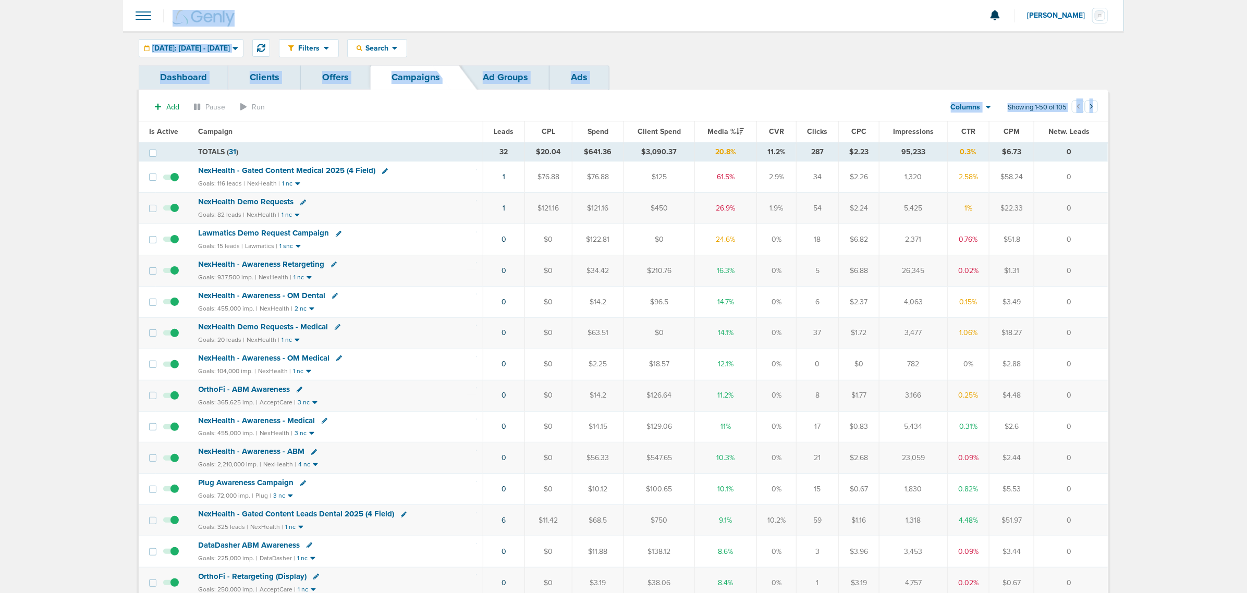
drag, startPoint x: 113, startPoint y: 15, endPoint x: 1179, endPoint y: 394, distance: 1131.4
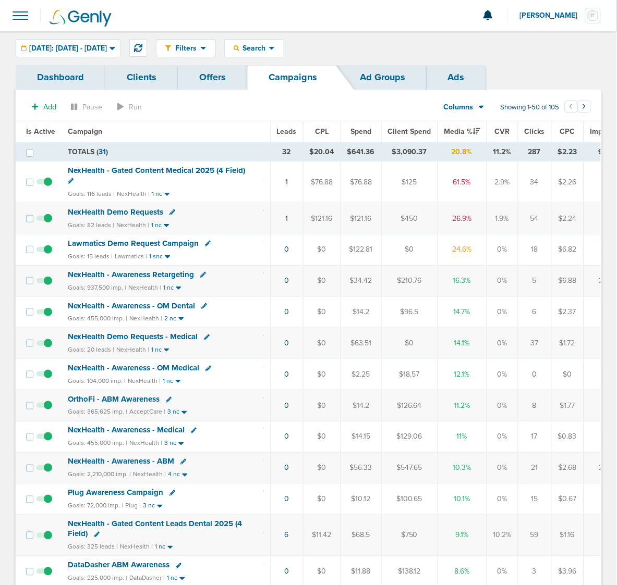
click at [128, 216] on span "NexHealth Demo Requests" at bounding box center [115, 211] width 95 height 9
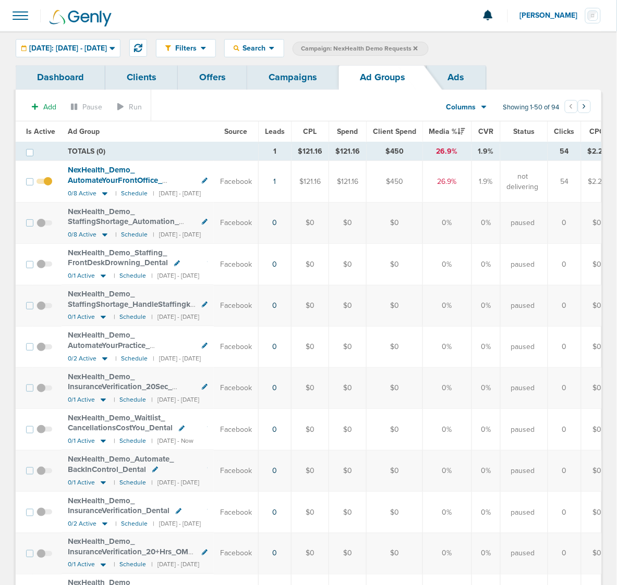
click at [39, 130] on span "Is Active" at bounding box center [40, 131] width 29 height 9
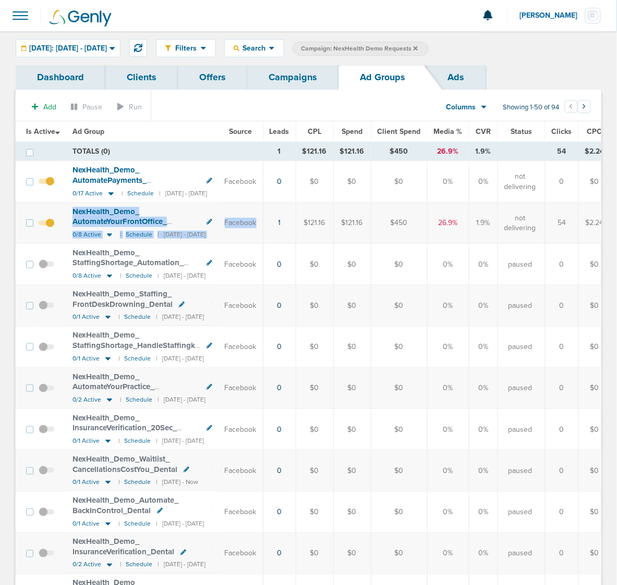
drag, startPoint x: 334, startPoint y: 220, endPoint x: 19, endPoint y: 223, distance: 314.3
click at [19, 223] on tr "NexHealth_ Demo_ AutomateYourFrontOffice_ EliminateTediousTasks_ Dental 0/8 Act…" at bounding box center [405, 223] width 779 height 41
click at [333, 274] on td "$0" at bounding box center [315, 264] width 38 height 41
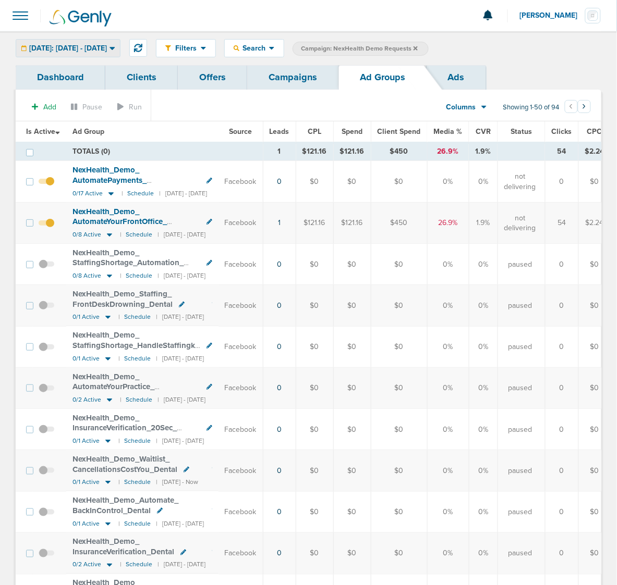
click at [94, 45] on span "[DATE]: [DATE] - [DATE]" at bounding box center [68, 48] width 78 height 7
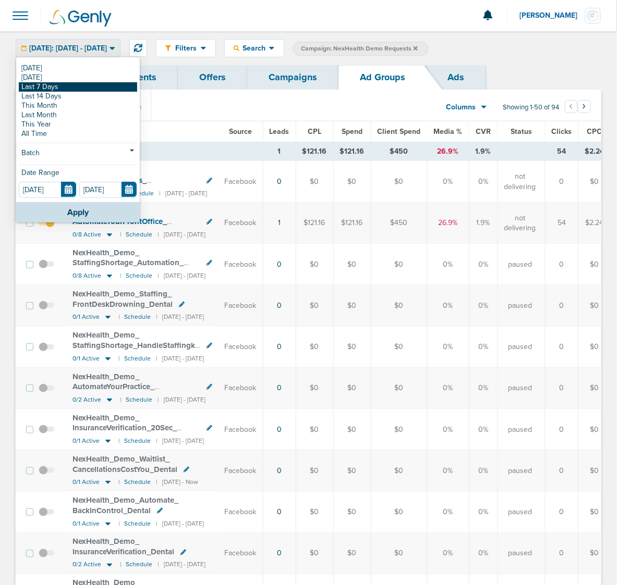
click at [73, 87] on link "Last 7 Days" at bounding box center [78, 86] width 118 height 9
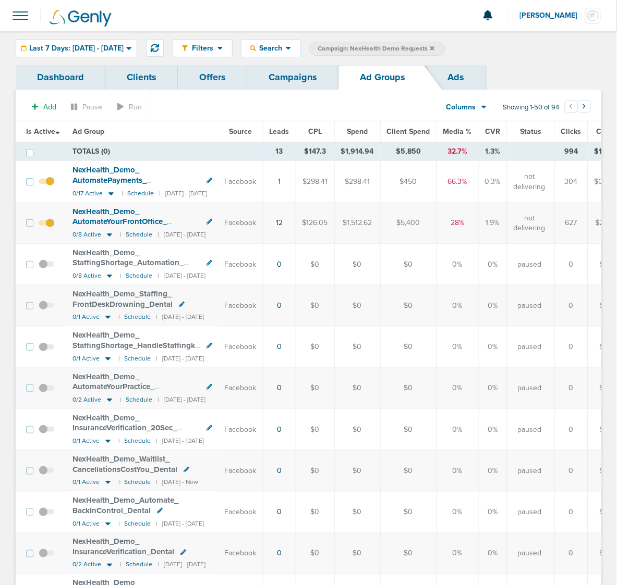
click at [472, 134] on span "Media %" at bounding box center [457, 131] width 29 height 9
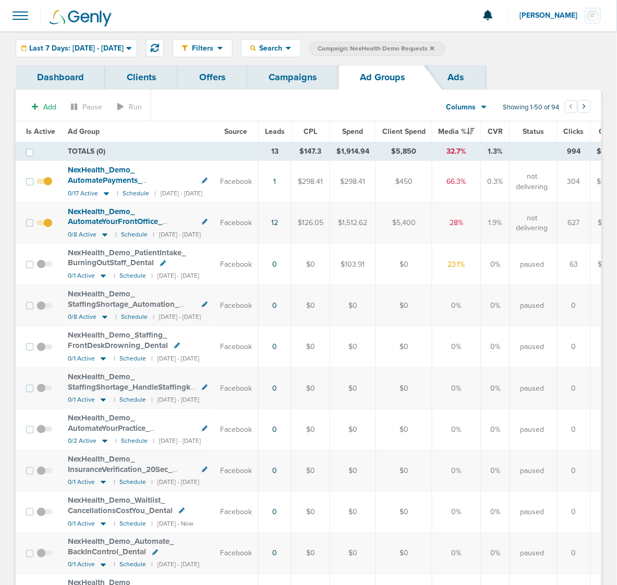
click at [121, 261] on span "NexHealth_ Demo_ PatientIntake_ BurningOutStaff_ Dental" at bounding box center [127, 258] width 118 height 20
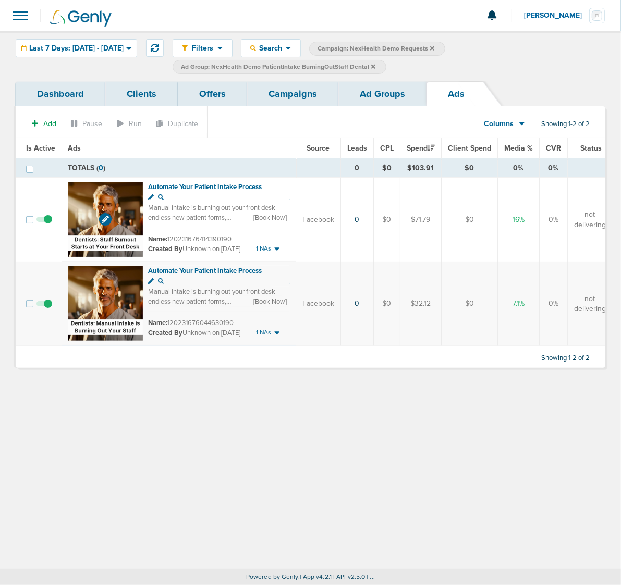
click at [119, 207] on img at bounding box center [105, 219] width 75 height 75
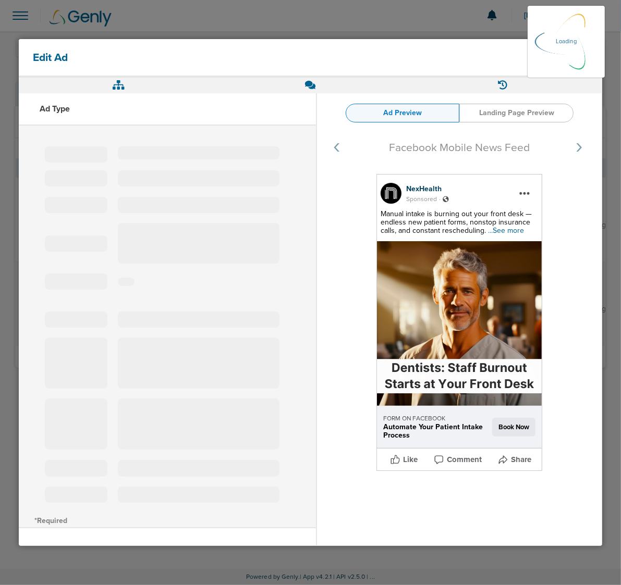
click at [499, 231] on span "...See more" at bounding box center [506, 230] width 36 height 9
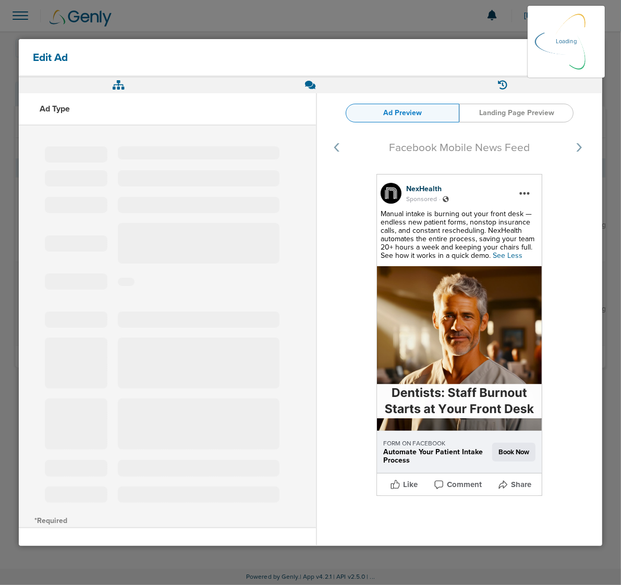
select select "learn_more"
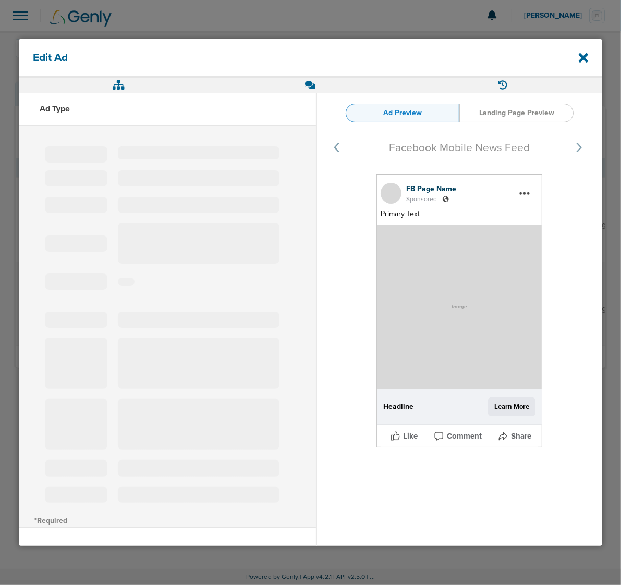
type input "120231676414390190"
type input "Automate Your Patient Intake Process"
type textarea "Manual intake is burning out your front desk — endless new patient forms, nonst…"
select select "book_travel"
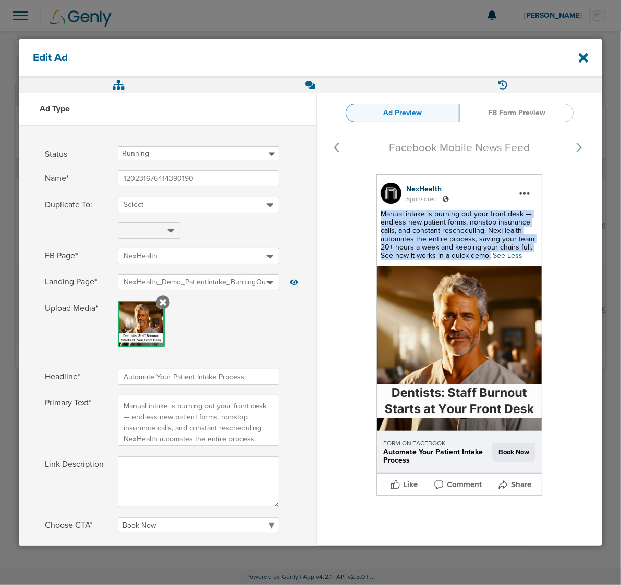
drag, startPoint x: 493, startPoint y: 257, endPoint x: 378, endPoint y: 215, distance: 121.5
click at [380, 215] on div "Manual intake is burning out your front desk — endless new patient forms, nonst…" at bounding box center [458, 235] width 157 height 50
copy span "Manual intake is burning out your front desk — endless new patient forms, nonst…"
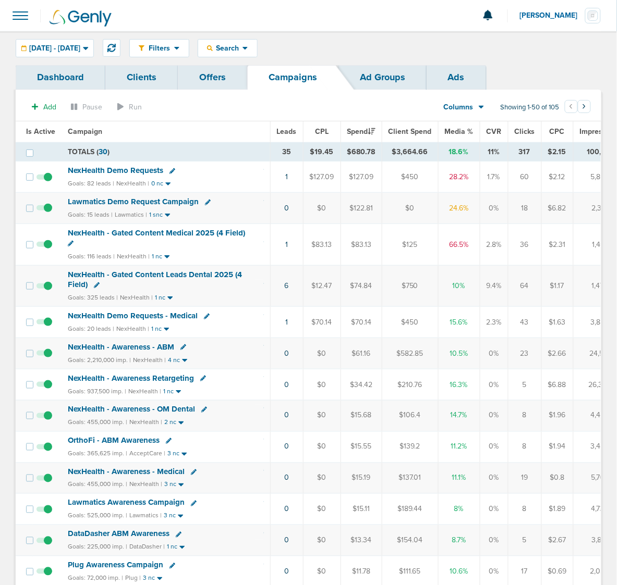
click at [287, 327] on td "1" at bounding box center [286, 322] width 33 height 31
click at [287, 325] on td "1" at bounding box center [286, 322] width 33 height 31
click at [285, 325] on link "1" at bounding box center [286, 322] width 3 height 9
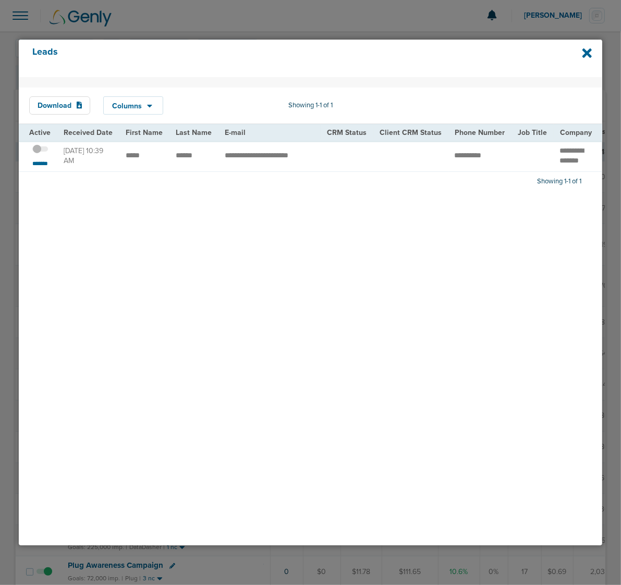
drag, startPoint x: 126, startPoint y: 189, endPoint x: 173, endPoint y: 190, distance: 47.4
click at [173, 190] on div "Download Columns Save selections Reset to defaults Is Active Received Date Firs…" at bounding box center [310, 311] width 583 height 468
drag, startPoint x: 290, startPoint y: 251, endPoint x: 236, endPoint y: 220, distance: 62.8
click at [288, 249] on div "Download Columns Save selections Reset to defaults Is Active Received Date Firs…" at bounding box center [310, 311] width 583 height 468
click at [43, 155] on span at bounding box center [40, 155] width 16 height 0
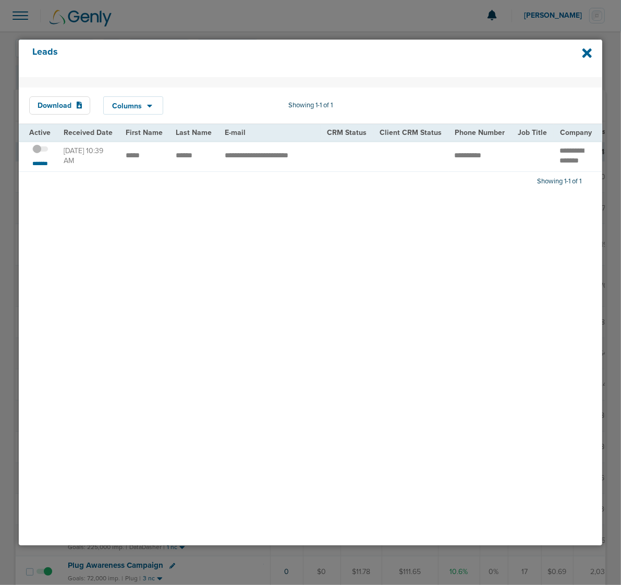
click at [40, 151] on input "checkbox" at bounding box center [40, 151] width 0 height 0
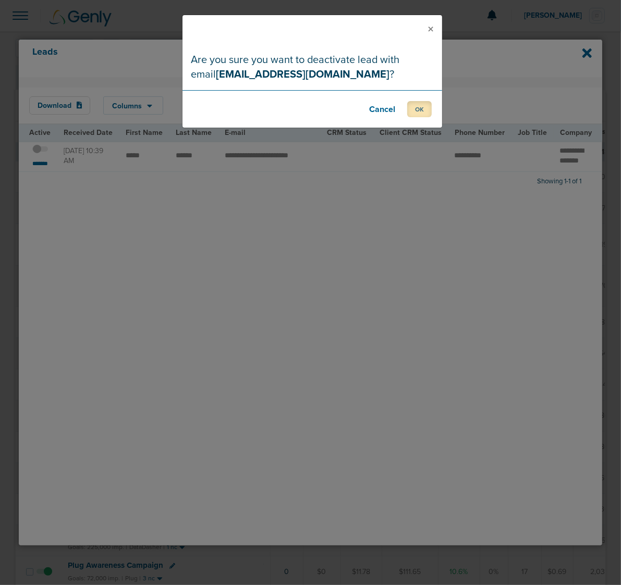
click at [415, 112] on button "OK" at bounding box center [419, 109] width 24 height 16
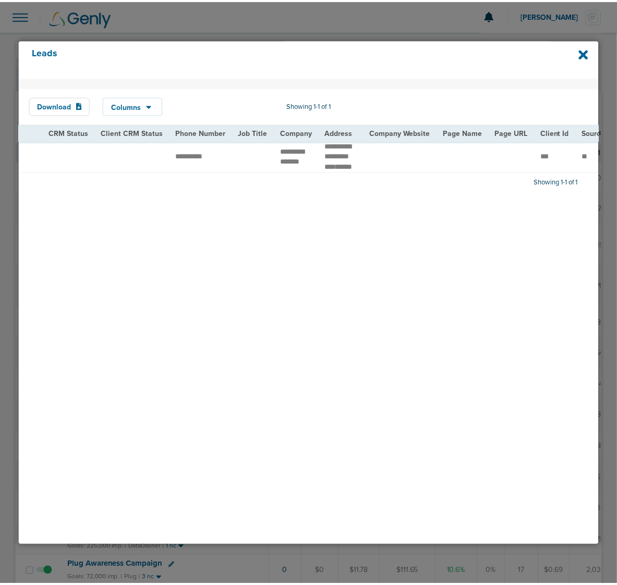
scroll to position [0, 279]
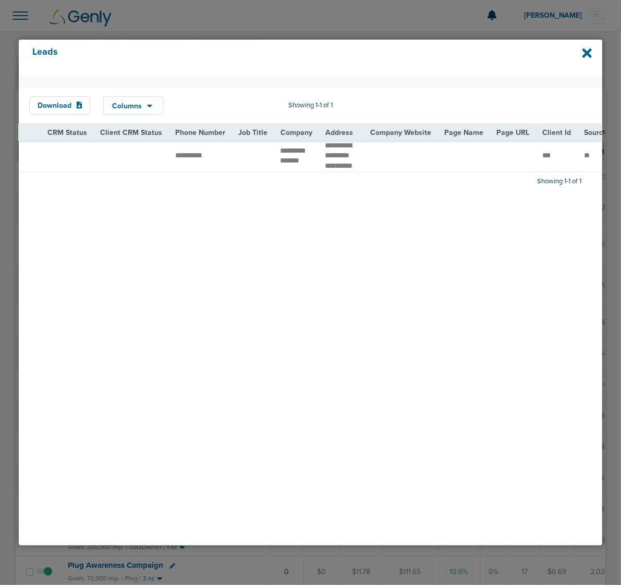
click at [581, 52] on div "Leads" at bounding box center [310, 59] width 583 height 38
click at [590, 58] on icon at bounding box center [586, 52] width 9 height 9
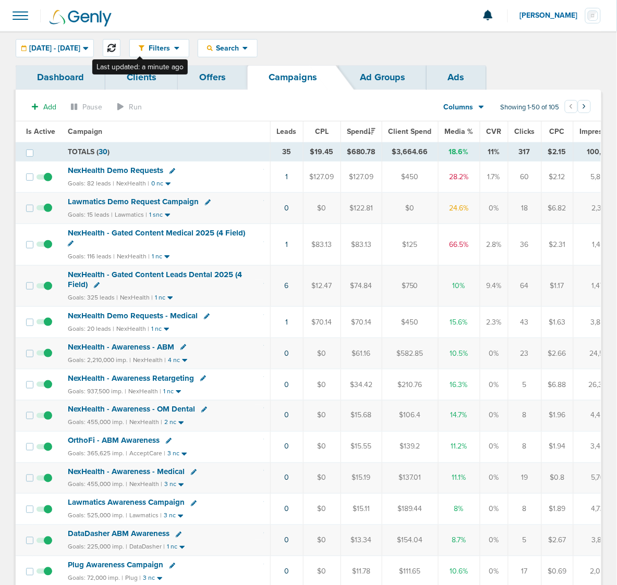
click at [116, 44] on icon at bounding box center [111, 48] width 8 height 8
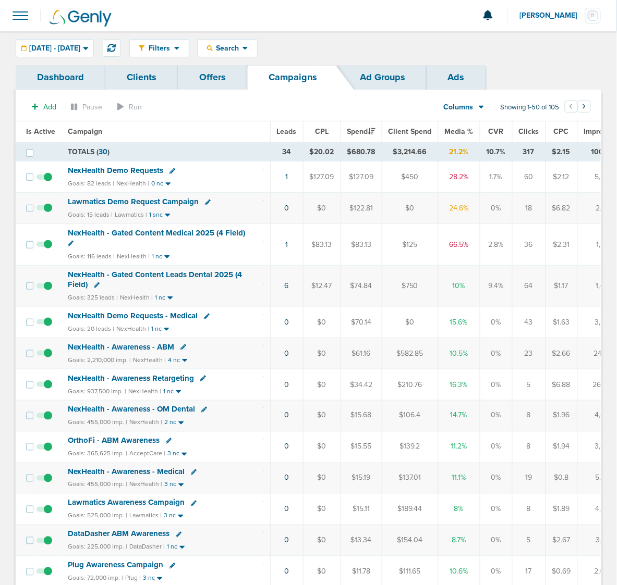
click at [105, 169] on span "NexHealth Demo Requests" at bounding box center [115, 170] width 95 height 9
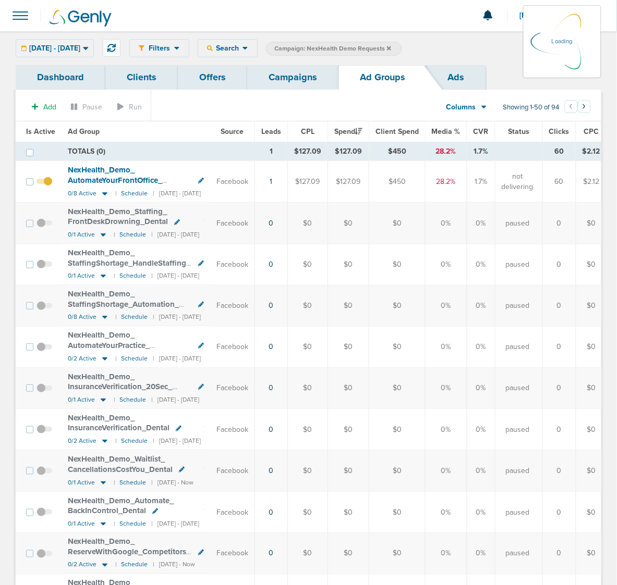
click at [94, 43] on div "08.13.2025 - 08.13.2025 Today Yesterday Last 7 Days Last 14 Days This Month Las…" at bounding box center [55, 48] width 78 height 18
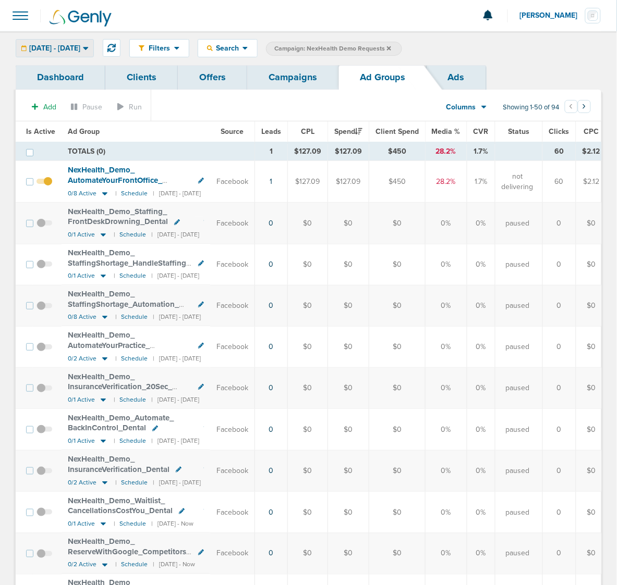
click at [80, 45] on span "[DATE] - [DATE]" at bounding box center [54, 48] width 51 height 7
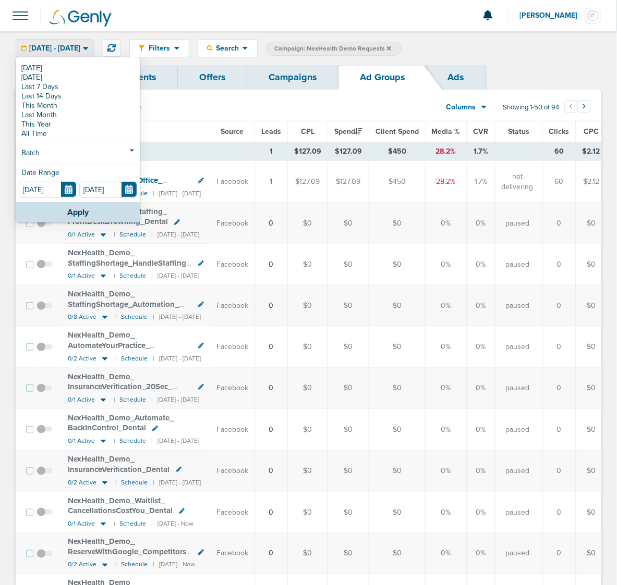
click at [201, 77] on link "Offers" at bounding box center [212, 77] width 69 height 24
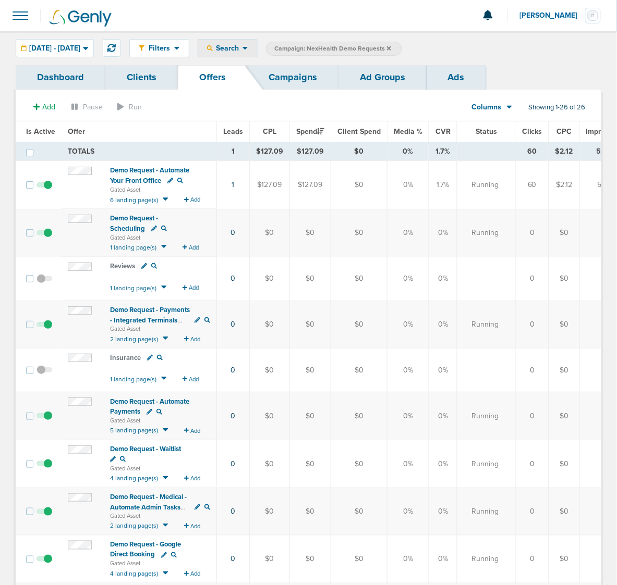
click at [257, 42] on div "Search" at bounding box center [227, 48] width 59 height 17
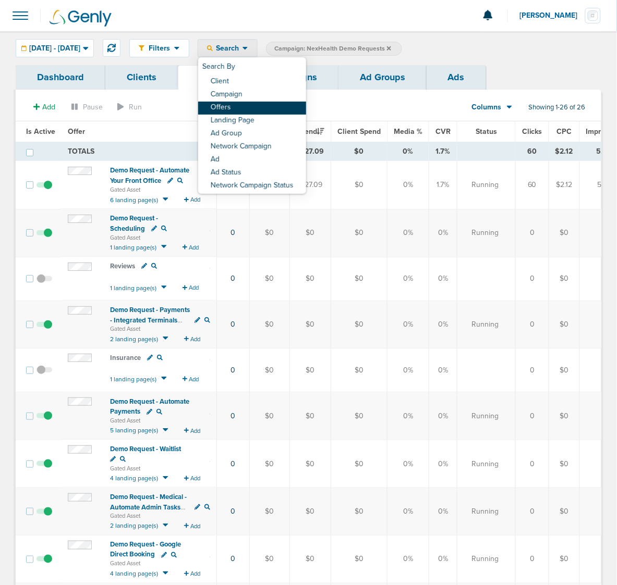
click at [275, 110] on link "Offers" at bounding box center [252, 108] width 108 height 13
select select "offerName"
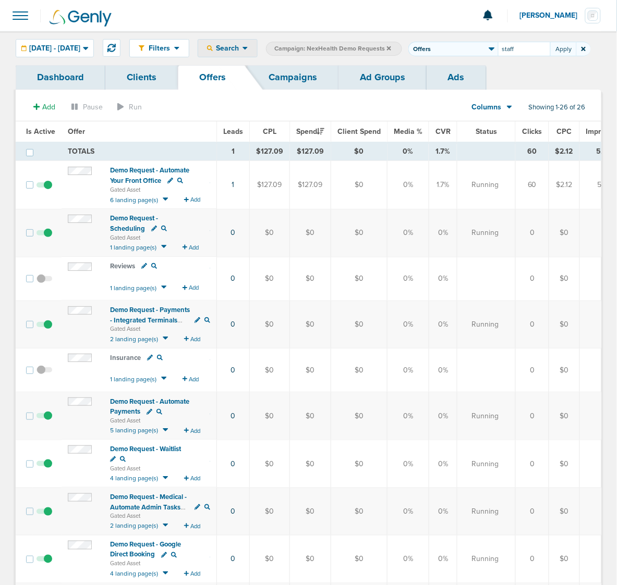
type input "staff"
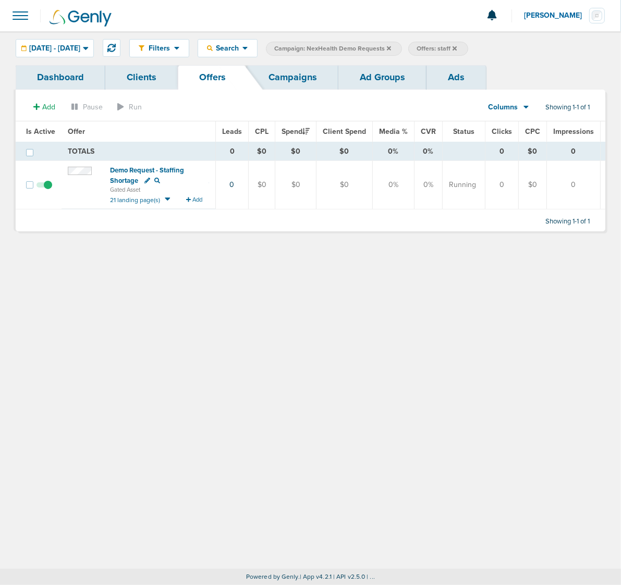
click at [457, 46] on span "Offers: staff" at bounding box center [436, 48] width 40 height 9
select select "offerName"
drag, startPoint x: 275, startPoint y: 60, endPoint x: 235, endPoint y: 61, distance: 40.1
click at [408, 56] on span "Client Campaign Offers Landing Page Ad Group Network Campaign Ad Ad Status Netw…" at bounding box center [499, 49] width 182 height 15
type input "desk"
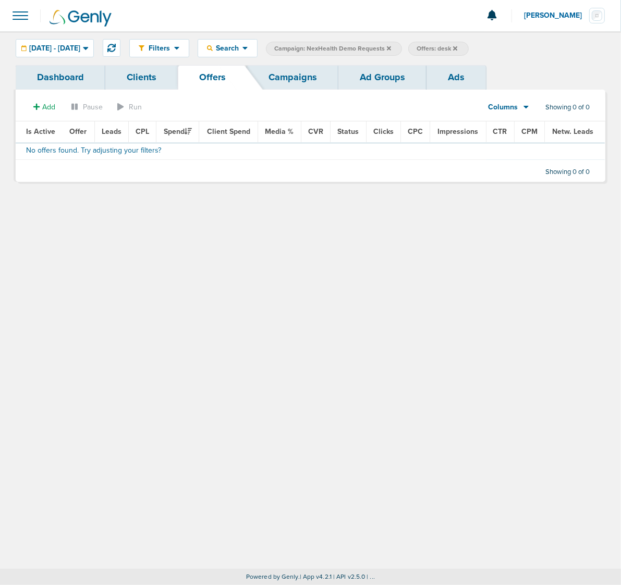
click at [468, 43] on label "Offers: desk" at bounding box center [438, 49] width 60 height 14
click at [457, 47] on span "Offers: desk" at bounding box center [436, 48] width 41 height 9
select select "offerName"
drag, startPoint x: 285, startPoint y: 68, endPoint x: 227, endPoint y: 58, distance: 58.2
click at [227, 57] on div "Filters Active Only Settings Status Active Inactive Objectives MQL SQL Traffic …" at bounding box center [367, 48] width 476 height 18
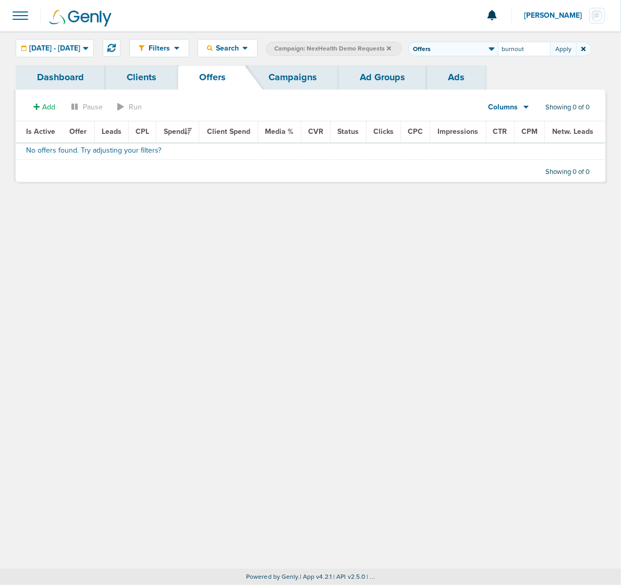
type input "burnout"
click at [466, 48] on icon at bounding box center [464, 48] width 4 height 4
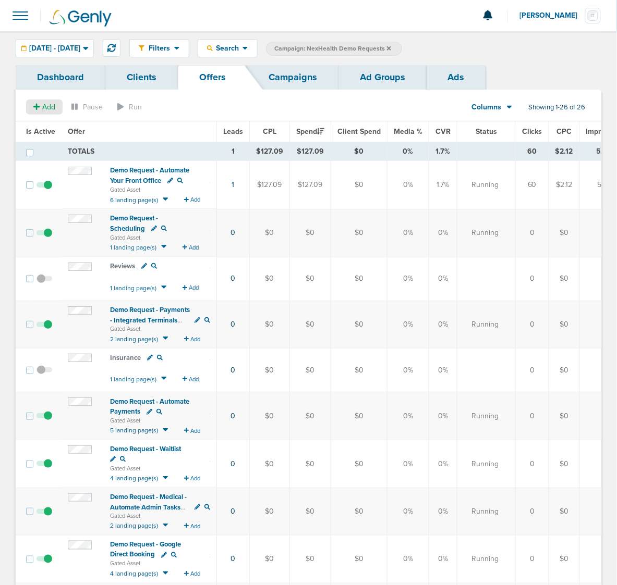
click at [47, 101] on div "Add" at bounding box center [44, 107] width 36 height 15
click at [40, 123] on span "Offer" at bounding box center [40, 126] width 17 height 9
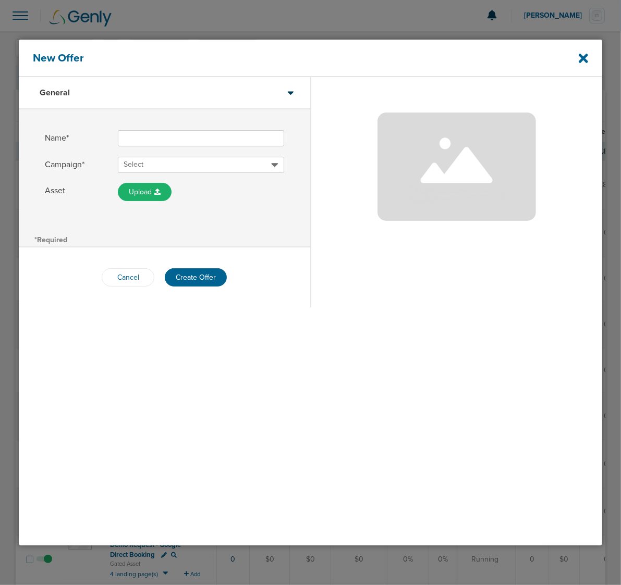
click at [165, 139] on input "Name*" at bounding box center [201, 138] width 166 height 16
type input "D"
click at [581, 53] on icon at bounding box center [583, 59] width 9 height 14
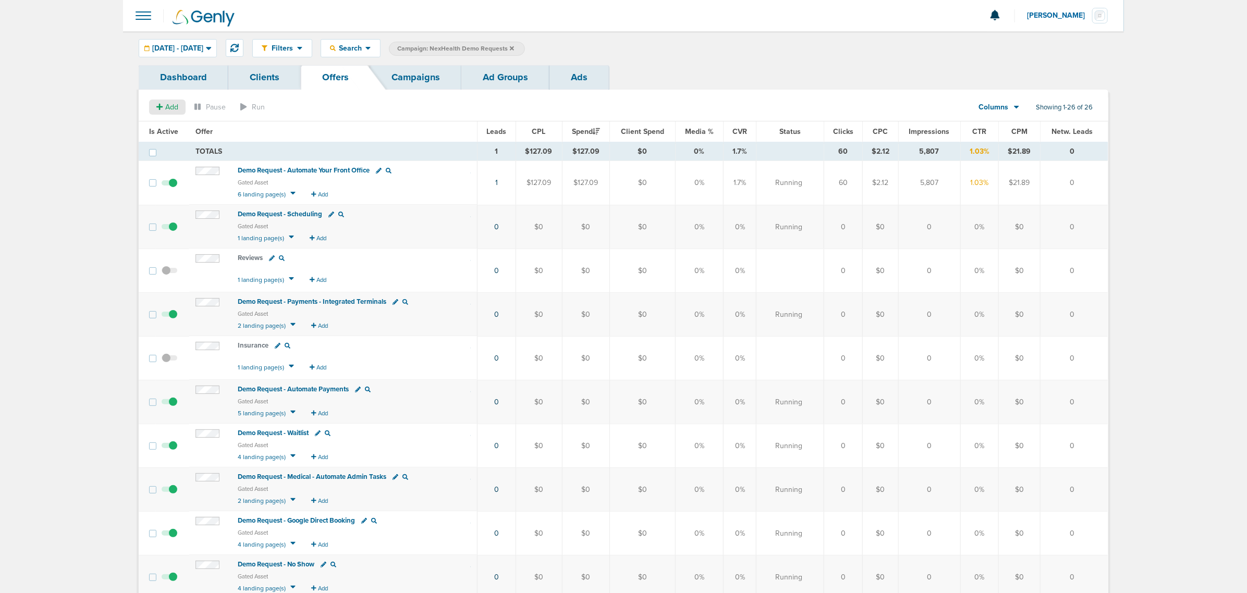
click at [165, 109] on span "Add" at bounding box center [171, 107] width 13 height 9
click at [159, 128] on span "Offer" at bounding box center [163, 126] width 17 height 9
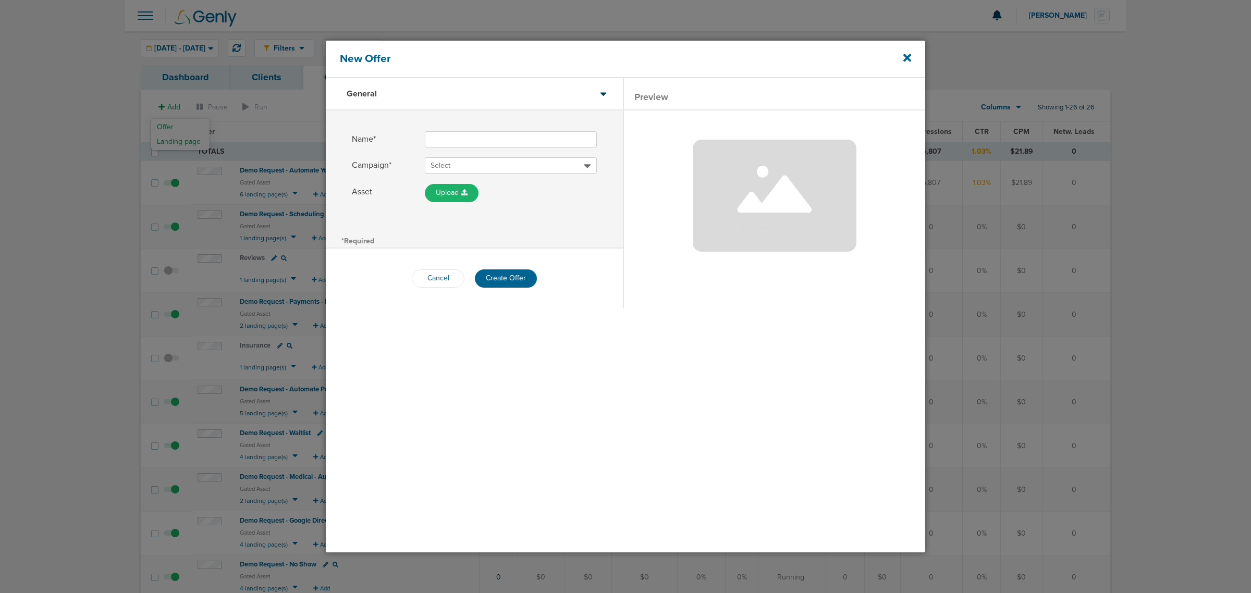
click at [473, 133] on input "Name*" at bounding box center [511, 139] width 172 height 16
type input "Demo Request - Staff Burnout"
click at [482, 168] on span "Select" at bounding box center [507, 166] width 153 height 10
type input "NexHealth Demo"
click at [483, 181] on h2 "NexHealth Demo Requests" at bounding box center [511, 181] width 172 height 14
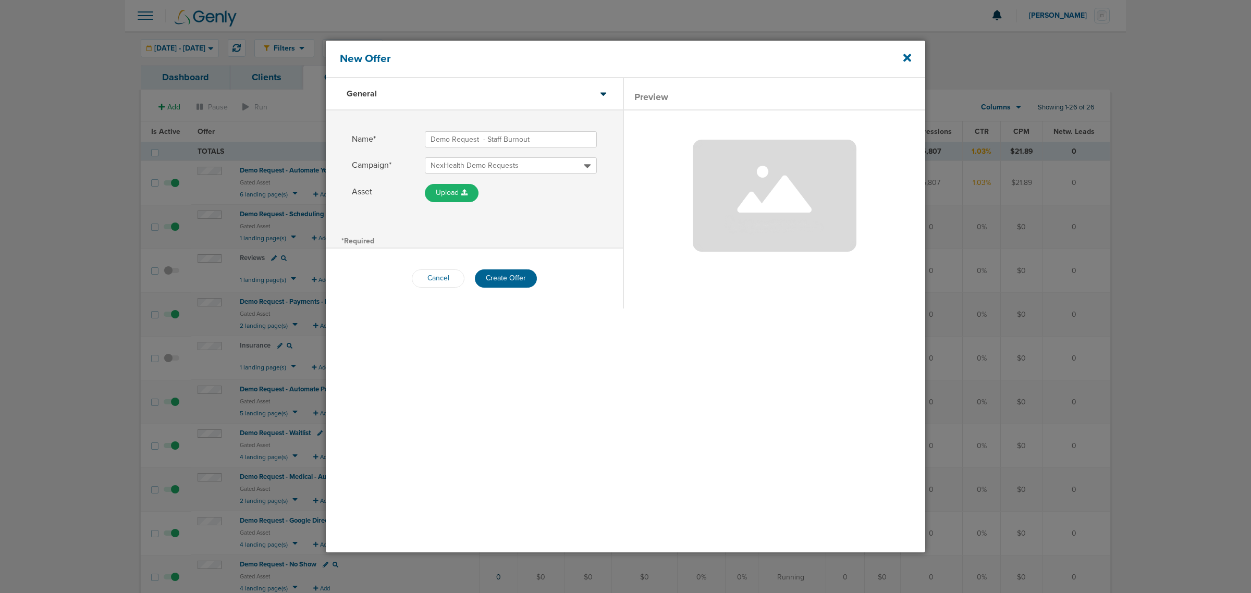
click at [584, 220] on div "Name* Demo Request - Staff Burnout Campaign* NexHealth Demo Requests Asset Uplo…" at bounding box center [474, 172] width 297 height 122
click at [506, 278] on button "Create Offer" at bounding box center [506, 278] width 62 height 18
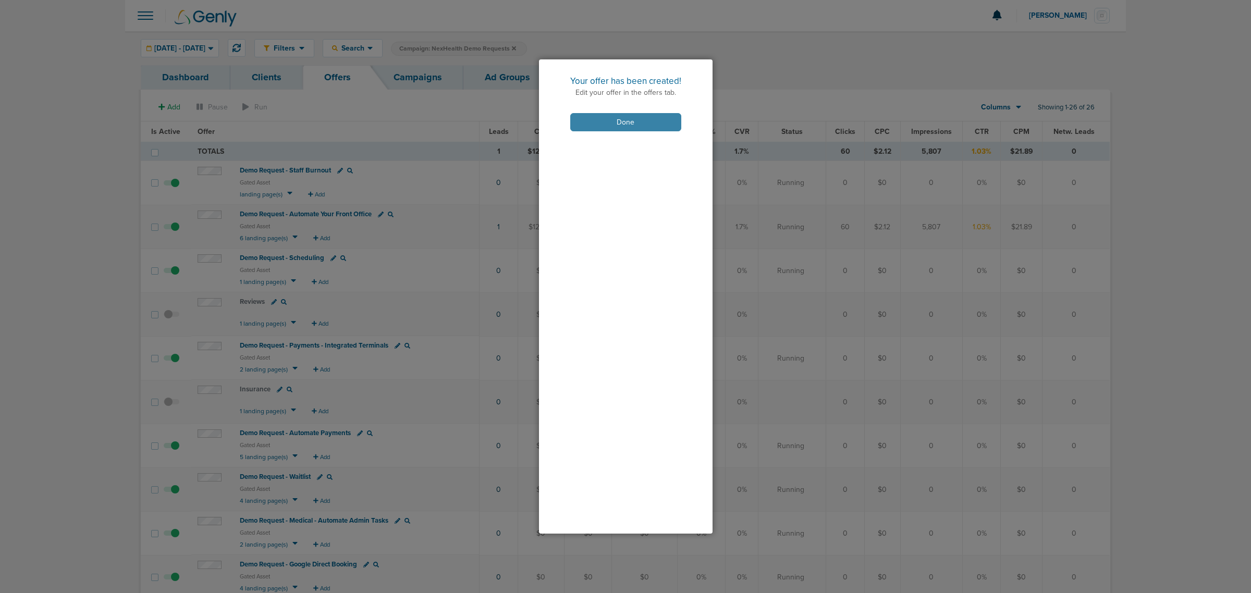
click at [616, 118] on button "Done" at bounding box center [625, 122] width 111 height 18
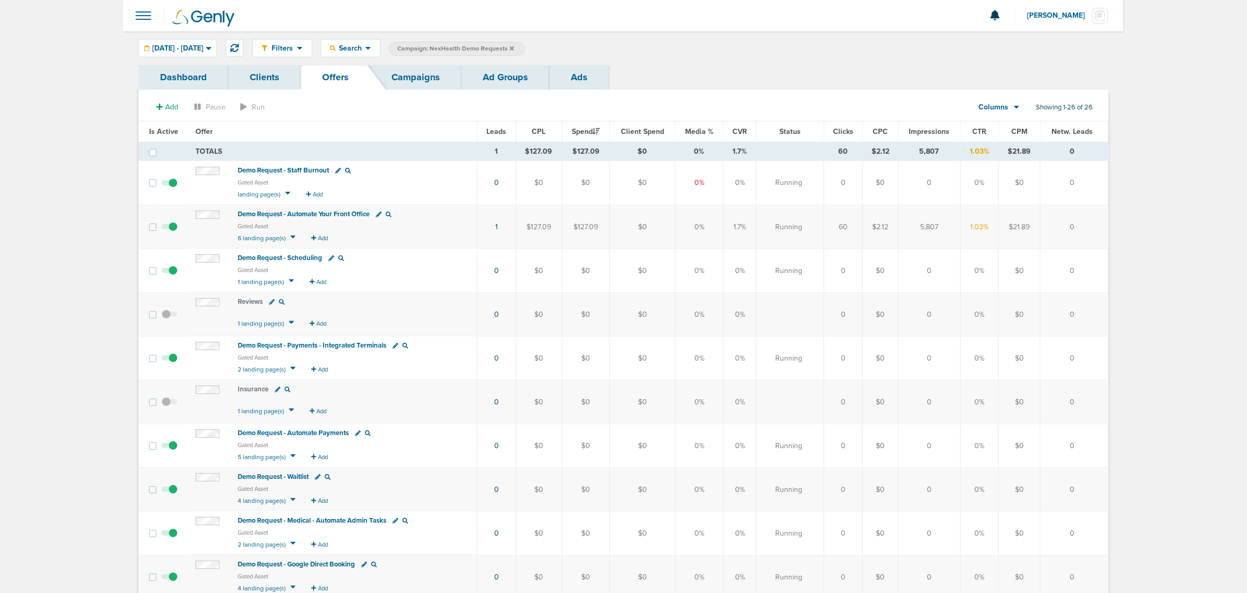
click at [304, 168] on span "Demo Request - Staff Burnout" at bounding box center [283, 170] width 91 height 8
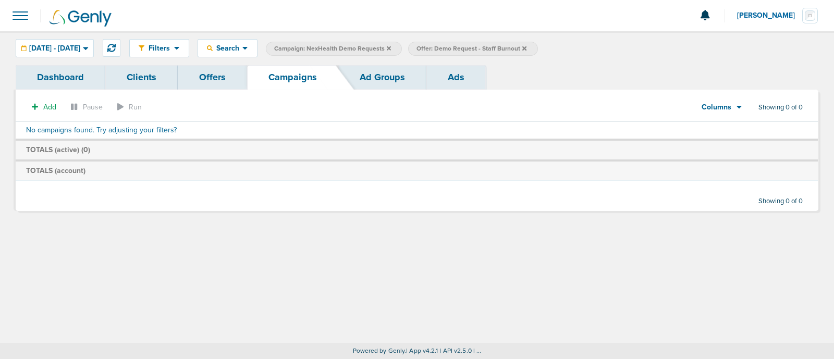
click at [537, 47] on label "Offer: Demo Request - Staff Burnout" at bounding box center [472, 49] width 129 height 14
click at [526, 45] on icon at bounding box center [524, 48] width 4 height 6
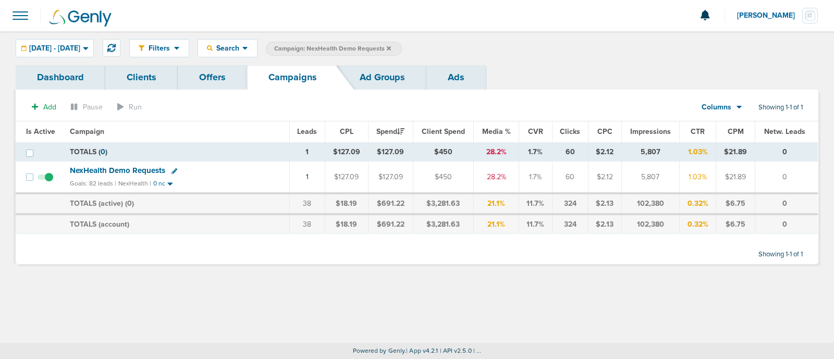
click at [443, 78] on link "Ads" at bounding box center [455, 77] width 59 height 24
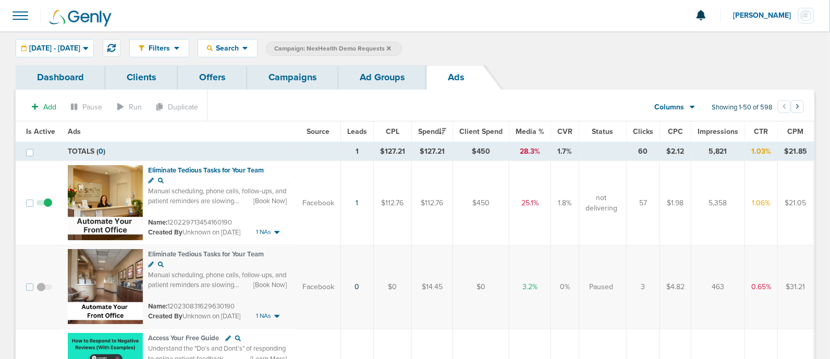
click at [80, 48] on span "[DATE] - [DATE]" at bounding box center [54, 48] width 51 height 7
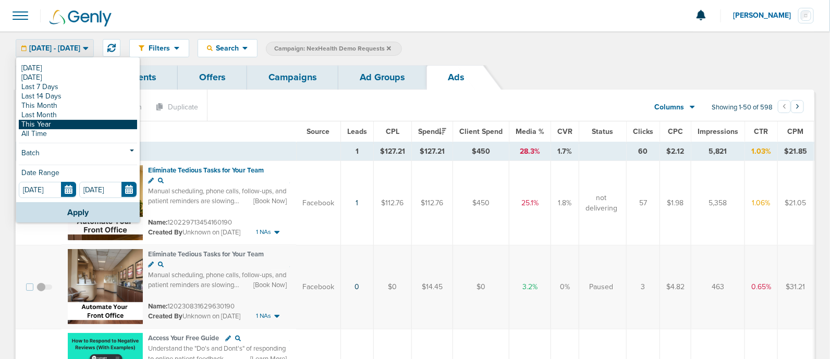
click at [52, 121] on link "This Year" at bounding box center [78, 124] width 118 height 9
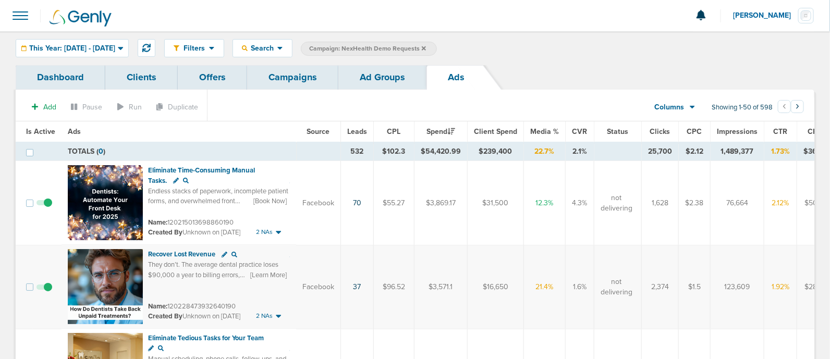
click at [351, 130] on span "Leads" at bounding box center [357, 131] width 20 height 9
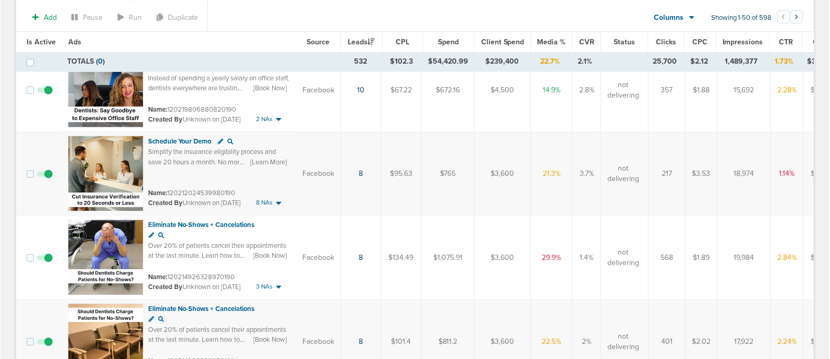
scroll to position [1499, 0]
